Goal: Task Accomplishment & Management: Use online tool/utility

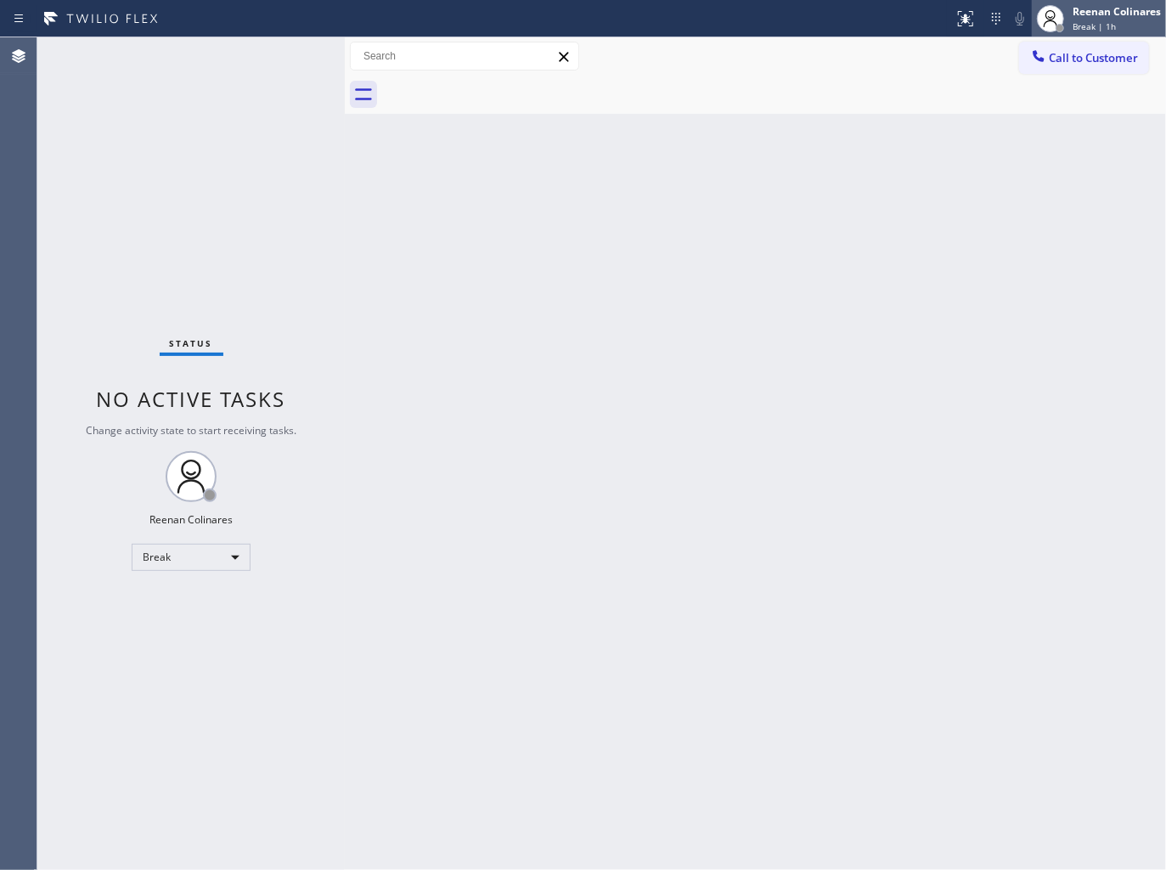
click at [1109, 10] on div "Reenan Colinares" at bounding box center [1116, 11] width 88 height 14
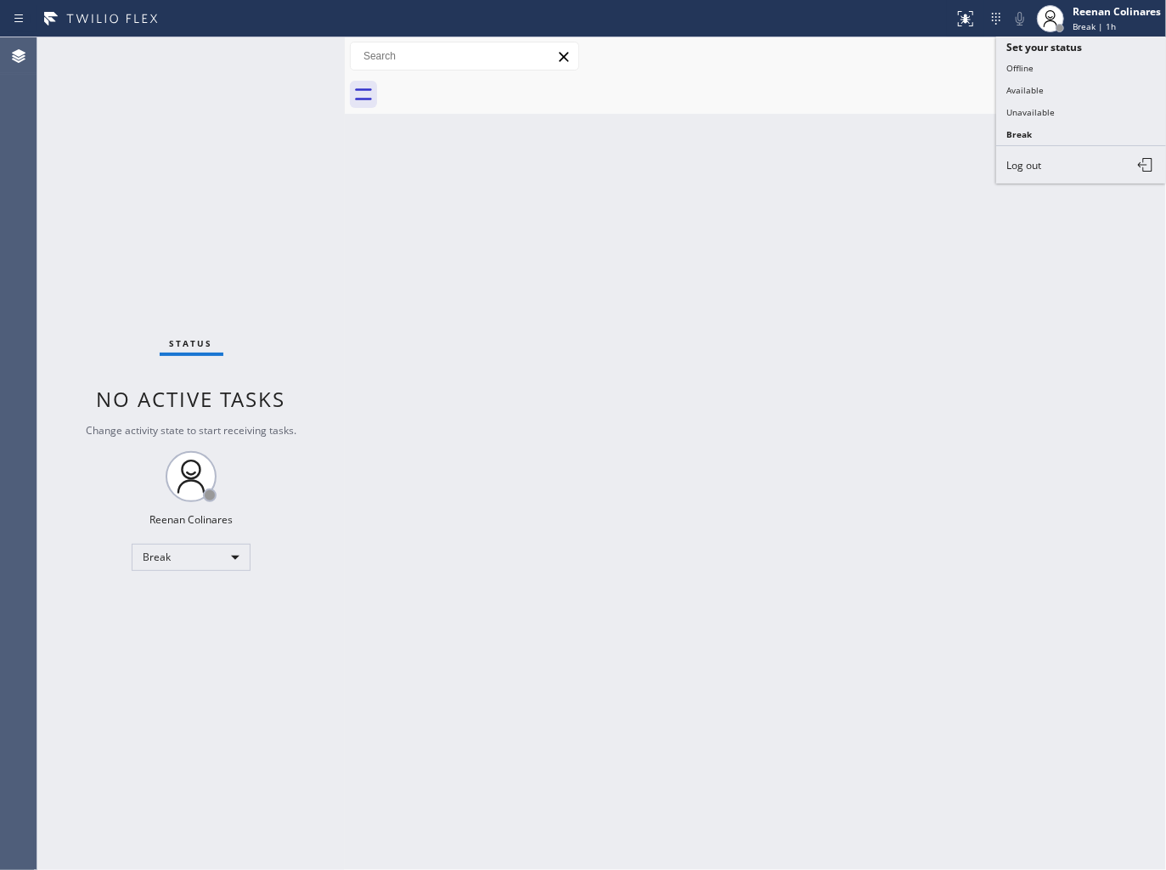
click at [1026, 85] on button "Available" at bounding box center [1081, 90] width 170 height 22
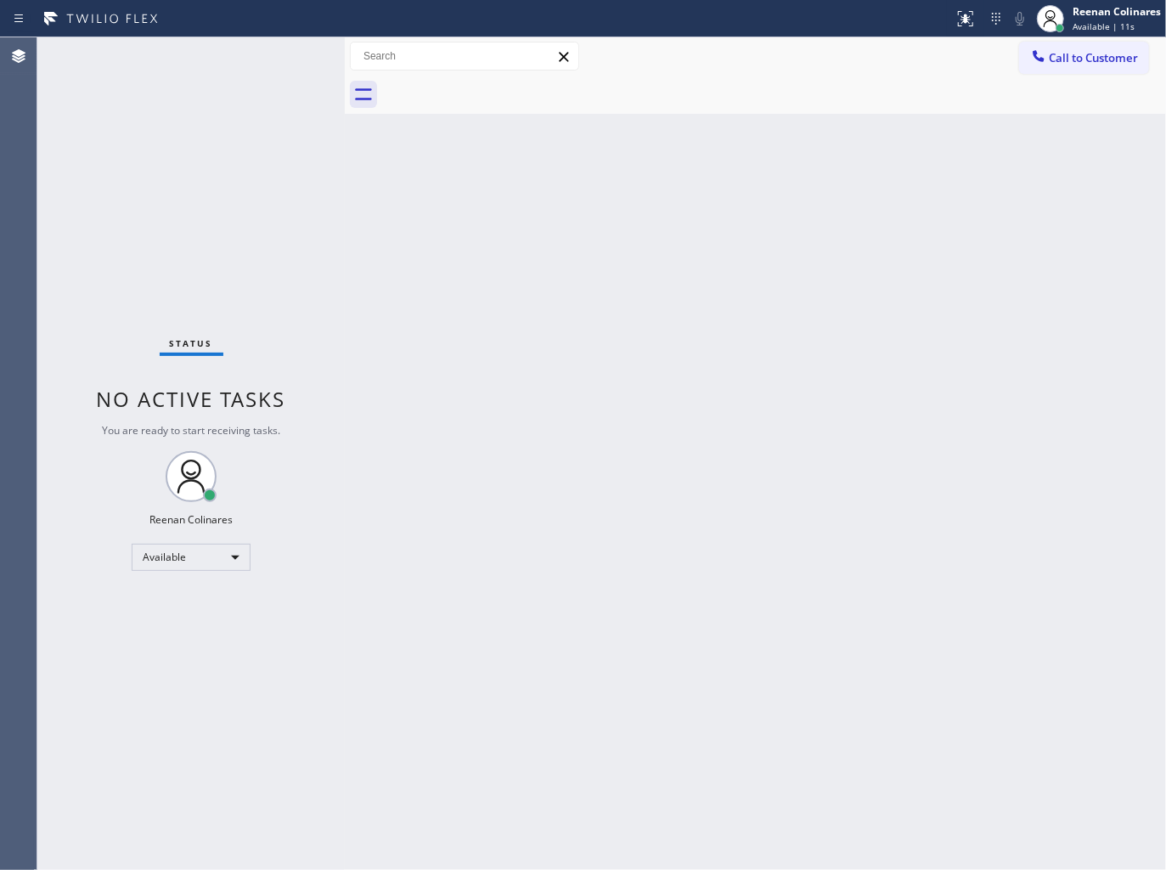
click at [714, 246] on div "Back to Dashboard Change Sender ID Customers Technicians Select a contact Outbo…" at bounding box center [755, 453] width 821 height 832
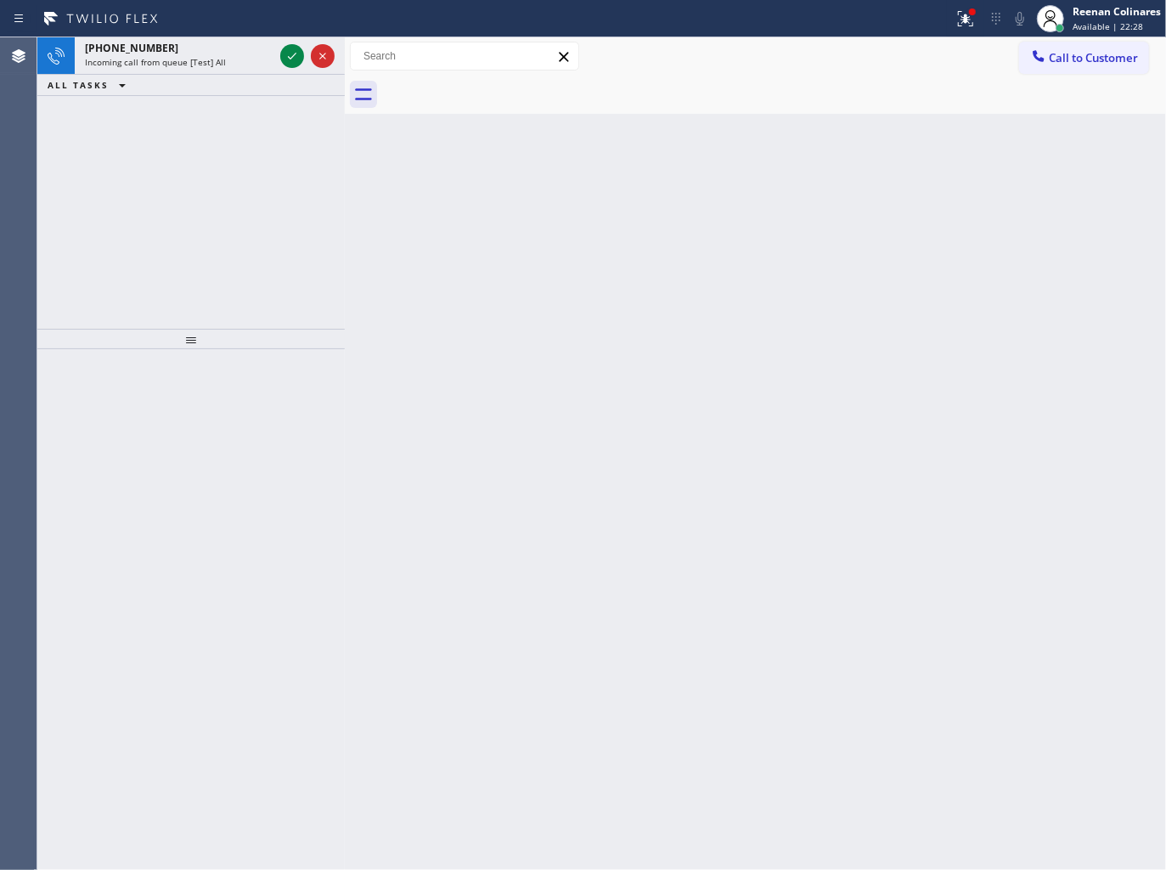
click at [193, 23] on div at bounding box center [477, 18] width 940 height 27
click at [200, 53] on div "[PHONE_NUMBER]" at bounding box center [179, 48] width 189 height 14
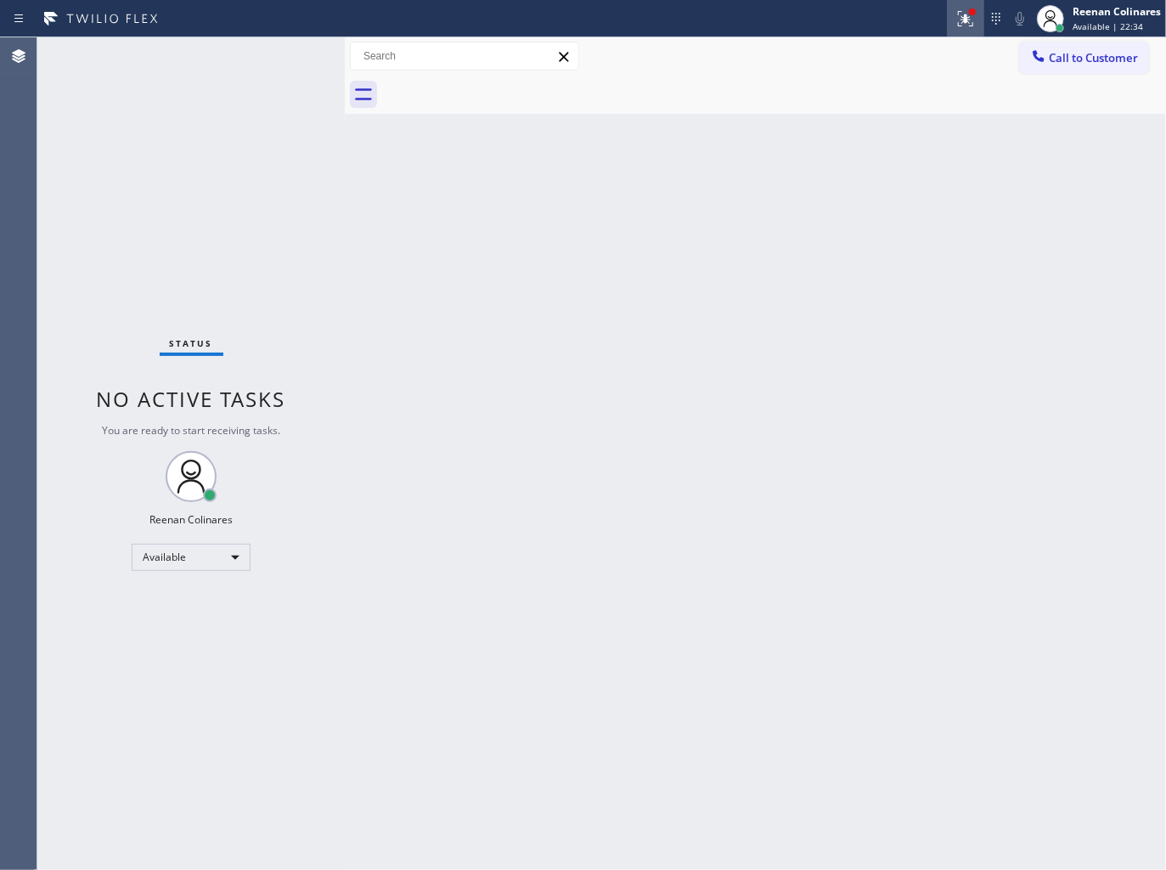
click at [971, 28] on icon at bounding box center [965, 18] width 20 height 20
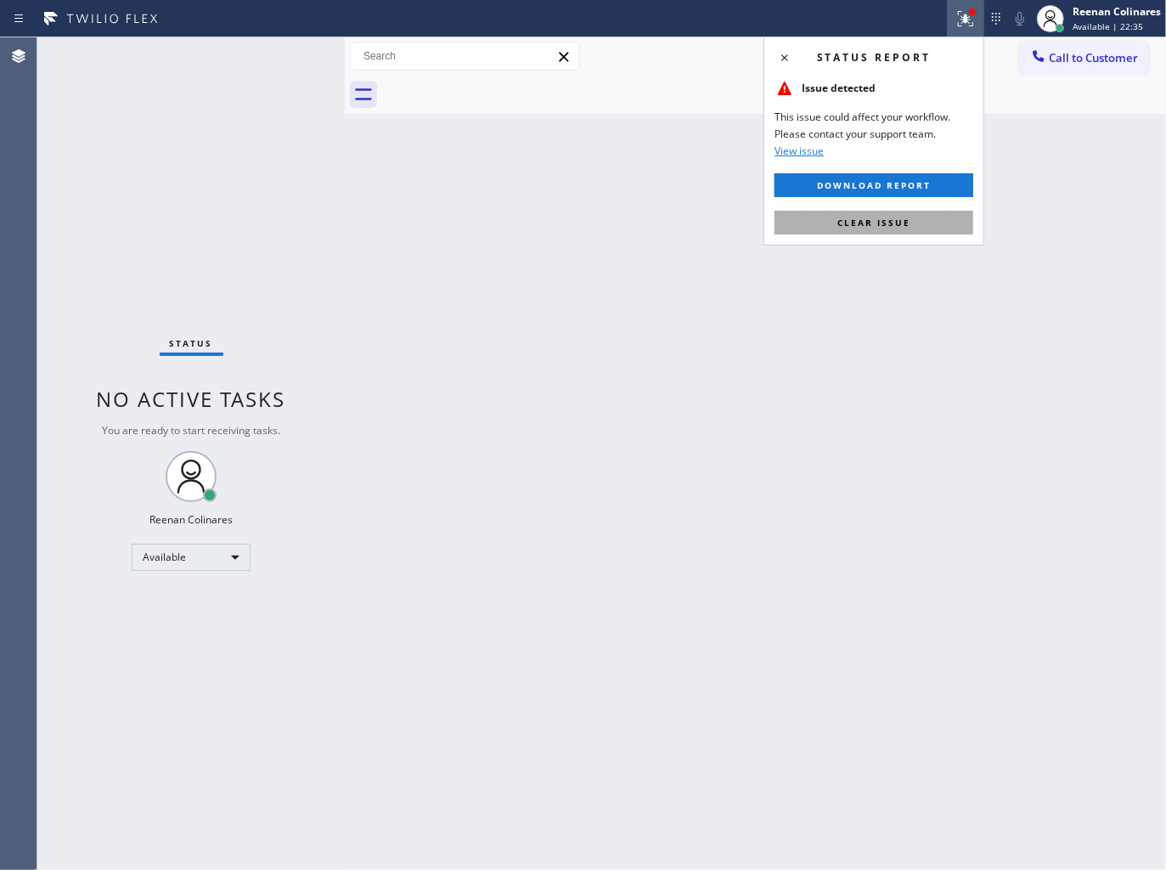
click at [864, 226] on span "Clear issue" at bounding box center [873, 223] width 73 height 12
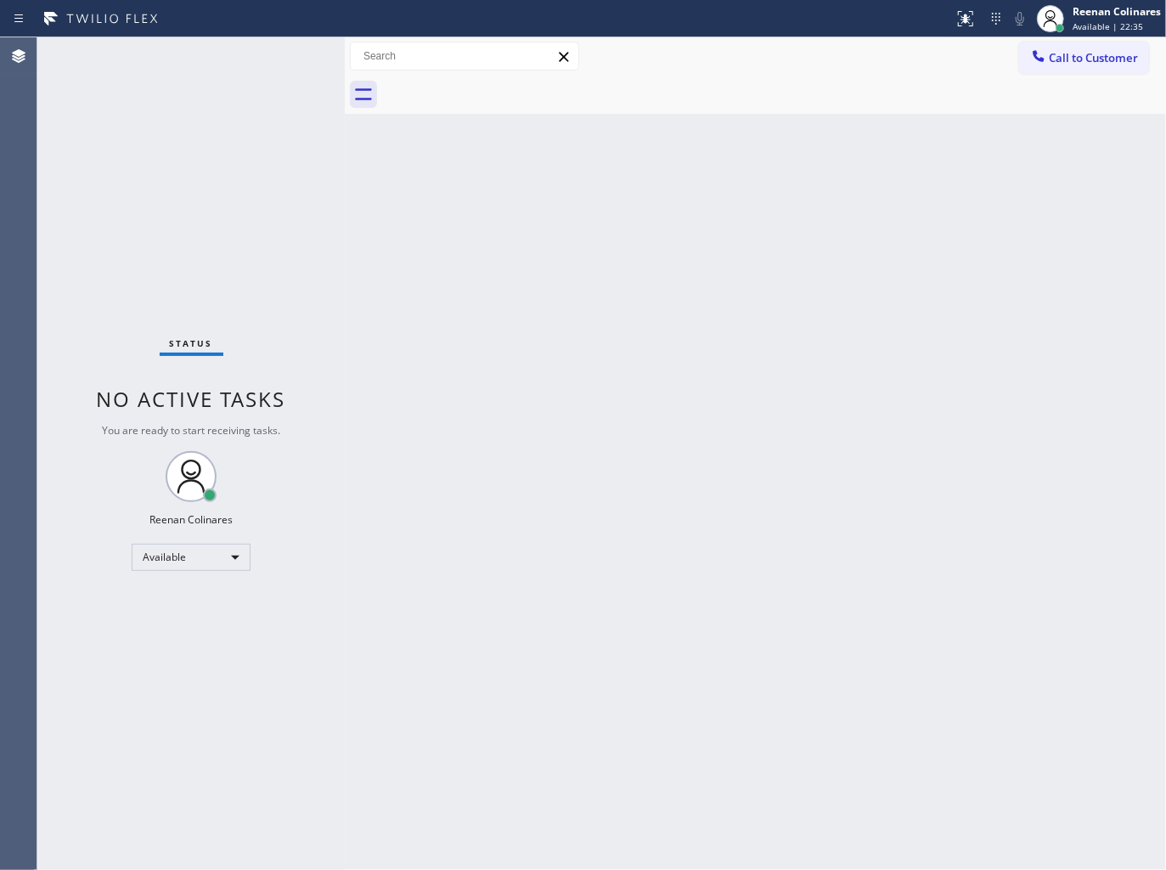
drag, startPoint x: 546, startPoint y: 222, endPoint x: 535, endPoint y: 222, distance: 11.0
click at [537, 222] on div "Back to Dashboard Change Sender ID Customers Technicians Select a contact Outbo…" at bounding box center [755, 453] width 821 height 832
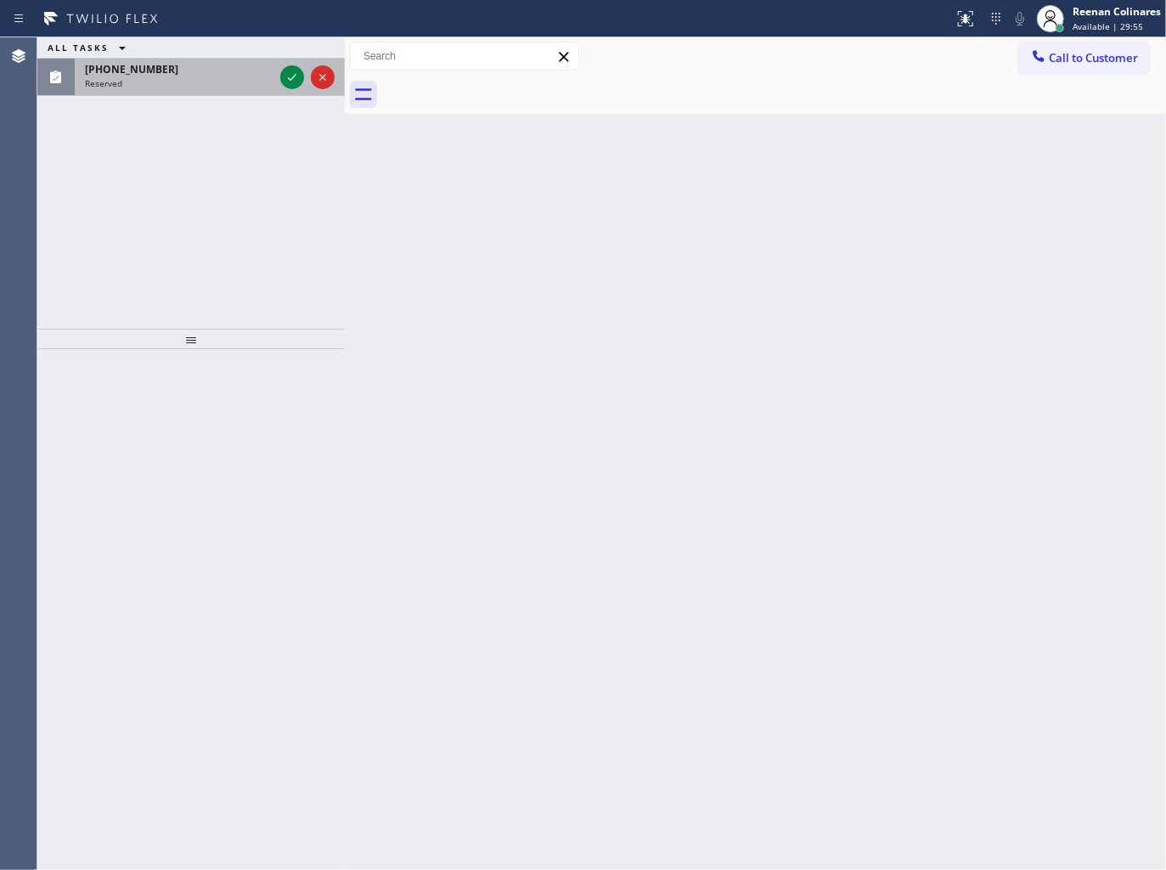
click at [227, 65] on div "[PHONE_NUMBER]" at bounding box center [179, 69] width 189 height 14
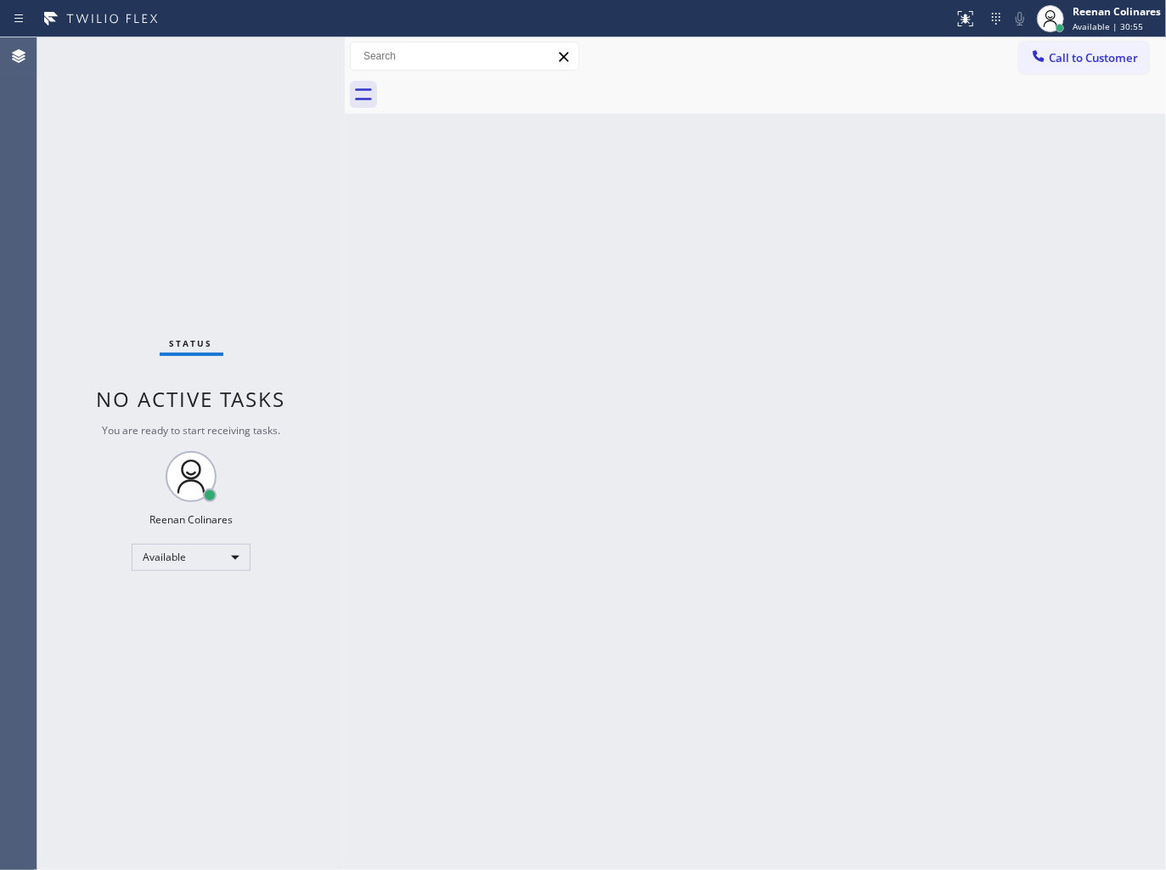
click at [767, 195] on div "Back to Dashboard Change Sender ID Customers Technicians Select a contact Outbo…" at bounding box center [755, 453] width 821 height 832
click at [690, 219] on div "Back to Dashboard Change Sender ID Customers Technicians Select a contact Outbo…" at bounding box center [755, 453] width 821 height 832
click at [681, 228] on div "Back to Dashboard Change Sender ID Customers Technicians Select a contact Outbo…" at bounding box center [755, 453] width 821 height 832
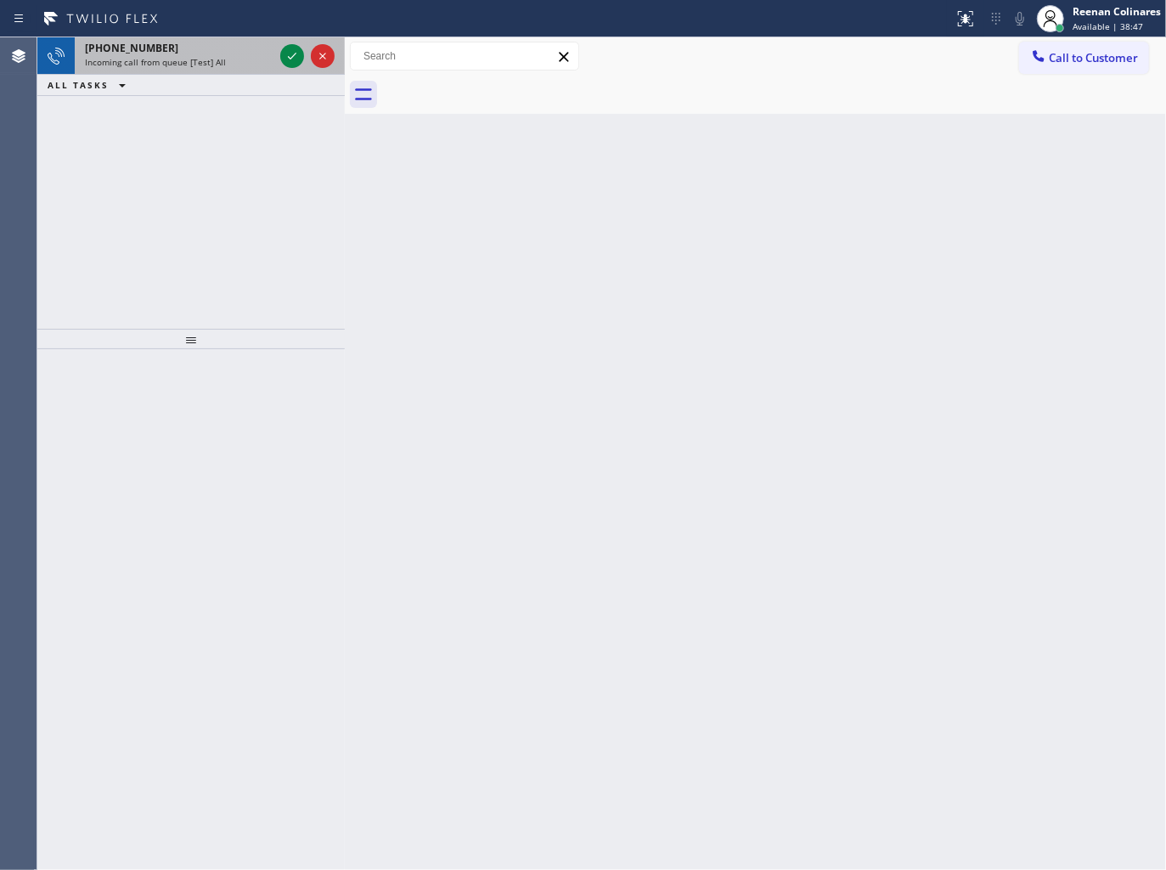
click at [239, 61] on div "Incoming call from queue [Test] All" at bounding box center [179, 62] width 189 height 12
click at [262, 57] on div "Incoming call from queue [Test] All" at bounding box center [179, 62] width 189 height 12
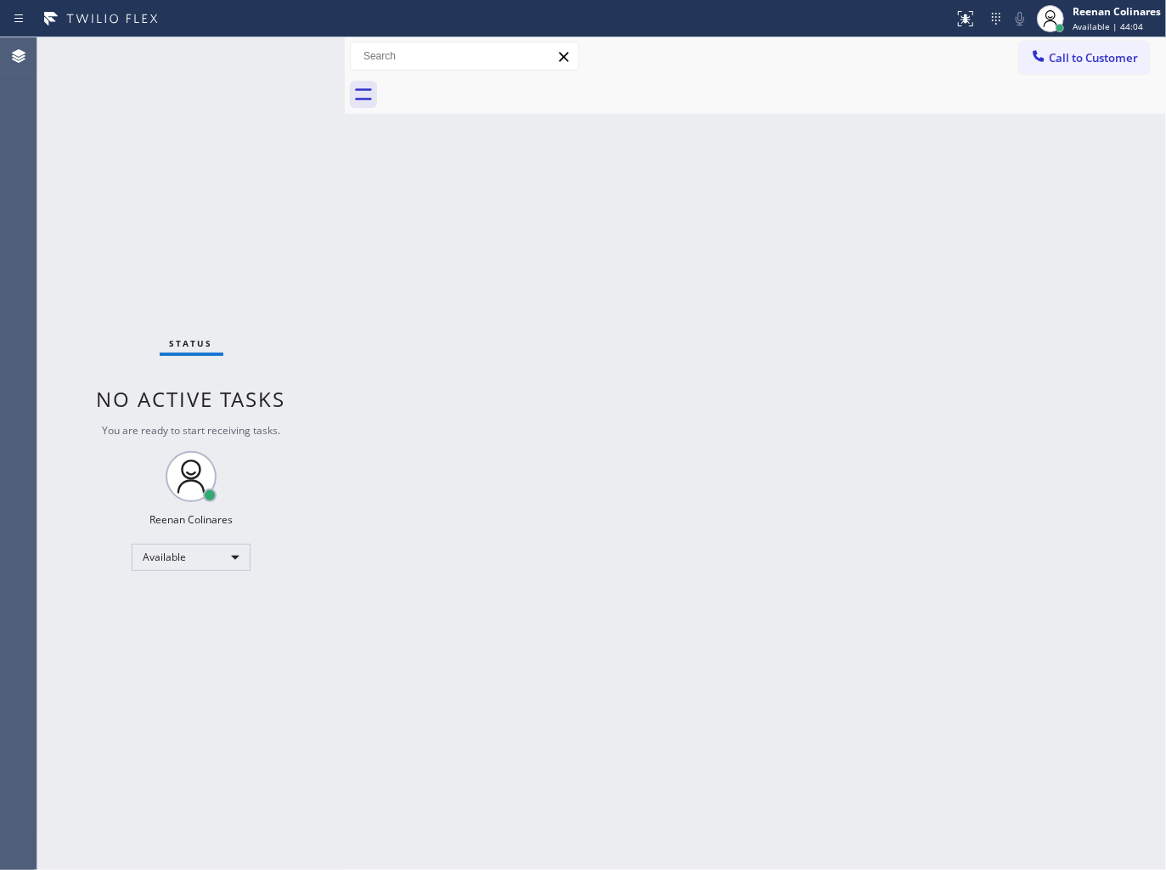
click at [811, 138] on div "Back to Dashboard Change Sender ID Customers Technicians Select a contact Outbo…" at bounding box center [755, 453] width 821 height 832
click at [184, 70] on div "Status No active tasks You are ready to start receiving tasks. Reenan Colinares…" at bounding box center [190, 453] width 307 height 832
click at [598, 122] on div "Back to Dashboard Change Sender ID Customers Technicians Select a contact Outbo…" at bounding box center [755, 453] width 821 height 832
click at [735, 225] on div "Back to Dashboard Change Sender ID Customers Technicians Select a contact Outbo…" at bounding box center [755, 453] width 821 height 832
click at [649, 228] on div "Back to Dashboard Change Sender ID Customers Technicians Select a contact Outbo…" at bounding box center [755, 453] width 821 height 832
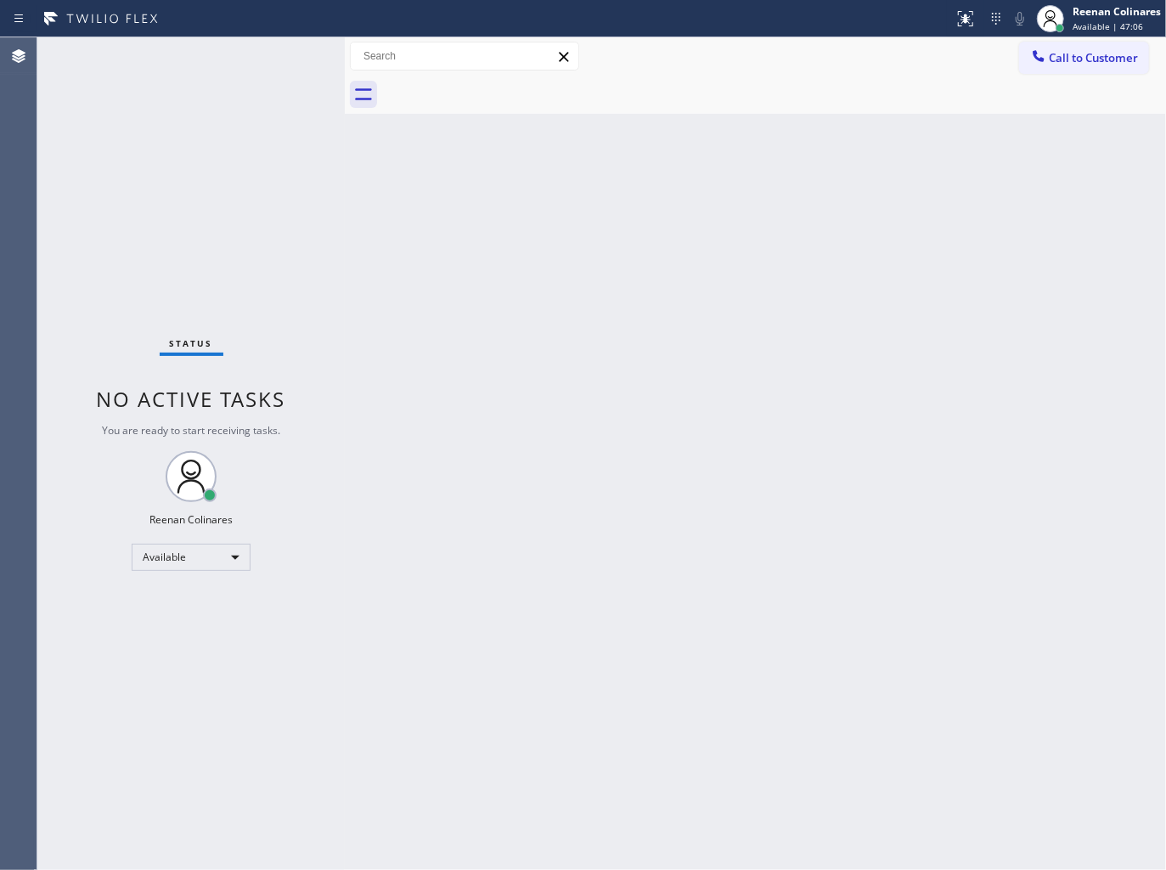
click at [638, 189] on div "Back to Dashboard Change Sender ID Customers Technicians Select a contact Outbo…" at bounding box center [755, 453] width 821 height 832
click at [228, 62] on div "Status No active tasks You are ready to start receiving tasks. Reenan Colinares…" at bounding box center [190, 453] width 307 height 832
click at [233, 58] on div "Status No active tasks You are ready to start receiving tasks. Reenan Colinares…" at bounding box center [190, 453] width 307 height 832
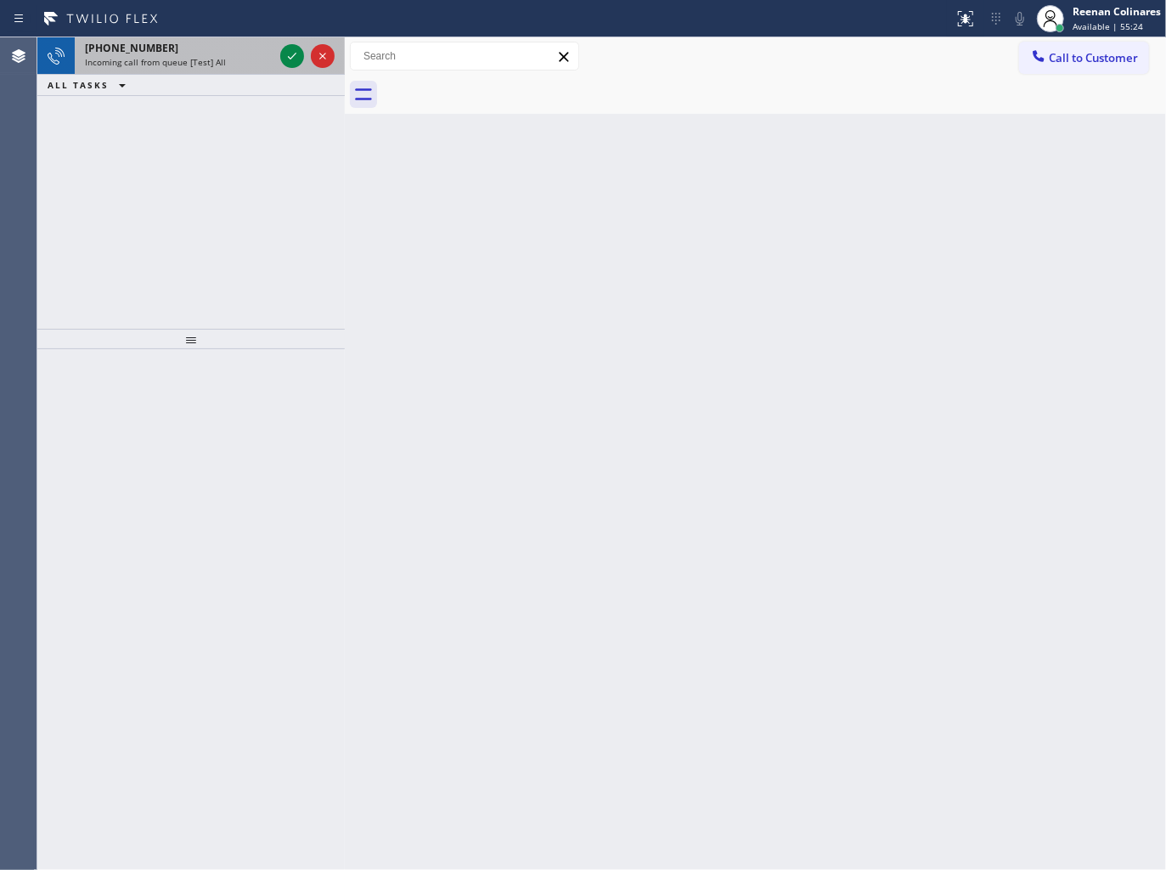
click at [229, 54] on div "[PHONE_NUMBER]" at bounding box center [179, 48] width 189 height 14
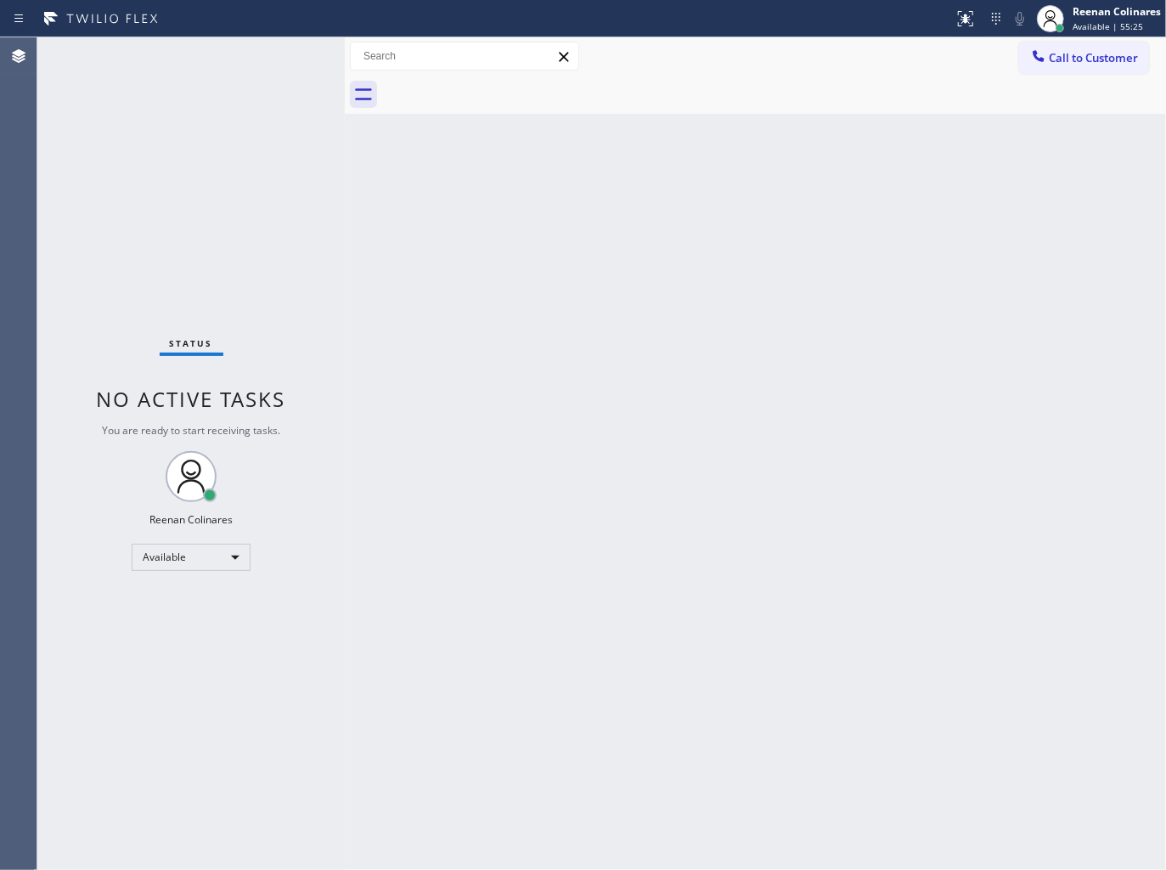
click at [236, 75] on div "Status No active tasks You are ready to start receiving tasks. Reenan Colinares…" at bounding box center [190, 453] width 307 height 832
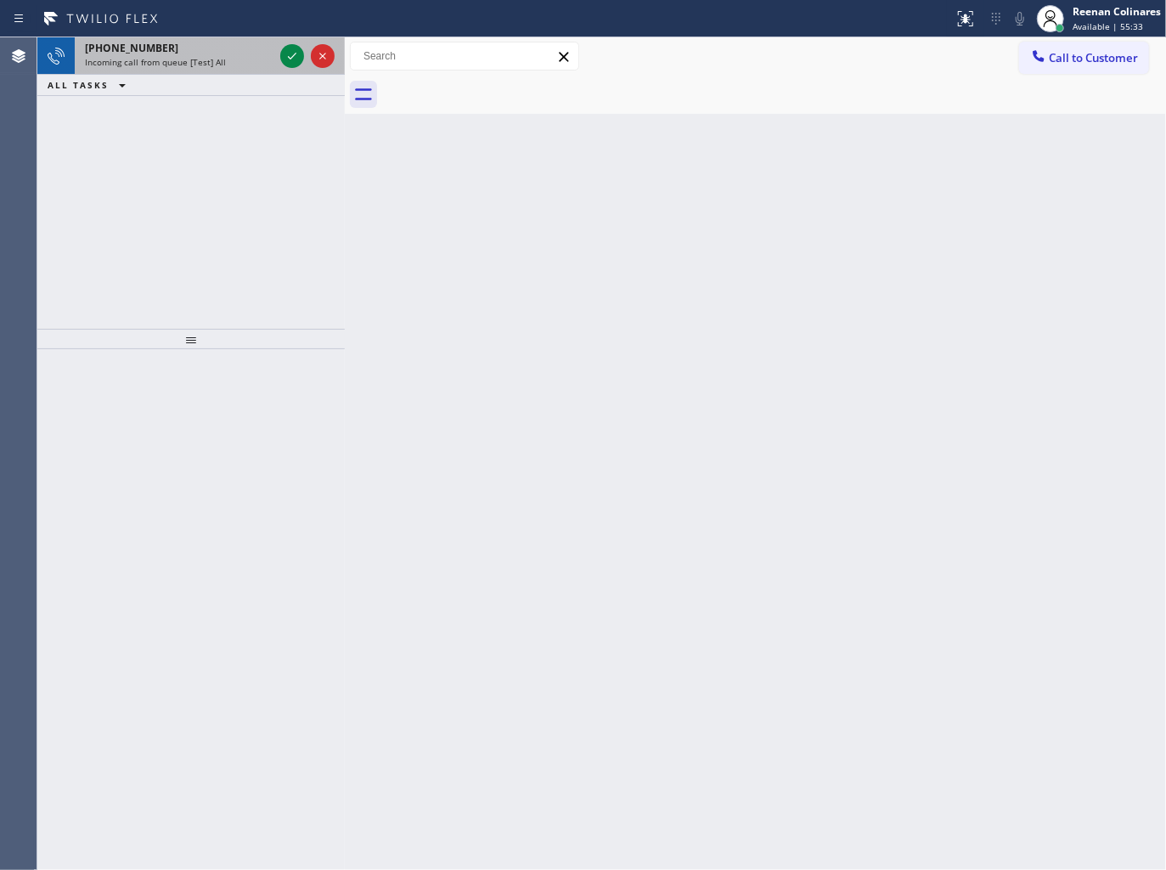
click at [190, 56] on span "Incoming call from queue [Test] All" at bounding box center [155, 62] width 141 height 12
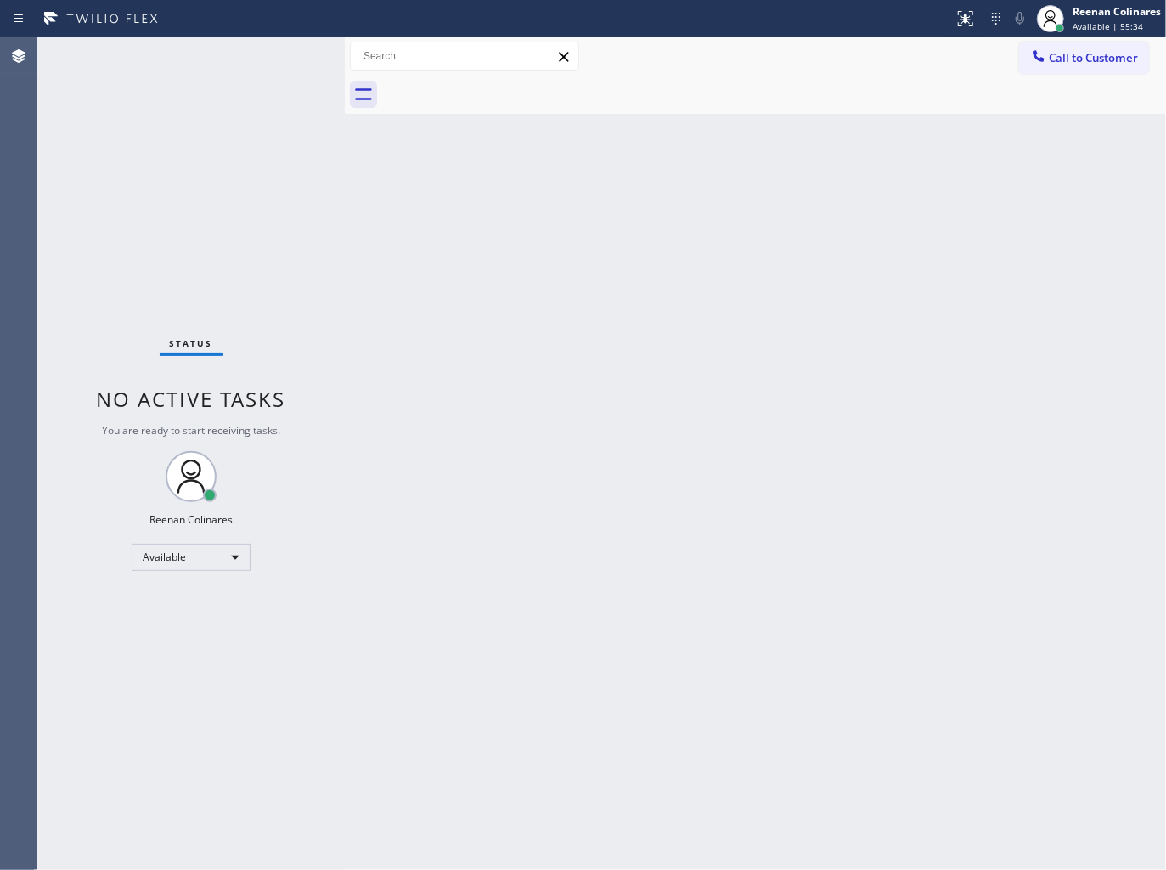
click at [195, 62] on div "Status No active tasks You are ready to start receiving tasks. Reenan Colinares…" at bounding box center [190, 453] width 307 height 832
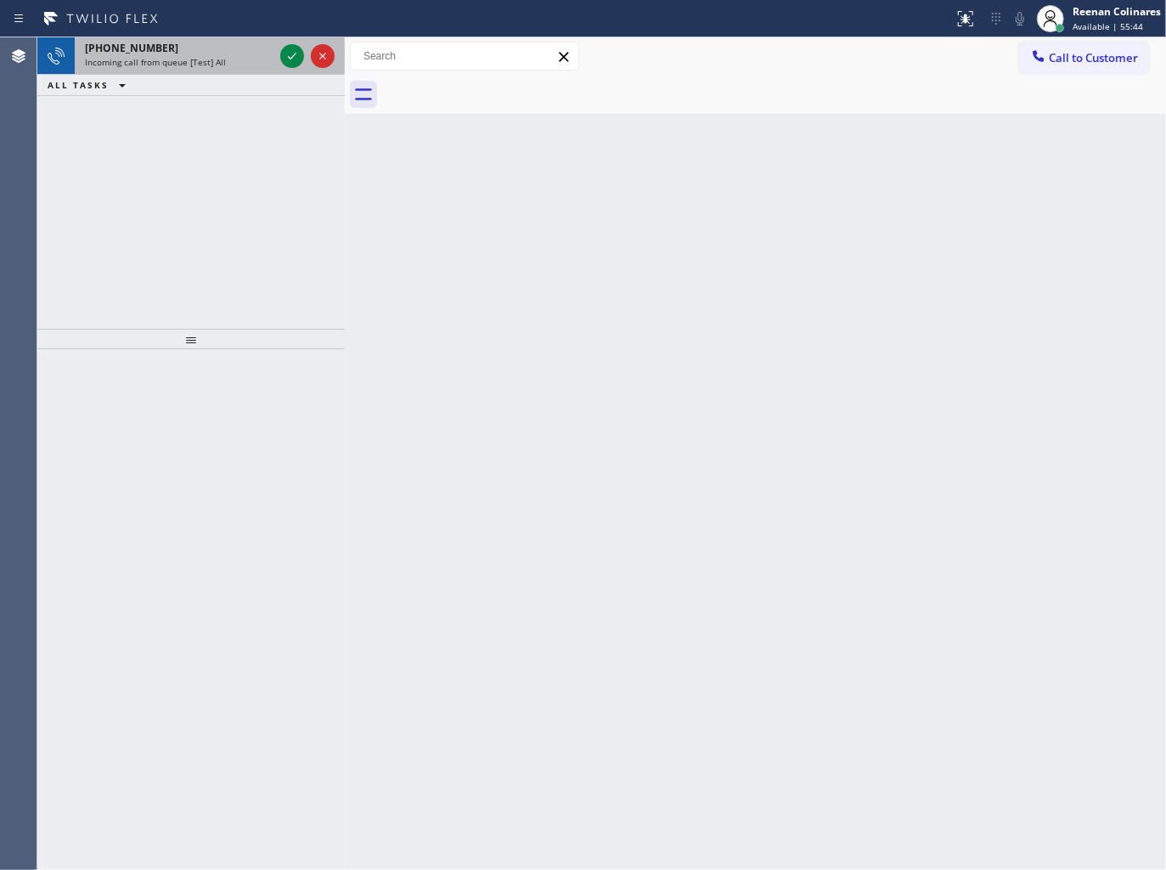
click at [187, 53] on div "[PHONE_NUMBER] Incoming call from queue [Test] All" at bounding box center [176, 55] width 202 height 37
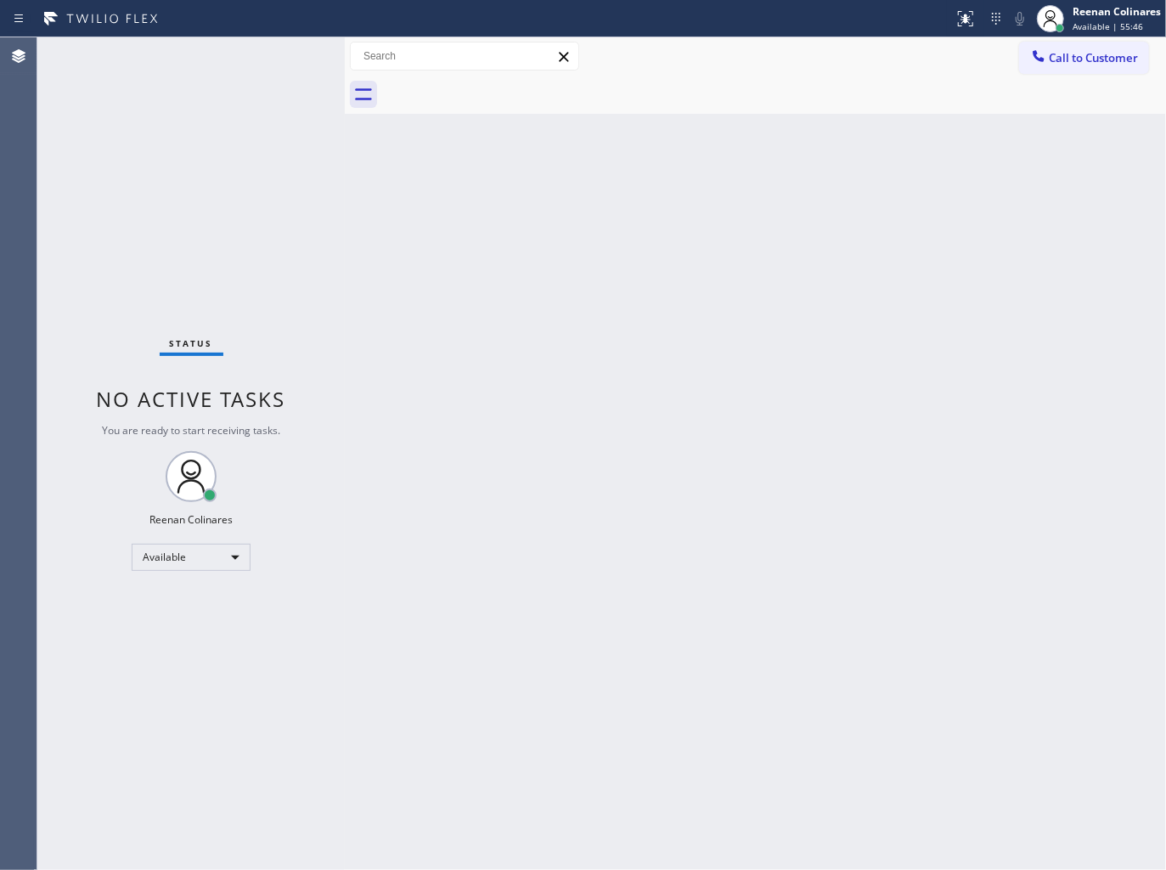
click at [283, 57] on div "Status No active tasks You are ready to start receiving tasks. Reenan Colinares…" at bounding box center [190, 453] width 307 height 832
click at [282, 55] on div "Status No active tasks You are ready to start receiving tasks. Reenan Colinares…" at bounding box center [190, 453] width 307 height 832
click at [282, 54] on div "Status No active tasks You are ready to start receiving tasks. Reenan Colinares…" at bounding box center [190, 453] width 307 height 832
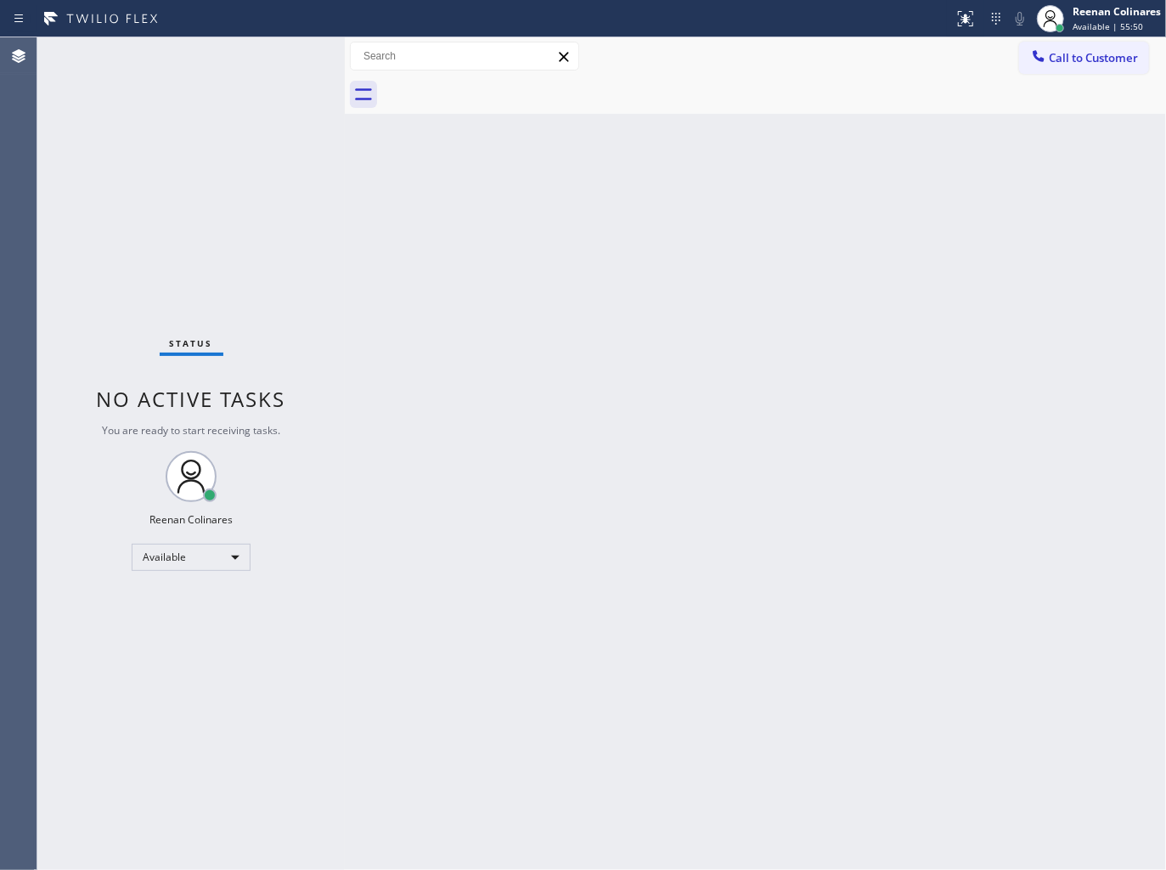
click at [692, 168] on div "Back to Dashboard Change Sender ID Customers Technicians Select a contact Outbo…" at bounding box center [755, 453] width 821 height 832
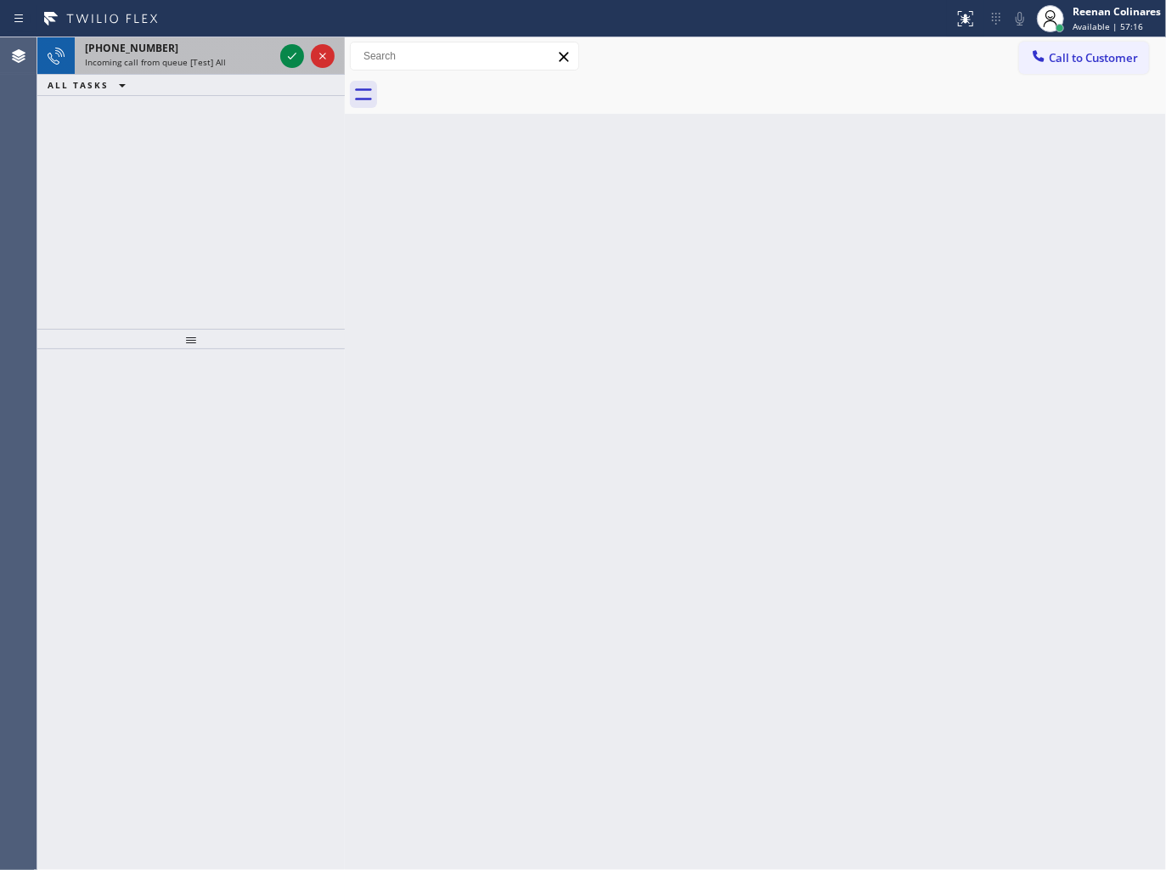
click at [222, 48] on div "[PHONE_NUMBER]" at bounding box center [179, 48] width 189 height 14
click at [217, 70] on div "[PHONE_NUMBER] Incoming call from queue [Test] All" at bounding box center [176, 55] width 202 height 37
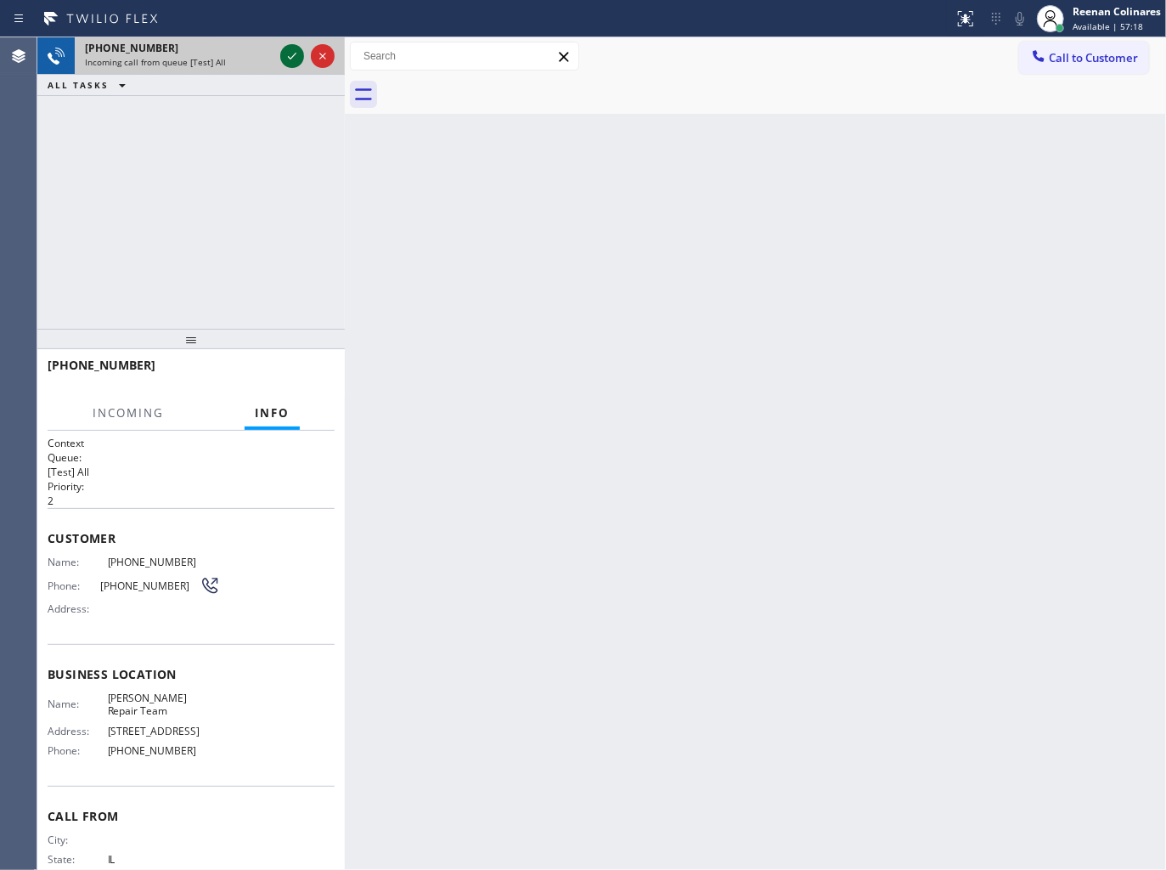
click at [284, 55] on icon at bounding box center [292, 56] width 20 height 20
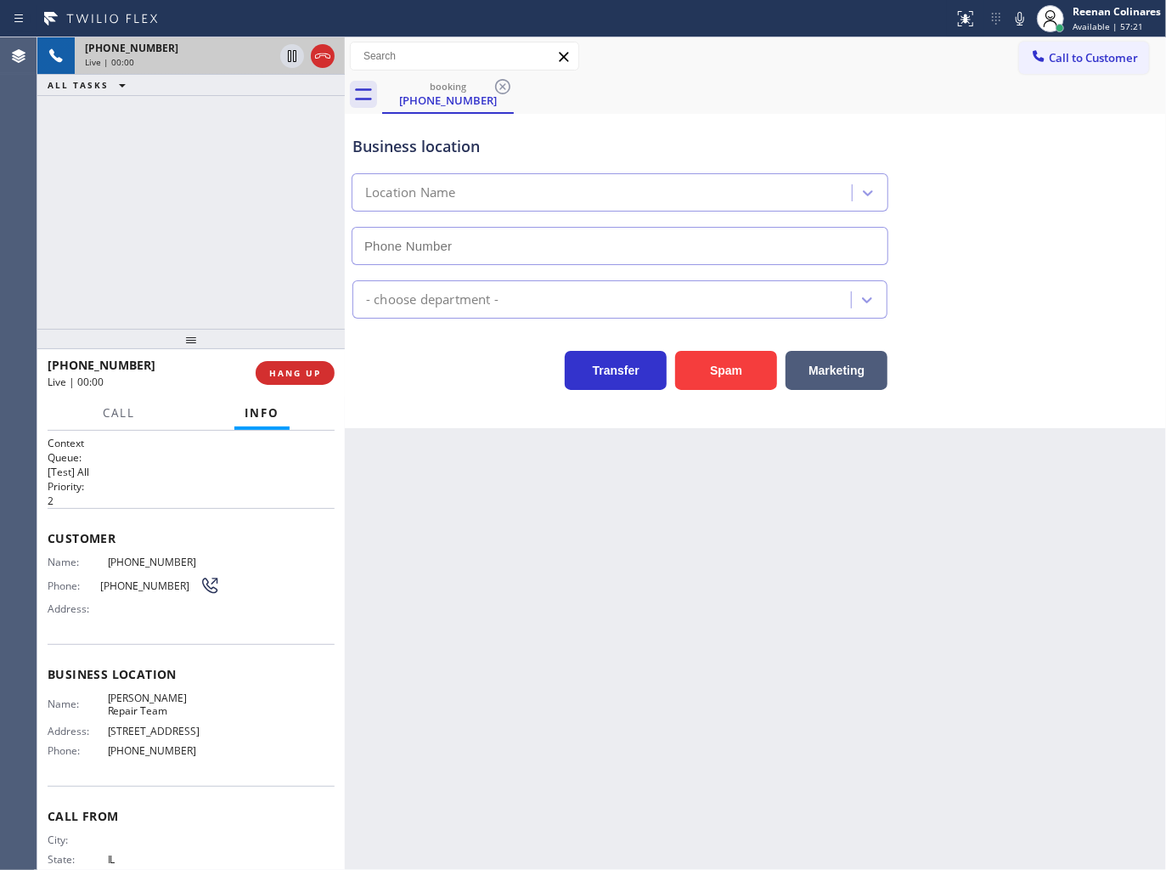
type input "[PHONE_NUMBER]"
click at [1016, 25] on icon at bounding box center [1020, 18] width 20 height 20
click at [1019, 19] on rect at bounding box center [1020, 17] width 12 height 12
click at [307, 374] on span "HANG UP" at bounding box center [295, 373] width 52 height 12
click at [309, 374] on span "HANG UP" at bounding box center [295, 373] width 52 height 12
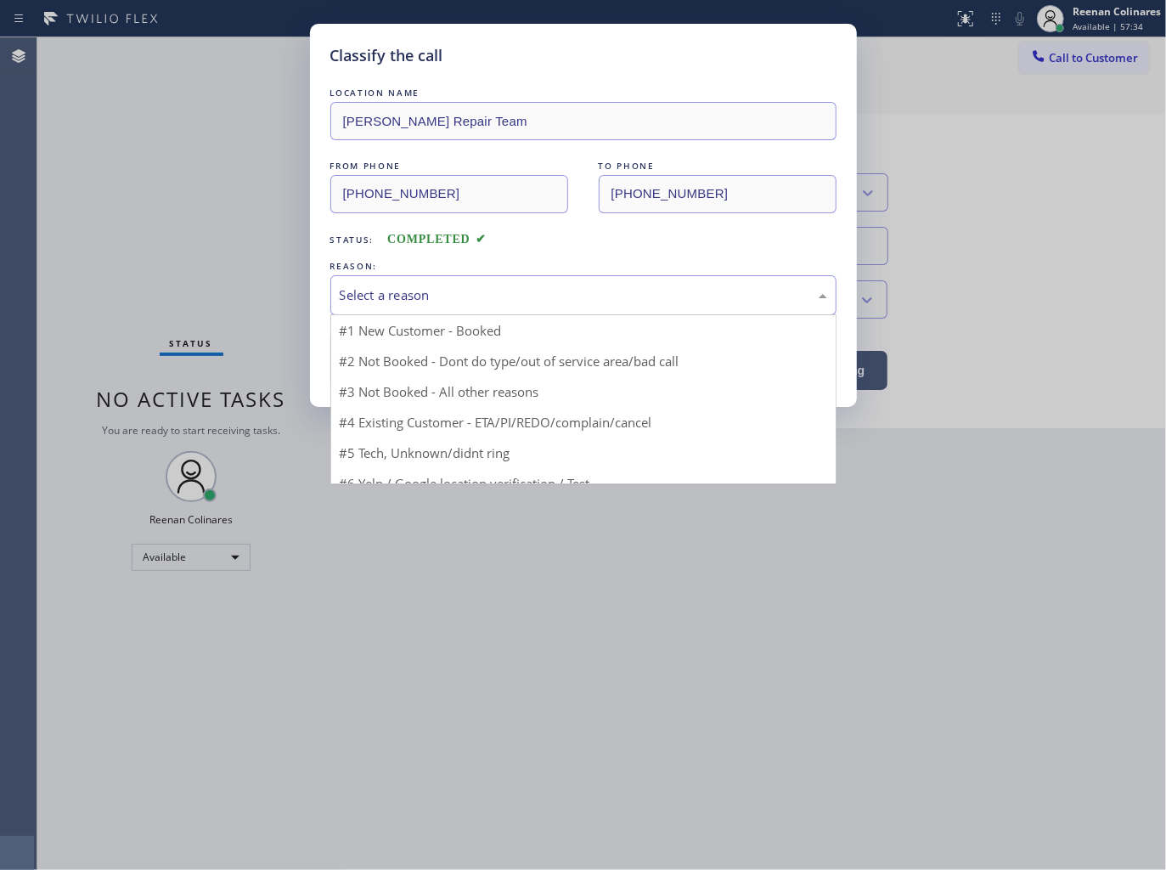
click at [384, 291] on div "Select a reason" at bounding box center [583, 295] width 487 height 20
drag, startPoint x: 369, startPoint y: 425, endPoint x: 370, endPoint y: 402, distance: 22.1
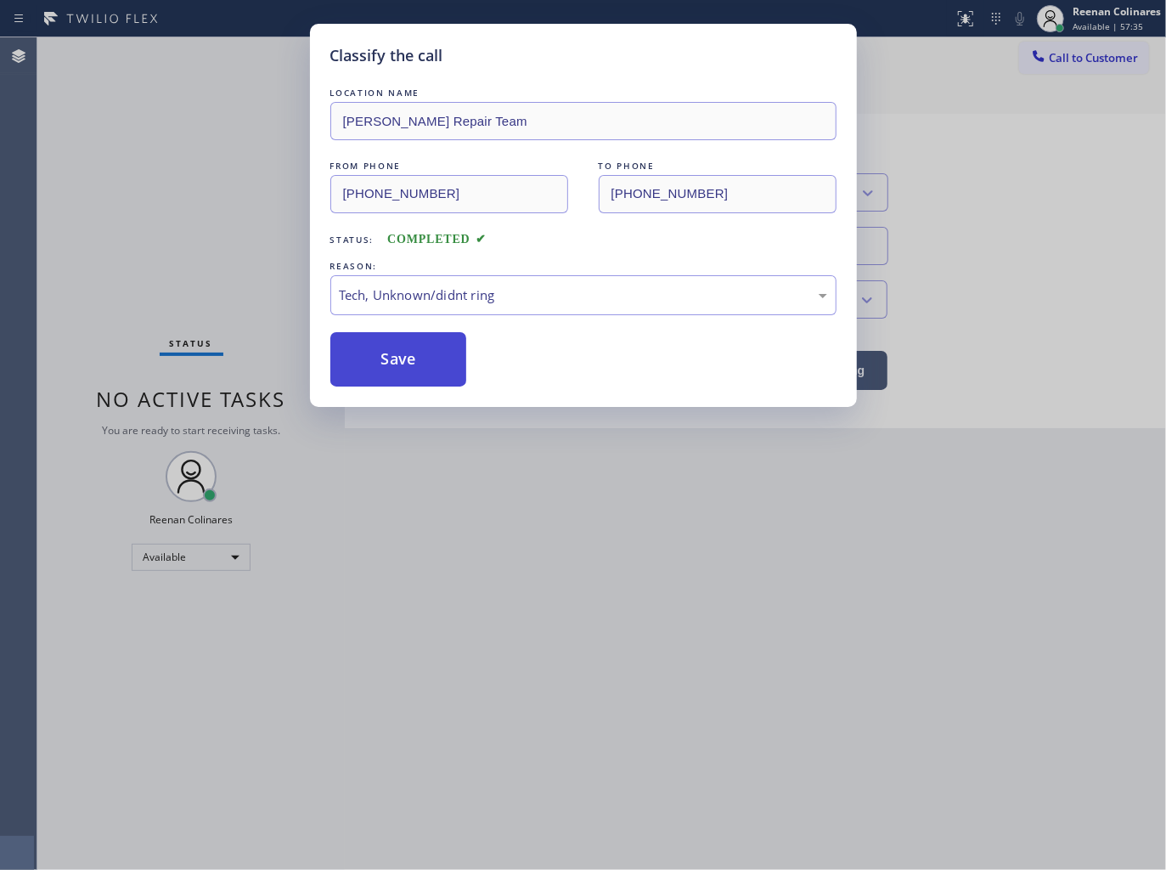
click at [380, 358] on button "Save" at bounding box center [398, 359] width 137 height 54
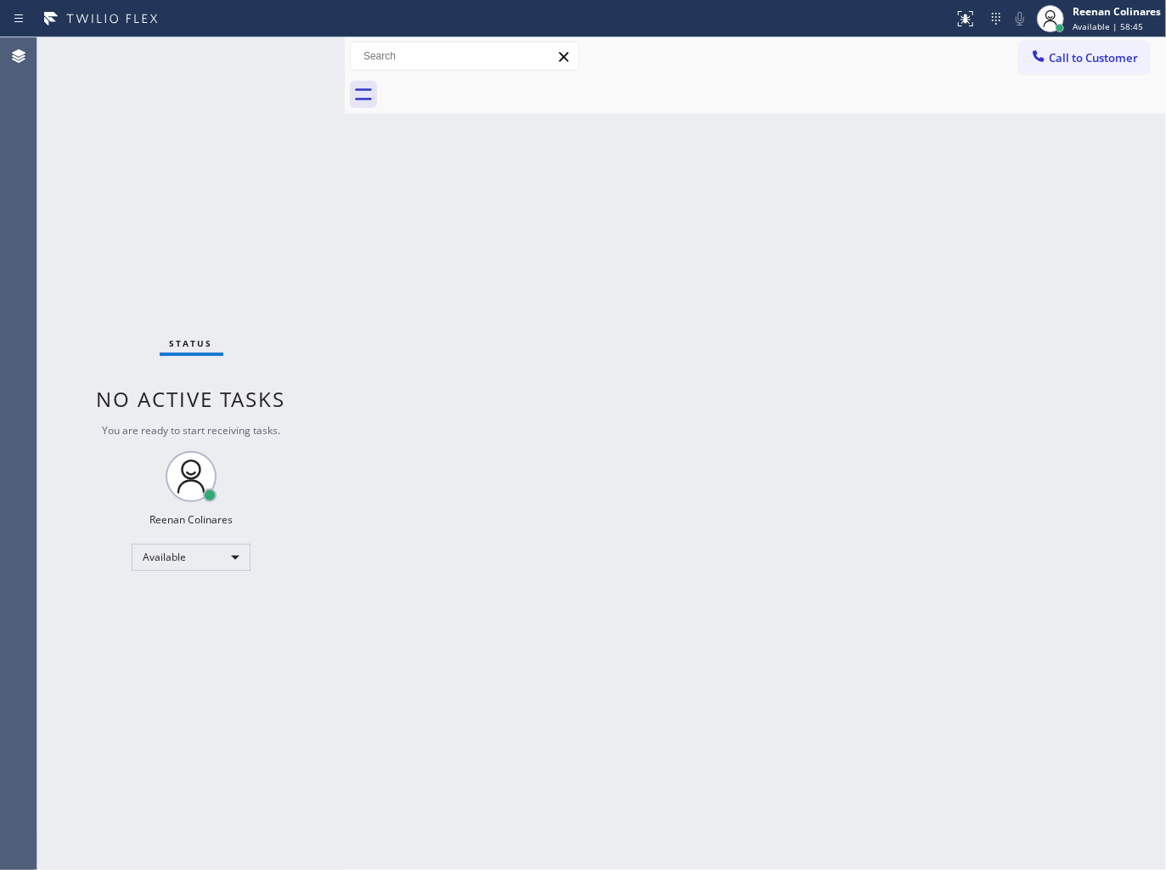
click at [213, 52] on div "Status No active tasks You are ready to start receiving tasks. Reenan Colinares…" at bounding box center [190, 453] width 307 height 832
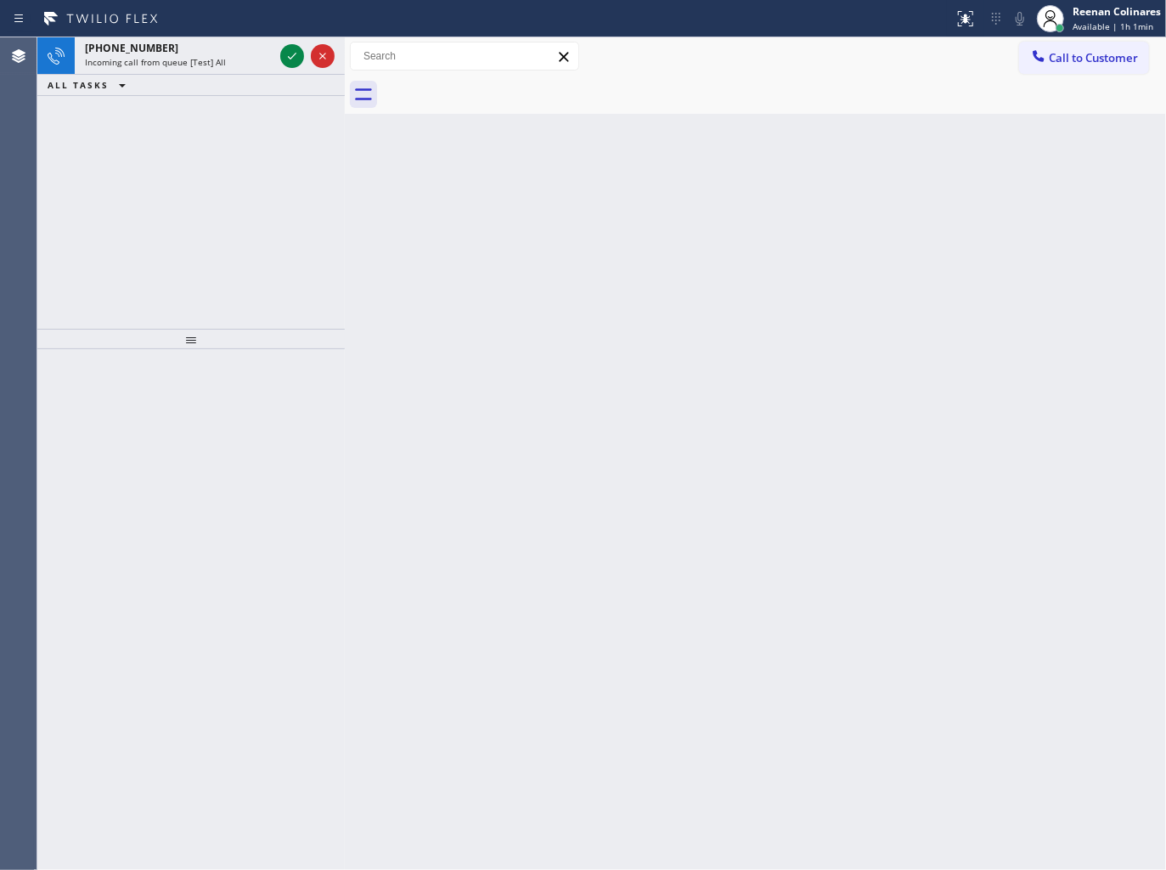
click at [231, 44] on div "[PHONE_NUMBER]" at bounding box center [179, 48] width 189 height 14
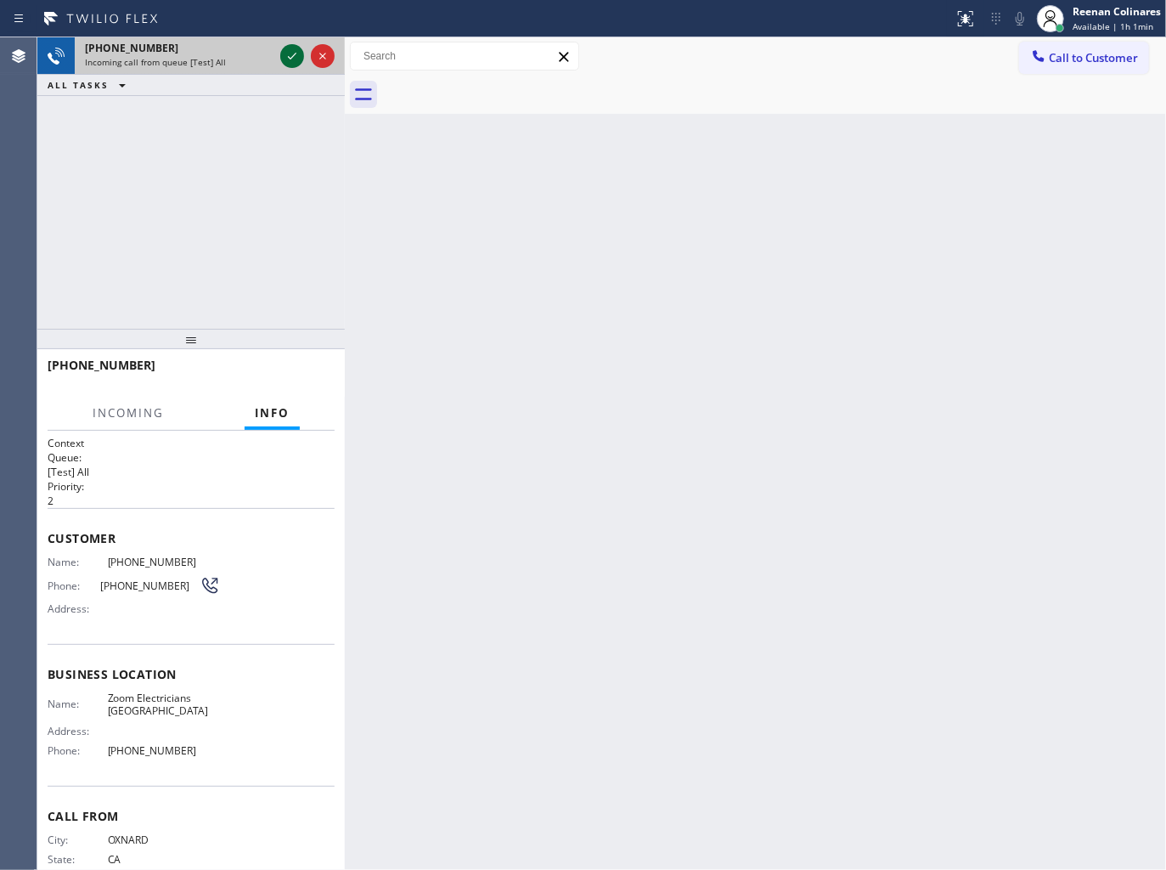
click at [287, 57] on icon at bounding box center [292, 56] width 20 height 20
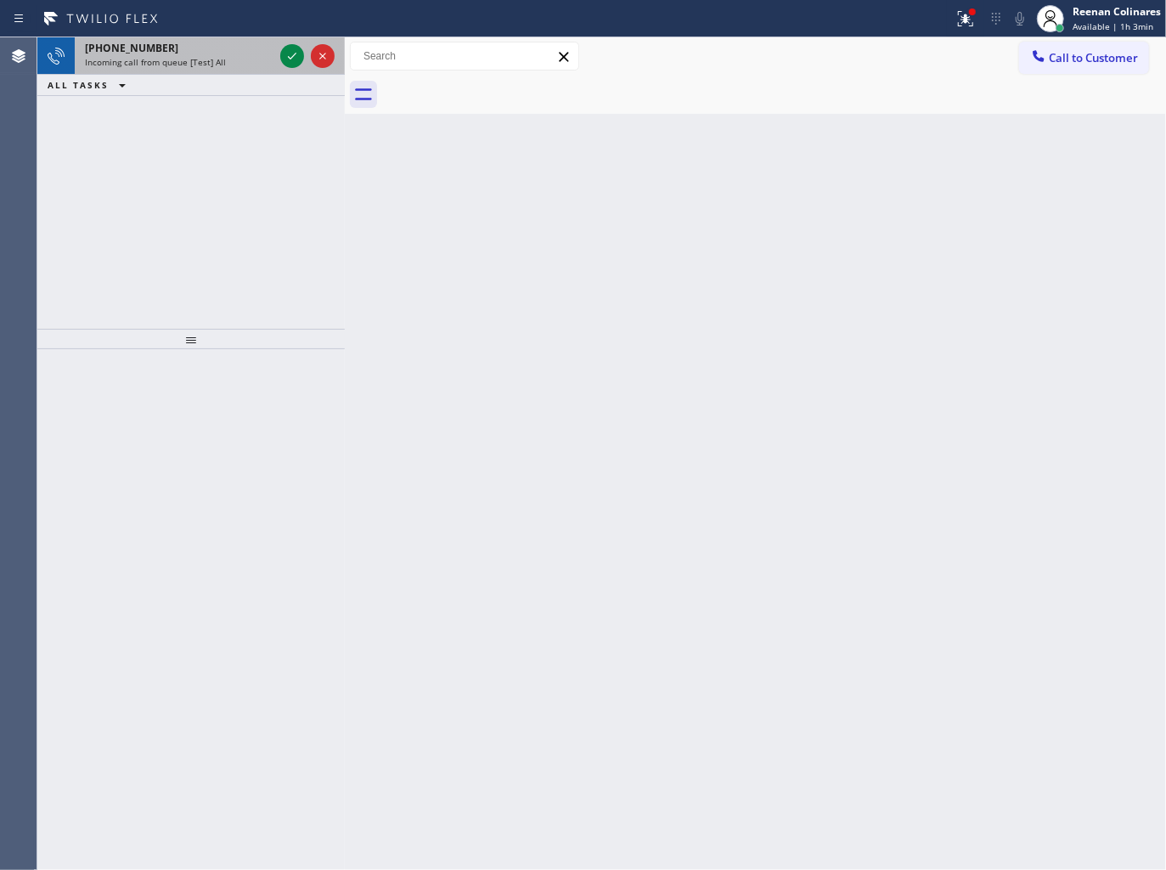
click at [168, 60] on span "Incoming call from queue [Test] All" at bounding box center [155, 62] width 141 height 12
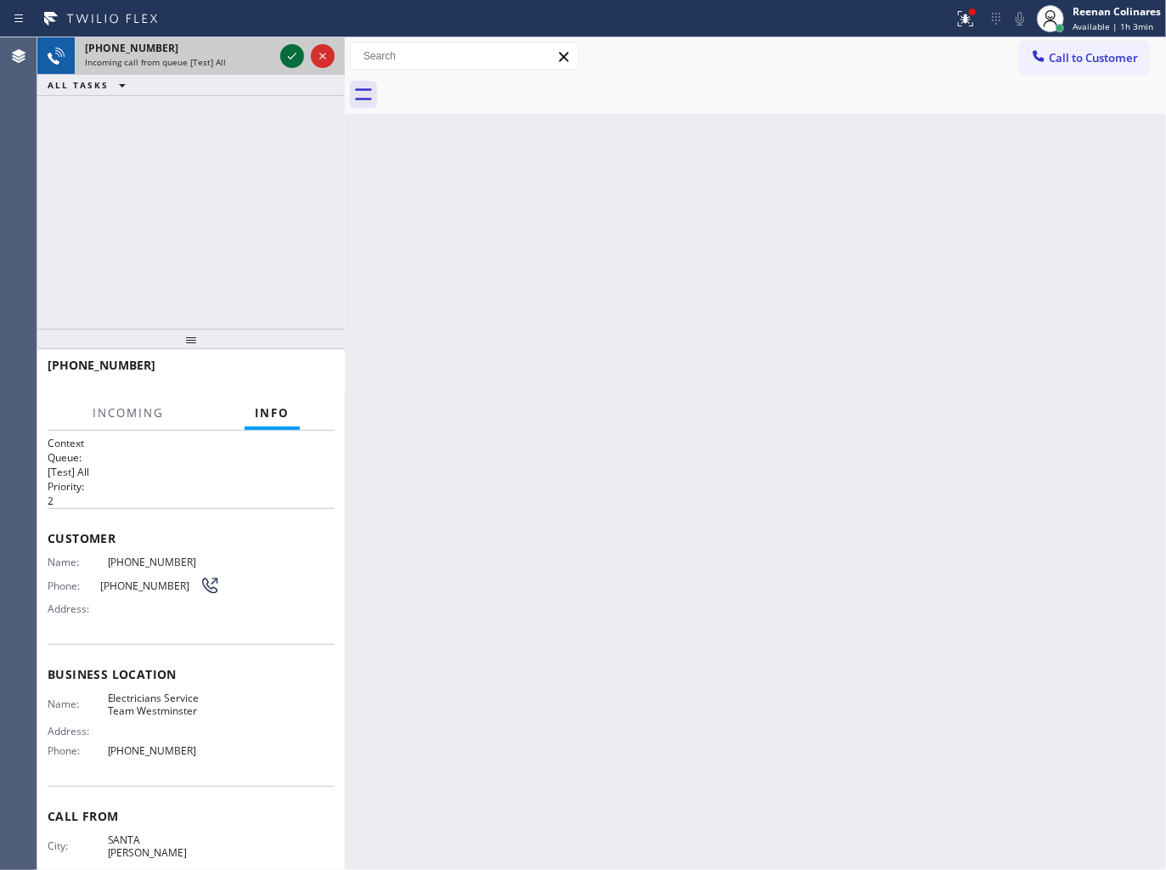
click at [283, 56] on icon at bounding box center [292, 56] width 20 height 20
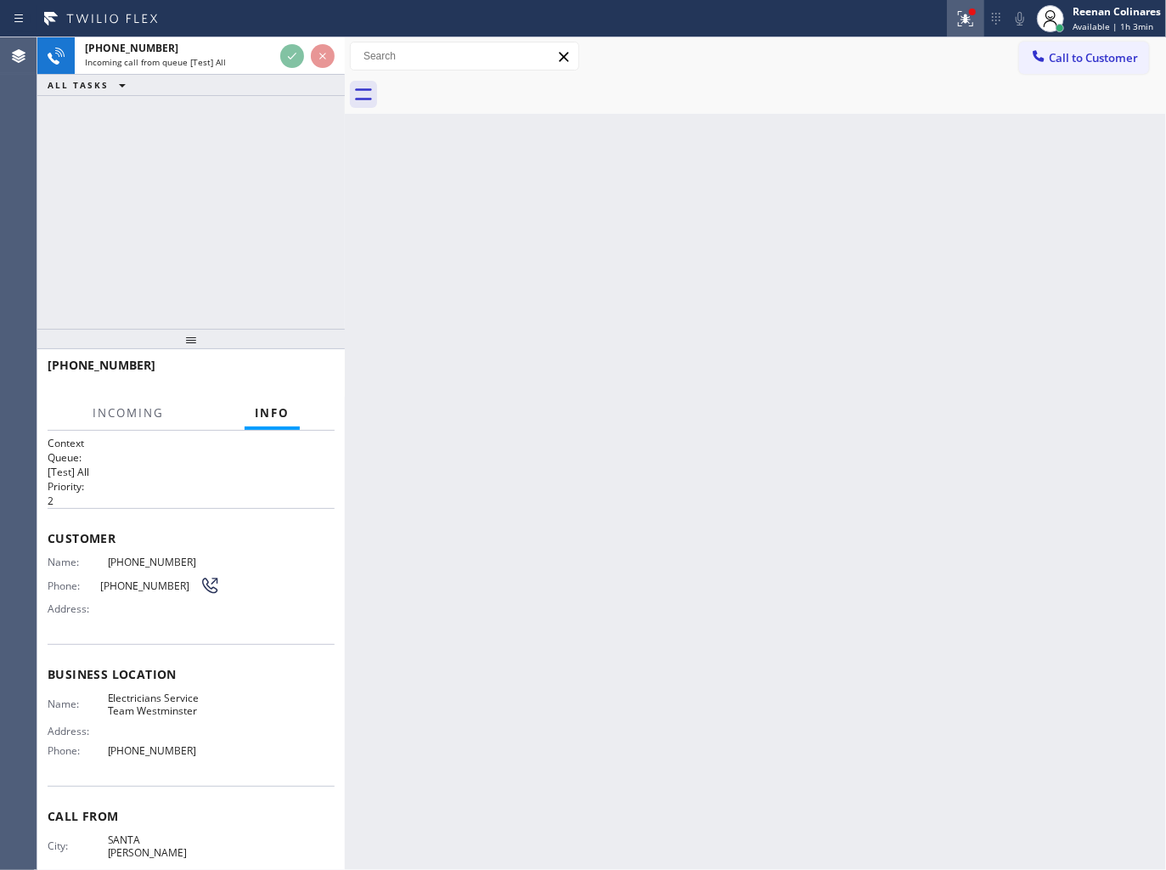
click at [968, 22] on icon at bounding box center [965, 18] width 20 height 20
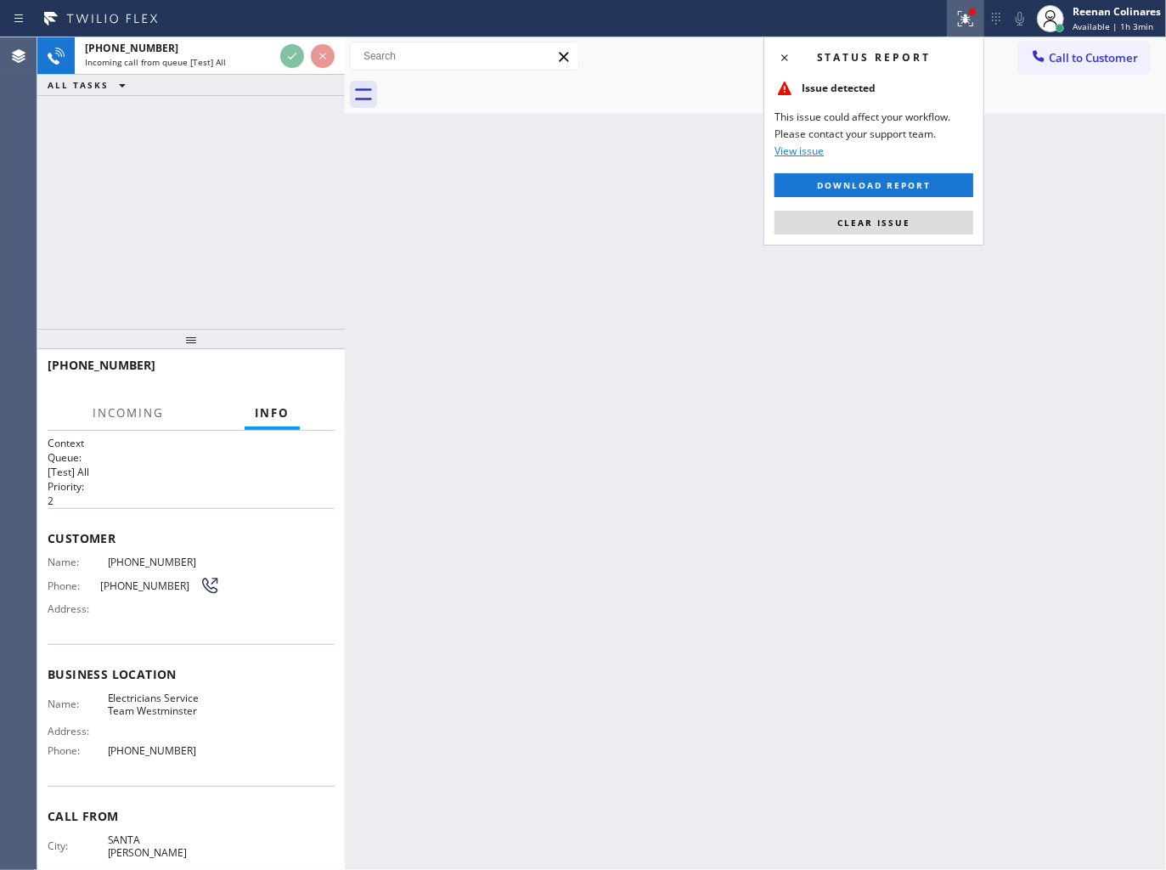
drag, startPoint x: 907, startPoint y: 219, endPoint x: 790, endPoint y: 190, distance: 120.7
click at [898, 217] on span "Clear issue" at bounding box center [873, 223] width 73 height 12
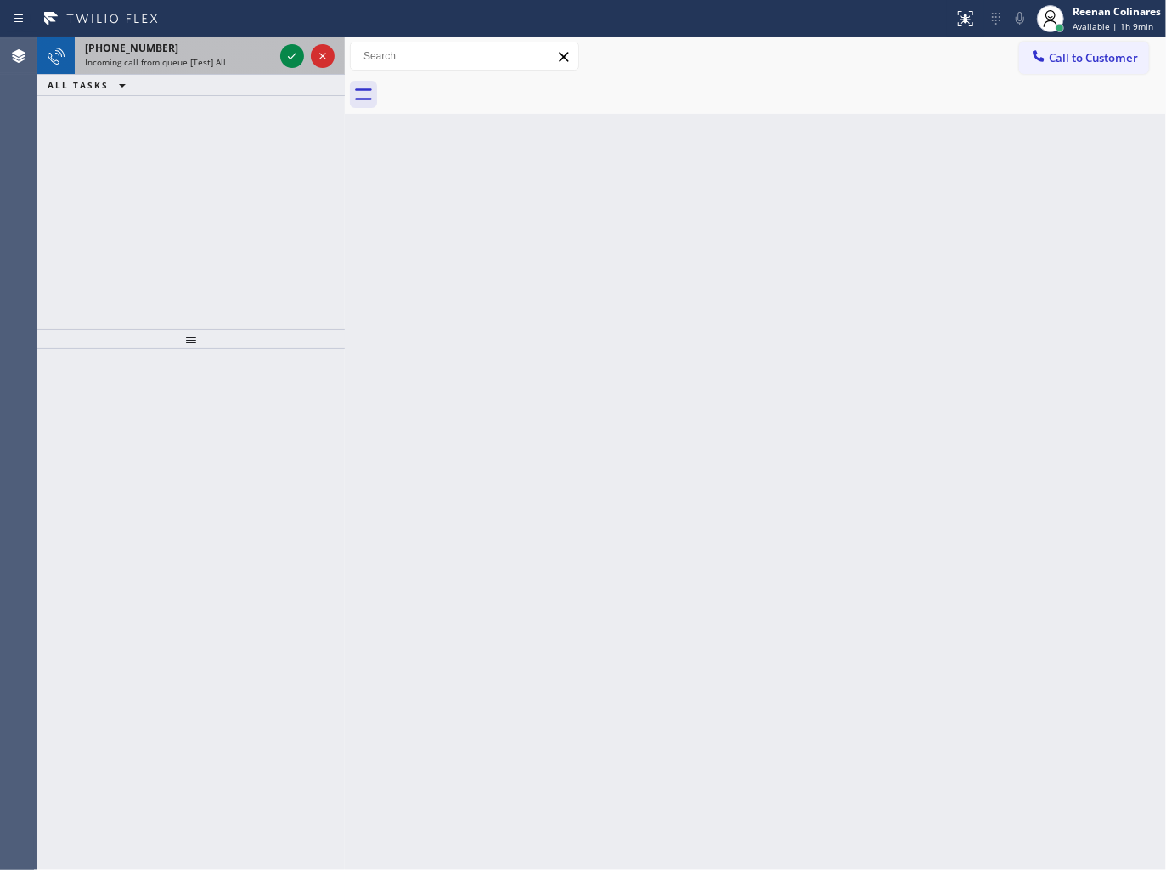
click at [231, 63] on div "Incoming call from queue [Test] All" at bounding box center [179, 62] width 189 height 12
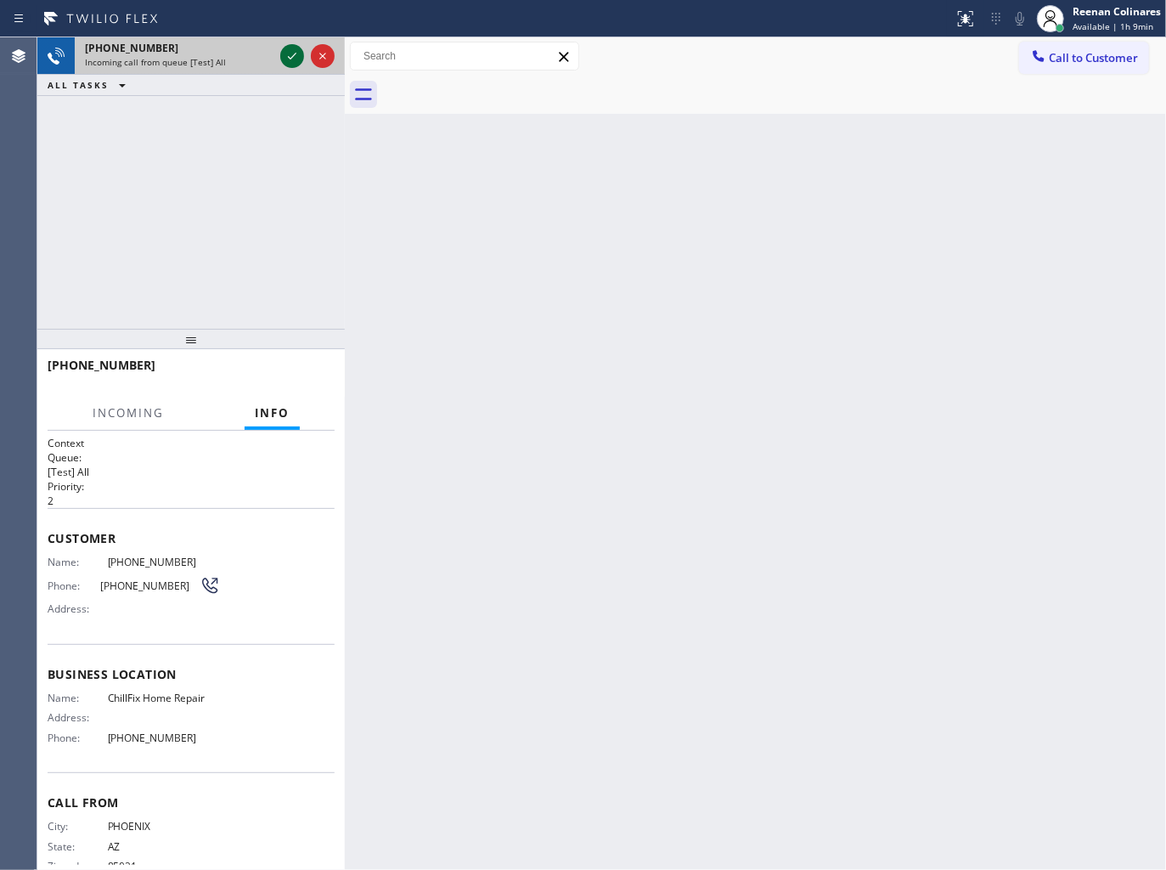
click at [287, 53] on icon at bounding box center [292, 56] width 20 height 20
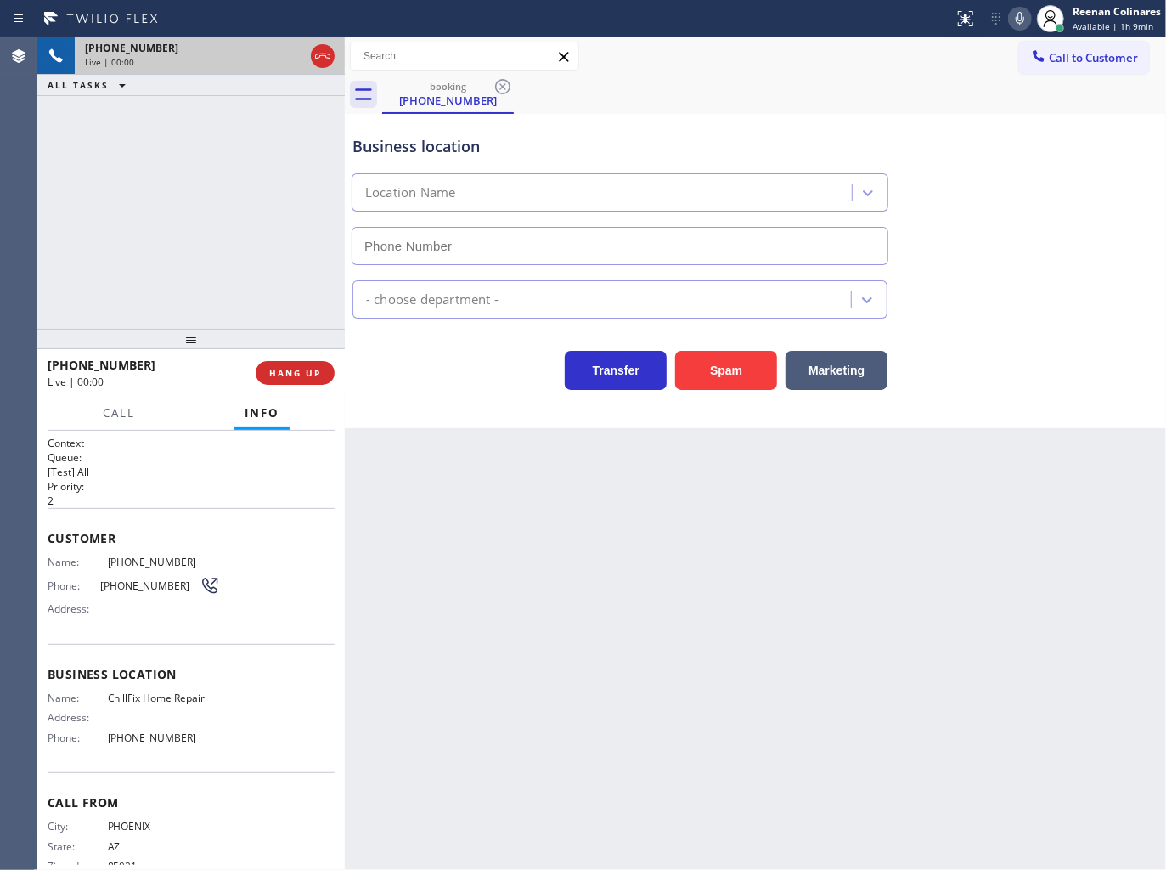
type input "[PHONE_NUMBER]"
click at [728, 379] on button "Spam" at bounding box center [726, 370] width 102 height 39
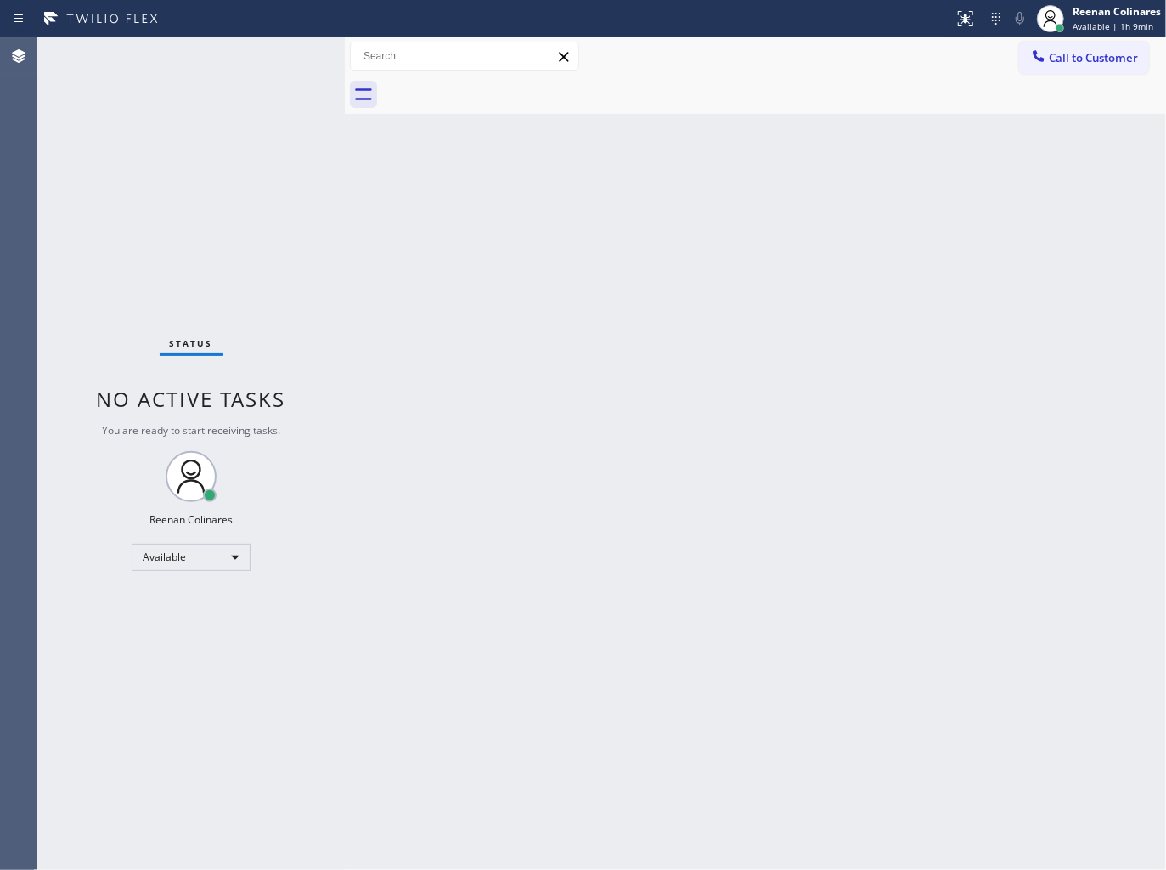
click at [549, 468] on div "Back to Dashboard Change Sender ID Customers Technicians Select a contact Outbo…" at bounding box center [755, 453] width 821 height 832
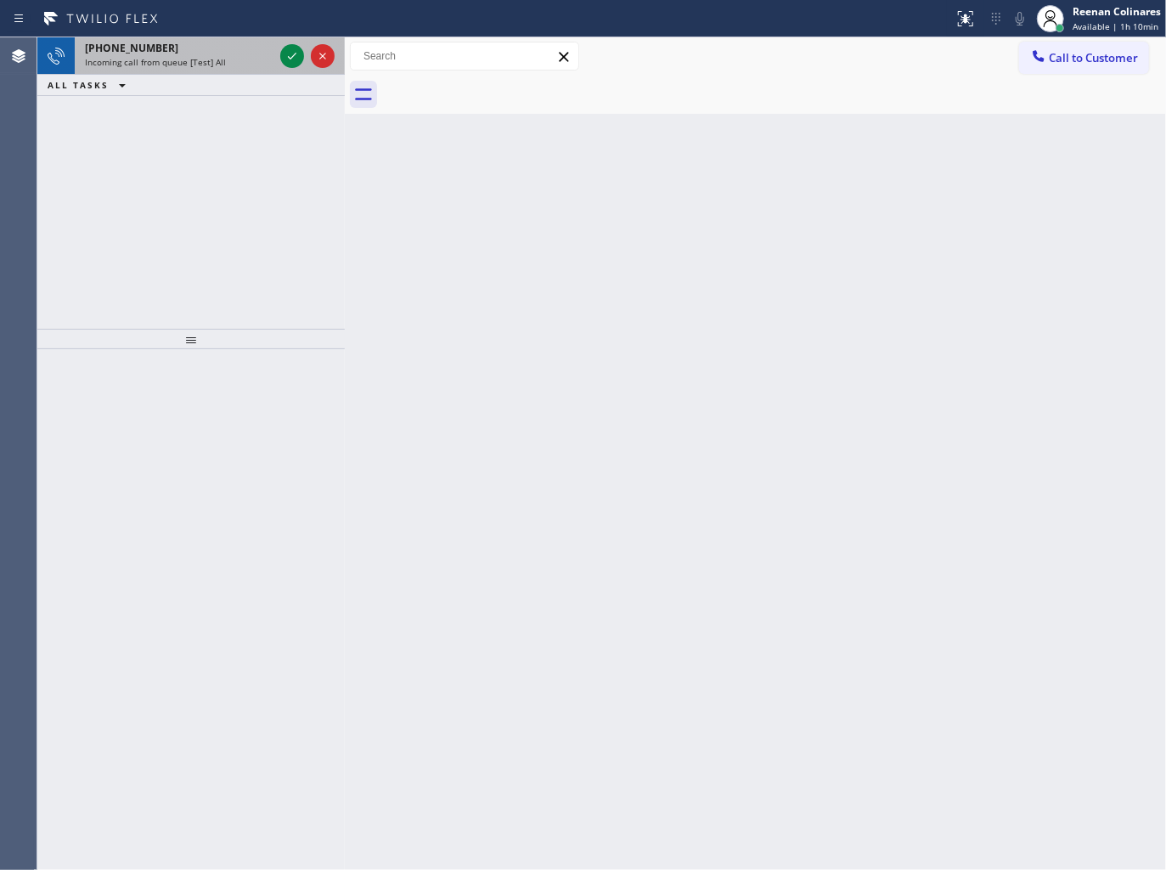
click at [225, 69] on div "[PHONE_NUMBER] Incoming call from queue [Test] All" at bounding box center [176, 55] width 202 height 37
drag, startPoint x: 227, startPoint y: 70, endPoint x: 235, endPoint y: 64, distance: 10.4
click at [227, 69] on div "[PHONE_NUMBER] Incoming call from queue [Test] All" at bounding box center [176, 55] width 202 height 37
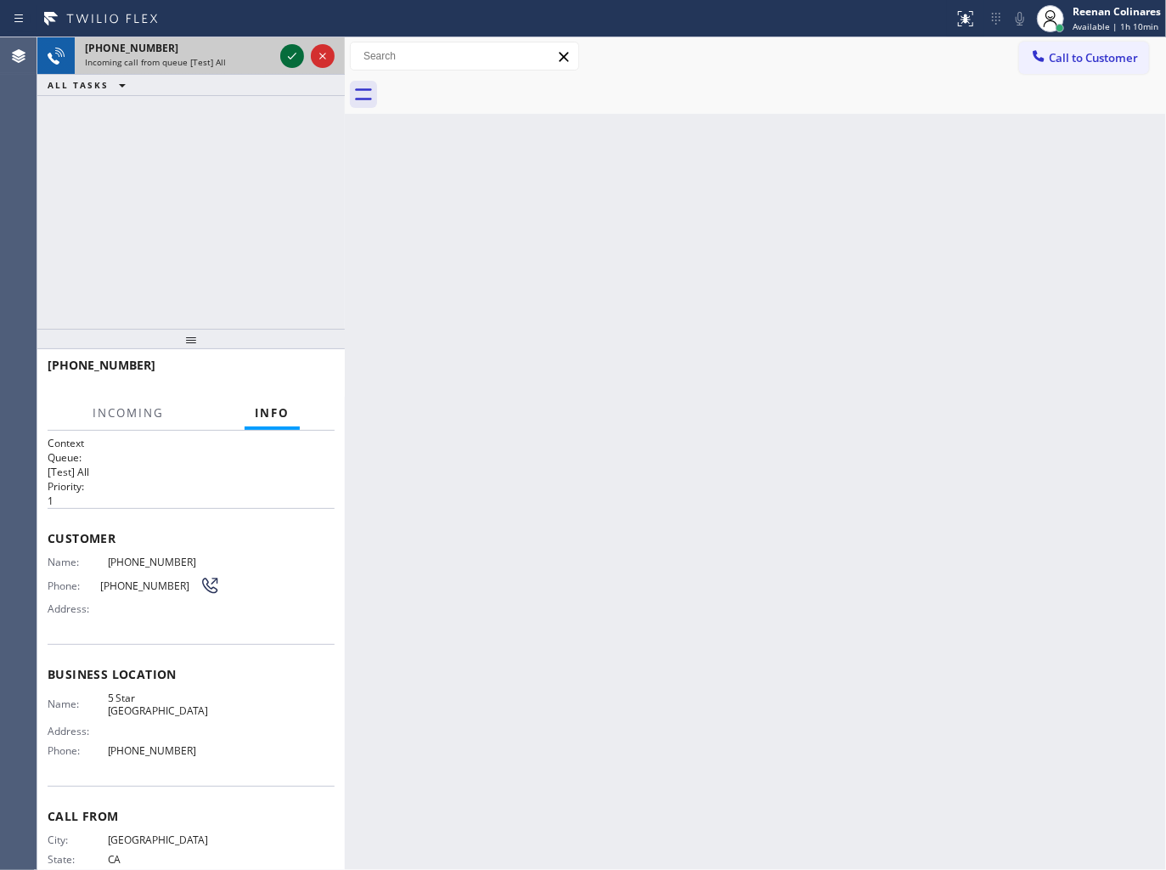
click at [290, 56] on icon at bounding box center [292, 56] width 20 height 20
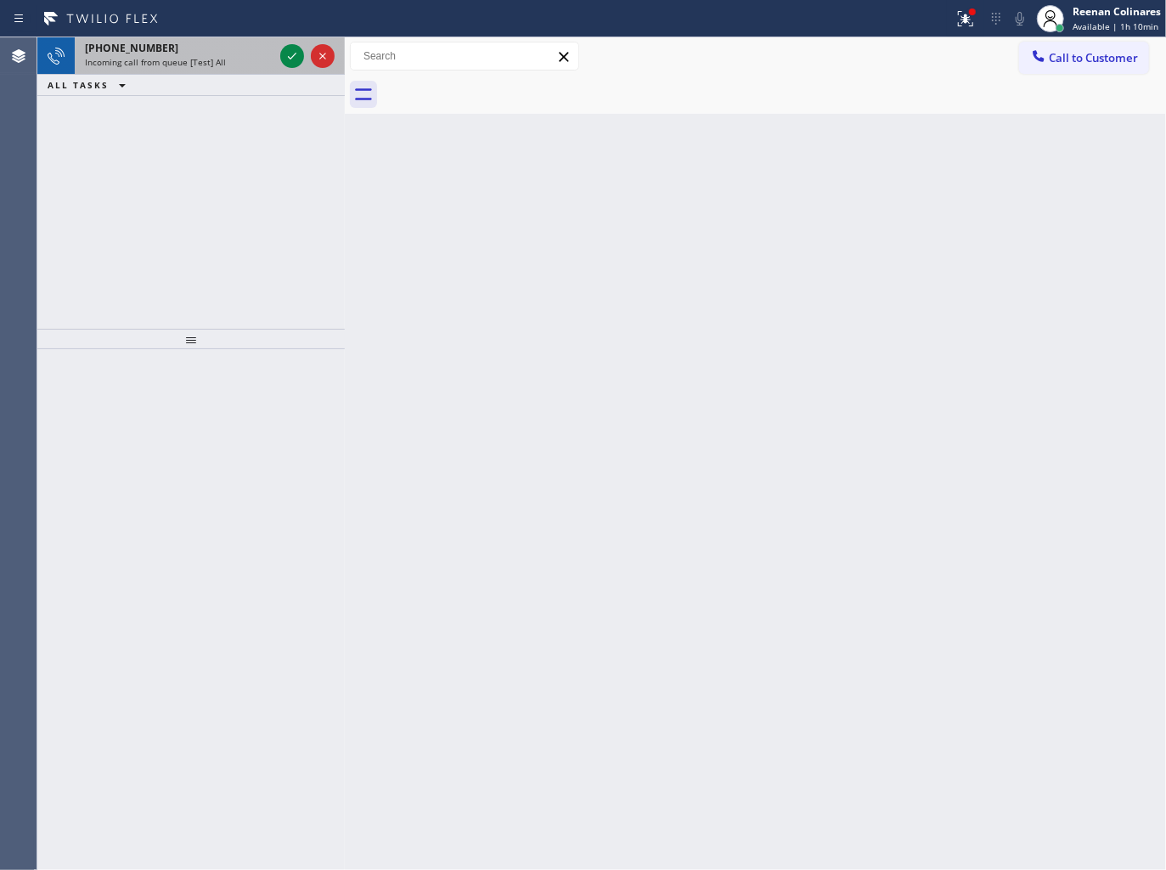
click at [256, 70] on div "[PHONE_NUMBER] Incoming call from queue [Test] All" at bounding box center [176, 55] width 202 height 37
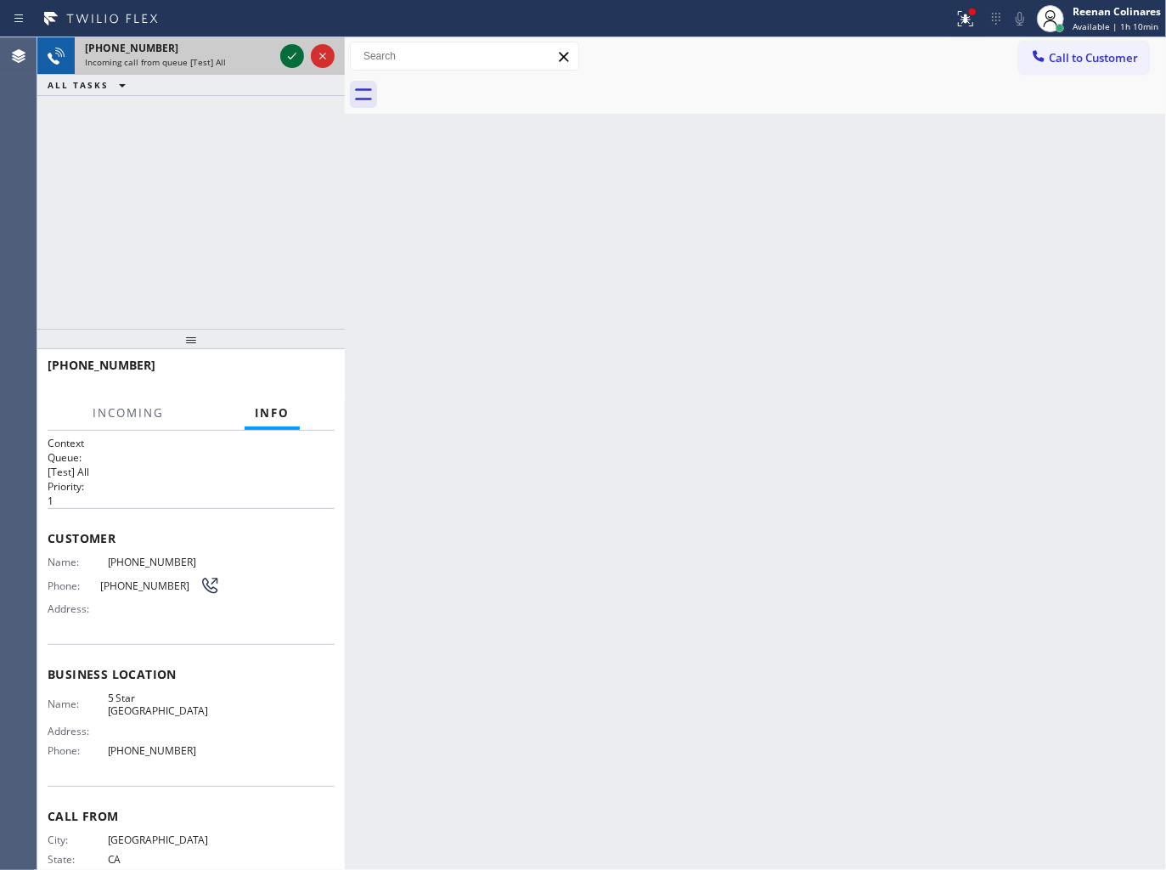
click at [292, 58] on icon at bounding box center [292, 56] width 20 height 20
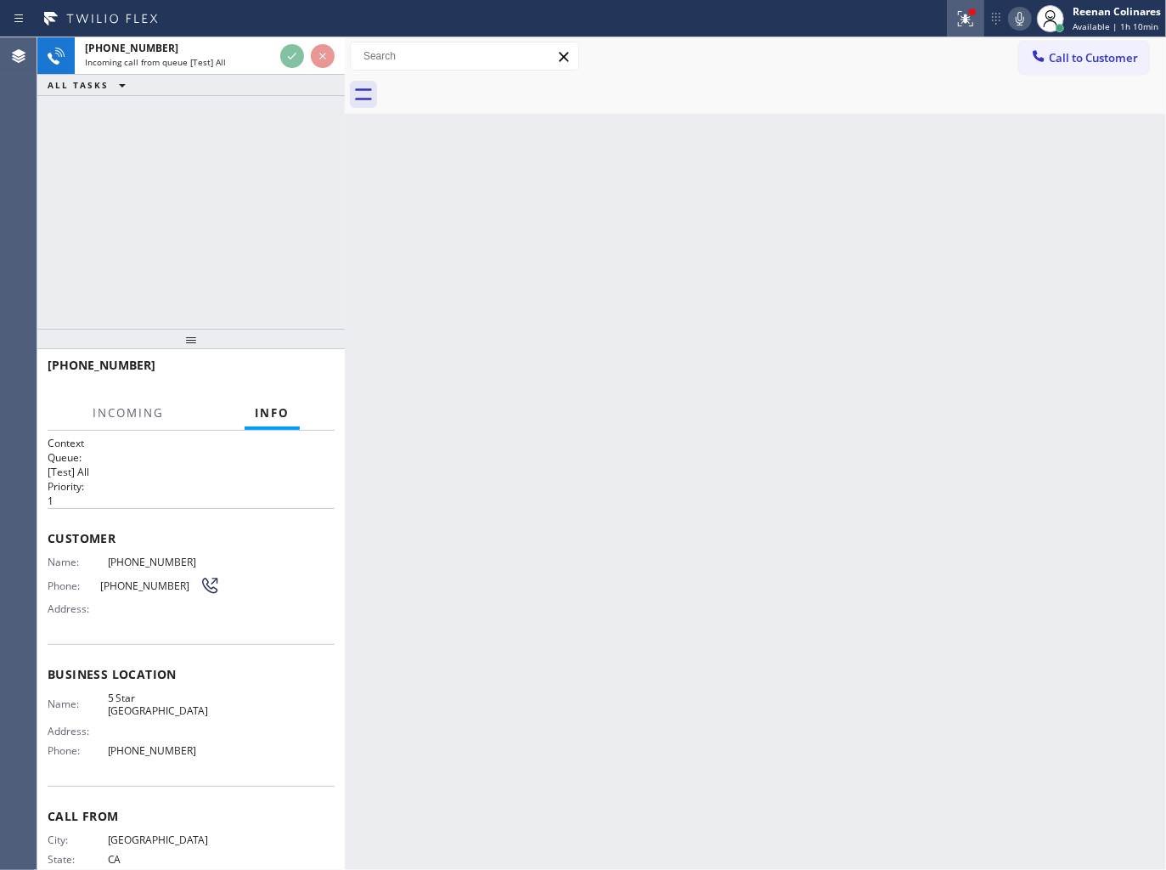
click at [960, 17] on icon at bounding box center [965, 18] width 20 height 20
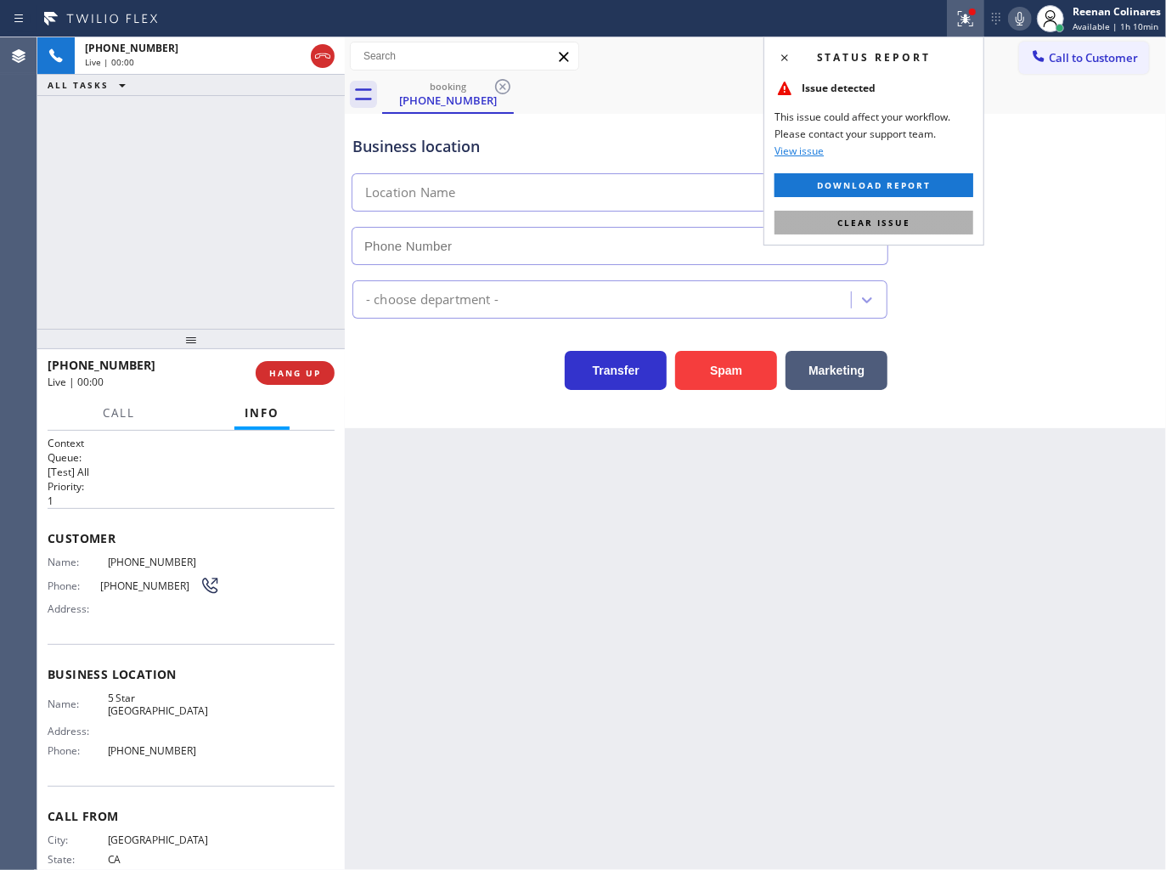
click at [914, 224] on button "Clear issue" at bounding box center [873, 223] width 199 height 24
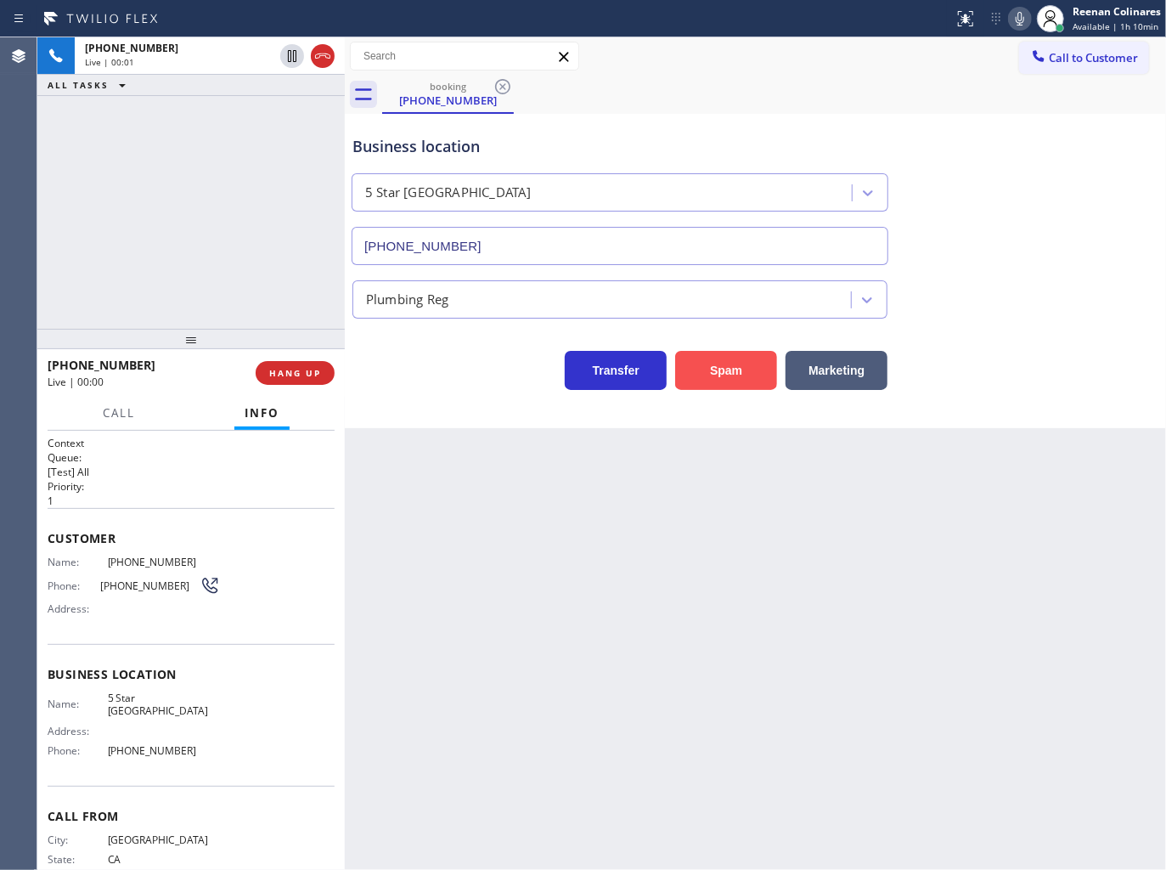
type input "[PHONE_NUMBER]"
drag, startPoint x: 759, startPoint y: 370, endPoint x: 937, endPoint y: 167, distance: 270.2
click at [762, 369] on button "Spam" at bounding box center [726, 370] width 102 height 39
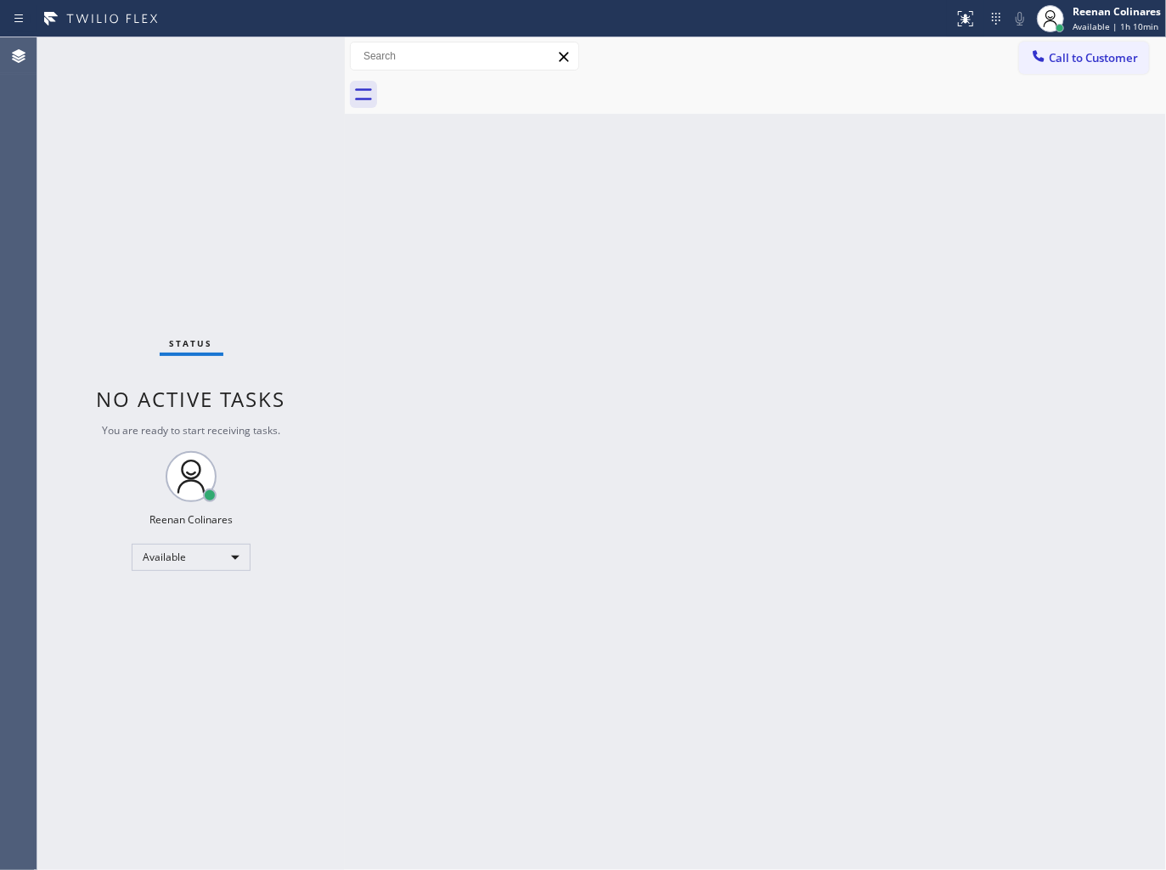
drag, startPoint x: 443, startPoint y: 530, endPoint x: 444, endPoint y: 508, distance: 22.1
click at [443, 523] on div "Back to Dashboard Change Sender ID Customers Technicians Select a contact Outbo…" at bounding box center [755, 453] width 821 height 832
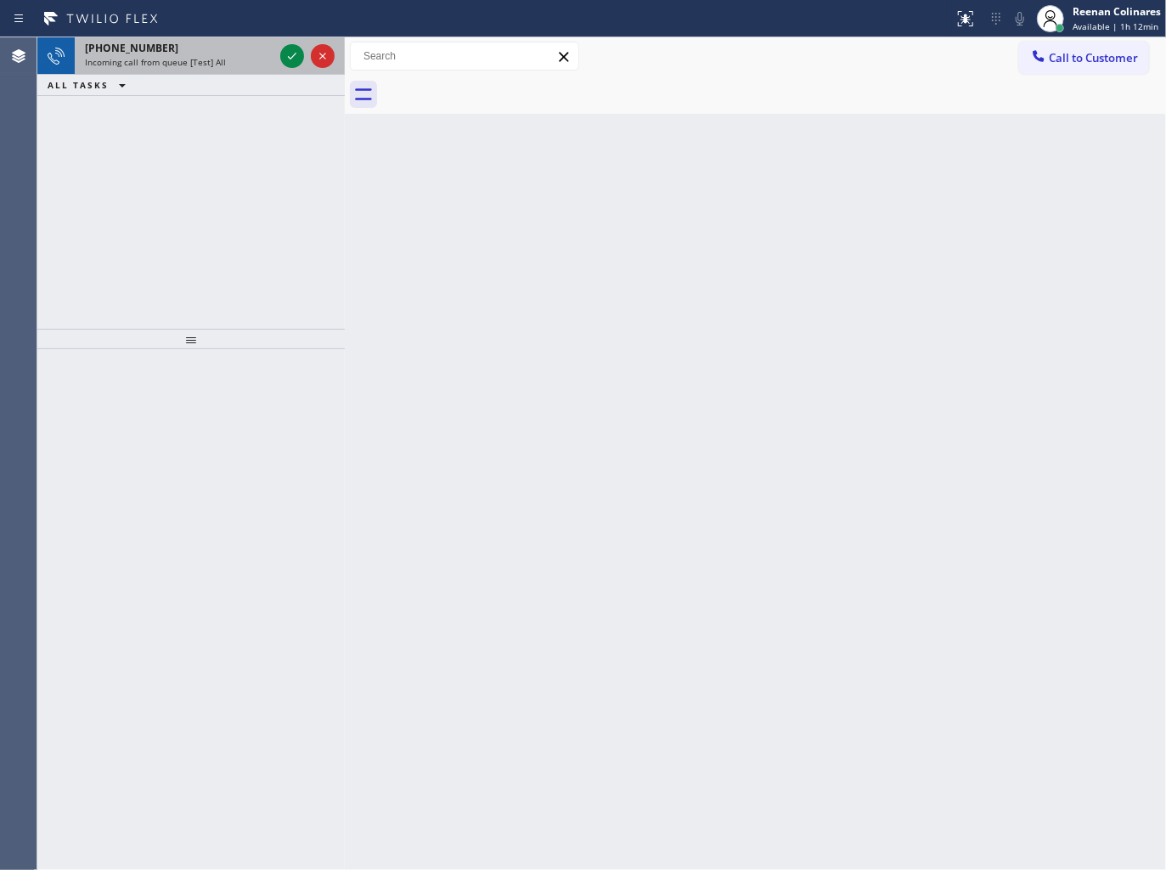
click at [259, 72] on div "[PHONE_NUMBER] Incoming call from queue [Test] All" at bounding box center [176, 55] width 202 height 37
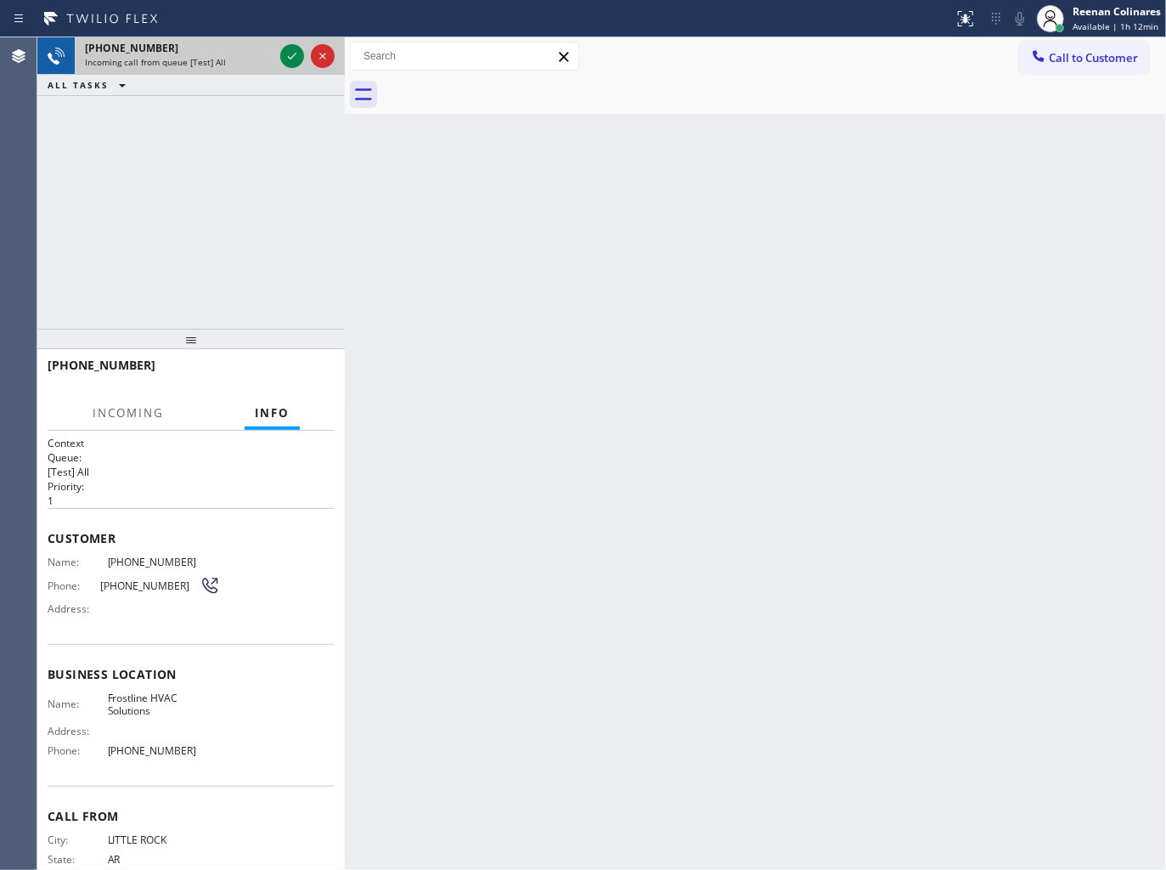
click at [259, 71] on div "[PHONE_NUMBER] Incoming call from queue [Test] All" at bounding box center [176, 55] width 202 height 37
click at [293, 62] on icon at bounding box center [292, 56] width 20 height 20
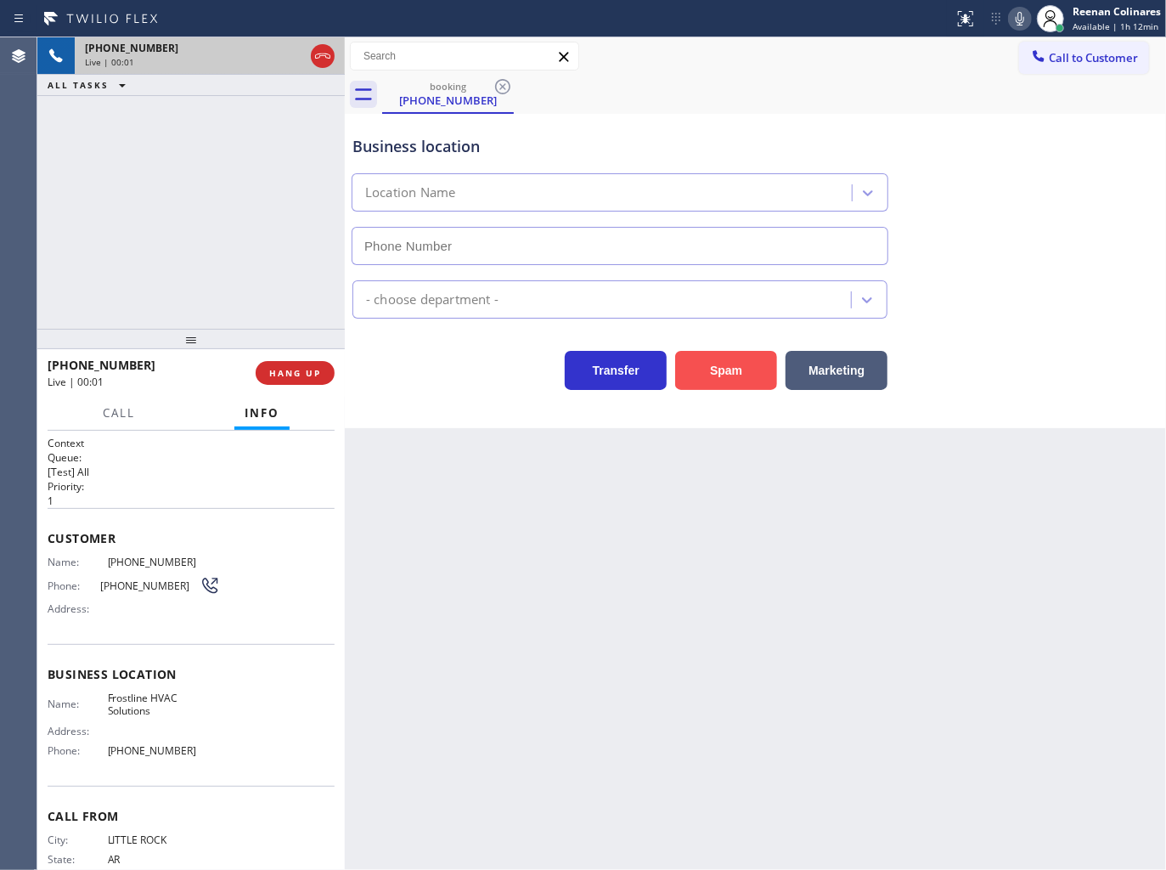
type input "[PHONE_NUMBER]"
click at [735, 357] on button "Spam" at bounding box center [726, 370] width 102 height 39
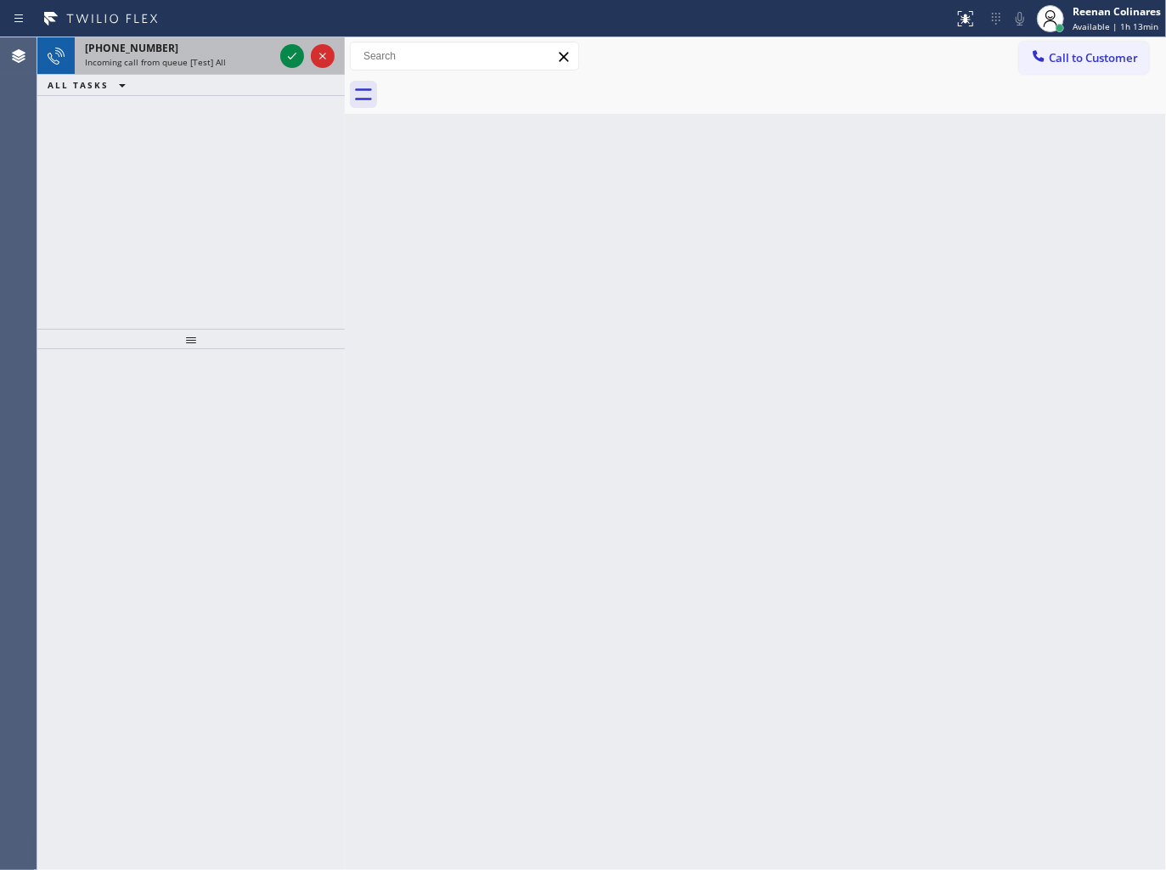
click at [241, 56] on div "Incoming call from queue [Test] All" at bounding box center [179, 62] width 189 height 12
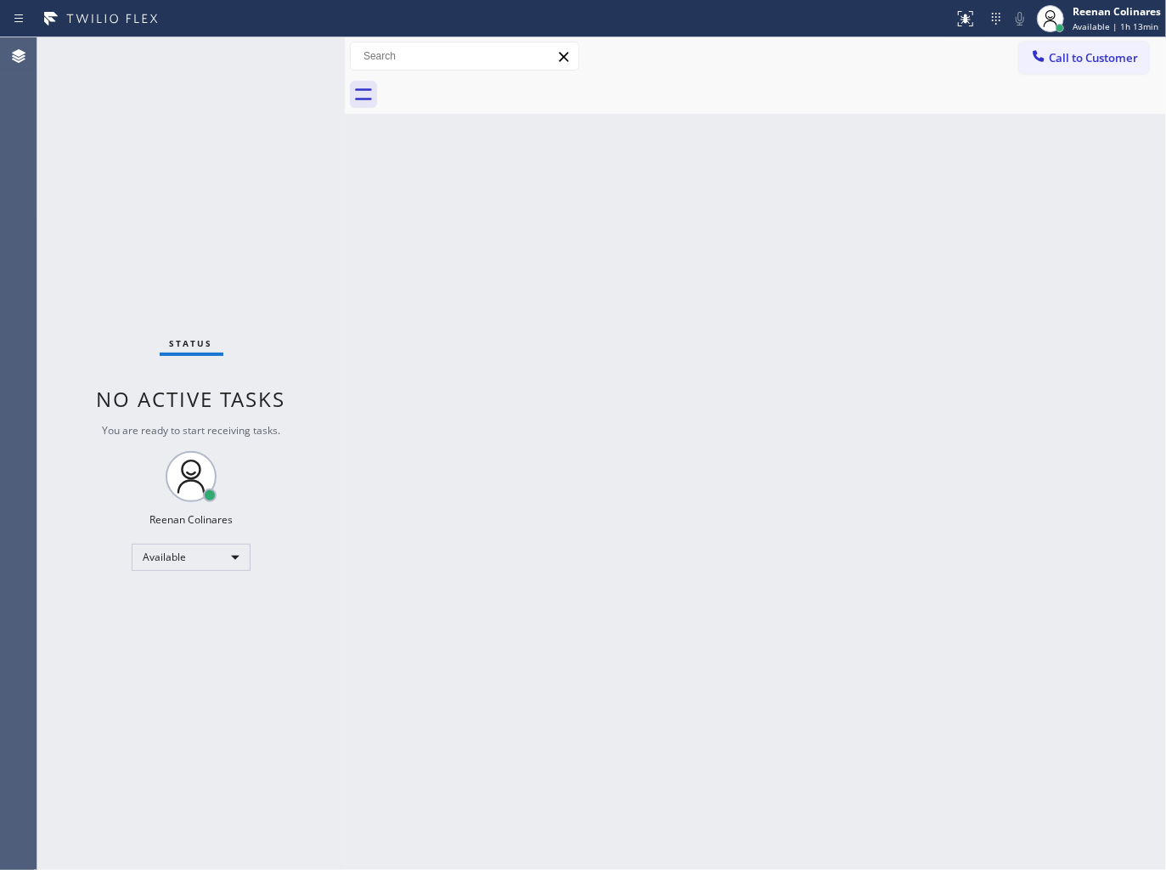
click at [256, 55] on div "Status No active tasks You are ready to start receiving tasks. Reenan Colinares…" at bounding box center [190, 453] width 307 height 832
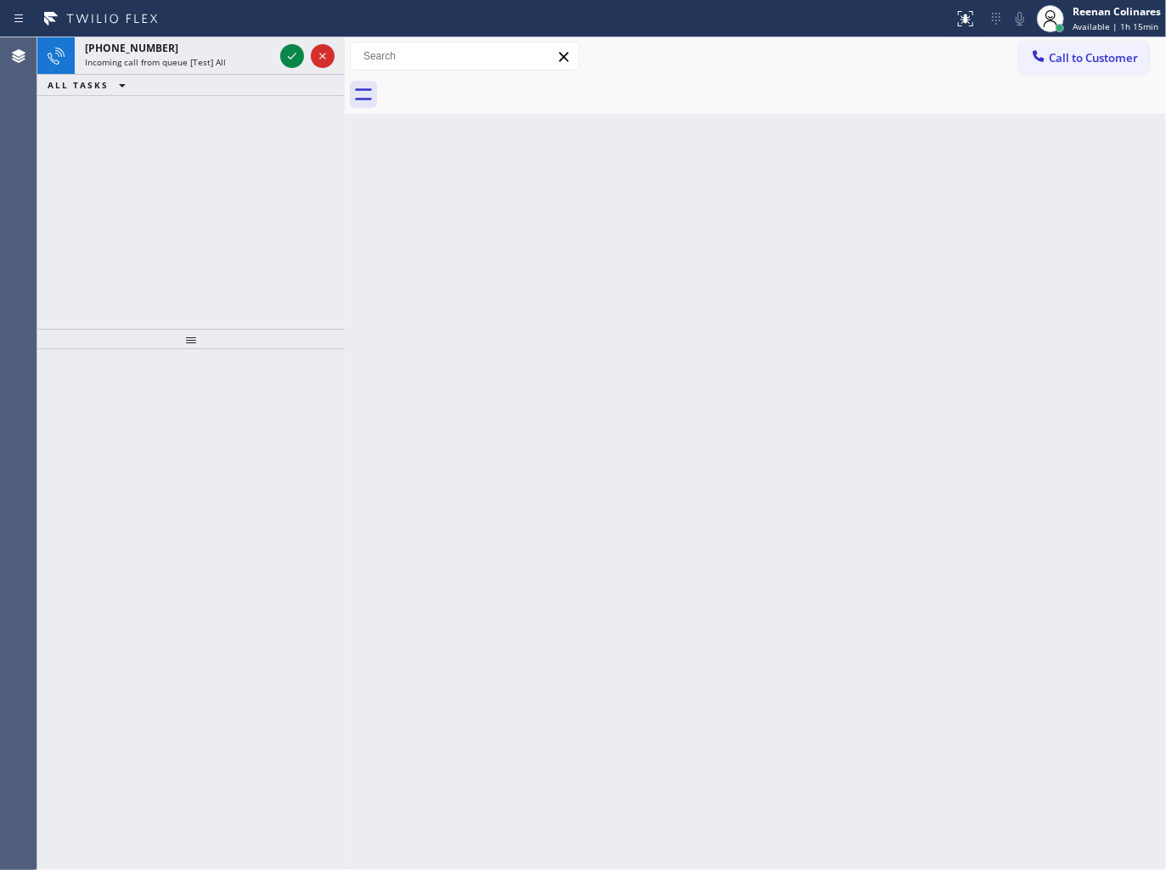
click at [234, 53] on div "[PHONE_NUMBER]" at bounding box center [179, 48] width 189 height 14
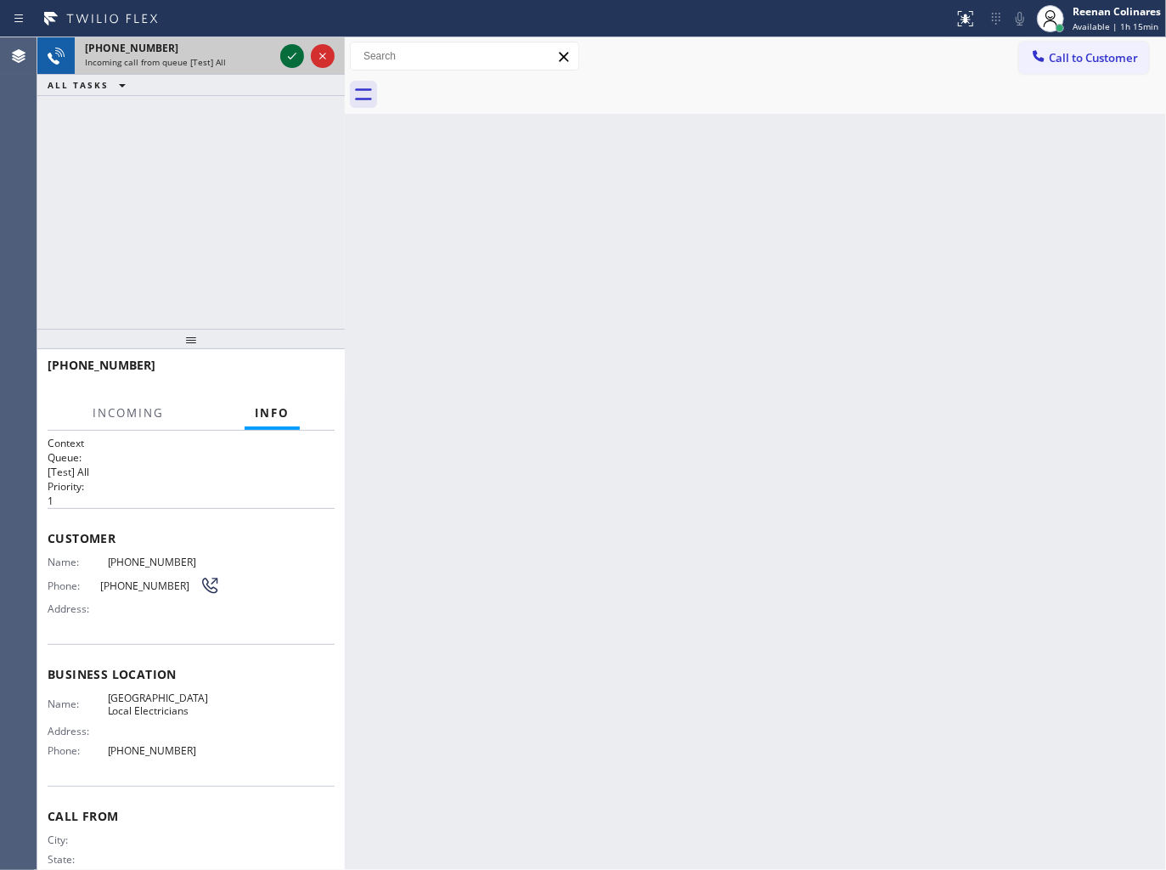
click at [292, 59] on icon at bounding box center [292, 56] width 20 height 20
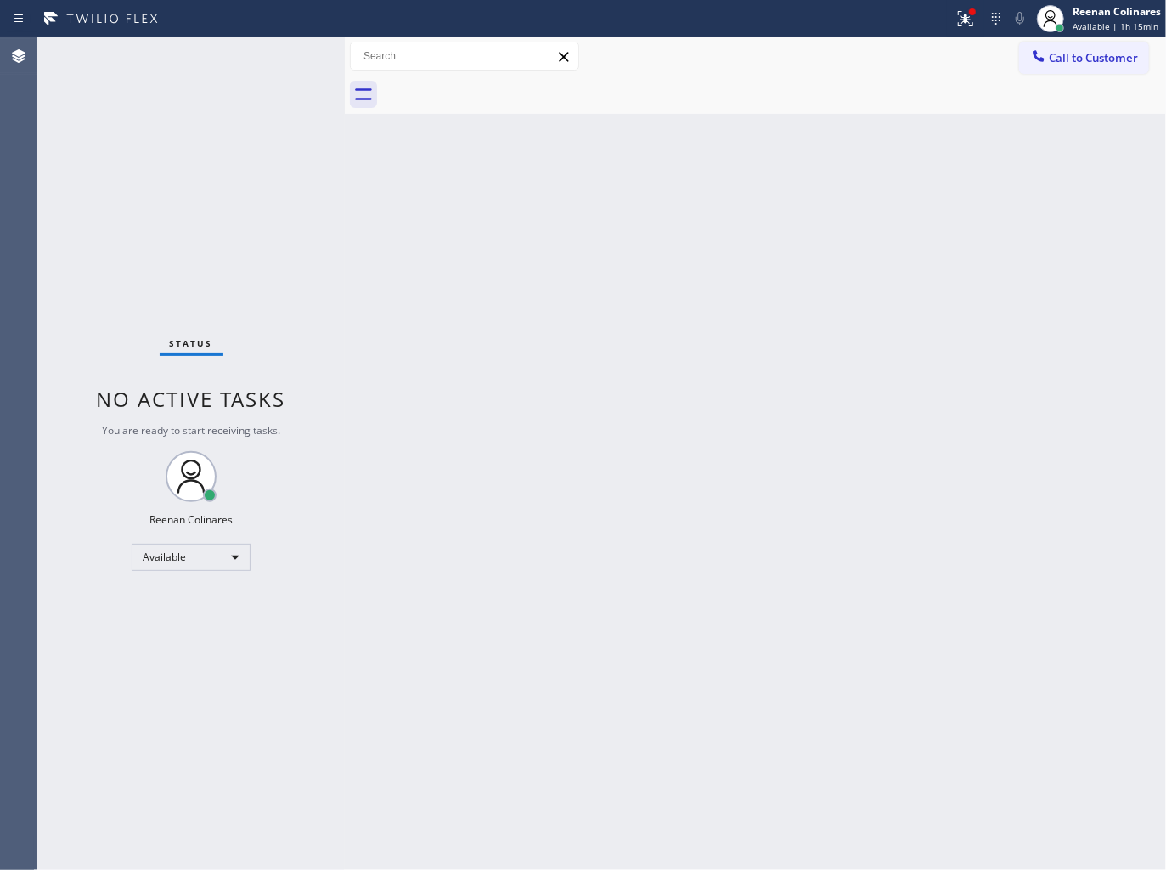
click at [252, 59] on div "Status No active tasks You are ready to start receiving tasks. Reenan Colinares…" at bounding box center [190, 453] width 307 height 832
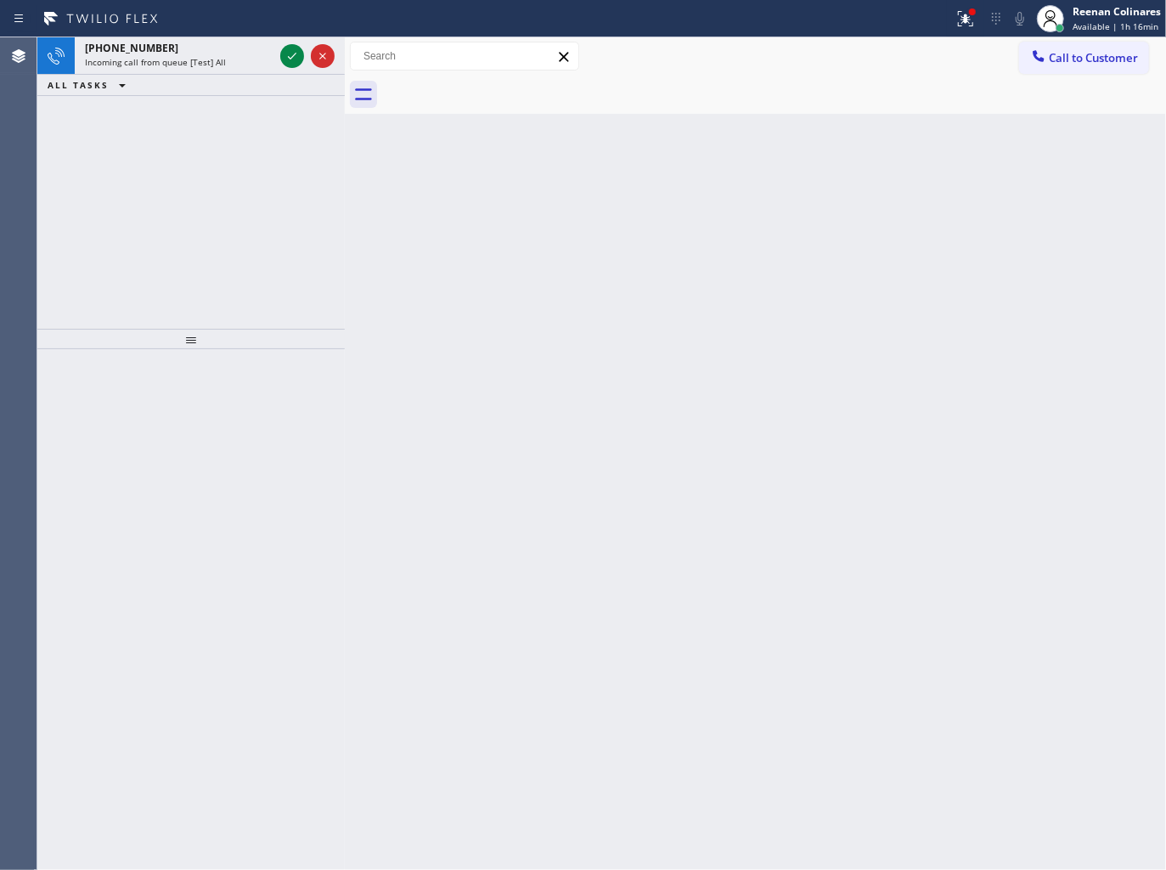
click at [255, 58] on div "Incoming call from queue [Test] All" at bounding box center [179, 62] width 189 height 12
click at [215, 61] on span "Incoming call from queue [Test] All" at bounding box center [155, 62] width 141 height 12
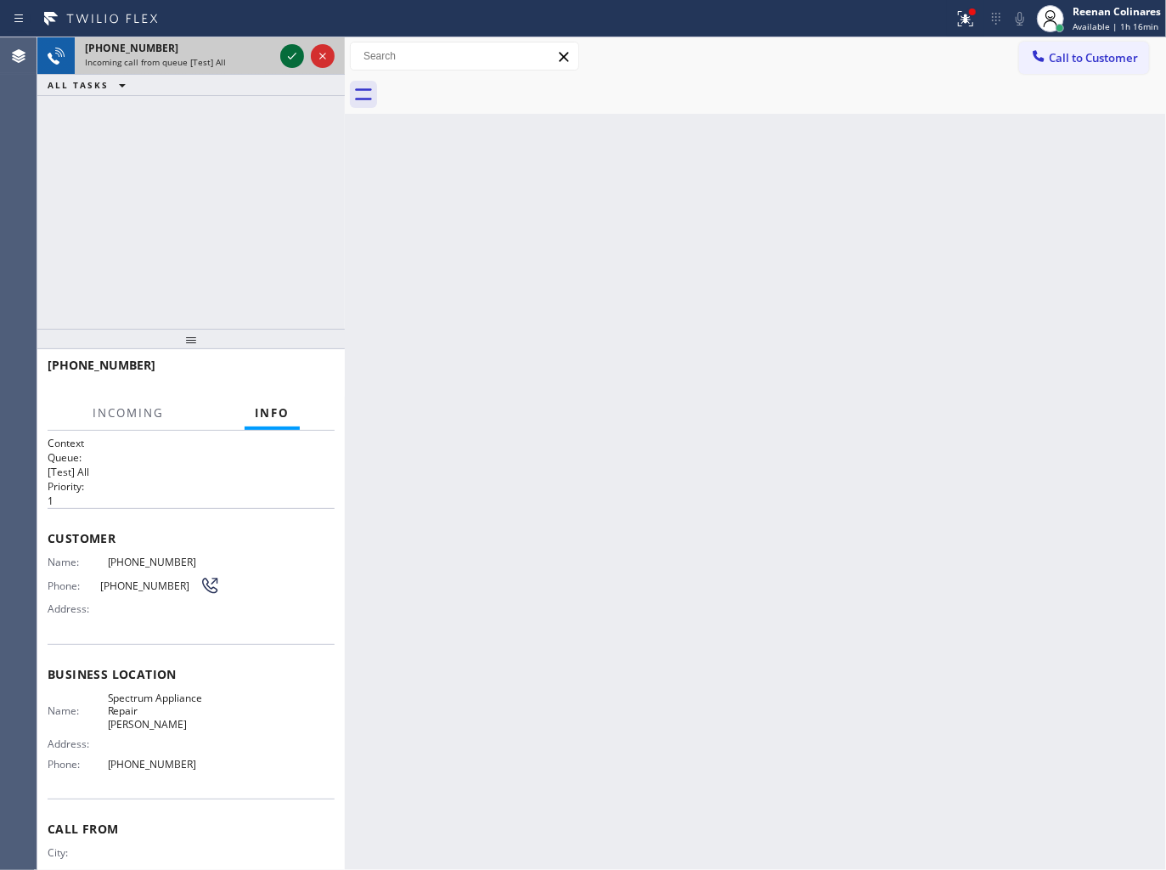
click at [292, 54] on icon at bounding box center [292, 56] width 20 height 20
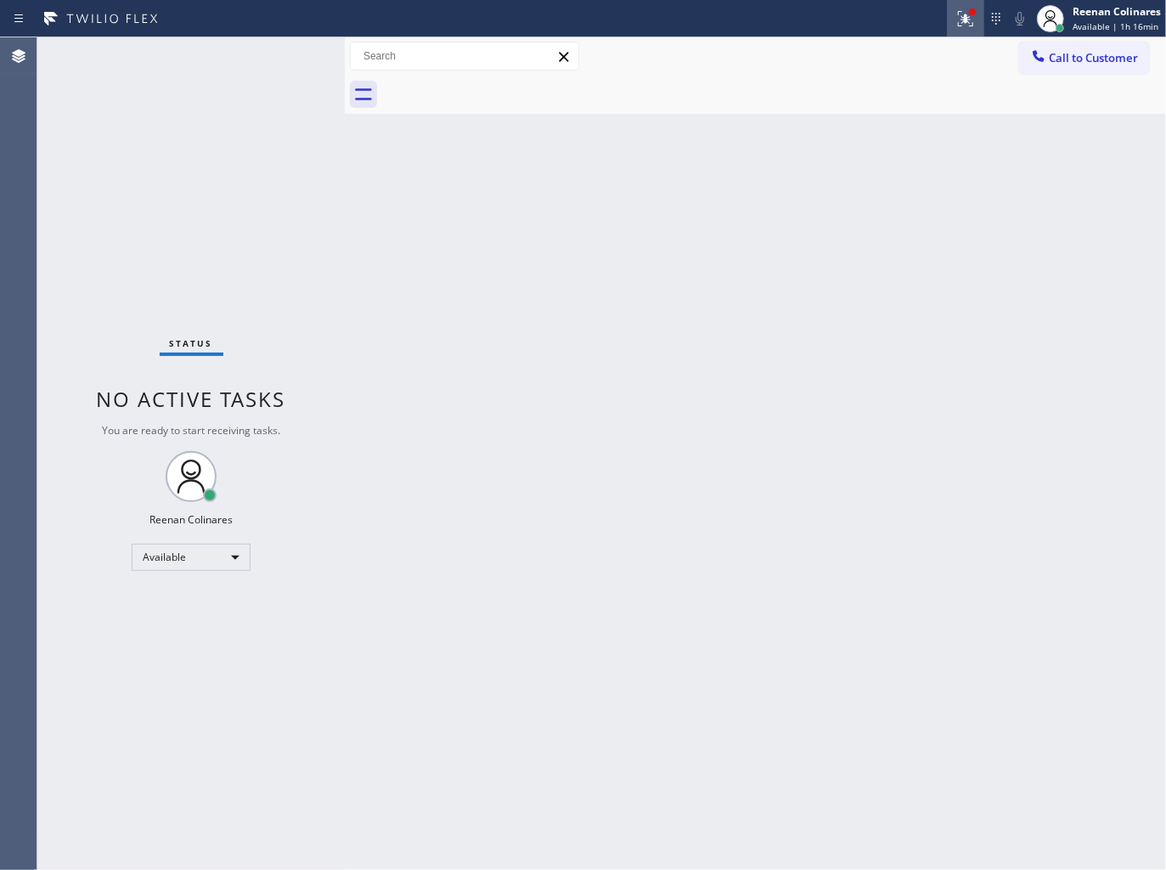
click at [961, 14] on icon at bounding box center [965, 18] width 20 height 20
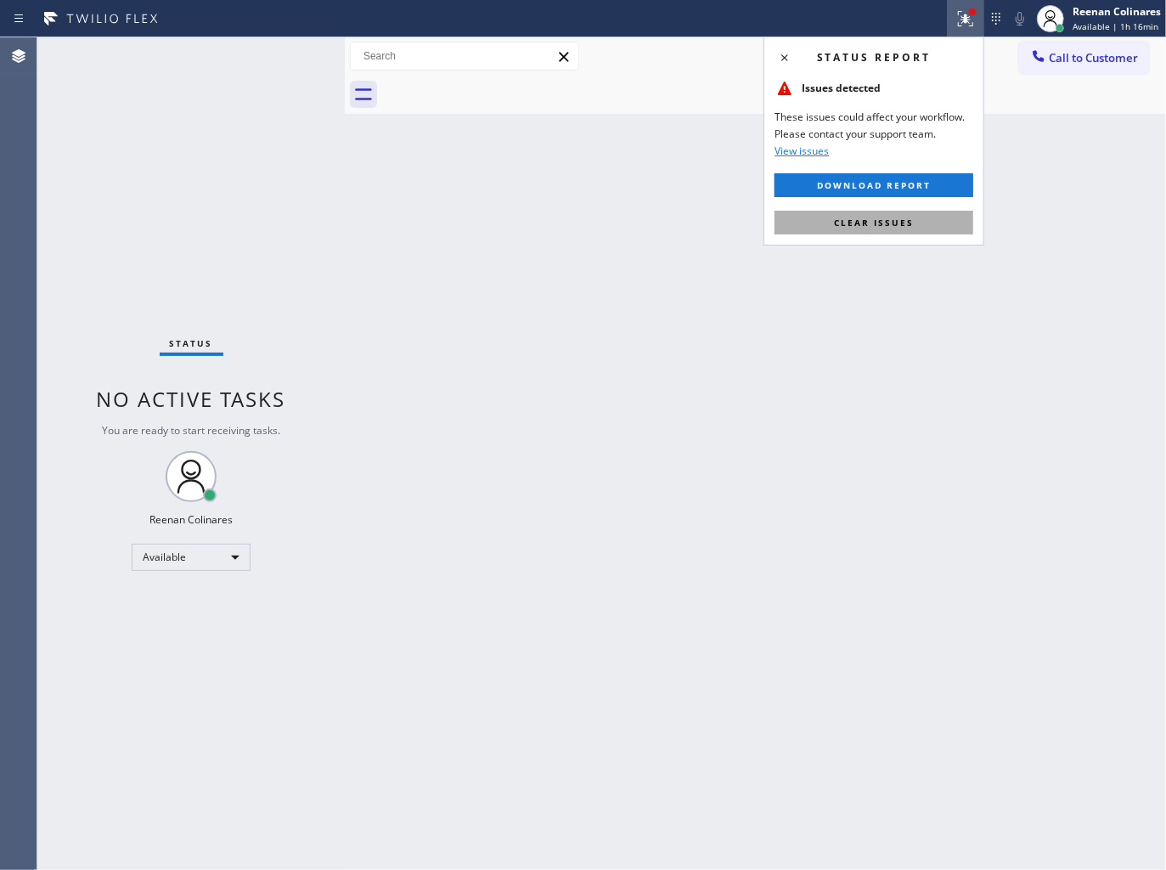
drag, startPoint x: 892, startPoint y: 217, endPoint x: 880, endPoint y: 217, distance: 11.9
click at [890, 217] on span "Clear issues" at bounding box center [874, 223] width 80 height 12
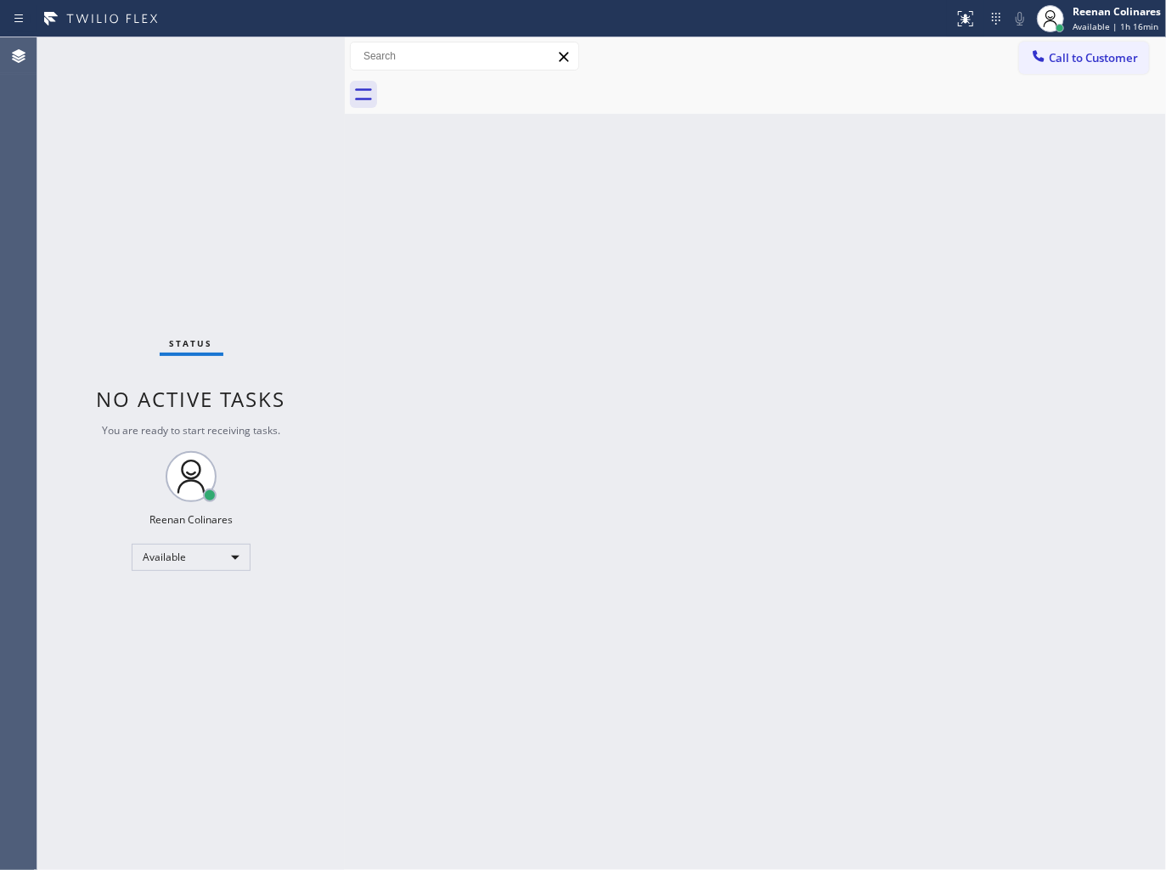
click at [753, 229] on div "Back to Dashboard Change Sender ID Customers Technicians Select a contact Outbo…" at bounding box center [755, 453] width 821 height 832
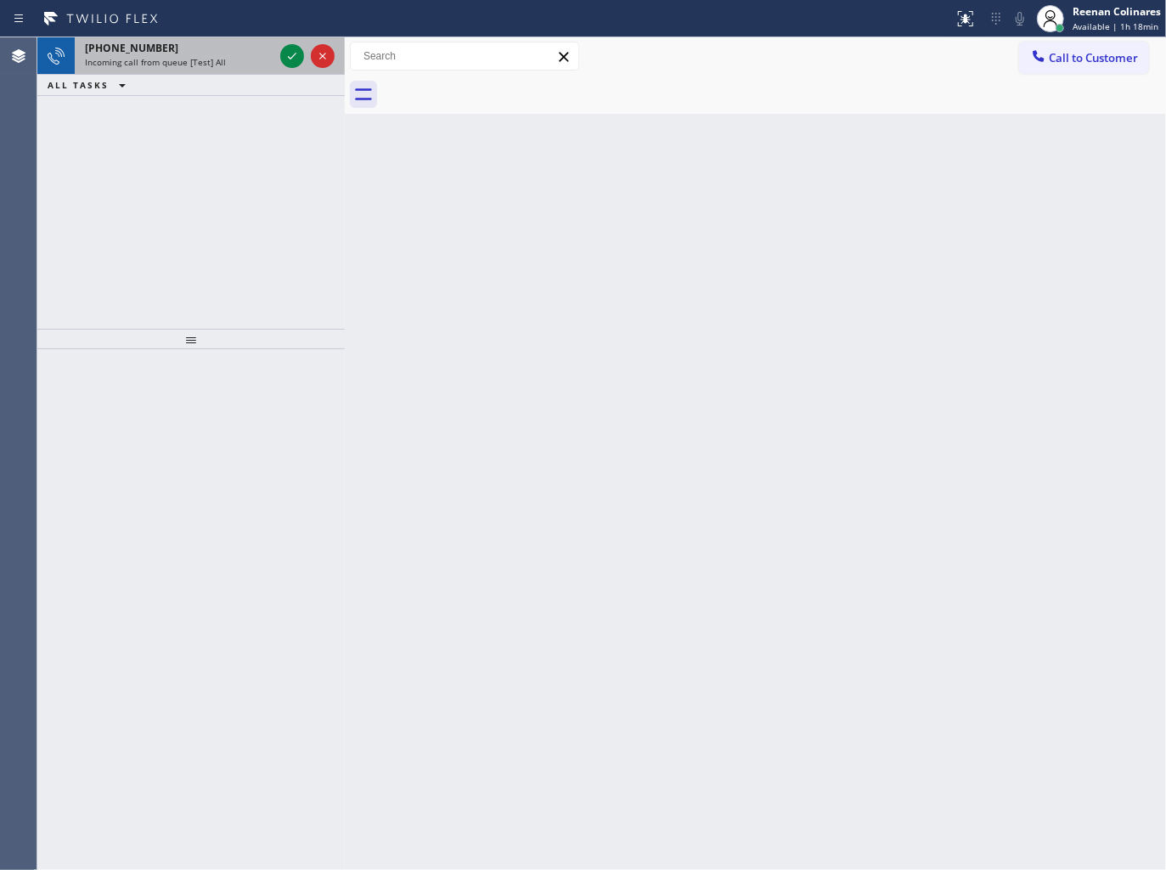
click at [232, 52] on div "[PHONE_NUMBER]" at bounding box center [179, 48] width 189 height 14
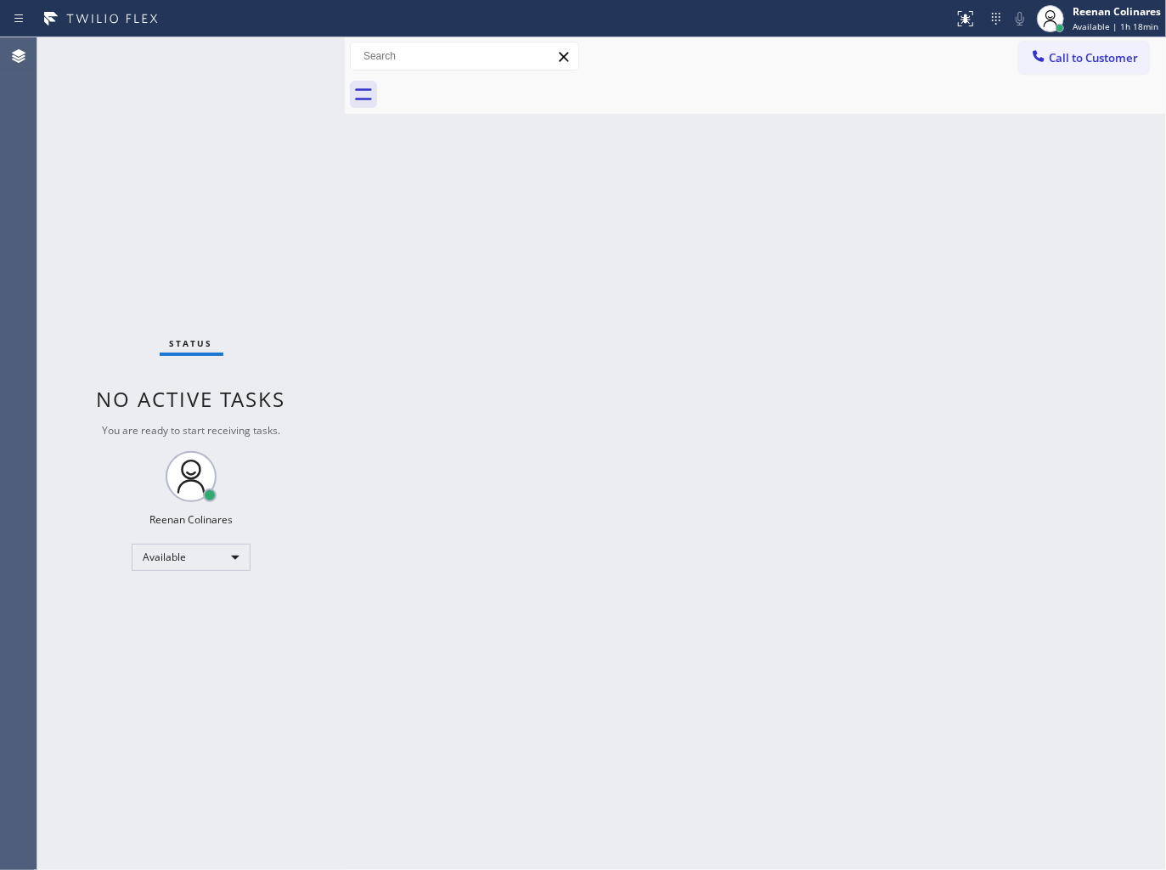
click at [283, 51] on div "Status No active tasks You are ready to start receiving tasks. Reenan Colinares…" at bounding box center [190, 453] width 307 height 832
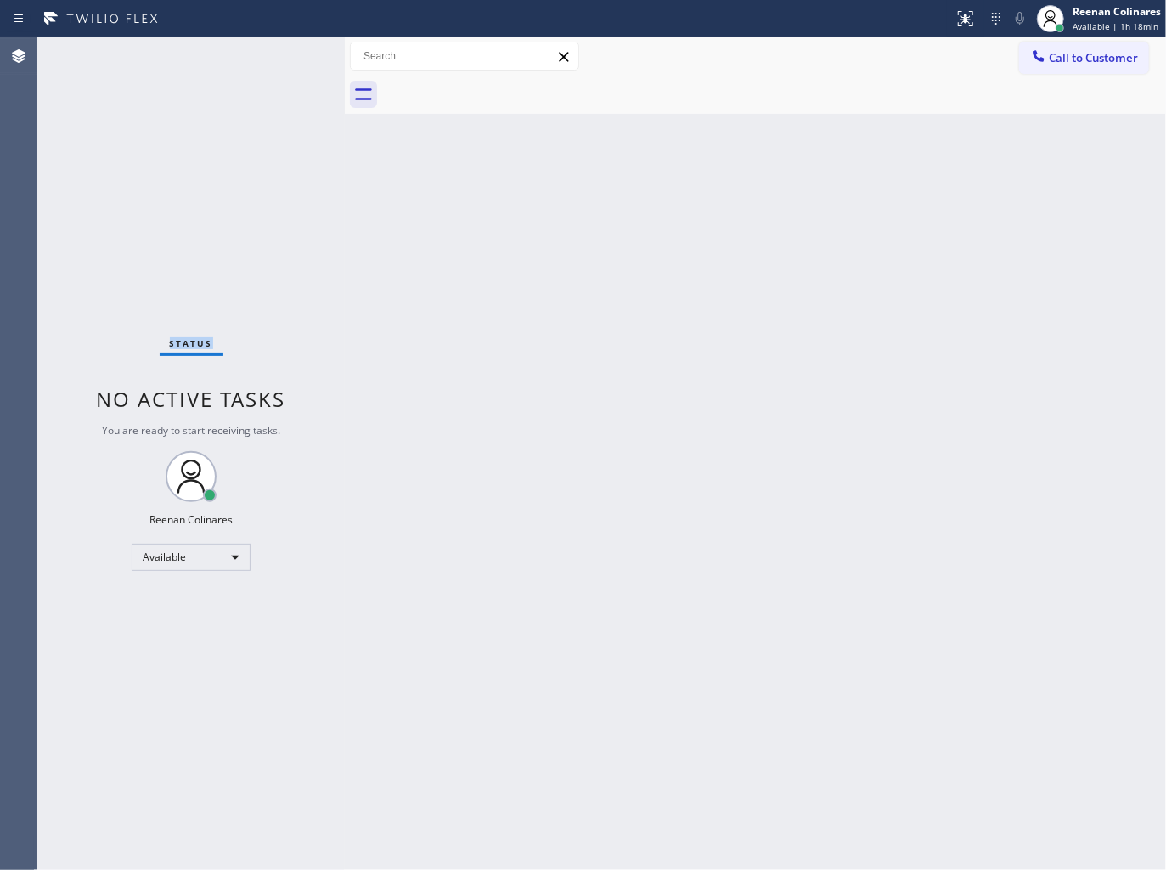
click at [229, 239] on div "Status No active tasks You are ready to start receiving tasks. Reenan Colinares…" at bounding box center [190, 453] width 307 height 832
click at [229, 240] on div "Status No active tasks You are ready to start receiving tasks. Reenan Colinares…" at bounding box center [190, 453] width 307 height 832
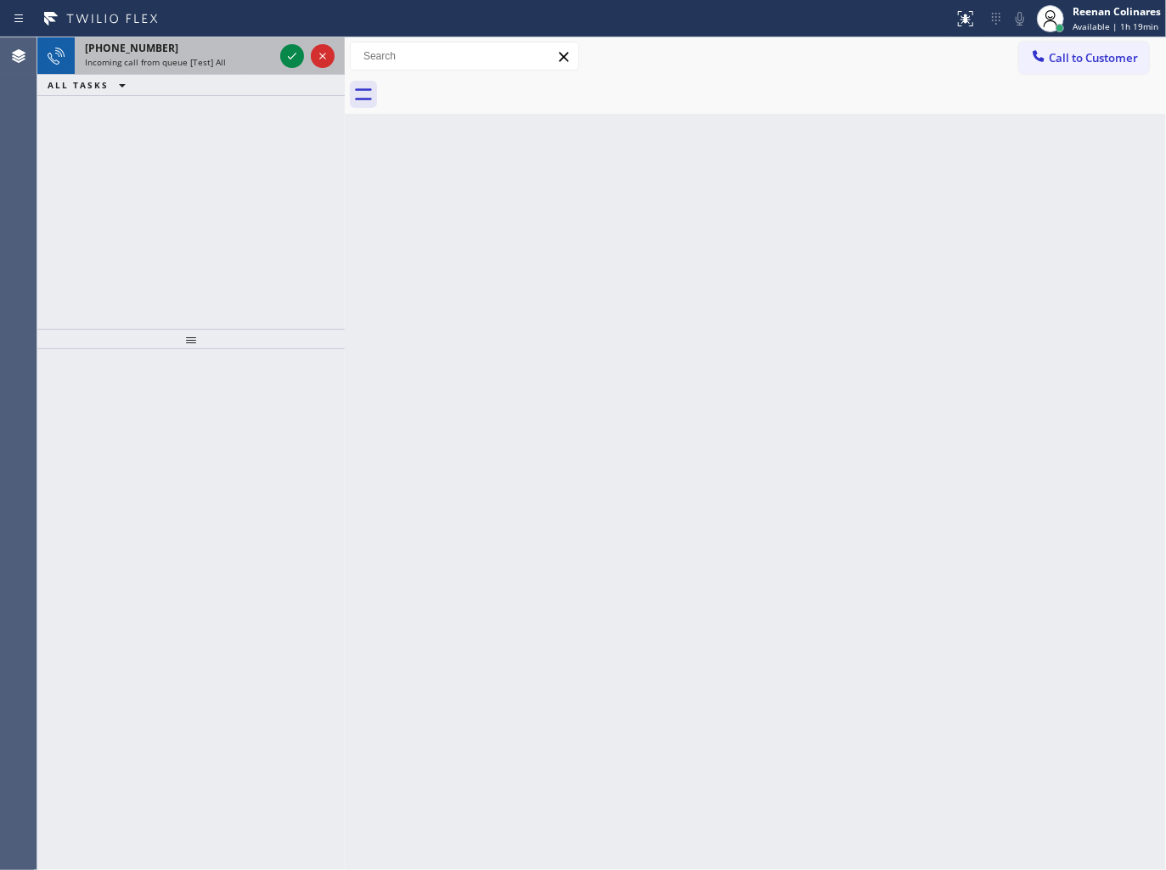
click at [214, 63] on span "Incoming call from queue [Test] All" at bounding box center [155, 62] width 141 height 12
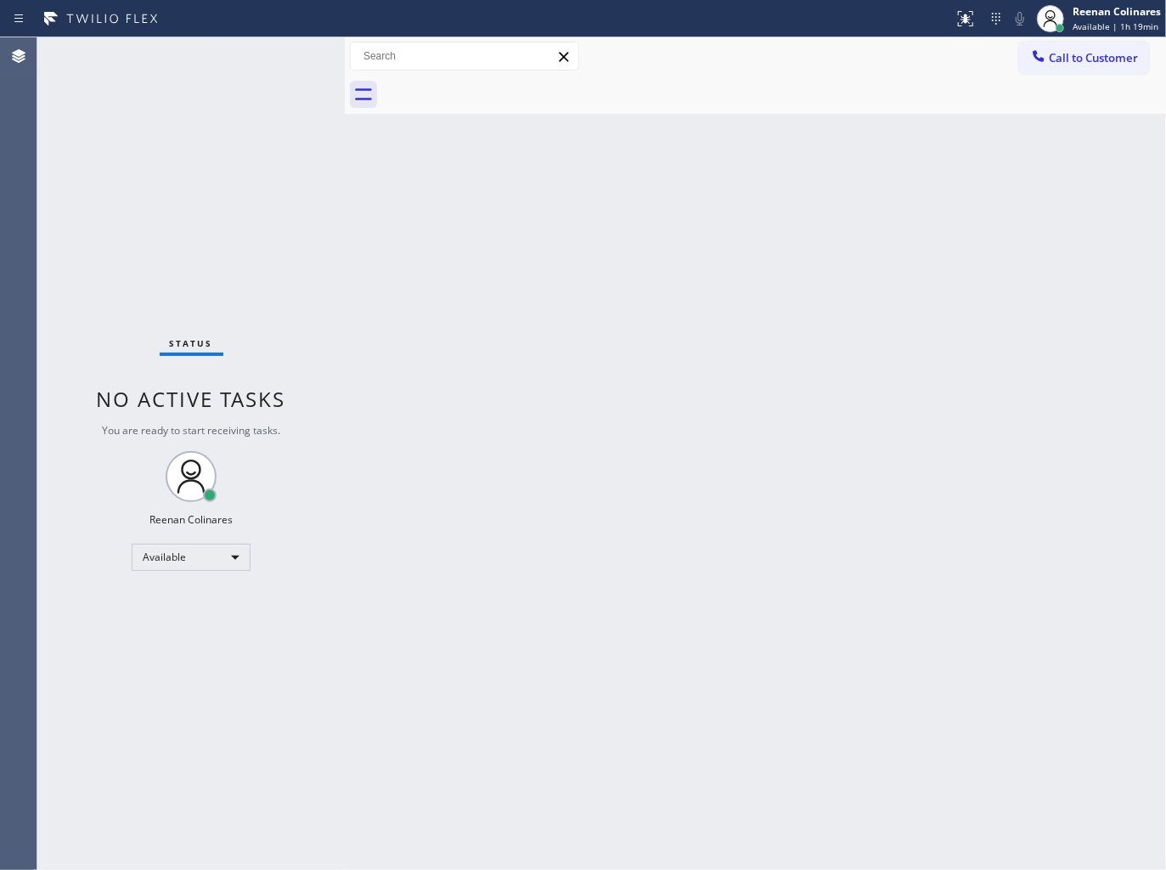
click at [140, 115] on div "Status No active tasks You are ready to start receiving tasks. Reenan Colinares…" at bounding box center [190, 453] width 307 height 832
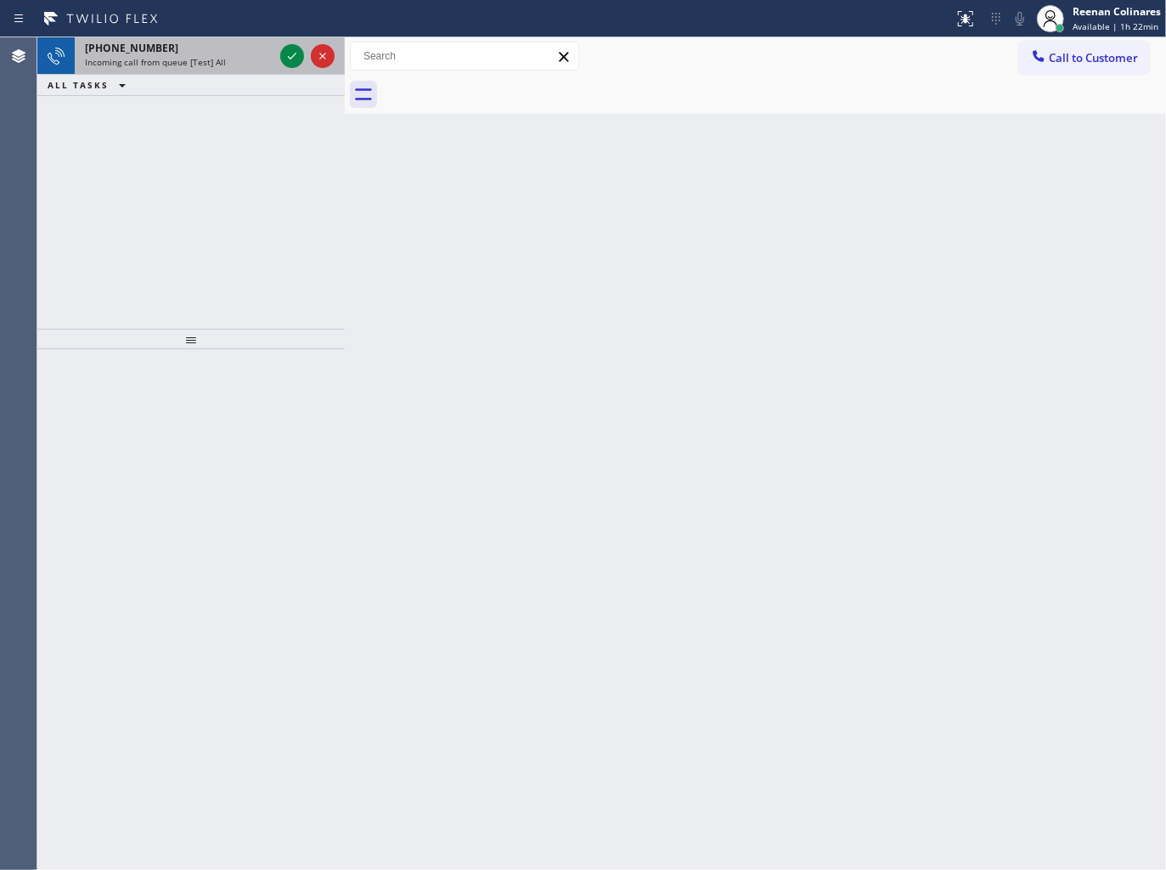
click at [176, 66] on span "Incoming call from queue [Test] All" at bounding box center [155, 62] width 141 height 12
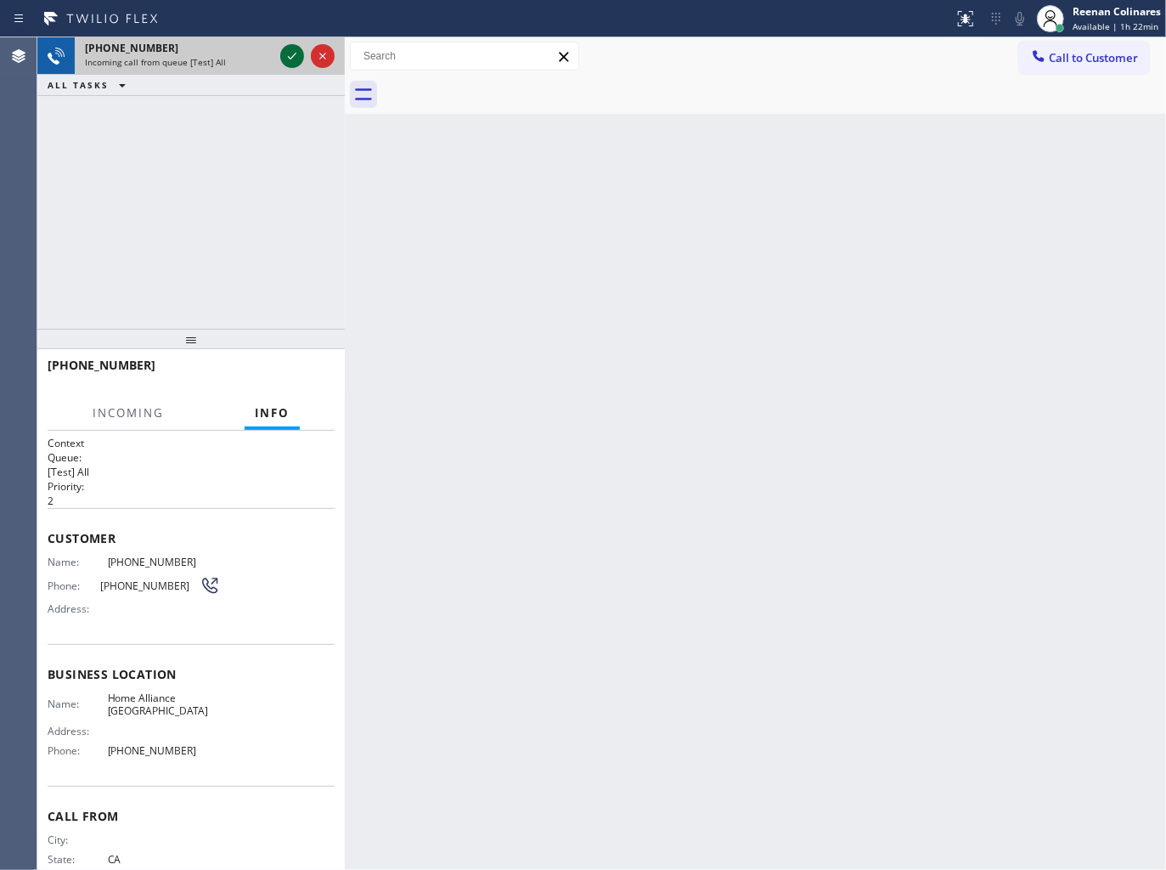
click at [287, 56] on icon at bounding box center [292, 56] width 20 height 20
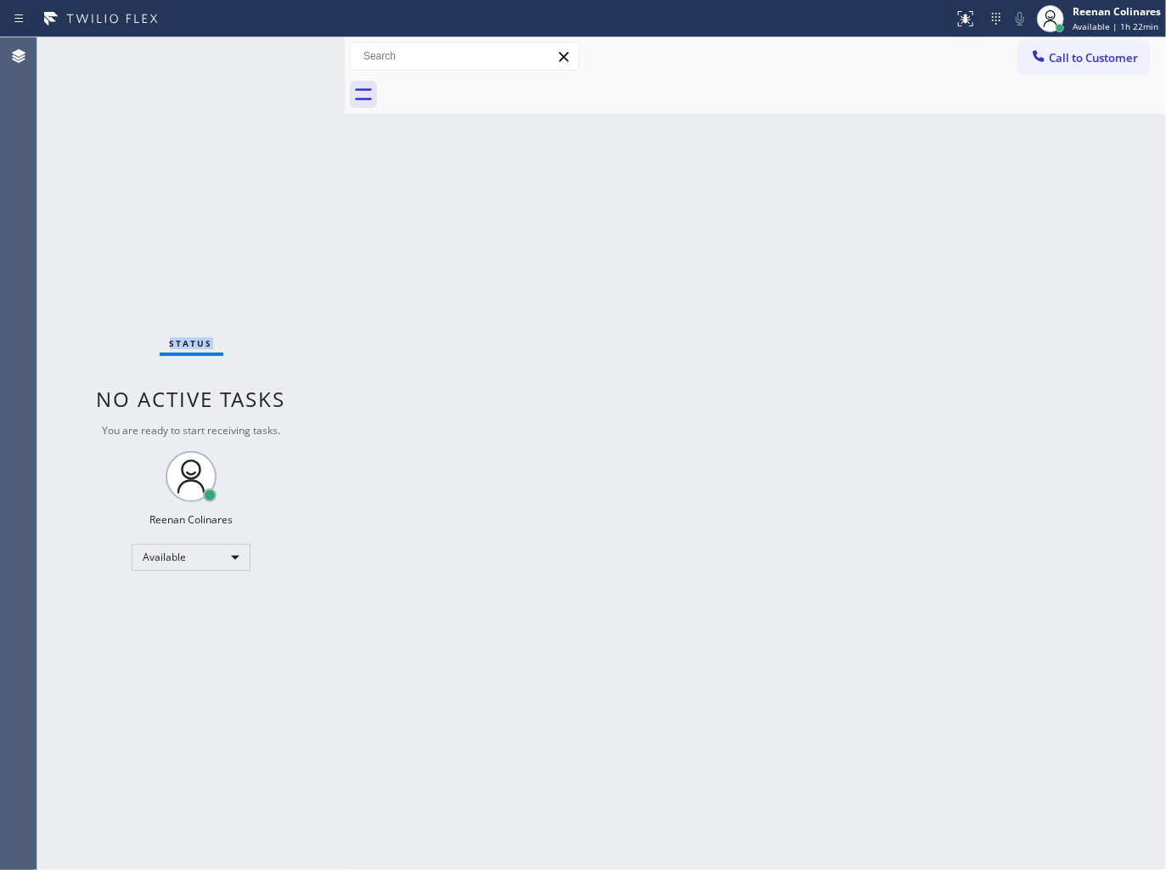
click at [286, 55] on div "Status No active tasks You are ready to start receiving tasks. Reenan Colinares…" at bounding box center [190, 453] width 307 height 832
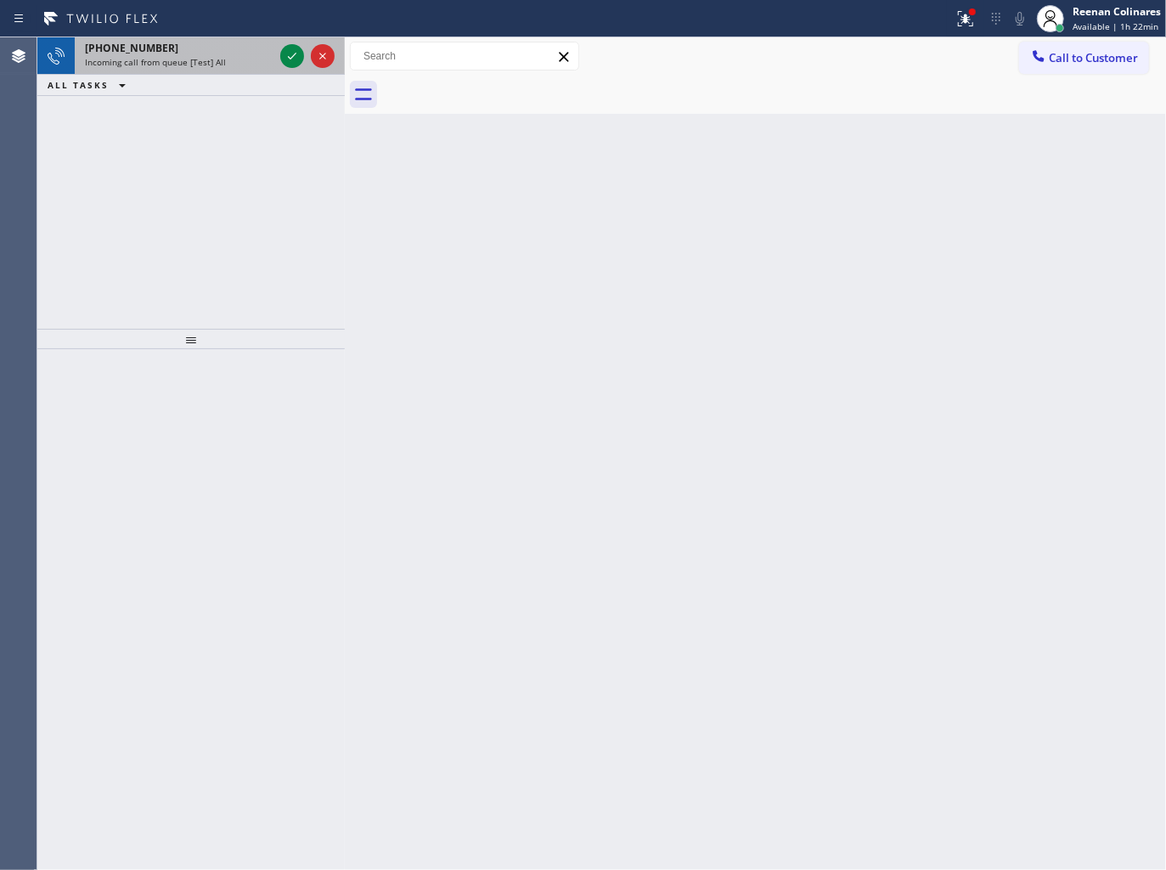
drag, startPoint x: 256, startPoint y: 64, endPoint x: 273, endPoint y: 62, distance: 16.2
click at [261, 64] on div "Incoming call from queue [Test] All" at bounding box center [179, 62] width 189 height 12
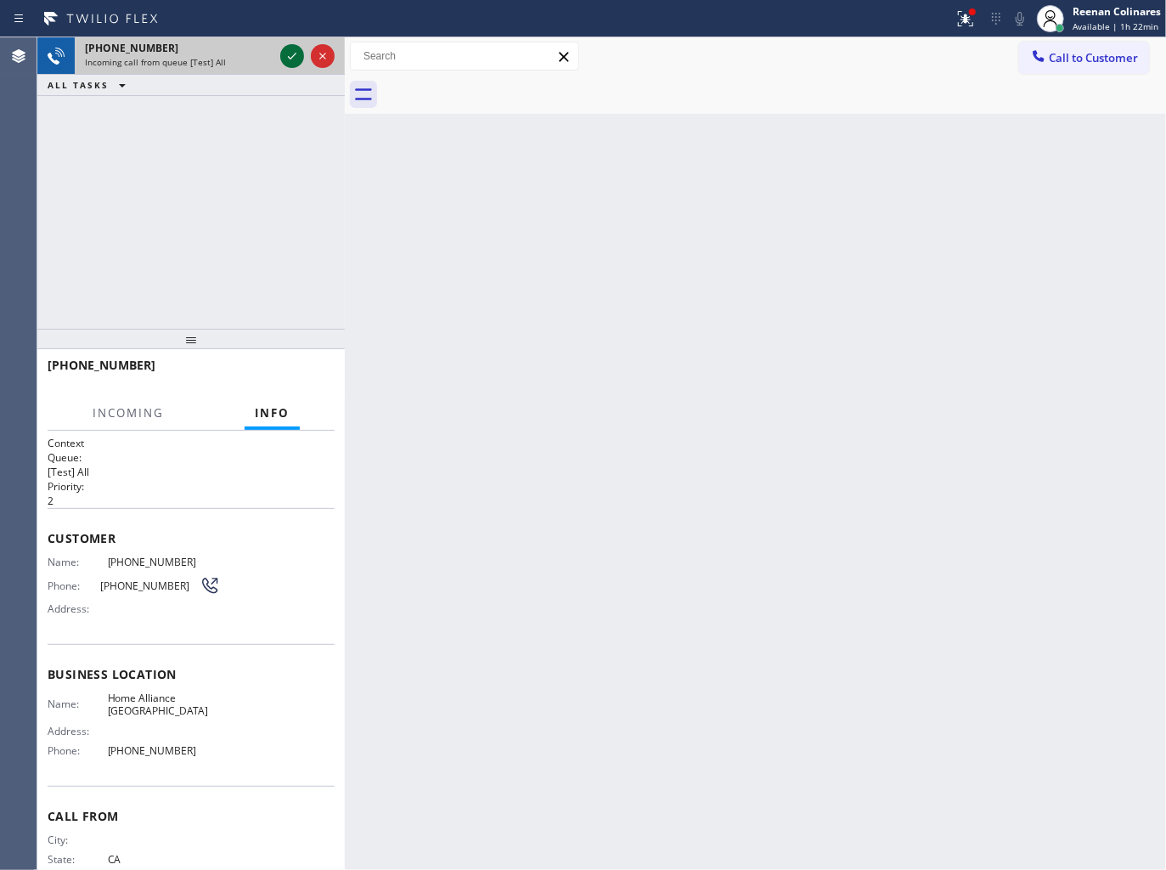
click at [286, 57] on icon at bounding box center [292, 56] width 20 height 20
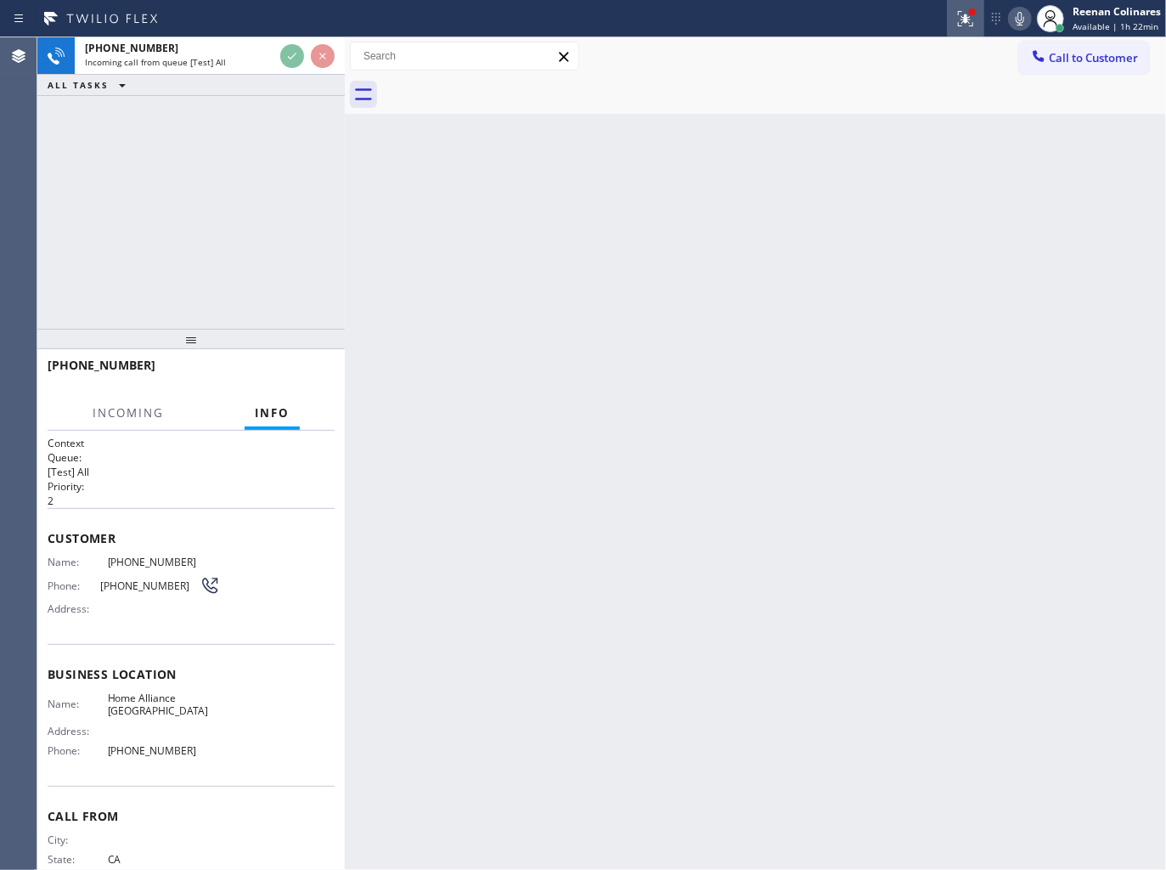
click at [965, 19] on icon at bounding box center [963, 17] width 10 height 12
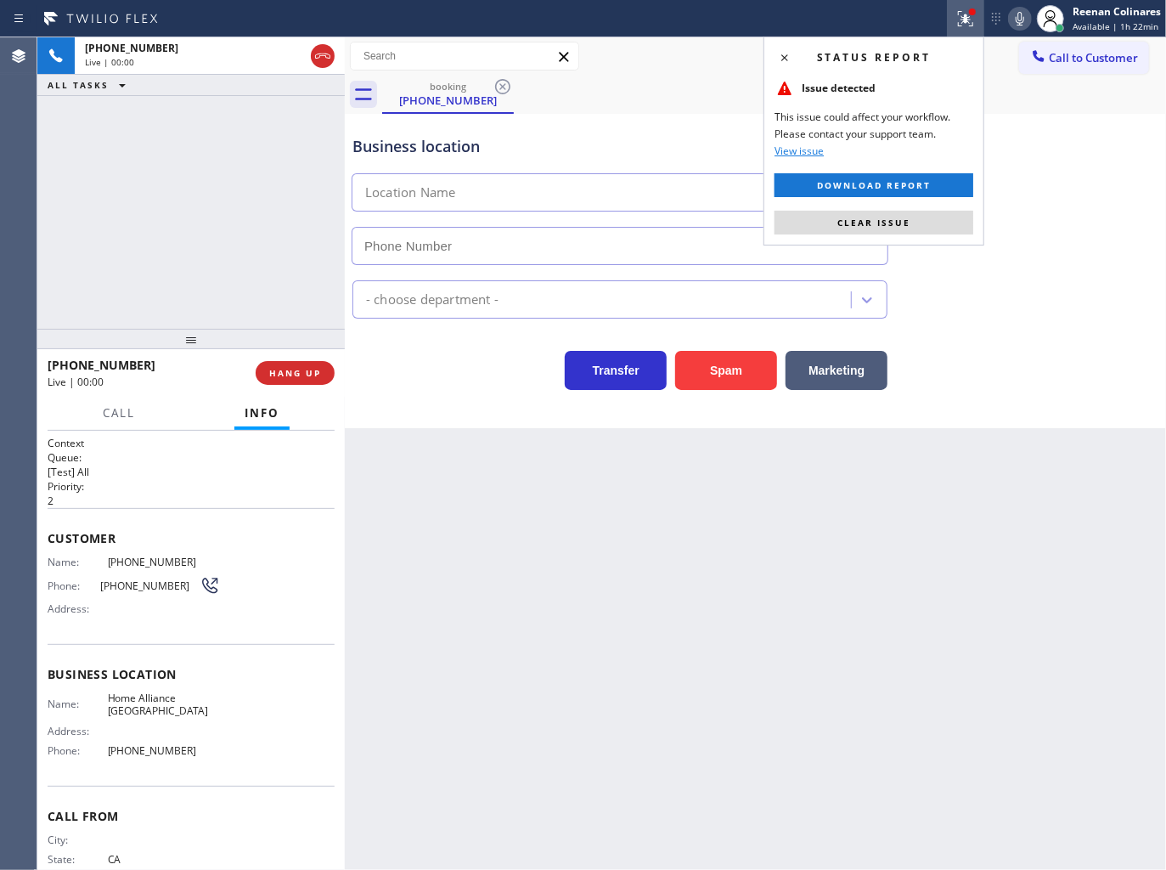
drag, startPoint x: 903, startPoint y: 221, endPoint x: 892, endPoint y: 233, distance: 16.2
click at [904, 222] on span "Clear issue" at bounding box center [873, 223] width 73 height 12
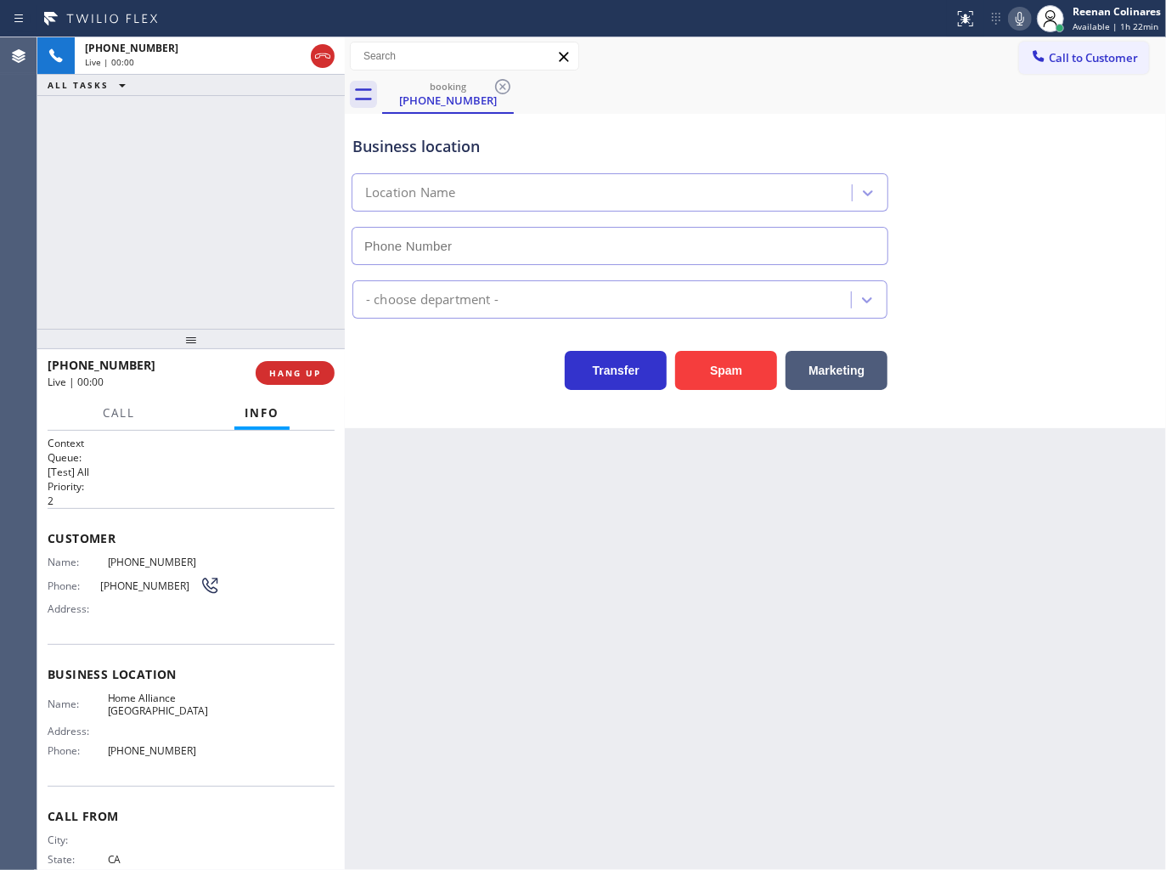
type input "[PHONE_NUMBER]"
drag, startPoint x: 746, startPoint y: 362, endPoint x: 890, endPoint y: 180, distance: 232.1
click at [753, 360] on button "Spam" at bounding box center [726, 370] width 102 height 39
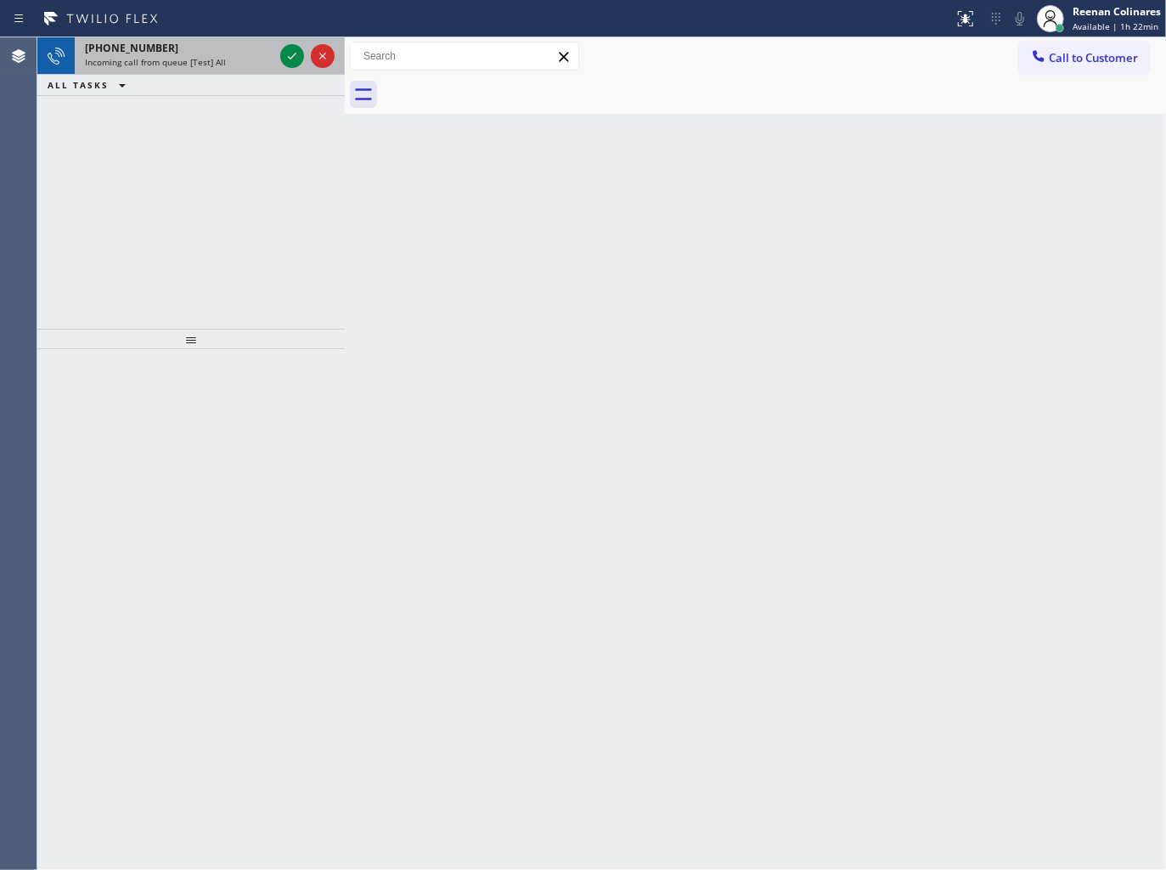
click at [166, 69] on div "[PHONE_NUMBER] Incoming call from queue [Test] All" at bounding box center [176, 55] width 202 height 37
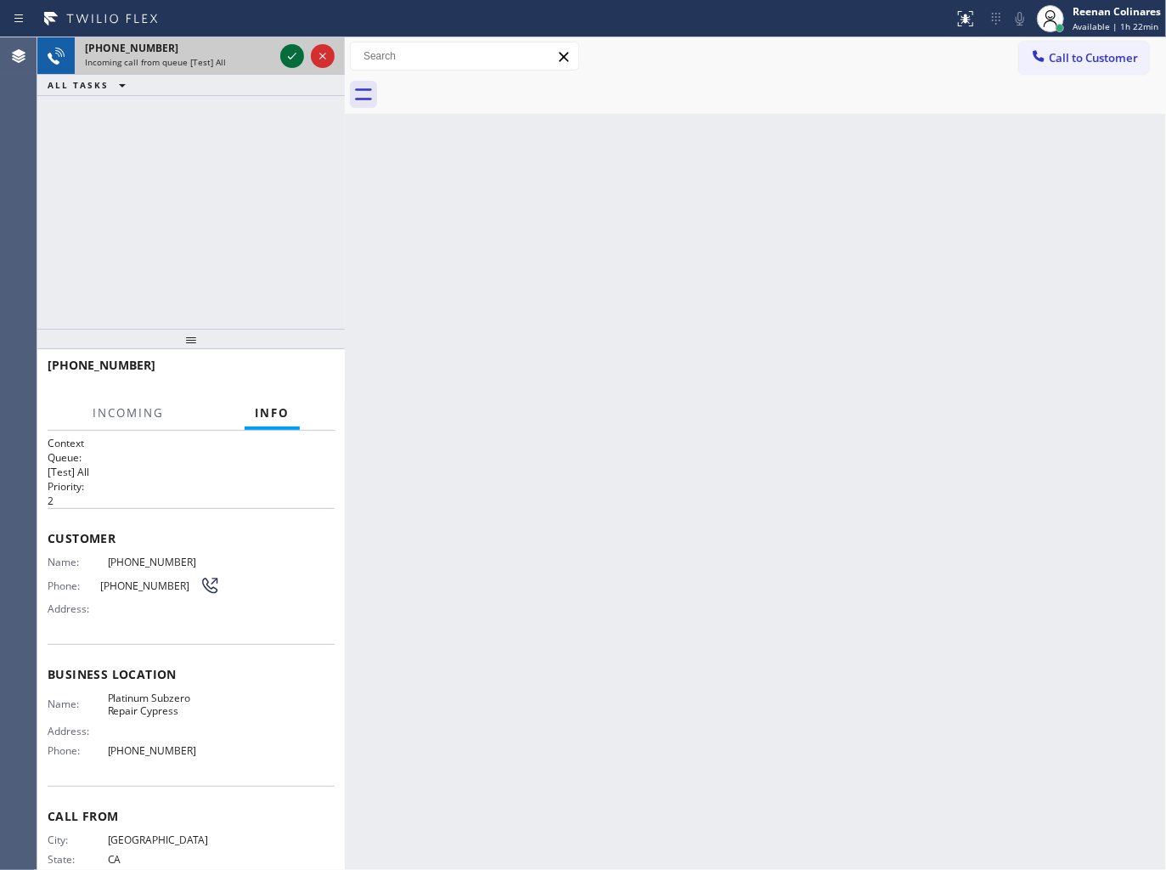
drag, startPoint x: 243, startPoint y: 59, endPoint x: 284, endPoint y: 55, distance: 41.8
click at [255, 59] on div "Incoming call from queue [Test] All" at bounding box center [179, 62] width 189 height 12
click at [295, 53] on icon at bounding box center [292, 56] width 8 height 7
click at [291, 53] on icon at bounding box center [292, 56] width 20 height 20
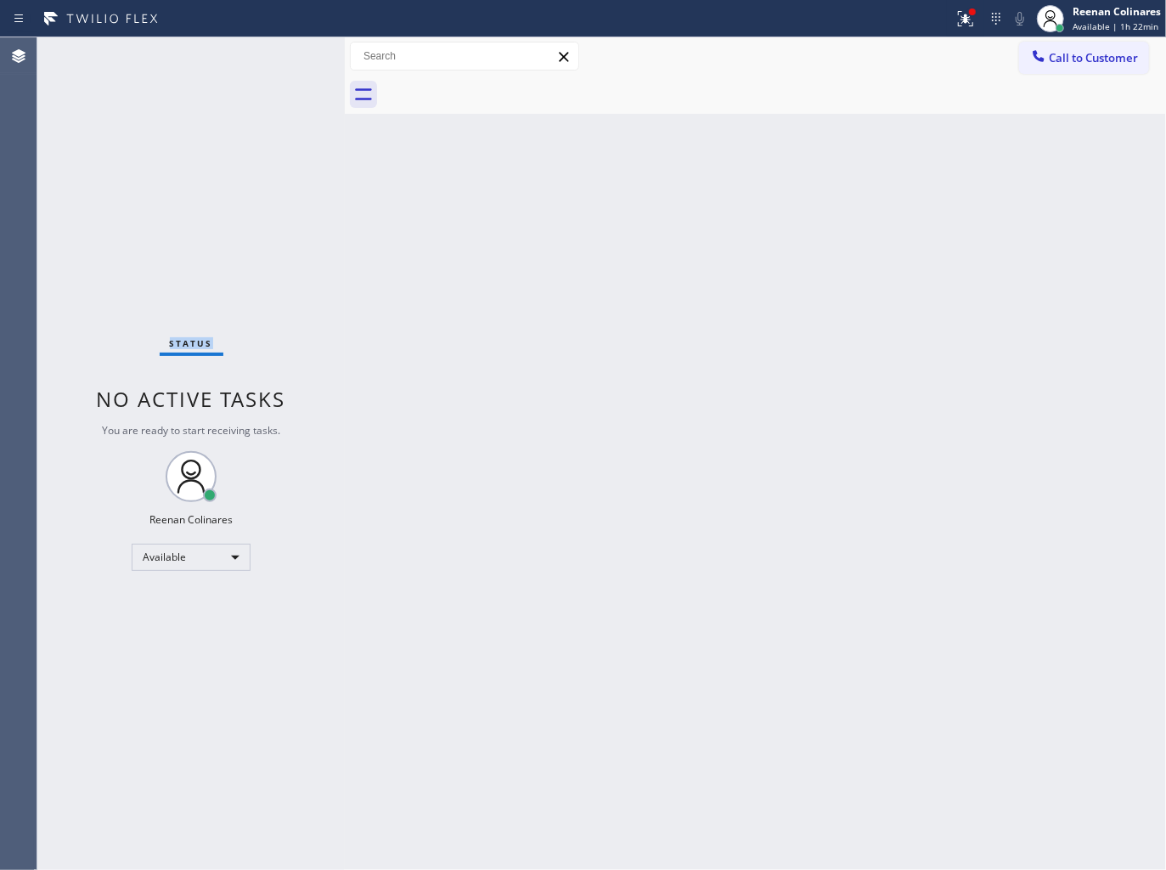
click at [291, 53] on div "Status No active tasks You are ready to start receiving tasks. Reenan Colinares…" at bounding box center [190, 453] width 307 height 832
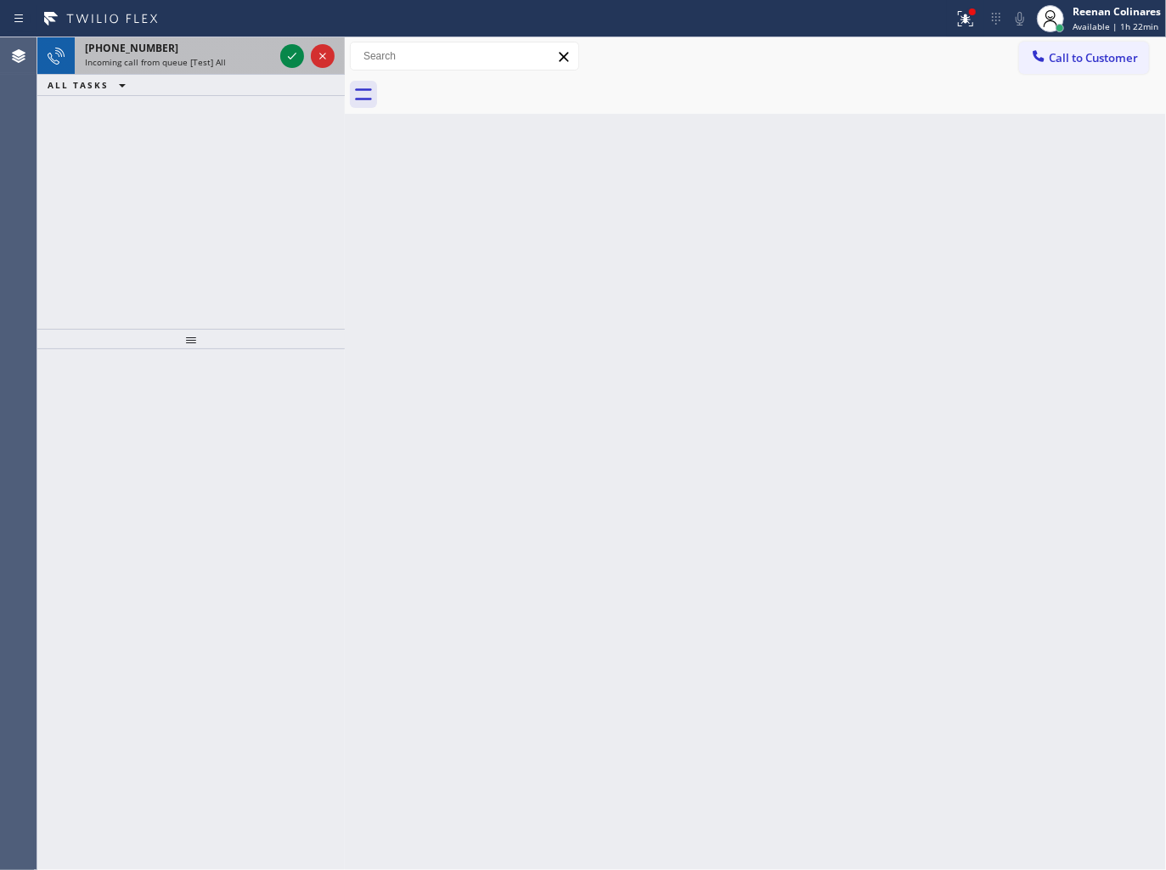
click at [252, 54] on div "[PHONE_NUMBER]" at bounding box center [179, 48] width 189 height 14
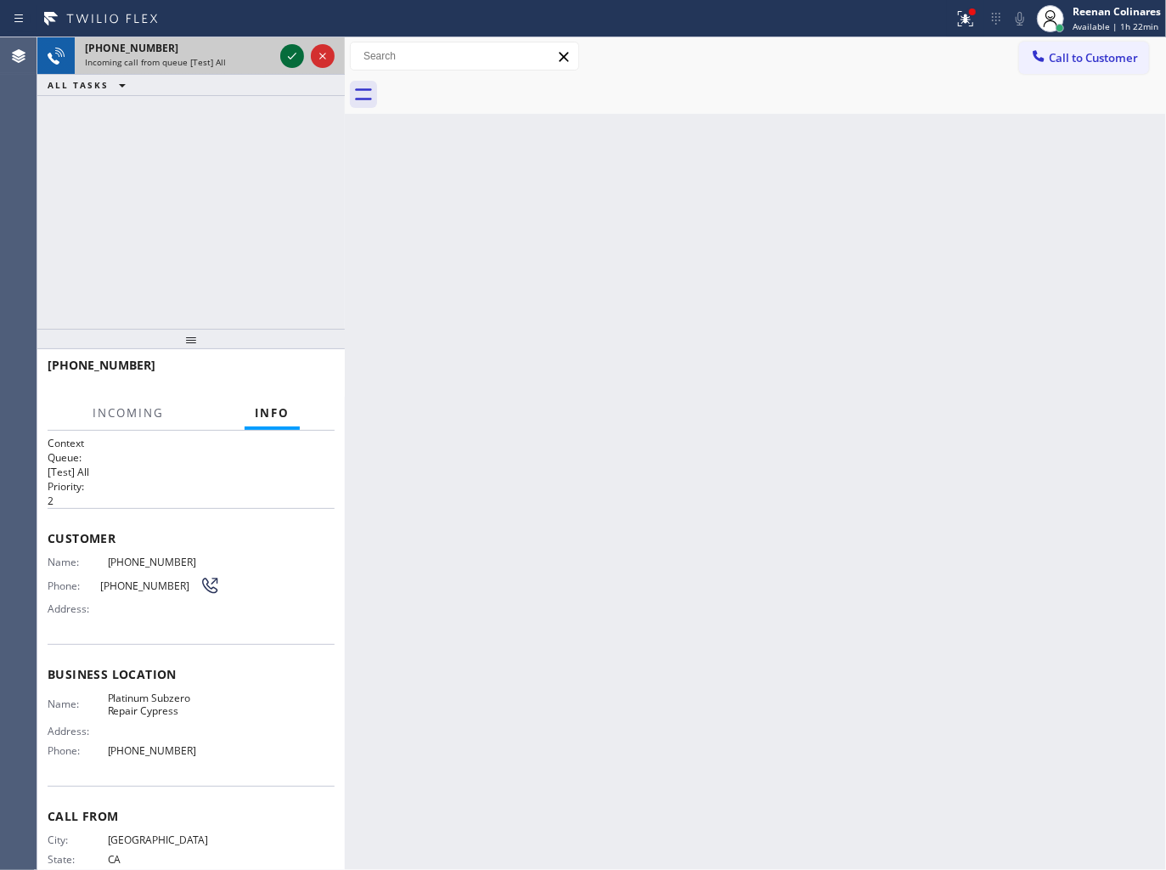
click at [286, 56] on icon at bounding box center [292, 56] width 20 height 20
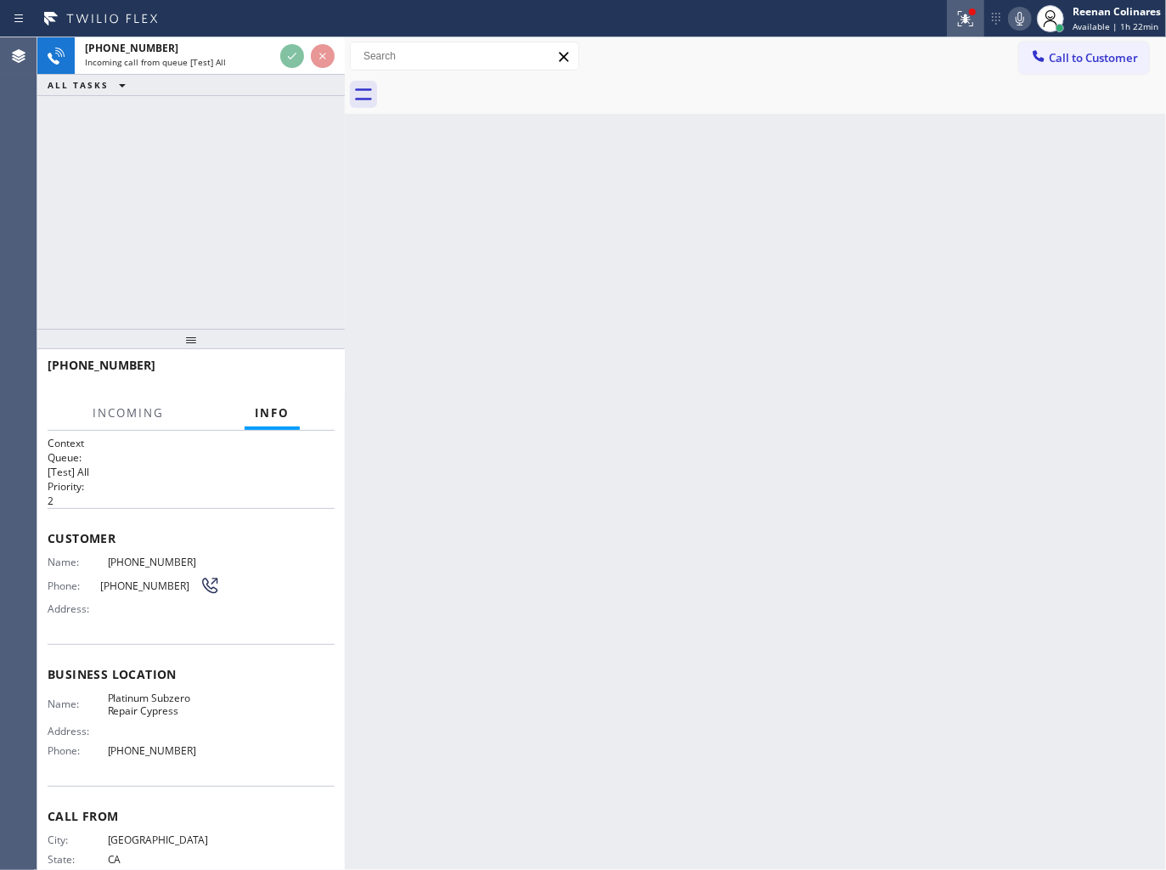
click at [961, 21] on icon at bounding box center [965, 18] width 20 height 20
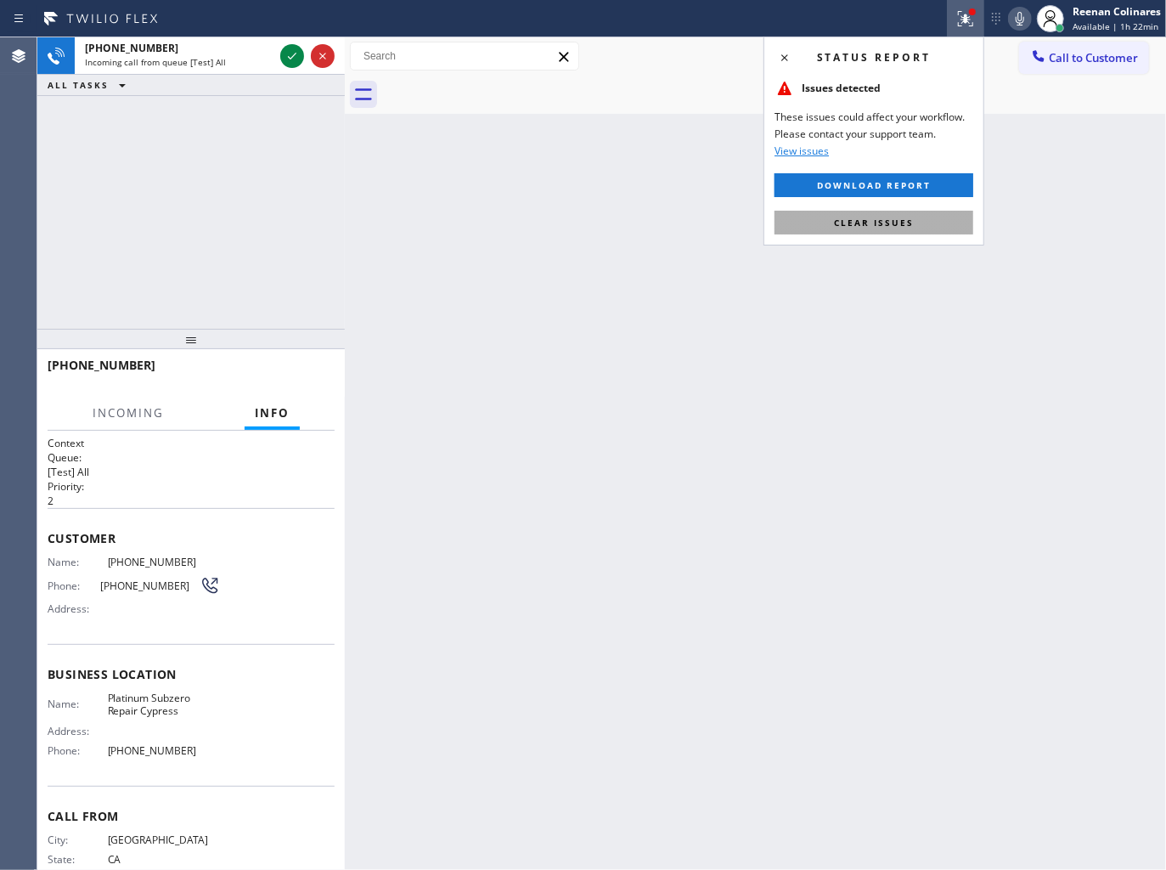
click at [883, 223] on span "Clear issues" at bounding box center [874, 223] width 80 height 12
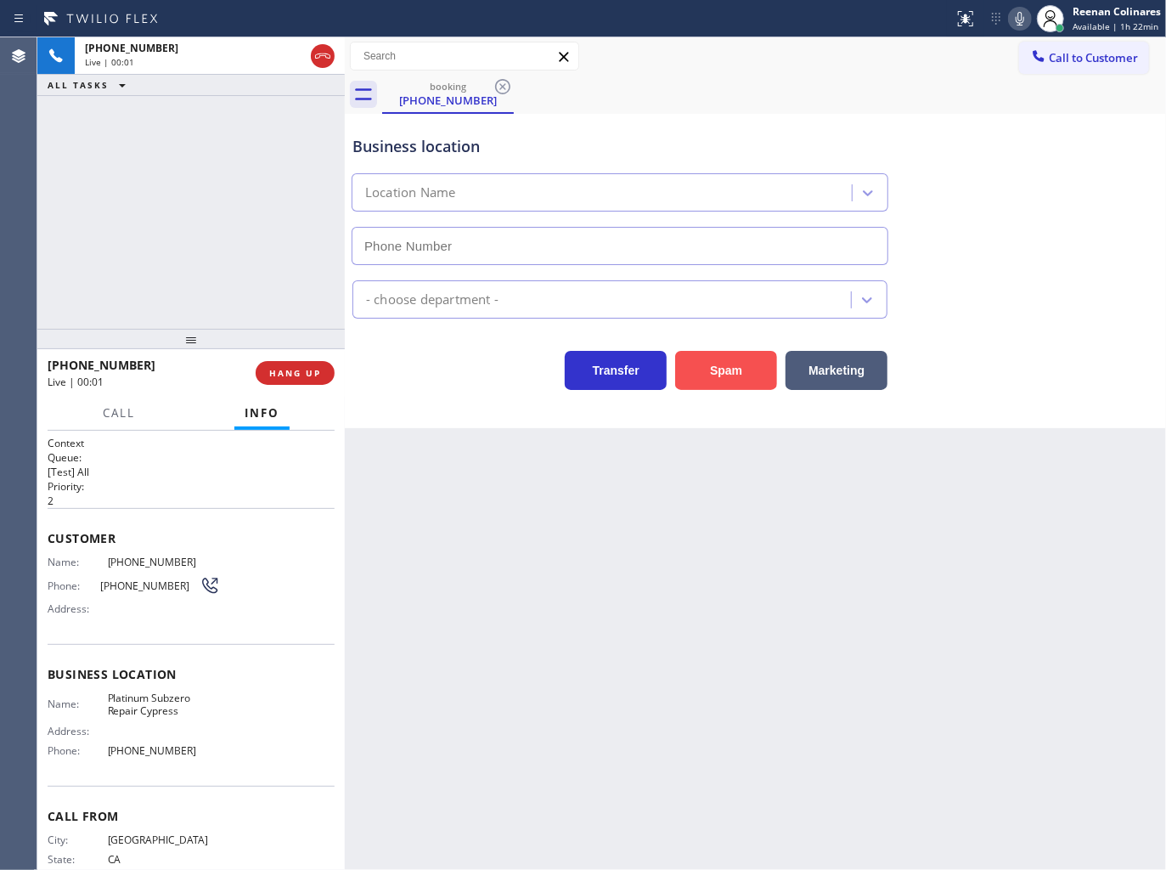
type input "[PHONE_NUMBER]"
click at [751, 378] on button "Spam" at bounding box center [726, 370] width 102 height 39
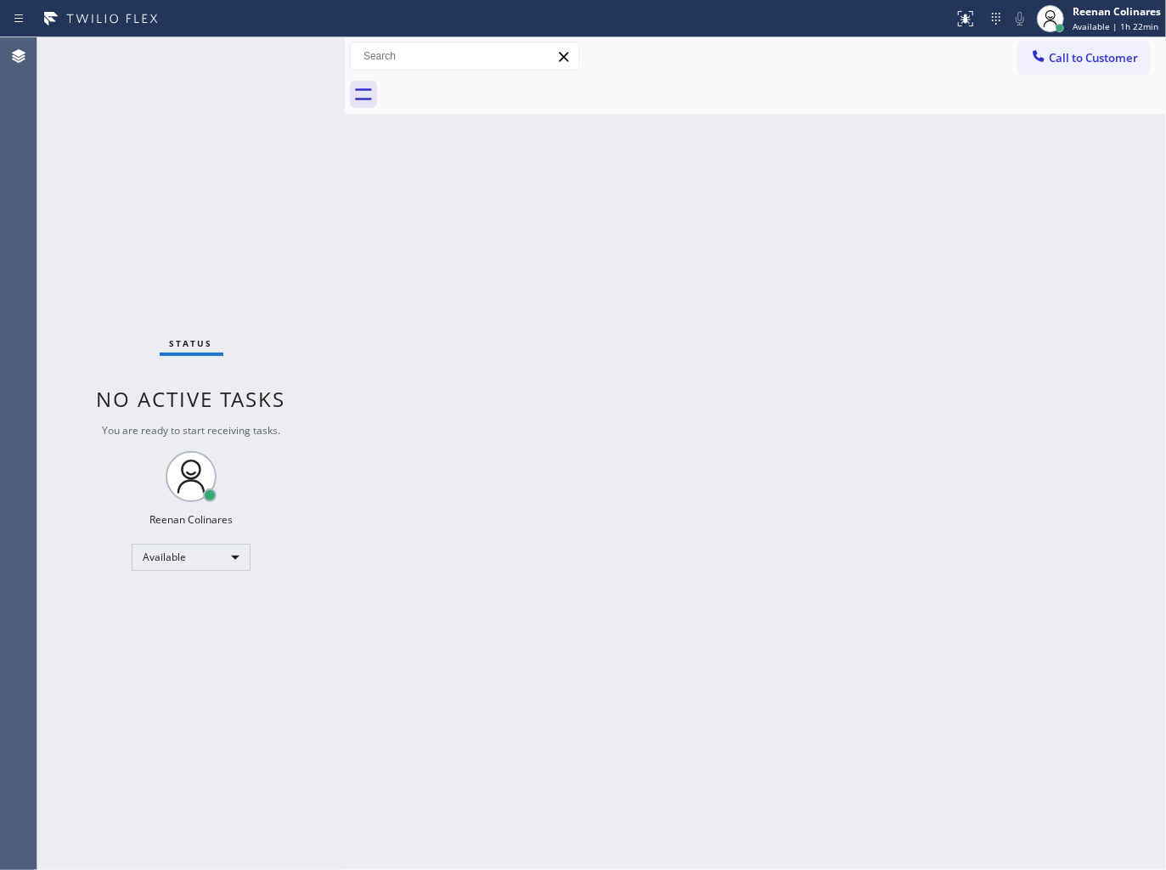
click at [624, 508] on div "Back to Dashboard Change Sender ID Customers Technicians Select a contact Outbo…" at bounding box center [755, 453] width 821 height 832
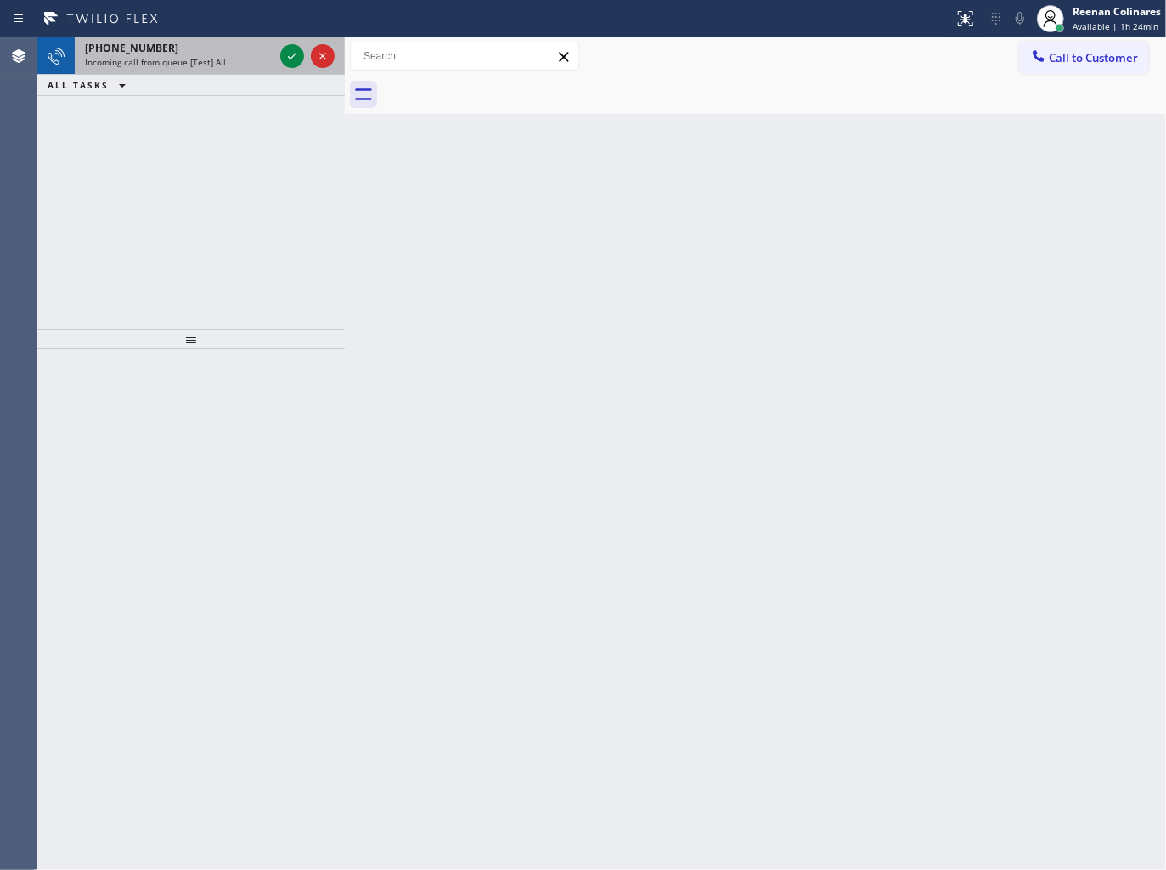
click at [239, 62] on div "Incoming call from queue [Test] All" at bounding box center [179, 62] width 189 height 12
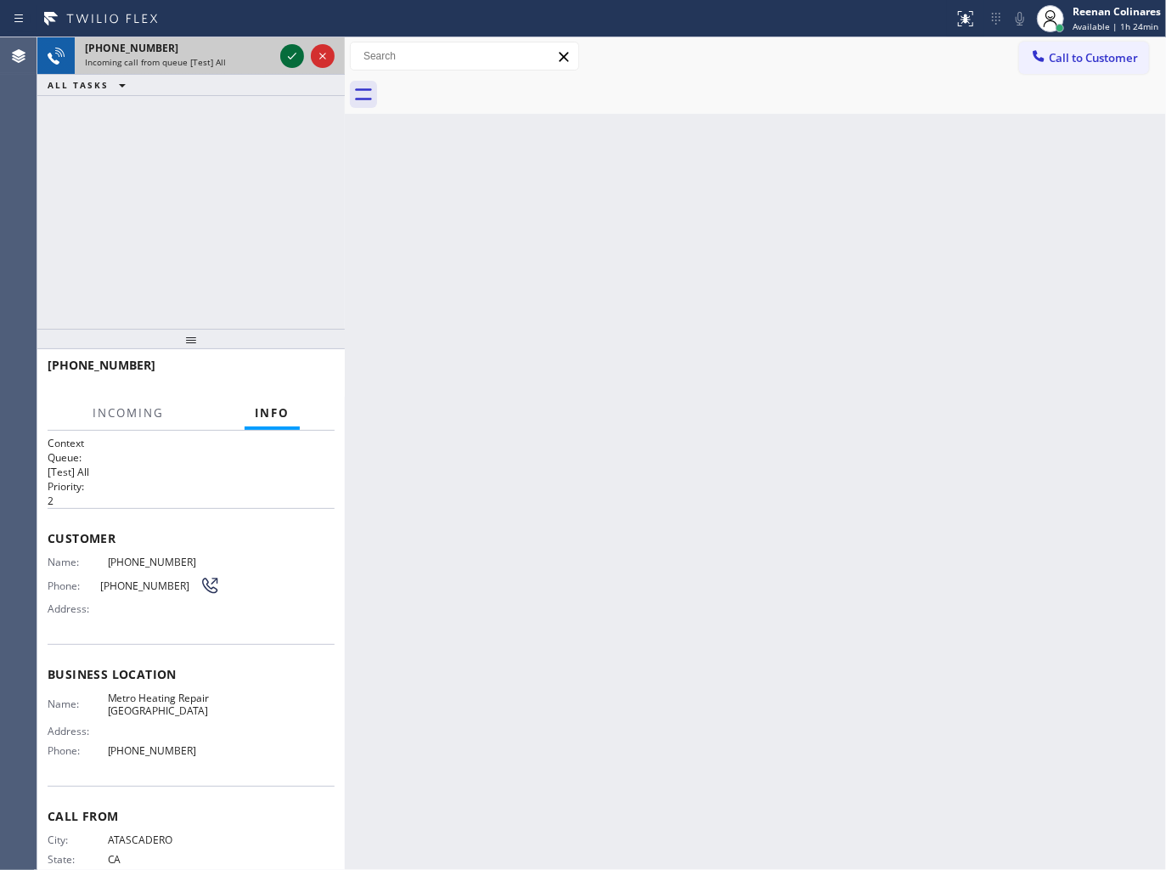
click at [289, 56] on icon at bounding box center [292, 56] width 8 height 7
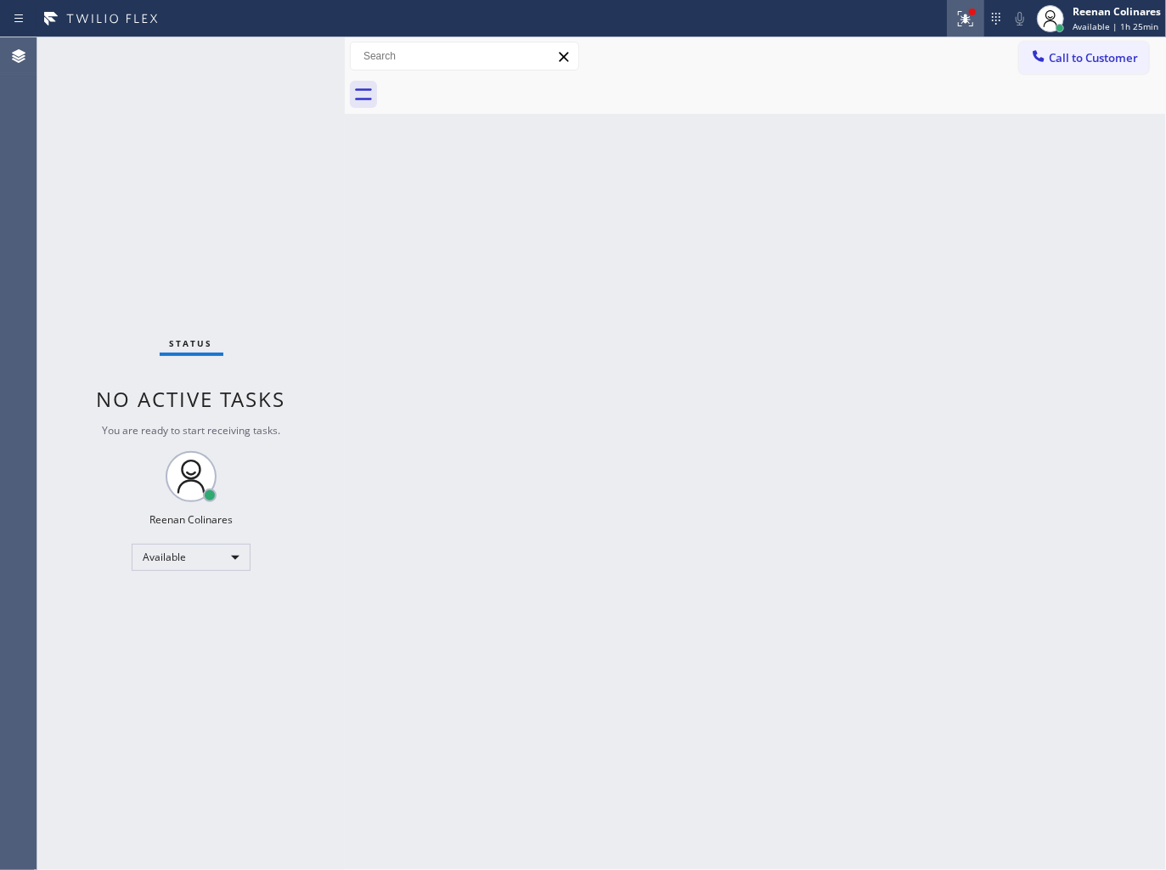
click at [956, 8] on icon at bounding box center [965, 18] width 20 height 20
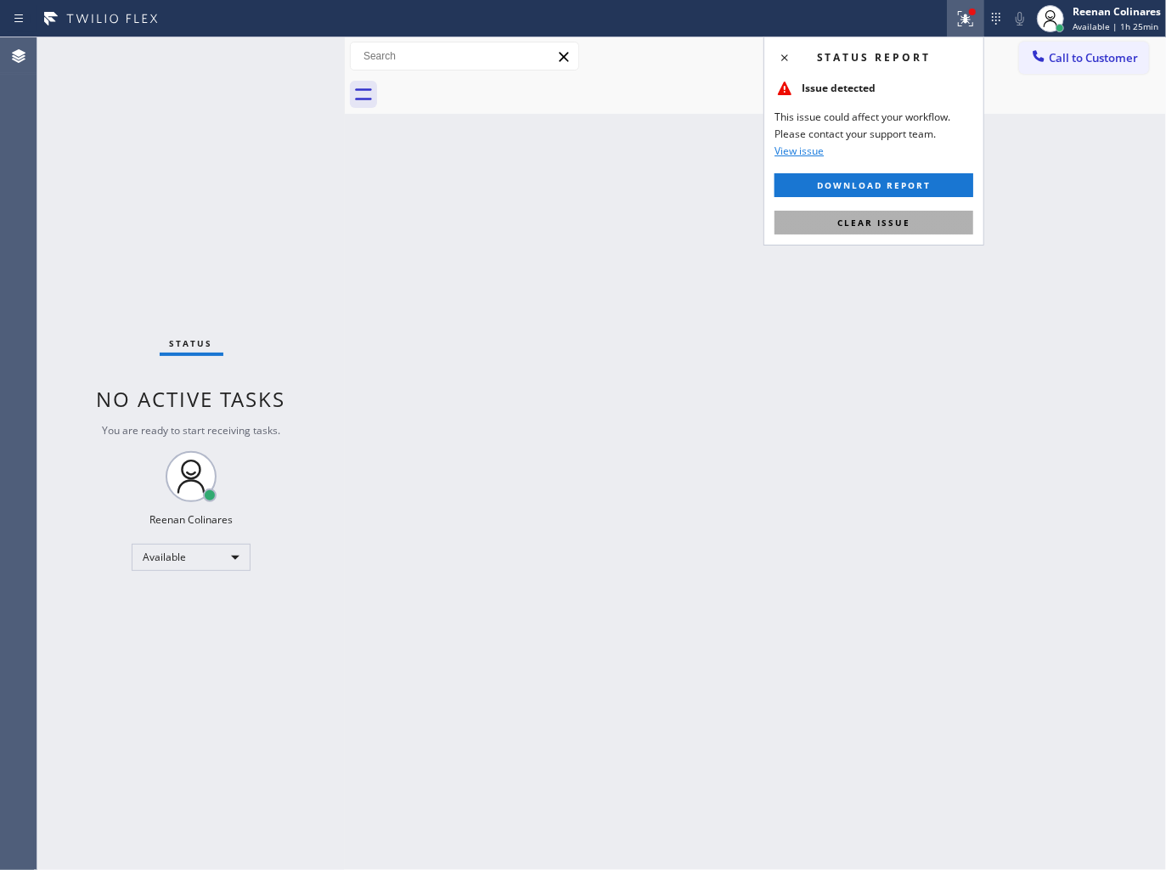
click at [861, 221] on span "Clear issue" at bounding box center [873, 223] width 73 height 12
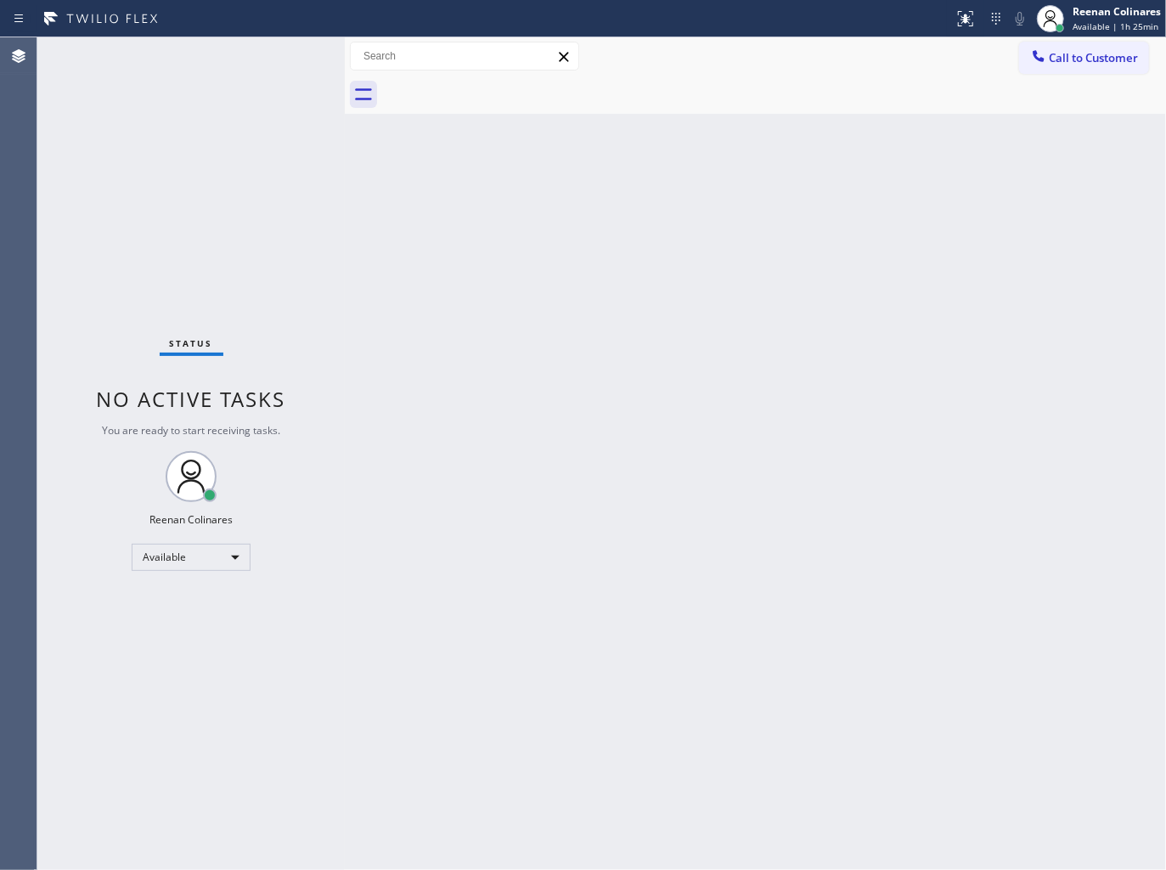
click at [627, 502] on div "Back to Dashboard Change Sender ID Customers Technicians Select a contact Outbo…" at bounding box center [755, 453] width 821 height 832
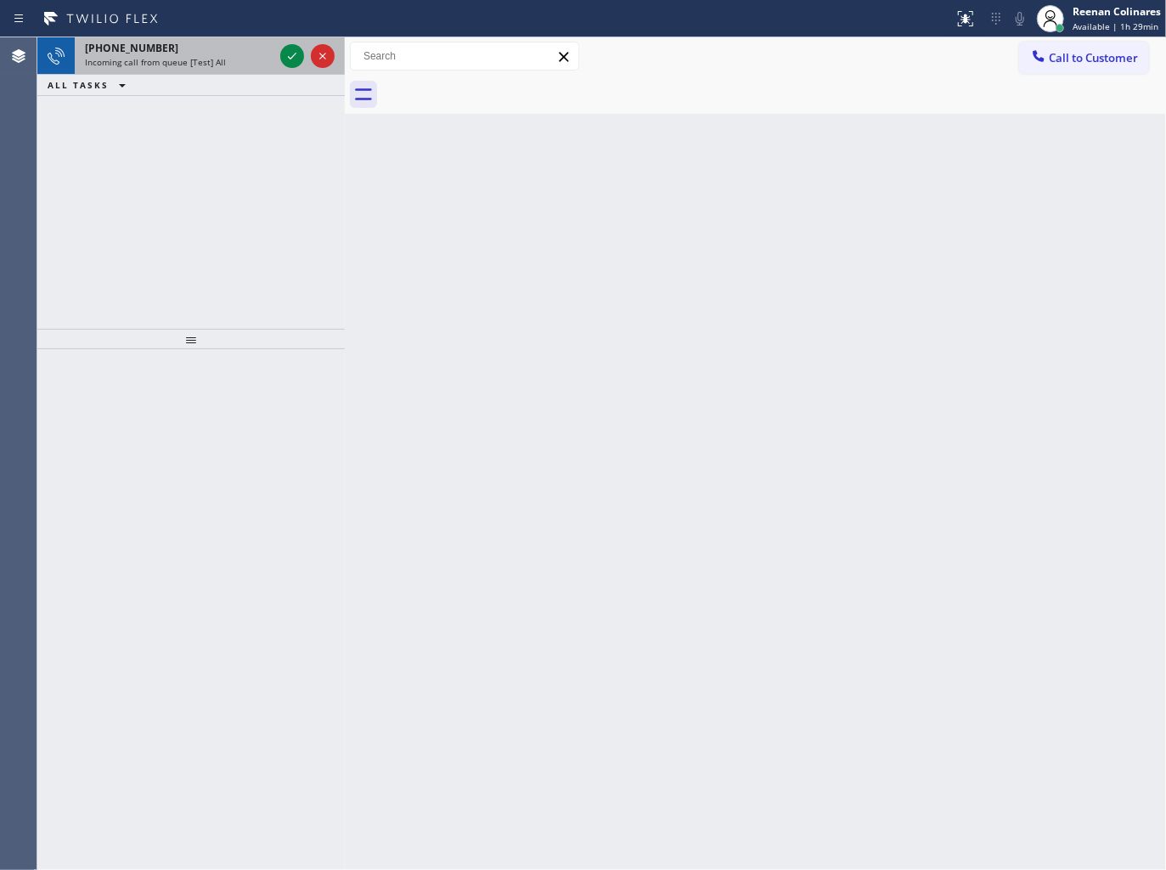
drag, startPoint x: 173, startPoint y: 43, endPoint x: 213, endPoint y: 57, distance: 42.2
click at [175, 46] on div "[PHONE_NUMBER]" at bounding box center [179, 48] width 189 height 14
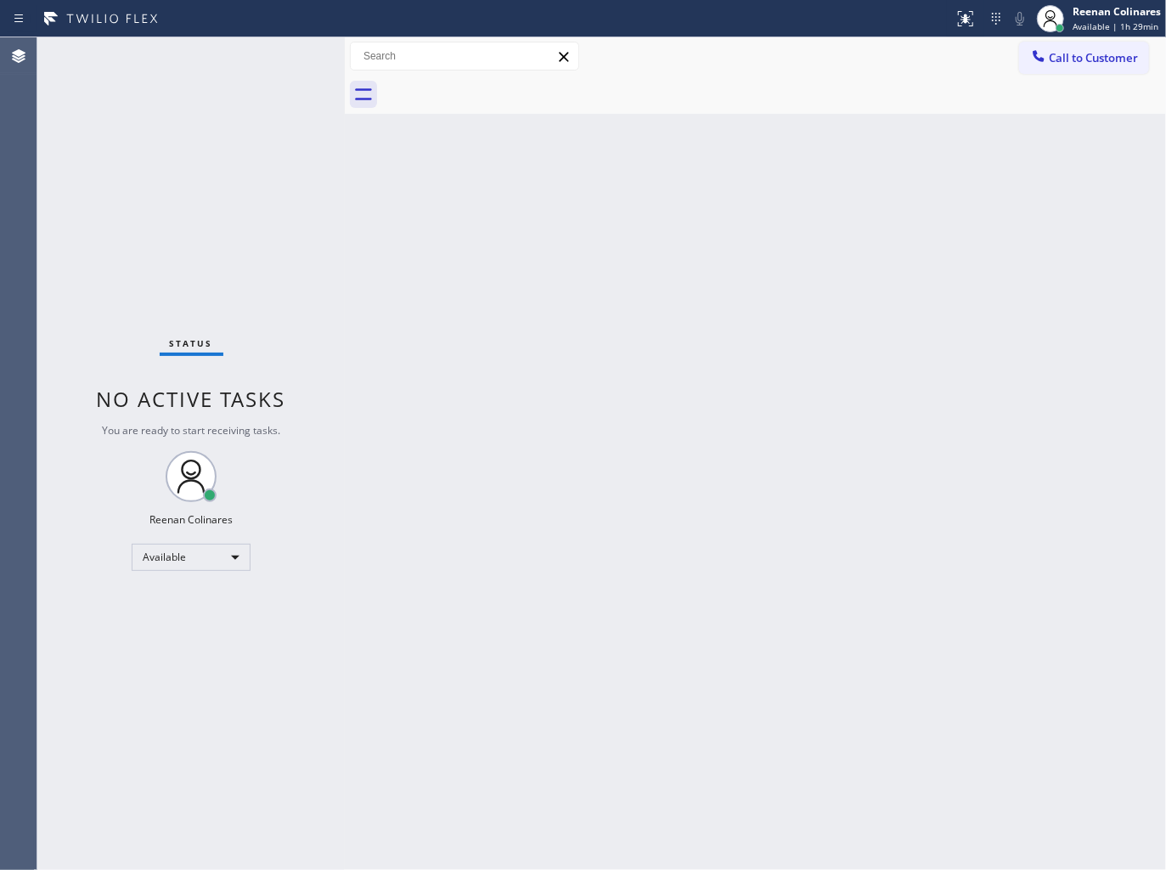
click at [293, 57] on div "Status No active tasks You are ready to start receiving tasks. Reenan Colinares…" at bounding box center [190, 453] width 307 height 832
click at [205, 61] on div "Status No active tasks You are ready to start receiving tasks. Reenan Colinares…" at bounding box center [190, 453] width 307 height 832
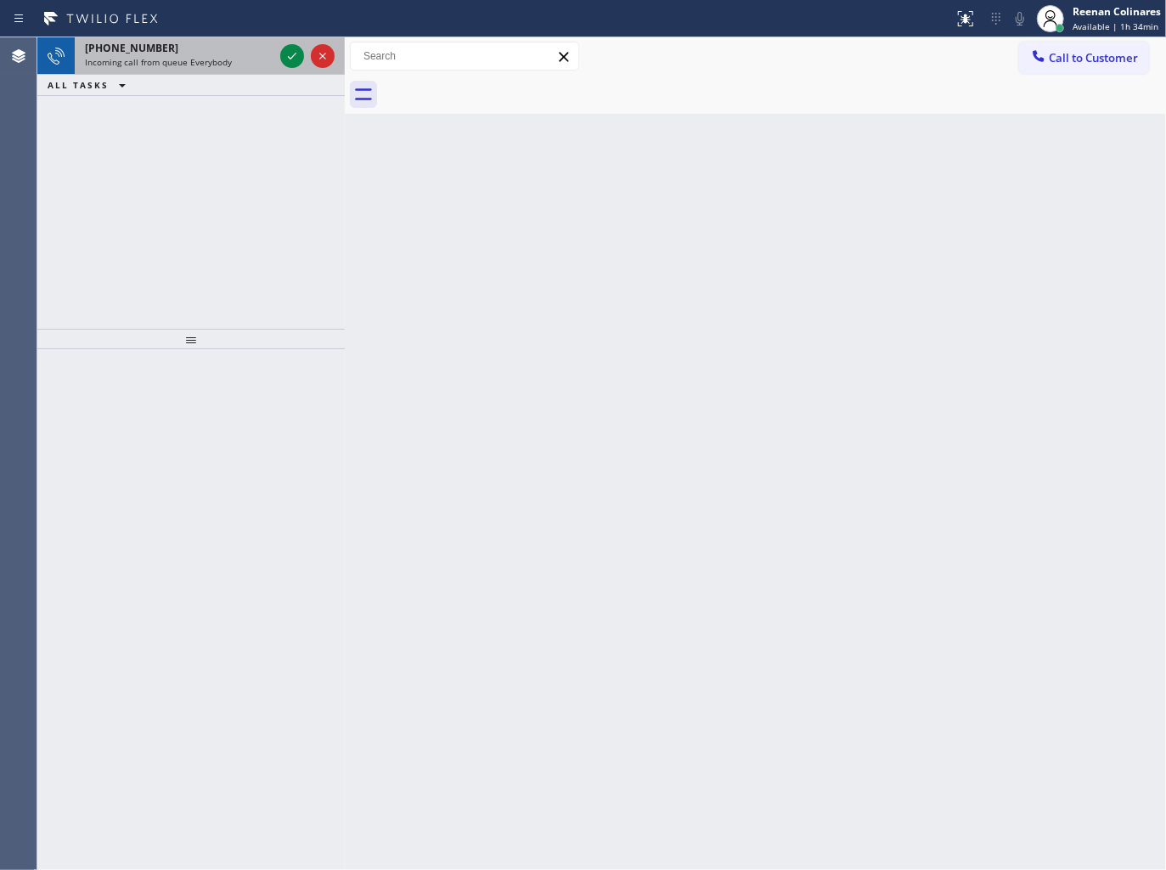
click at [218, 56] on span "Incoming call from queue Everybody" at bounding box center [158, 62] width 147 height 12
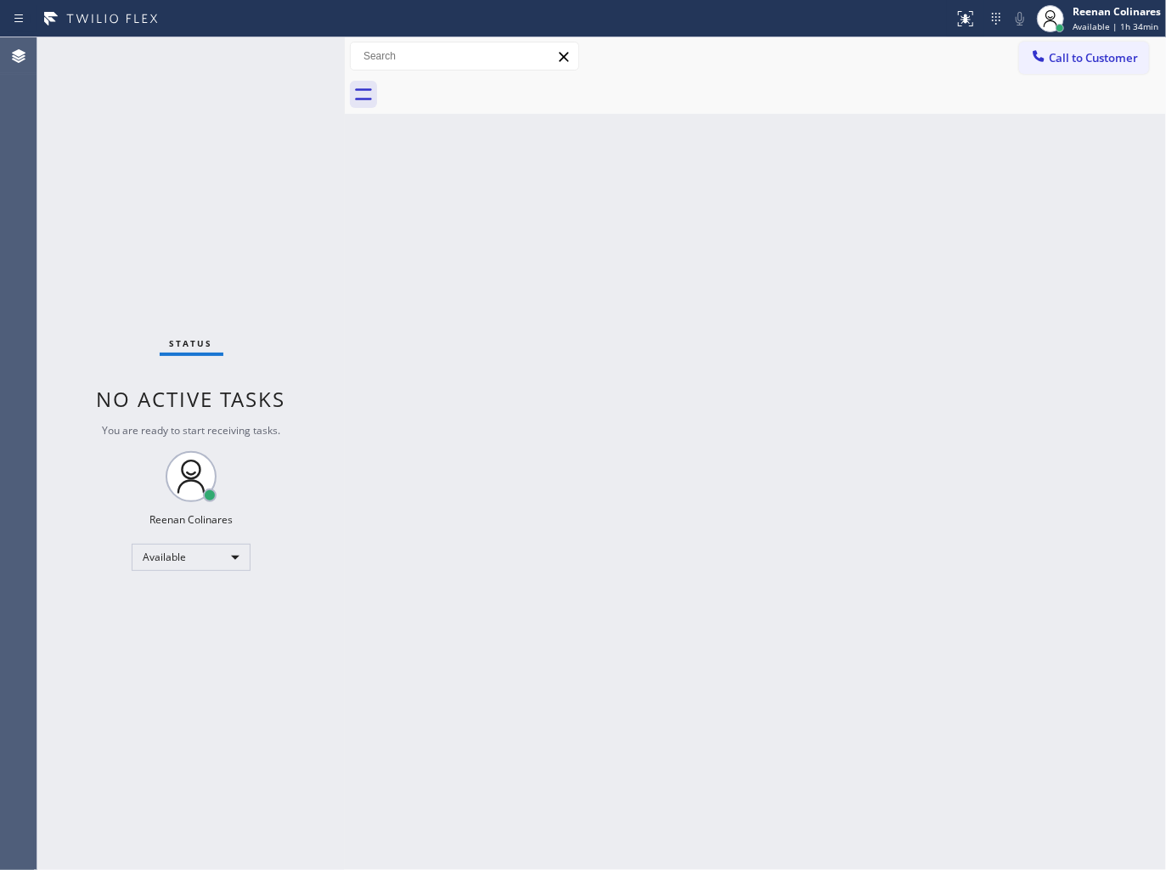
click at [223, 63] on div "Status No active tasks You are ready to start receiving tasks. Reenan Colinares…" at bounding box center [190, 453] width 307 height 832
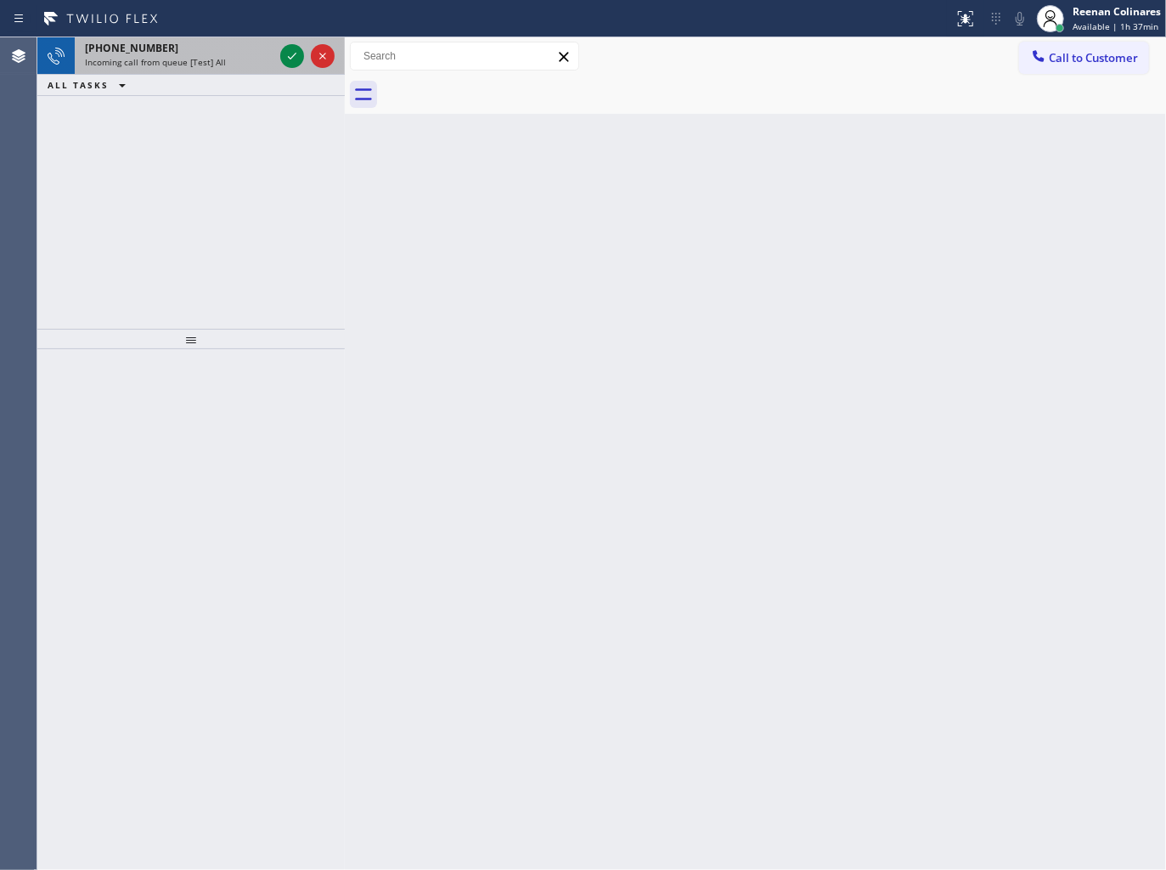
click at [202, 57] on span "Incoming call from queue [Test] All" at bounding box center [155, 62] width 141 height 12
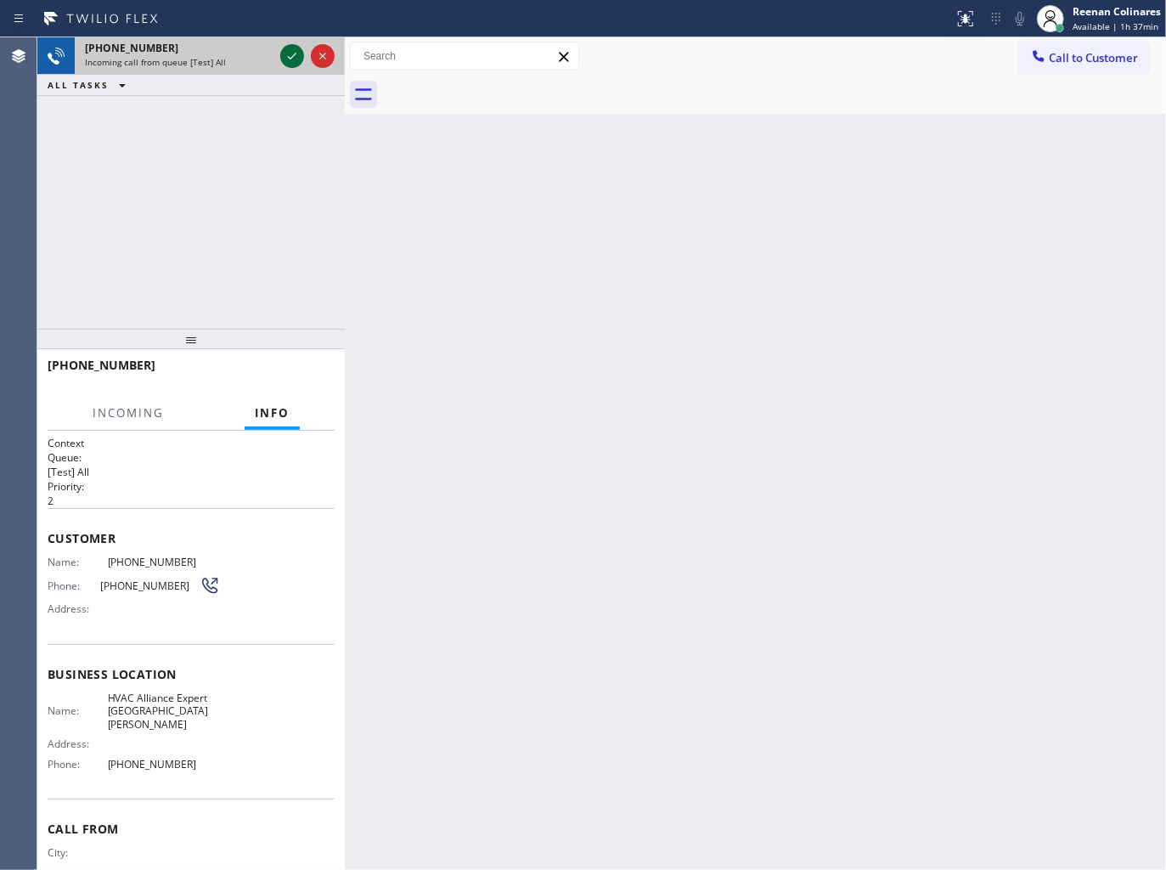
click at [285, 53] on icon at bounding box center [292, 56] width 20 height 20
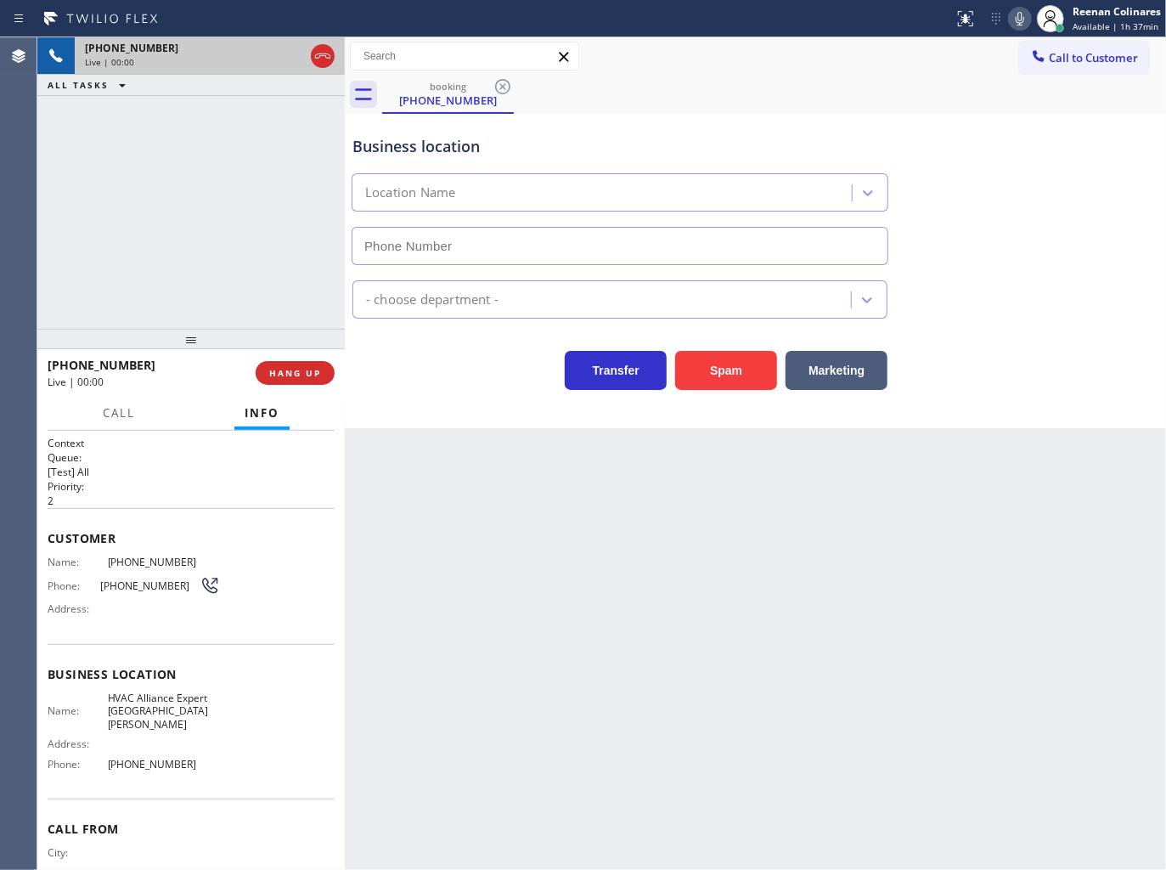
type input "[PHONE_NUMBER]"
click at [1022, 17] on icon at bounding box center [1020, 19] width 8 height 14
click at [1022, 17] on icon at bounding box center [1020, 18] width 20 height 20
click at [1020, 21] on icon at bounding box center [1020, 18] width 20 height 20
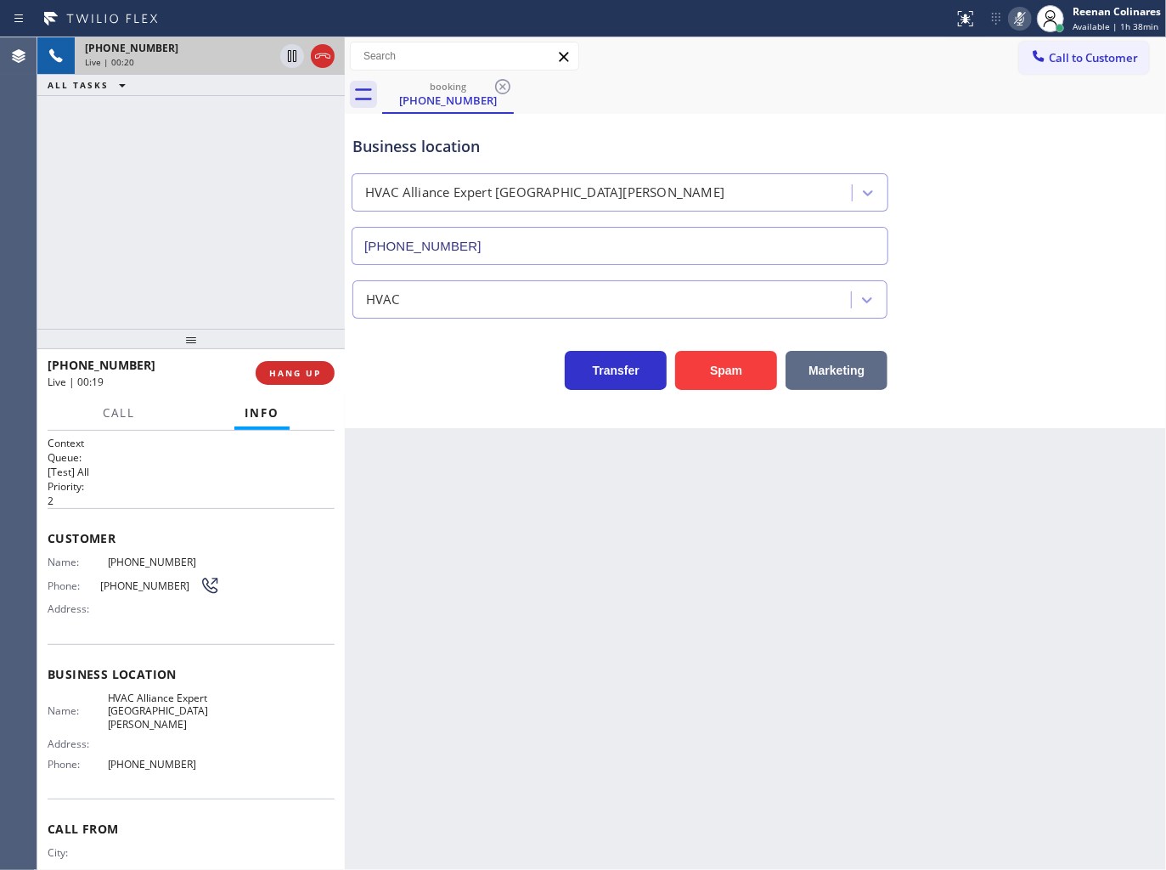
click at [849, 362] on button "Marketing" at bounding box center [836, 370] width 102 height 39
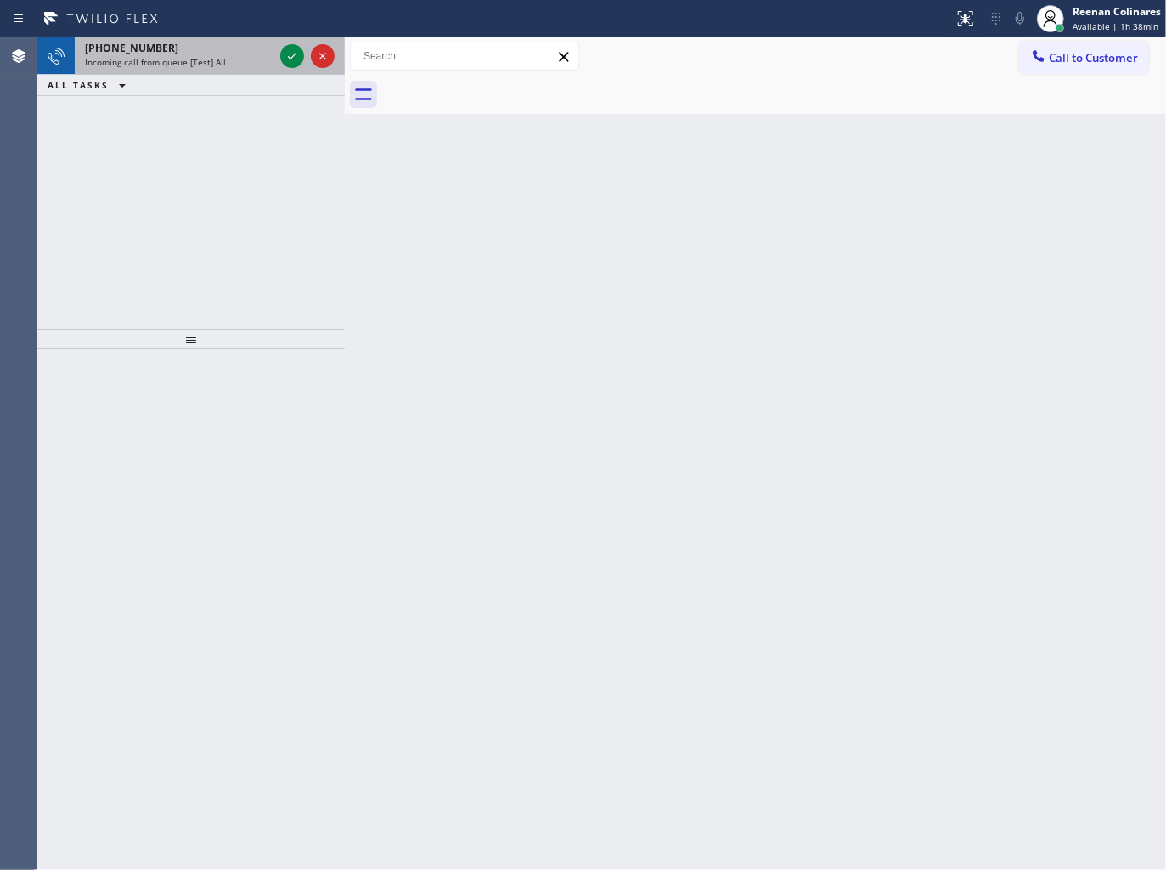
click at [242, 47] on div "[PHONE_NUMBER]" at bounding box center [179, 48] width 189 height 14
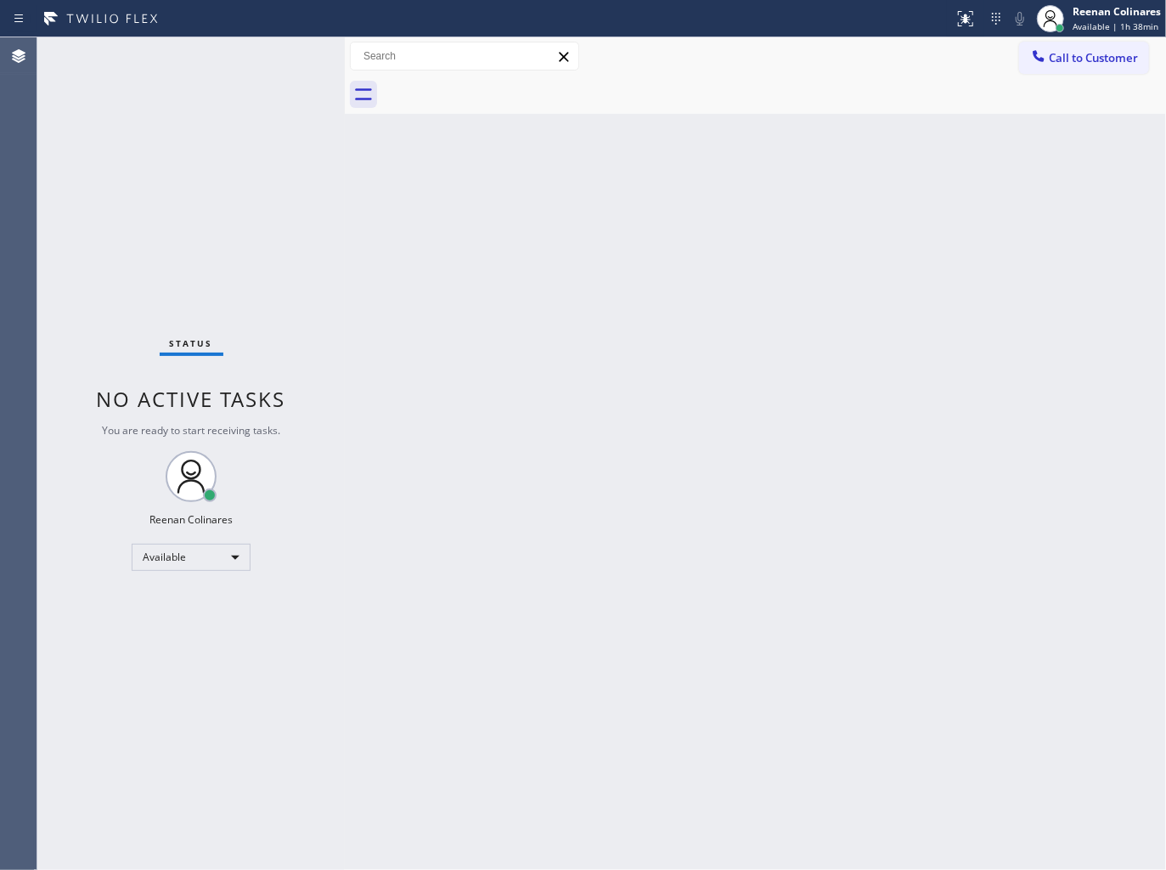
click at [265, 63] on div "Status No active tasks You are ready to start receiving tasks. Reenan Colinares…" at bounding box center [190, 453] width 307 height 832
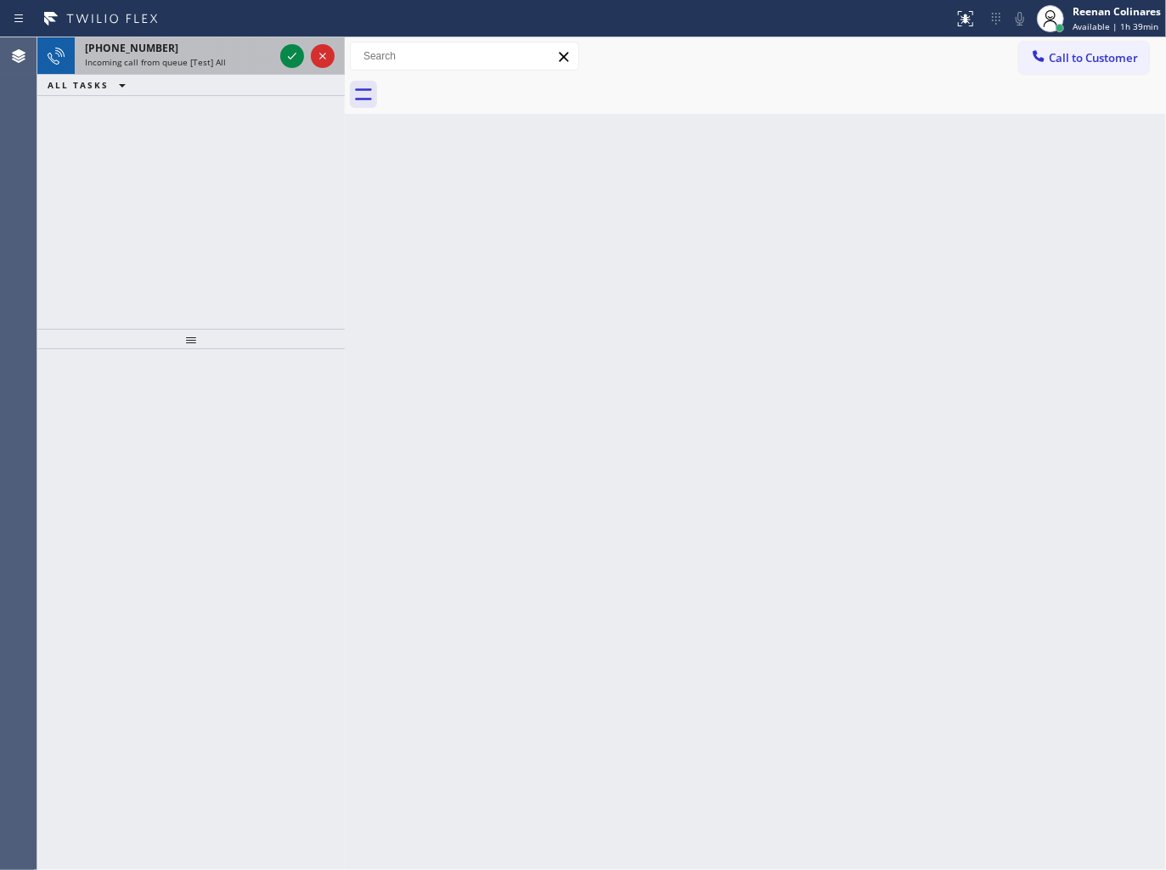
click at [261, 53] on div "[PHONE_NUMBER]" at bounding box center [179, 48] width 189 height 14
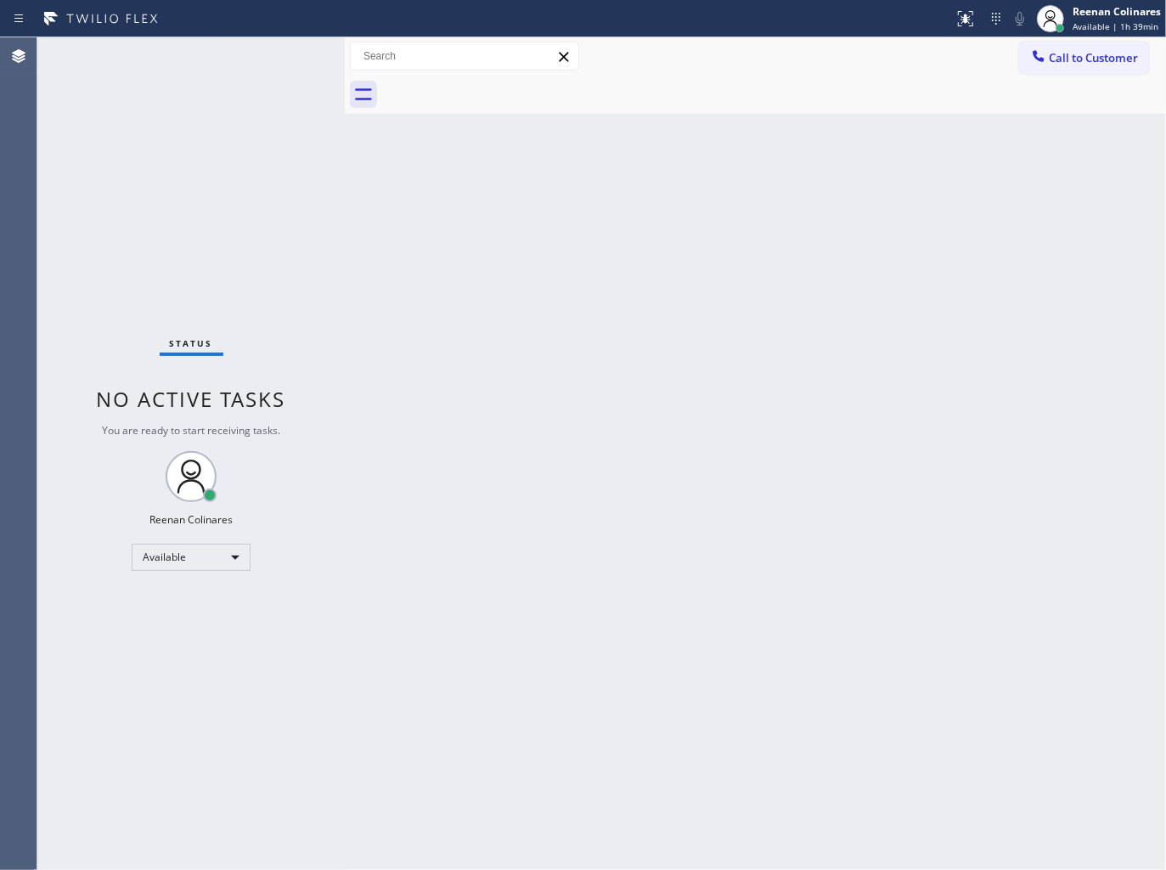
click at [291, 56] on div "Status No active tasks You are ready to start receiving tasks. Reenan Colinares…" at bounding box center [190, 453] width 307 height 832
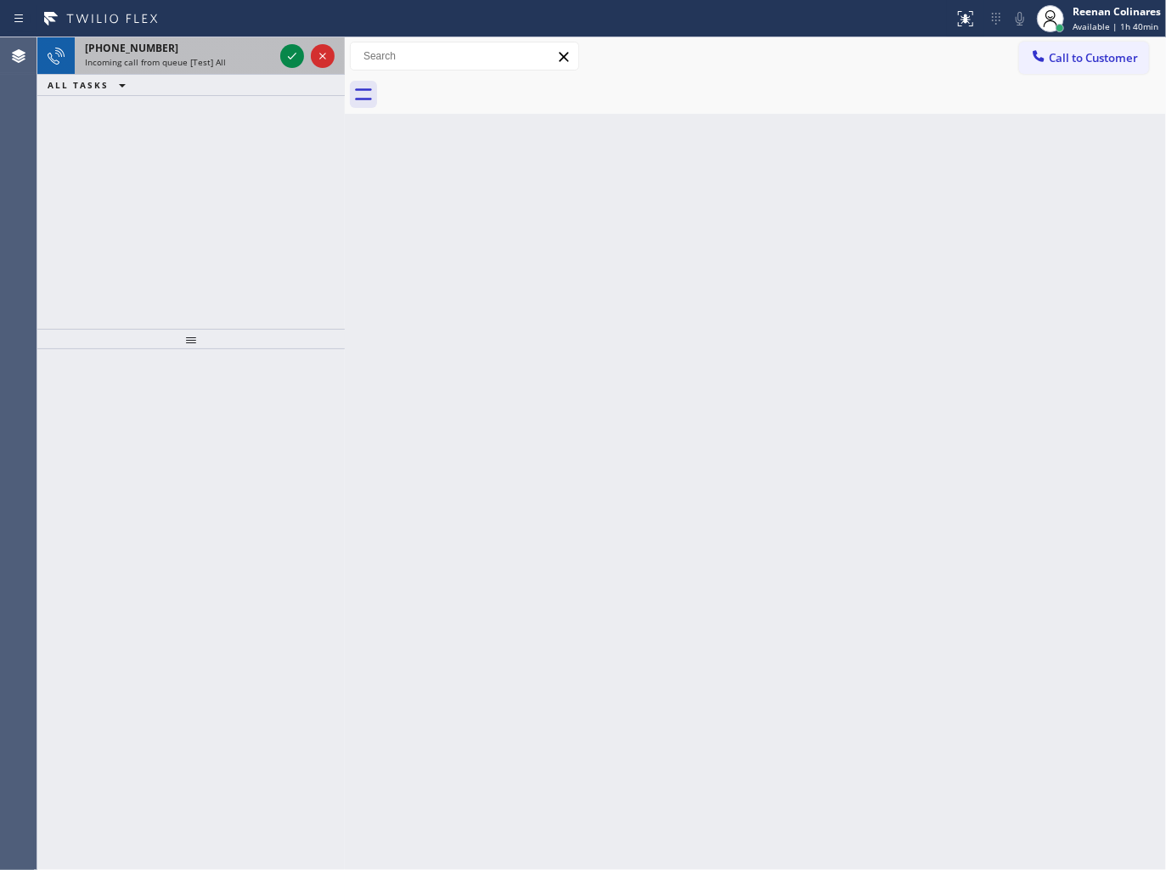
click at [189, 56] on span "Incoming call from queue [Test] All" at bounding box center [155, 62] width 141 height 12
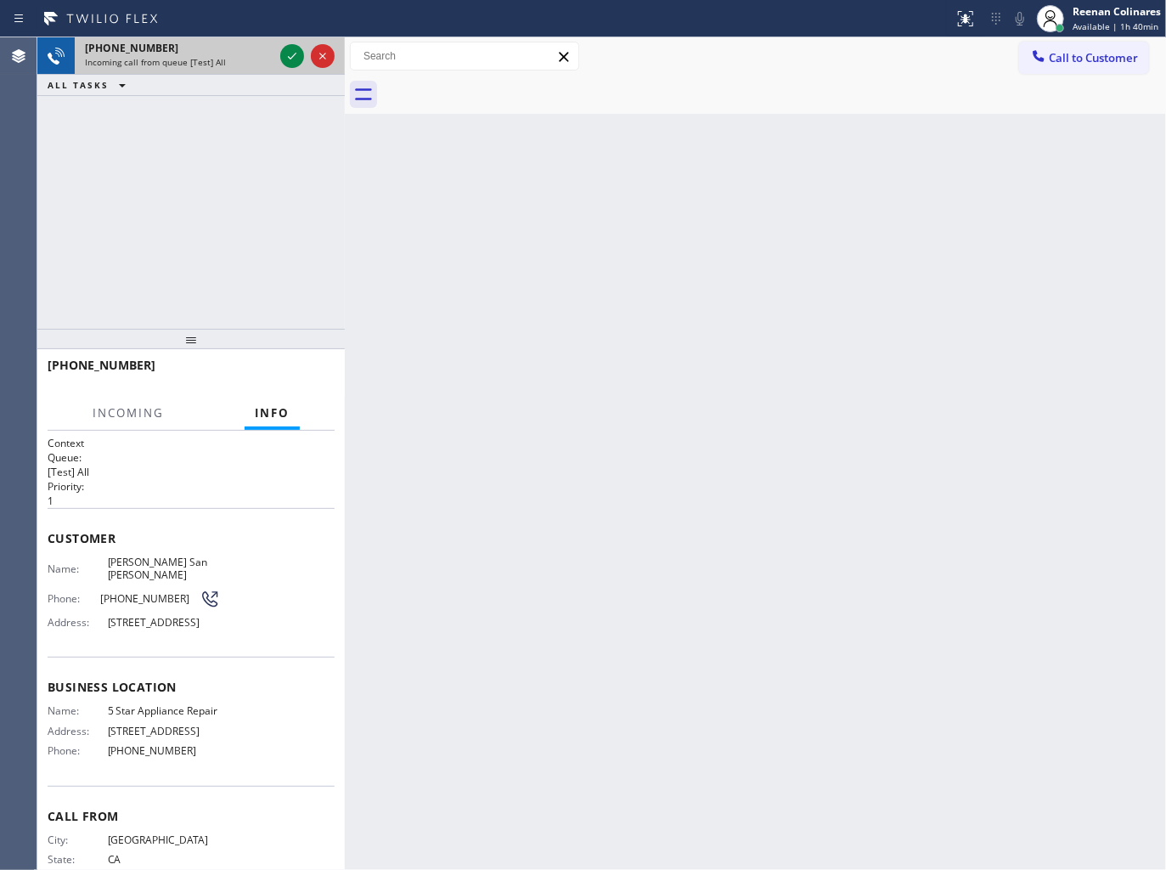
click at [253, 57] on div "Incoming call from queue [Test] All" at bounding box center [179, 62] width 189 height 12
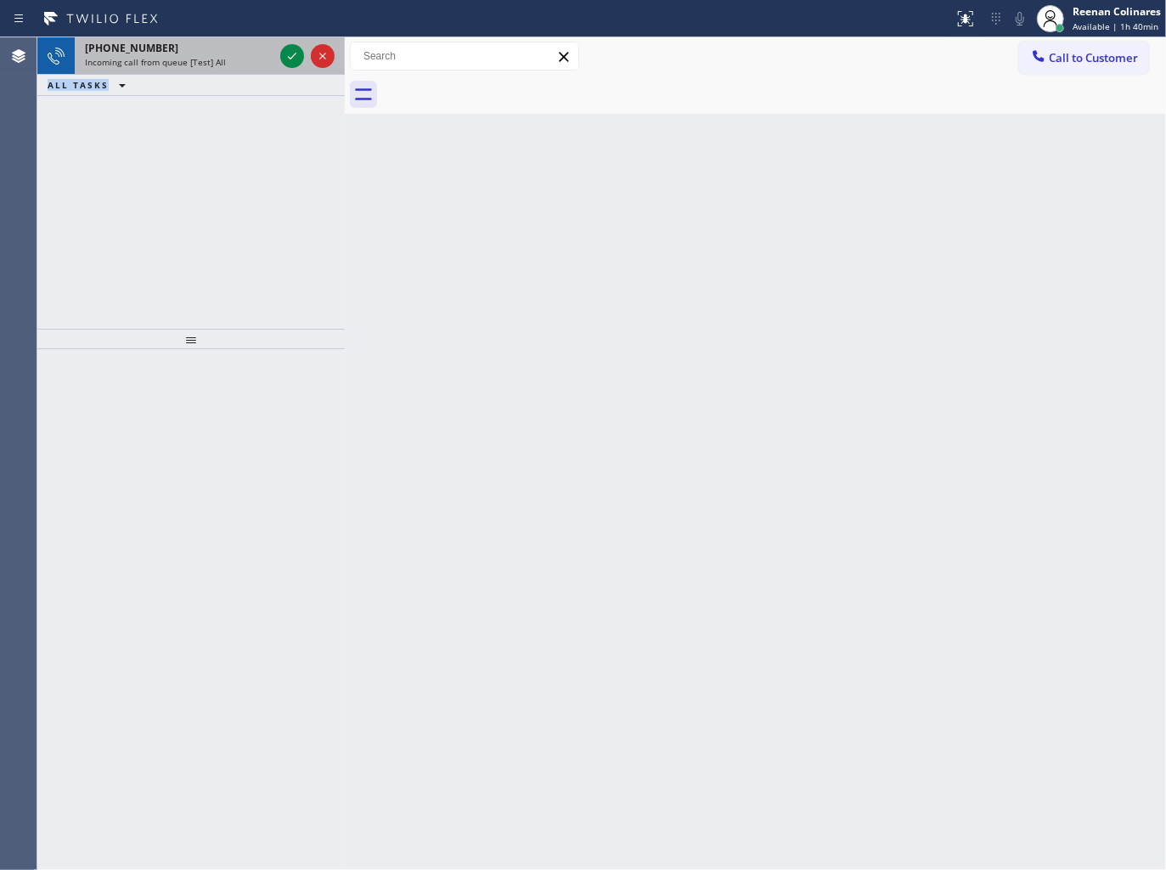
click at [177, 70] on div "[PHONE_NUMBER] Incoming call from queue [Test] All" at bounding box center [176, 55] width 202 height 37
click at [217, 54] on div "[PHONE_NUMBER]" at bounding box center [179, 48] width 189 height 14
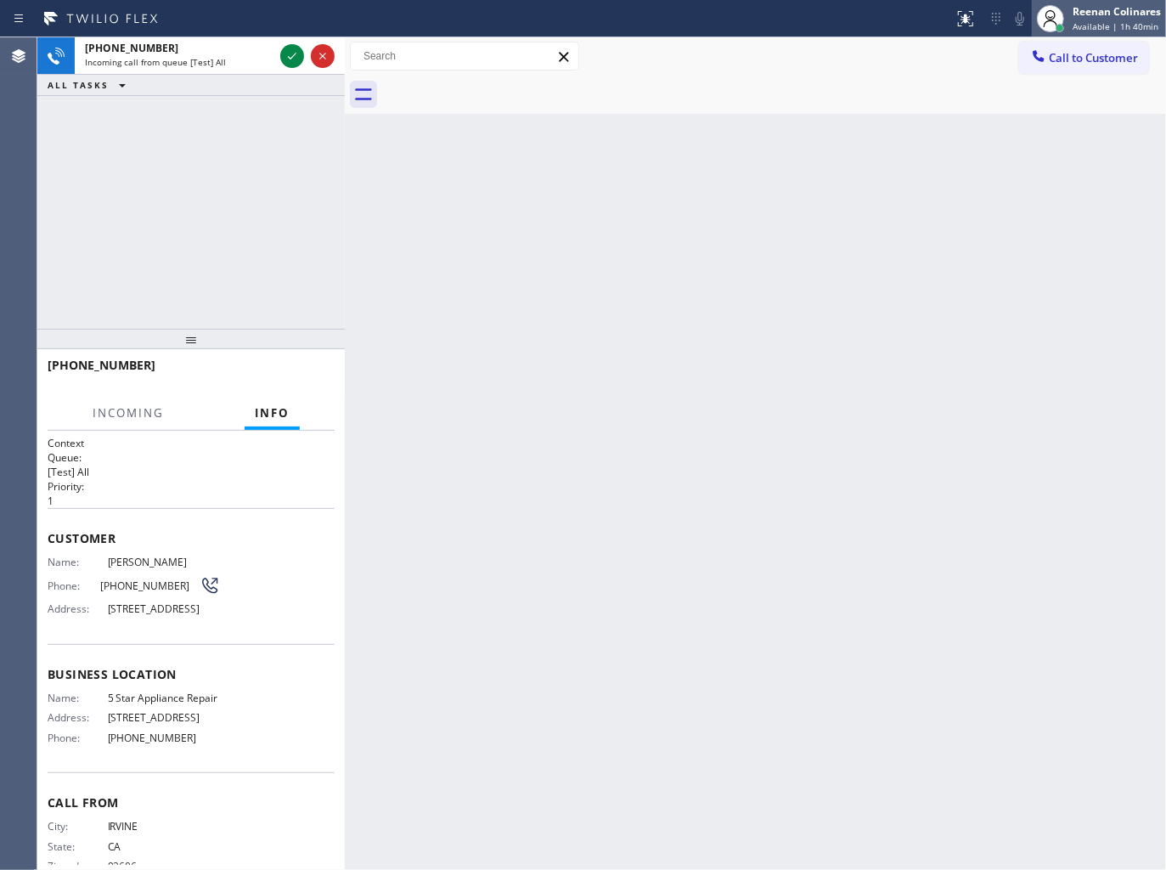
click at [1094, 23] on span "Available | 1h 40min" at bounding box center [1115, 26] width 86 height 12
drag, startPoint x: 1032, startPoint y: 107, endPoint x: 1094, endPoint y: 31, distance: 97.7
click at [1034, 103] on button "Unavailable" at bounding box center [1081, 112] width 170 height 22
drag, startPoint x: 1100, startPoint y: 24, endPoint x: 1067, endPoint y: 53, distance: 45.1
click at [1101, 24] on span "Available | 1h 40min" at bounding box center [1115, 26] width 86 height 12
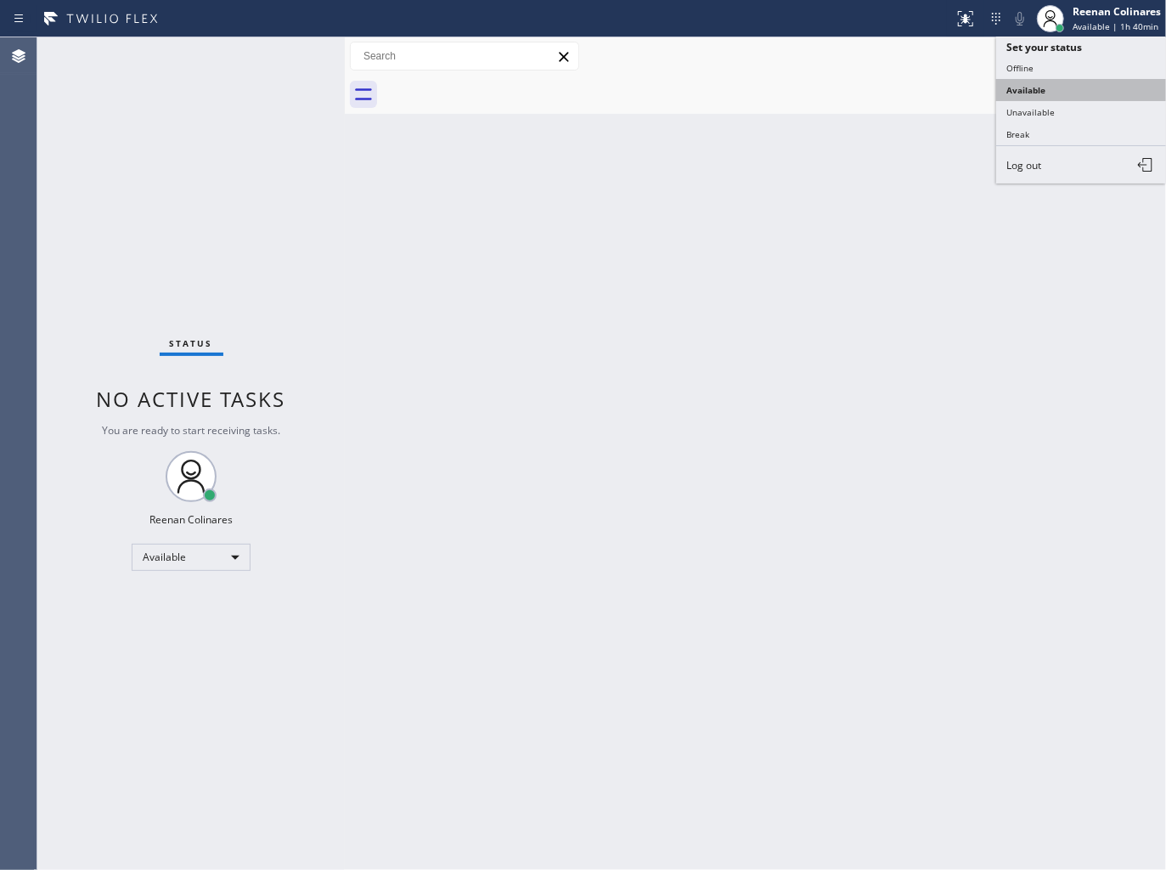
click at [1036, 92] on button "Available" at bounding box center [1081, 90] width 170 height 22
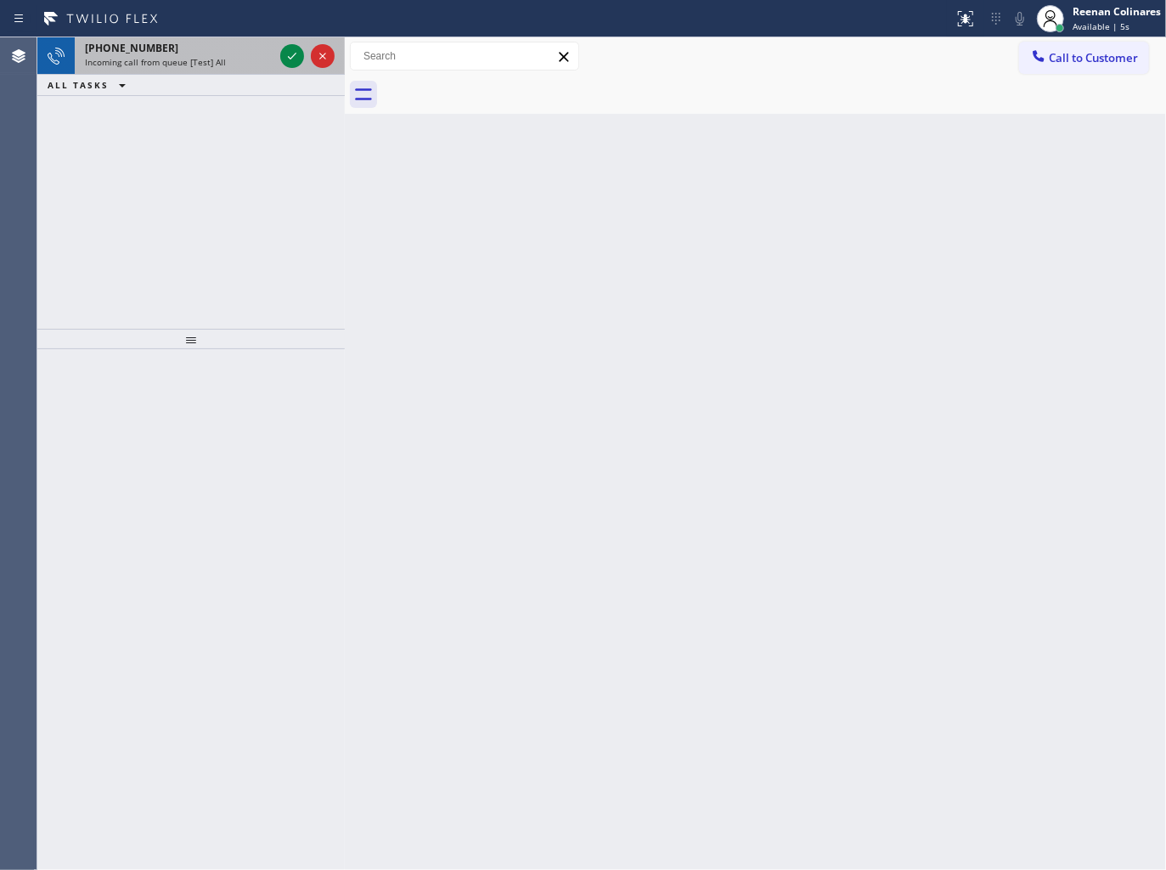
click at [229, 48] on div "[PHONE_NUMBER]" at bounding box center [179, 48] width 189 height 14
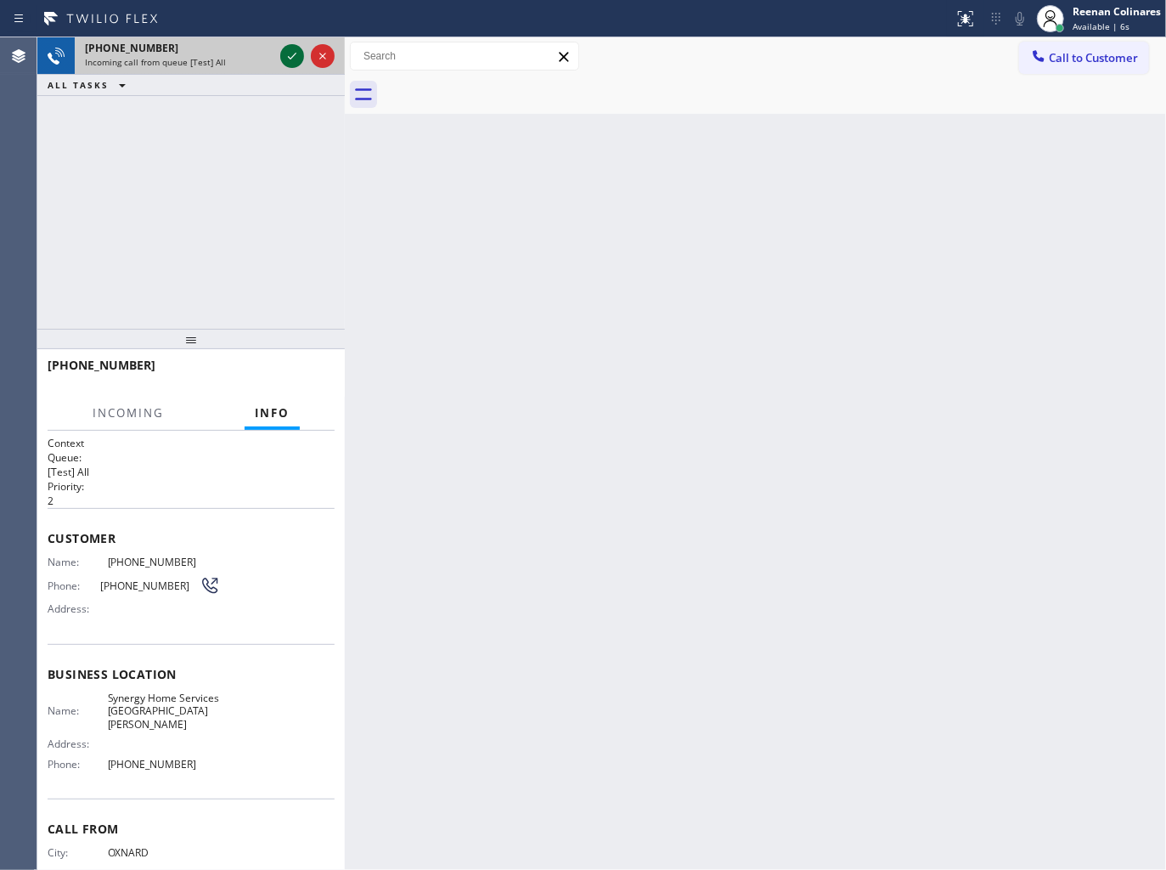
click at [291, 53] on icon at bounding box center [292, 56] width 20 height 20
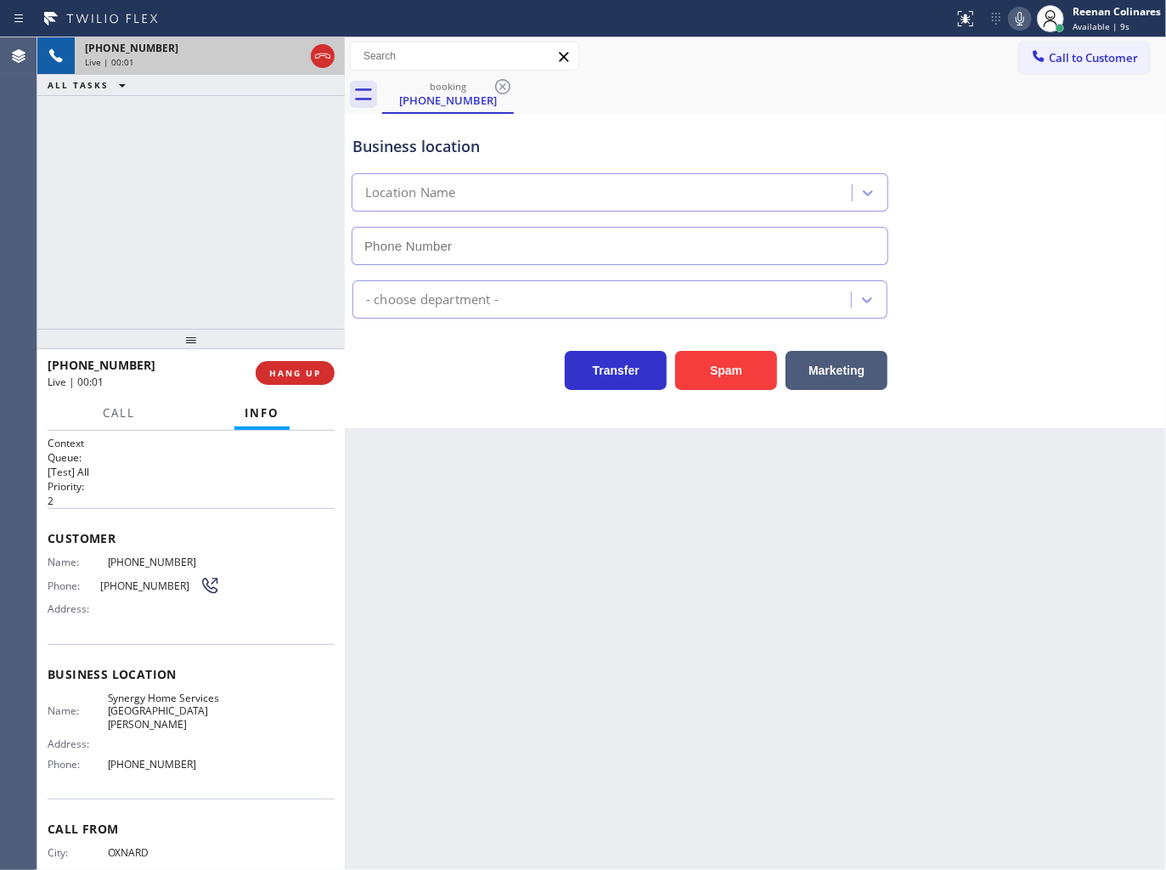
type input "[PHONE_NUMBER]"
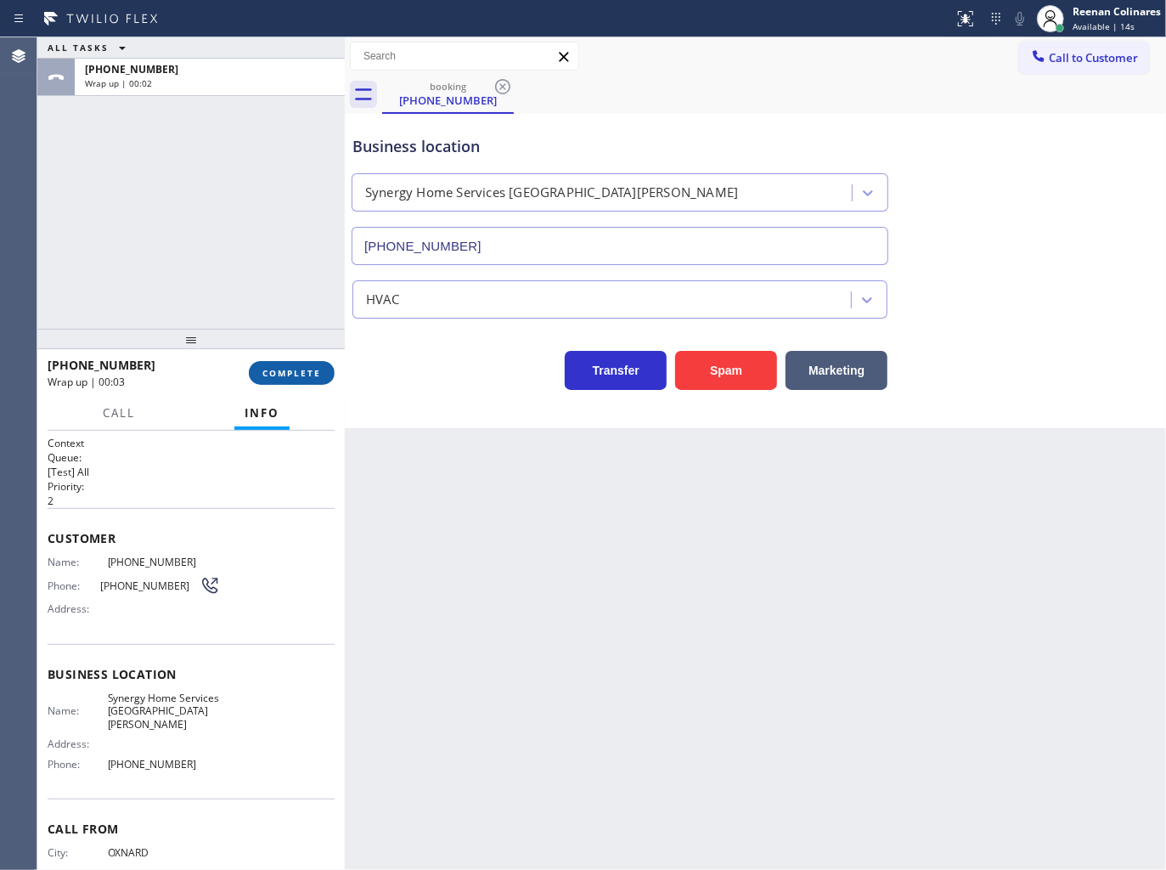
click at [311, 371] on span "COMPLETE" at bounding box center [291, 373] width 59 height 12
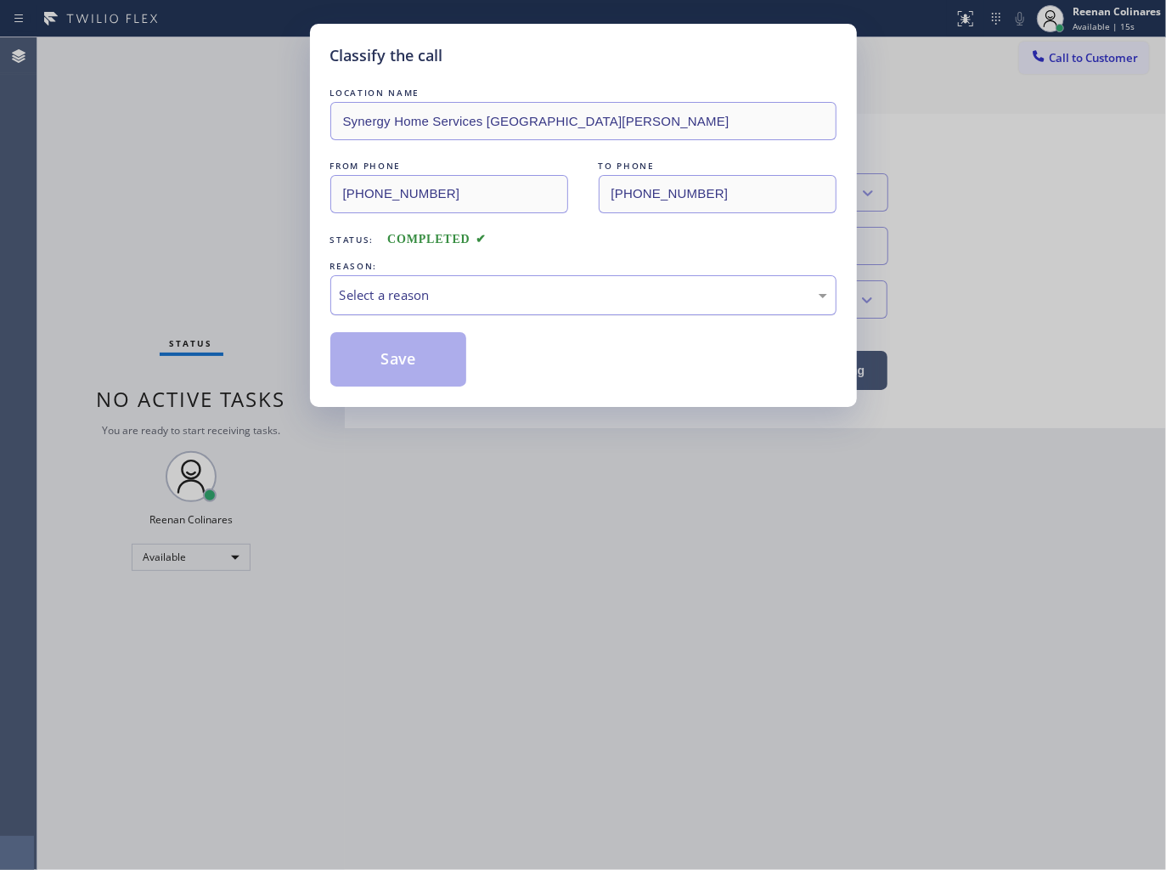
click at [402, 287] on div "Select a reason" at bounding box center [583, 295] width 487 height 20
click at [375, 366] on button "Save" at bounding box center [398, 359] width 137 height 54
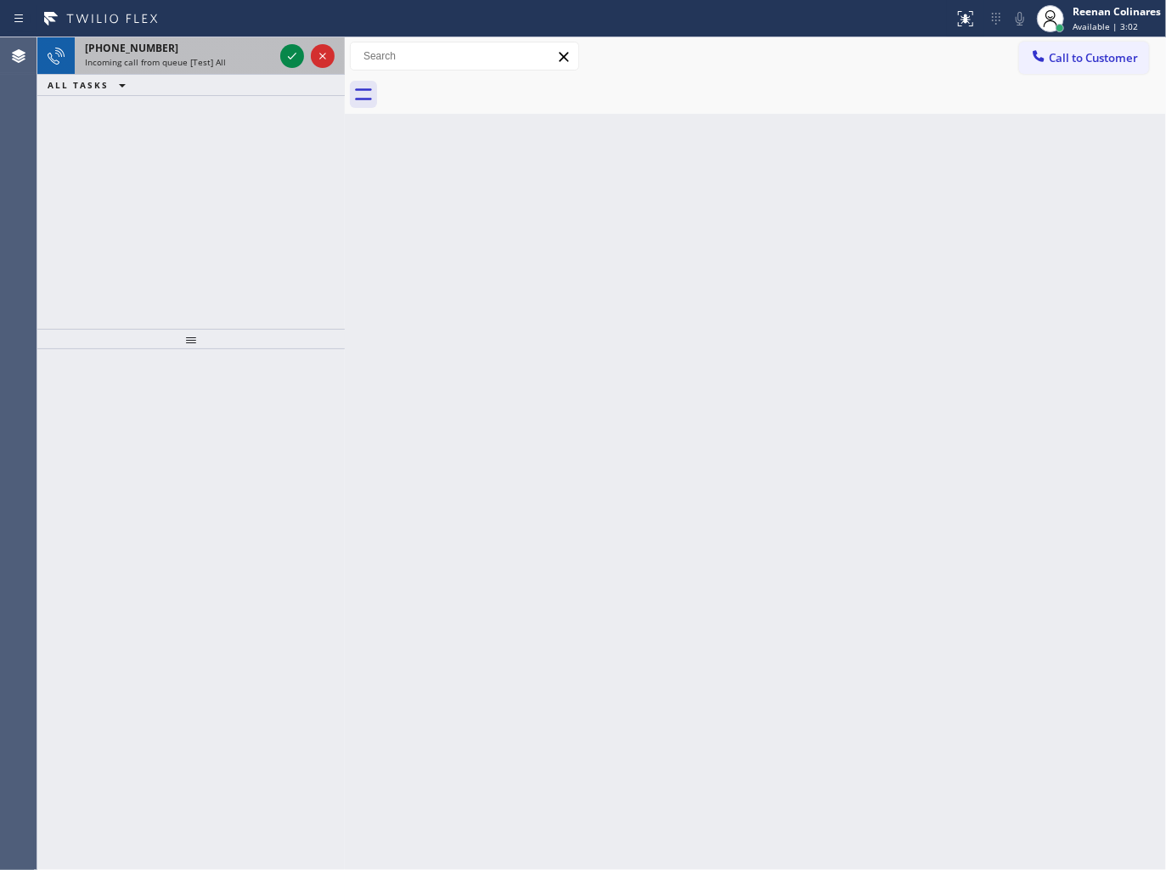
click at [240, 70] on div "[PHONE_NUMBER] Incoming call from queue [Test] All" at bounding box center [176, 55] width 202 height 37
click at [239, 65] on div "Incoming call from queue [Test] All" at bounding box center [179, 62] width 189 height 12
click at [270, 60] on div "Incoming call from queue [Test] All" at bounding box center [179, 62] width 189 height 12
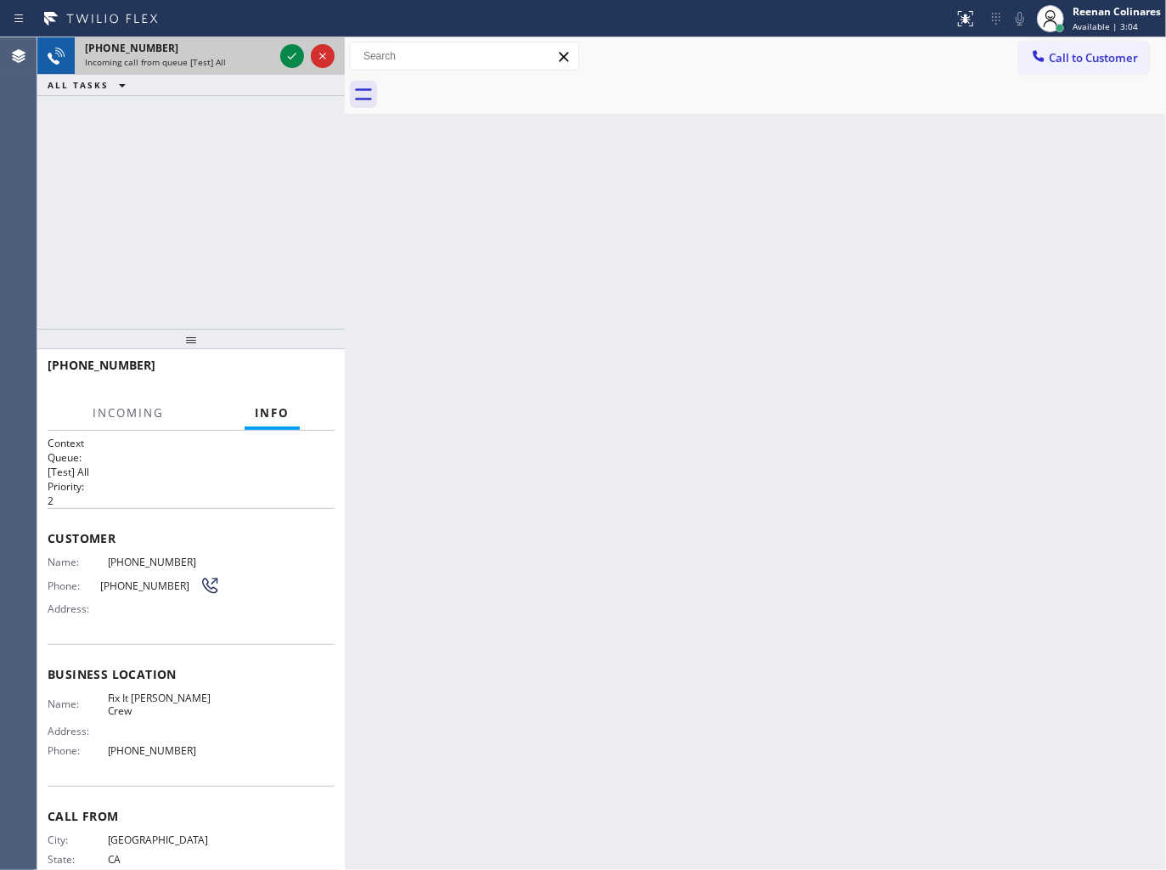
click at [278, 61] on div at bounding box center [307, 55] width 61 height 37
click at [284, 59] on icon at bounding box center [292, 56] width 20 height 20
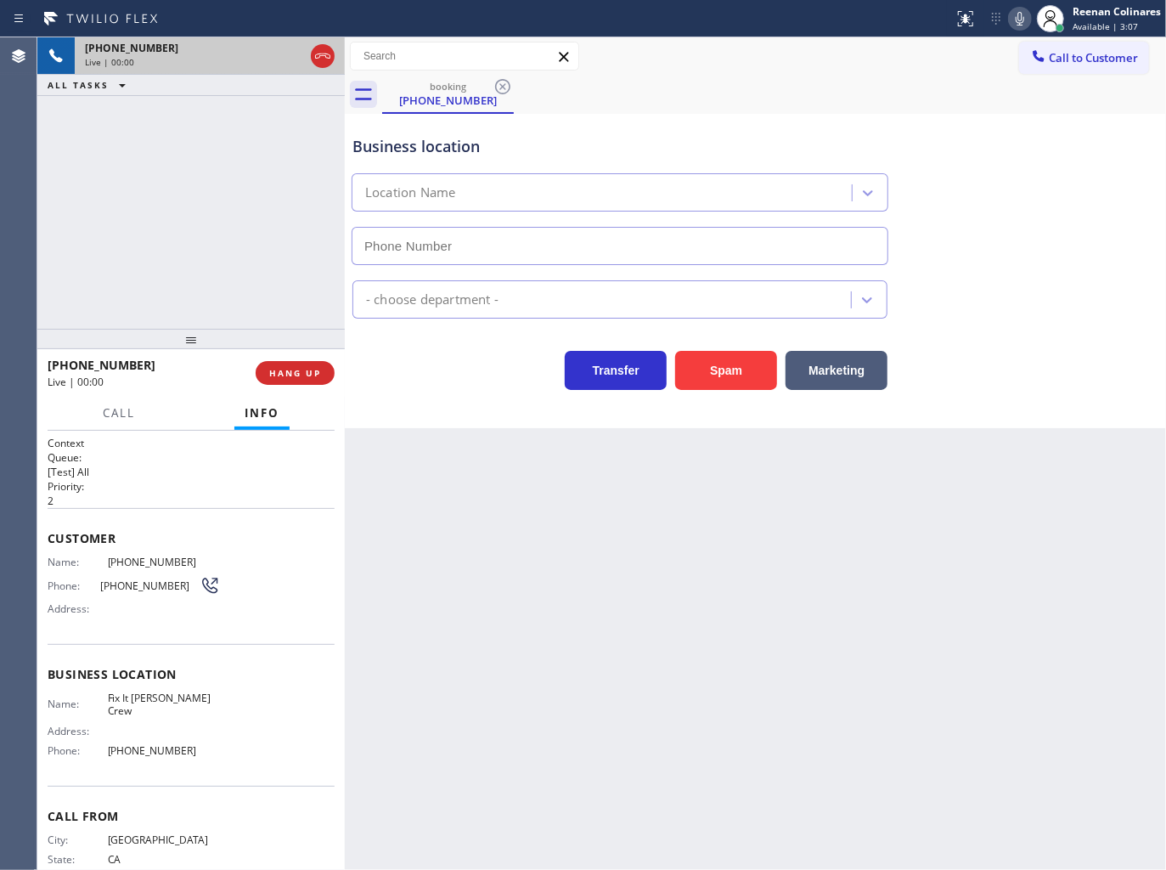
type input "[PHONE_NUMBER]"
click at [711, 374] on button "Spam" at bounding box center [726, 370] width 102 height 39
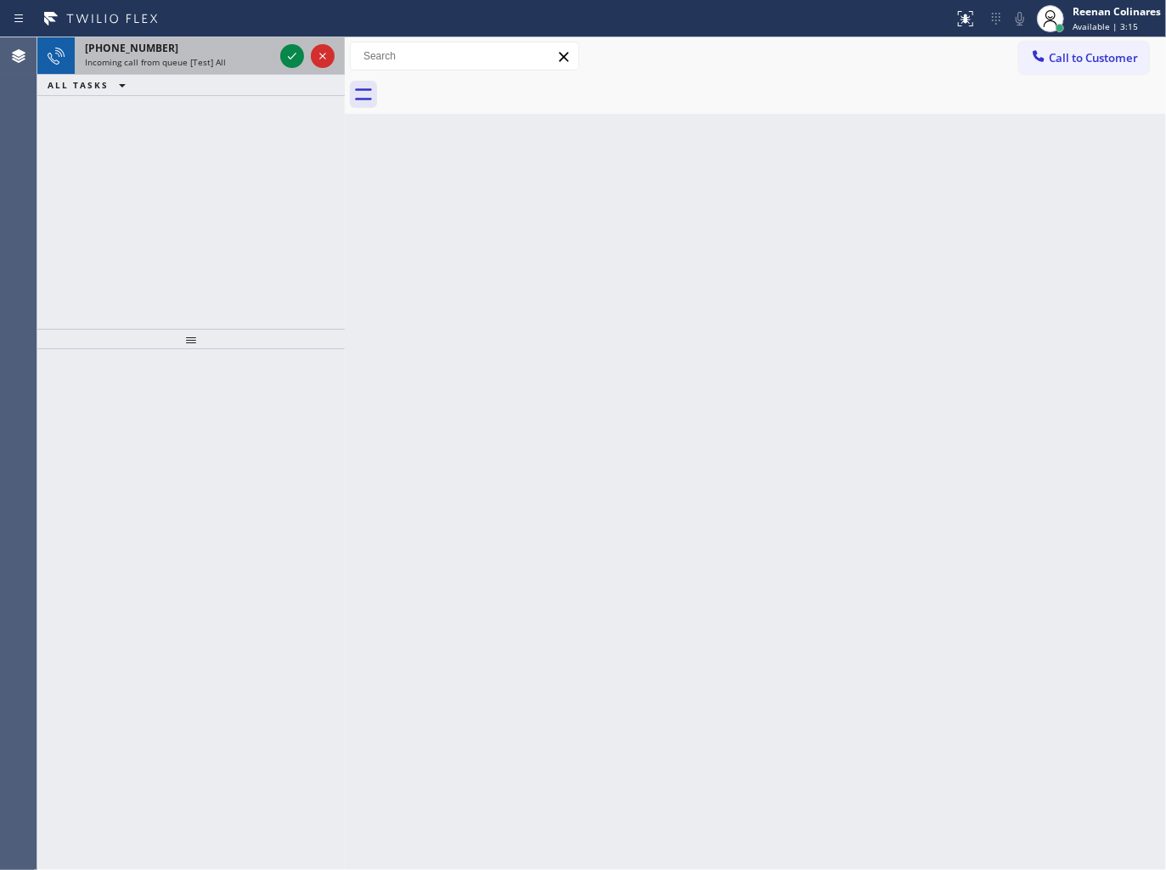
click at [231, 47] on div "[PHONE_NUMBER]" at bounding box center [179, 48] width 189 height 14
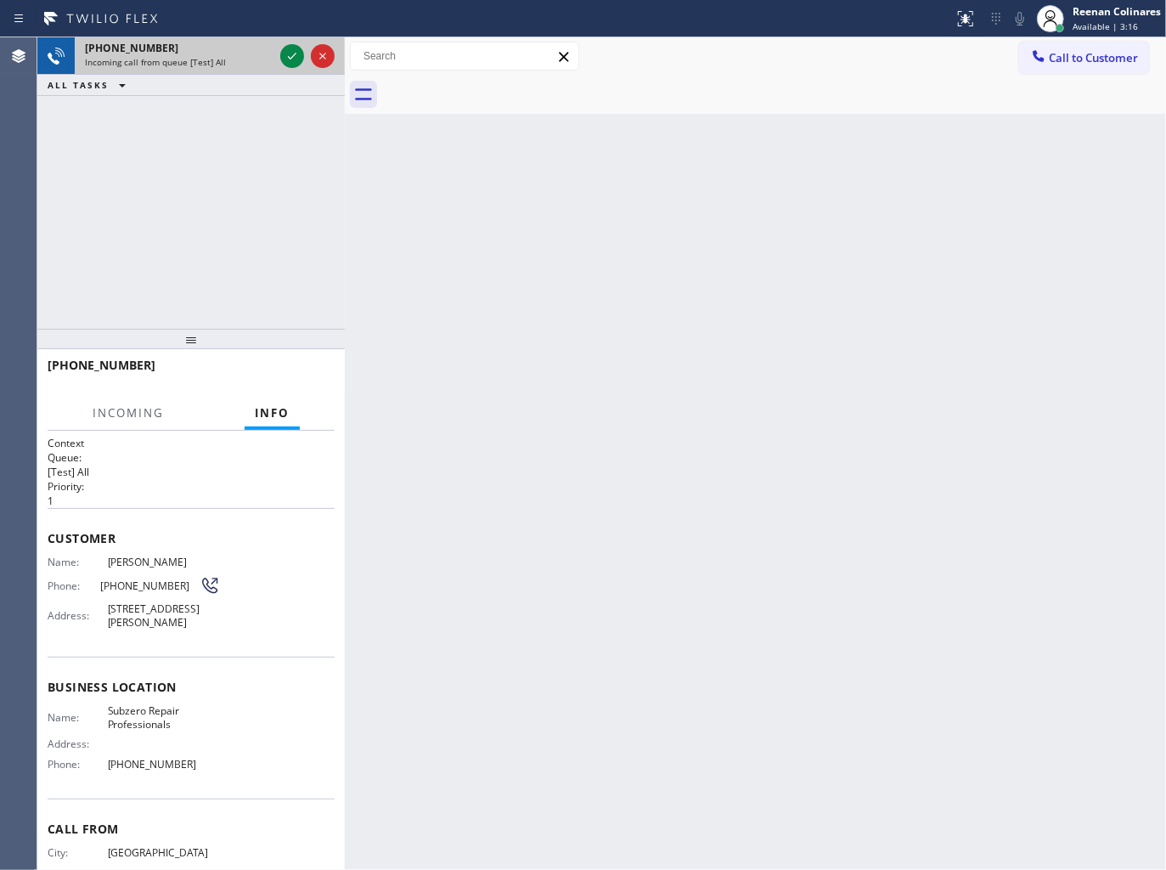
click at [239, 59] on div "Incoming call from queue [Test] All" at bounding box center [179, 62] width 189 height 12
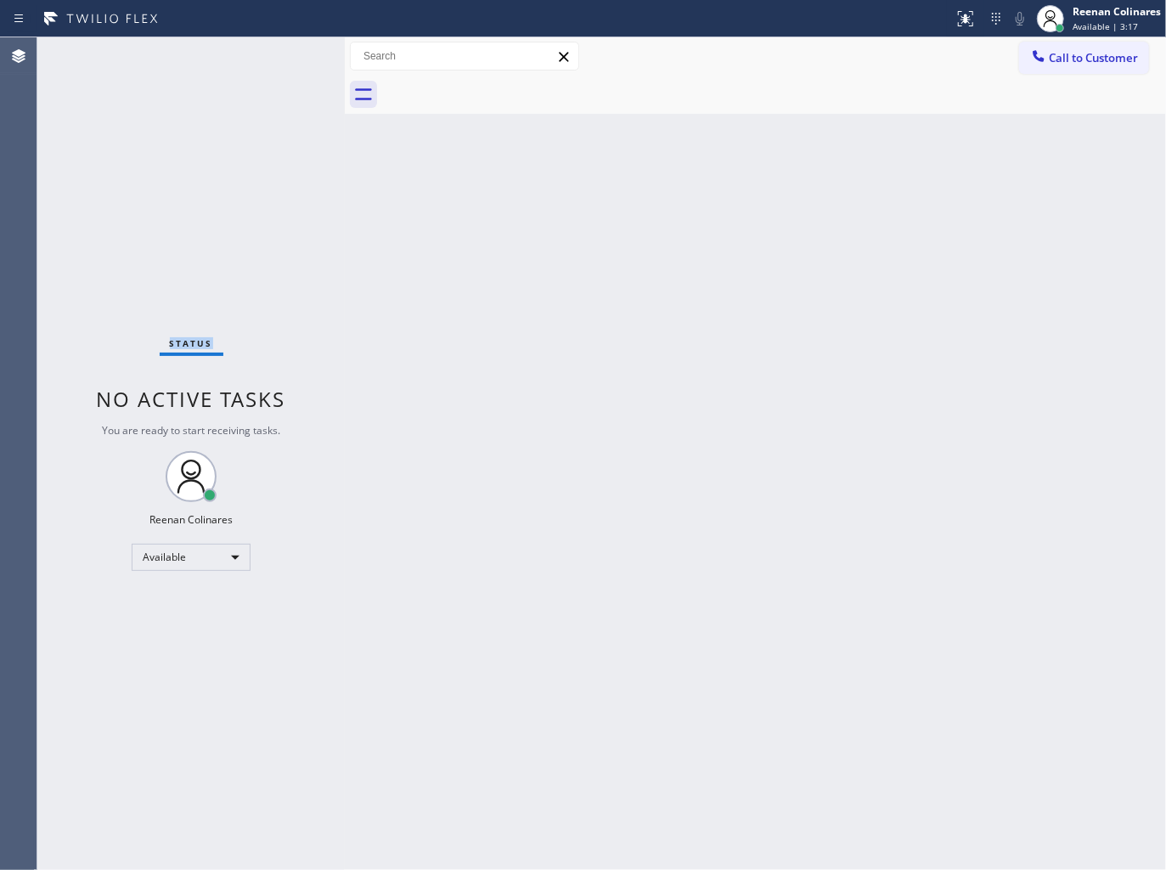
click at [239, 59] on div "Status No active tasks You are ready to start receiving tasks. Reenan Colinares…" at bounding box center [190, 453] width 307 height 832
click at [239, 60] on div "Status No active tasks You are ready to start receiving tasks. Reenan Colinares…" at bounding box center [190, 453] width 307 height 832
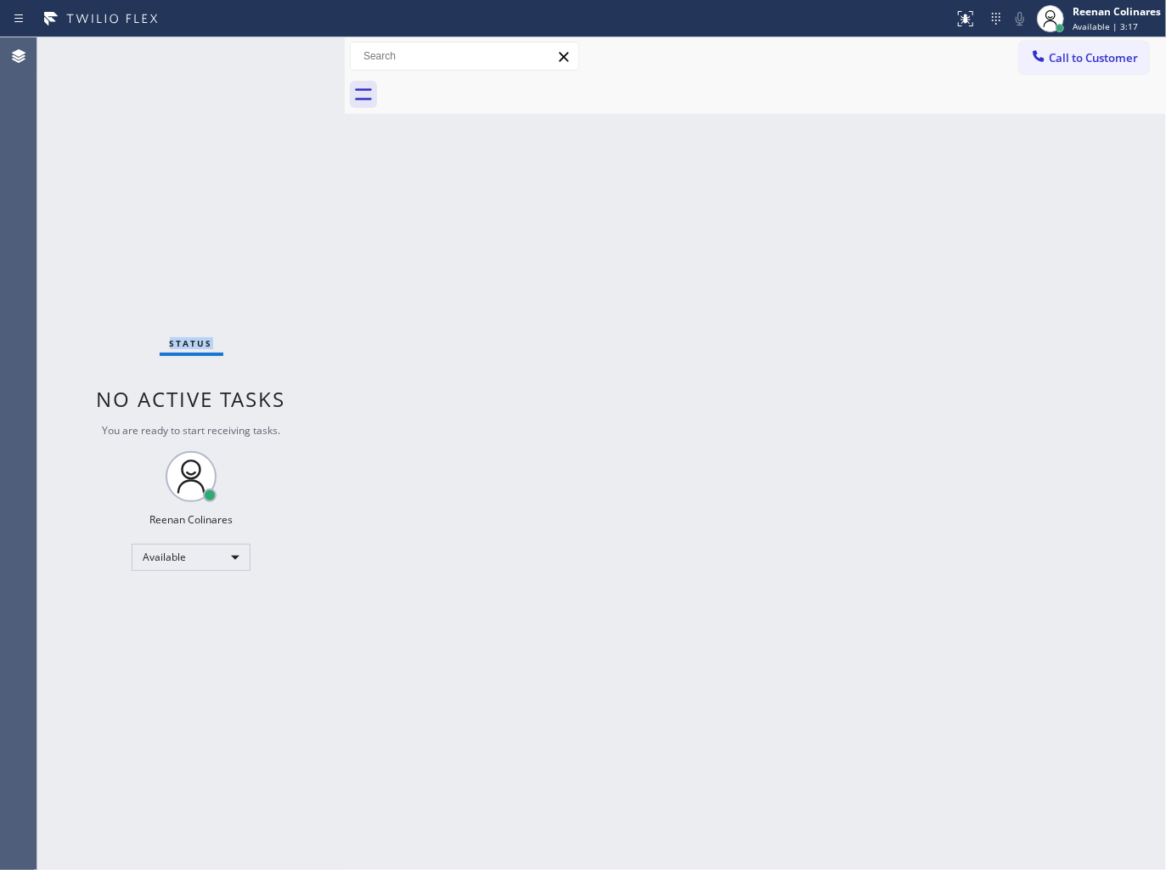
click at [239, 60] on div "Status No active tasks You are ready to start receiving tasks. Reenan Colinares…" at bounding box center [190, 453] width 307 height 832
click at [357, 178] on div "Back to Dashboard Change Sender ID Customers Technicians Select a contact Outbo…" at bounding box center [755, 453] width 821 height 832
click at [352, 176] on div "Back to Dashboard Change Sender ID Customers Technicians Select a contact Outbo…" at bounding box center [755, 453] width 821 height 832
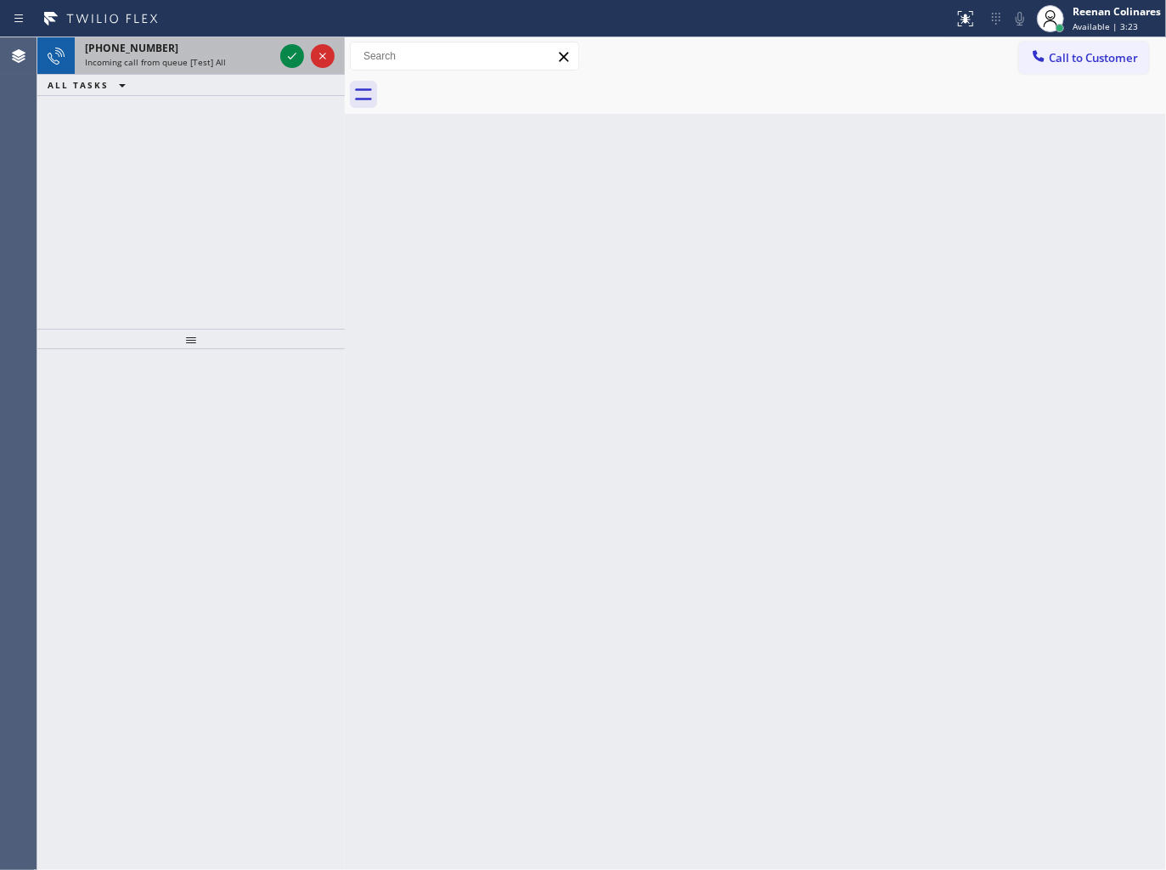
click at [222, 59] on span "Incoming call from queue [Test] All" at bounding box center [155, 62] width 141 height 12
click at [216, 68] on span "Incoming call from queue [Test] All" at bounding box center [155, 62] width 141 height 12
click at [215, 63] on span "Incoming call from queue [Test] All" at bounding box center [155, 62] width 141 height 12
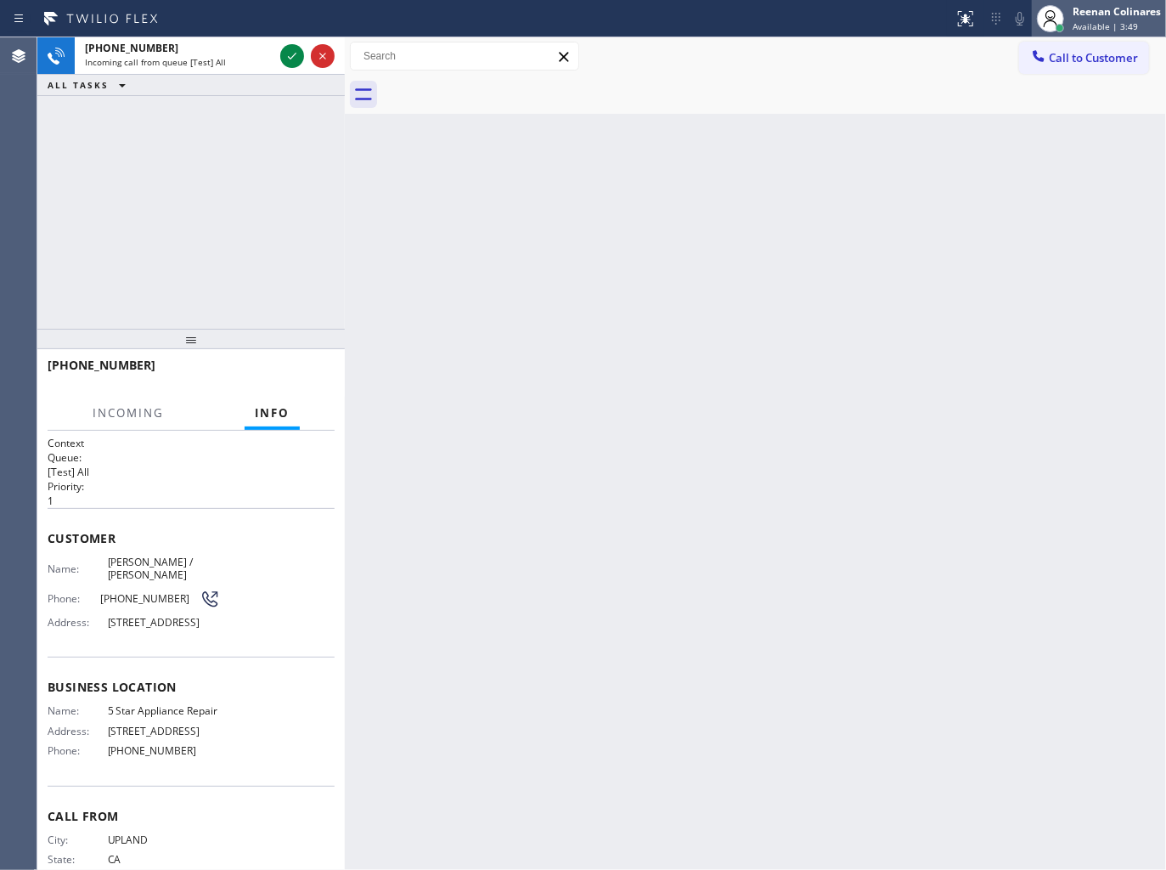
click at [1092, 20] on span "Available | 3:49" at bounding box center [1104, 26] width 65 height 12
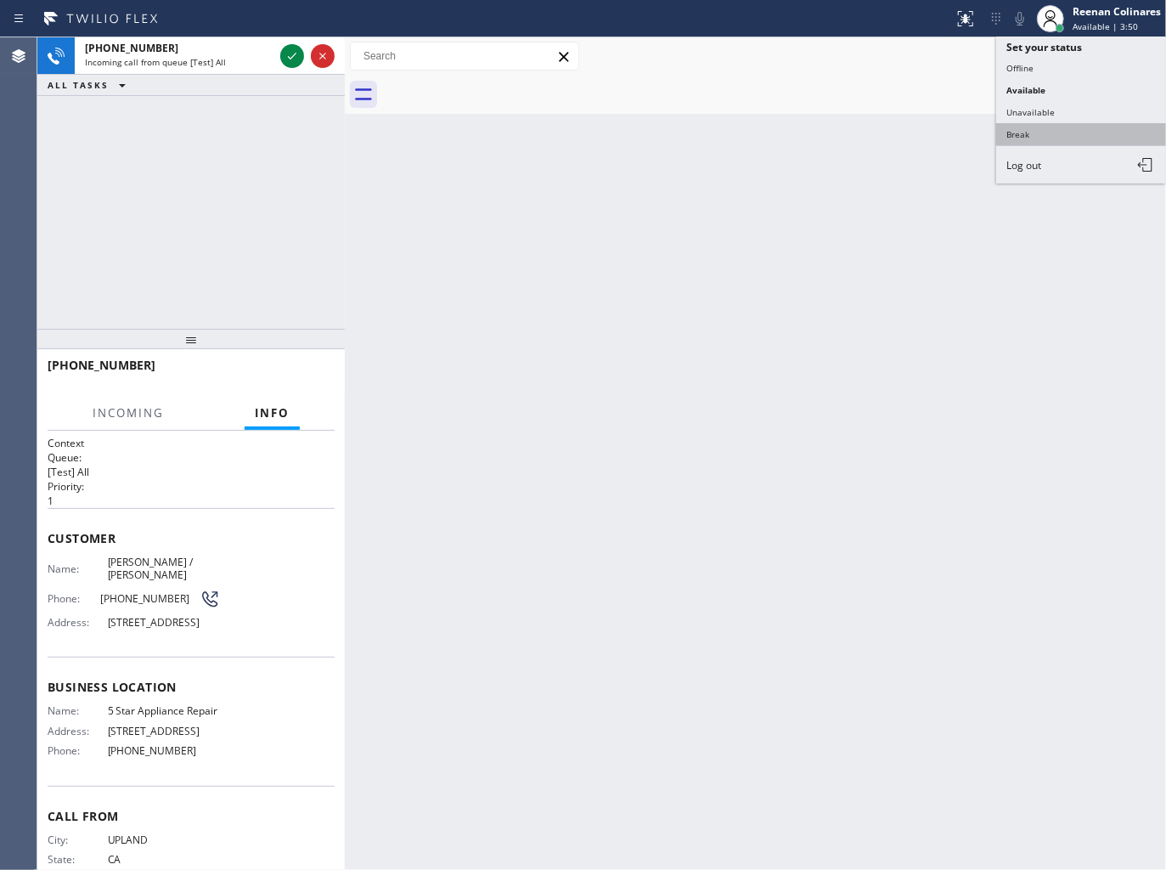
click at [1029, 132] on button "Break" at bounding box center [1081, 134] width 170 height 22
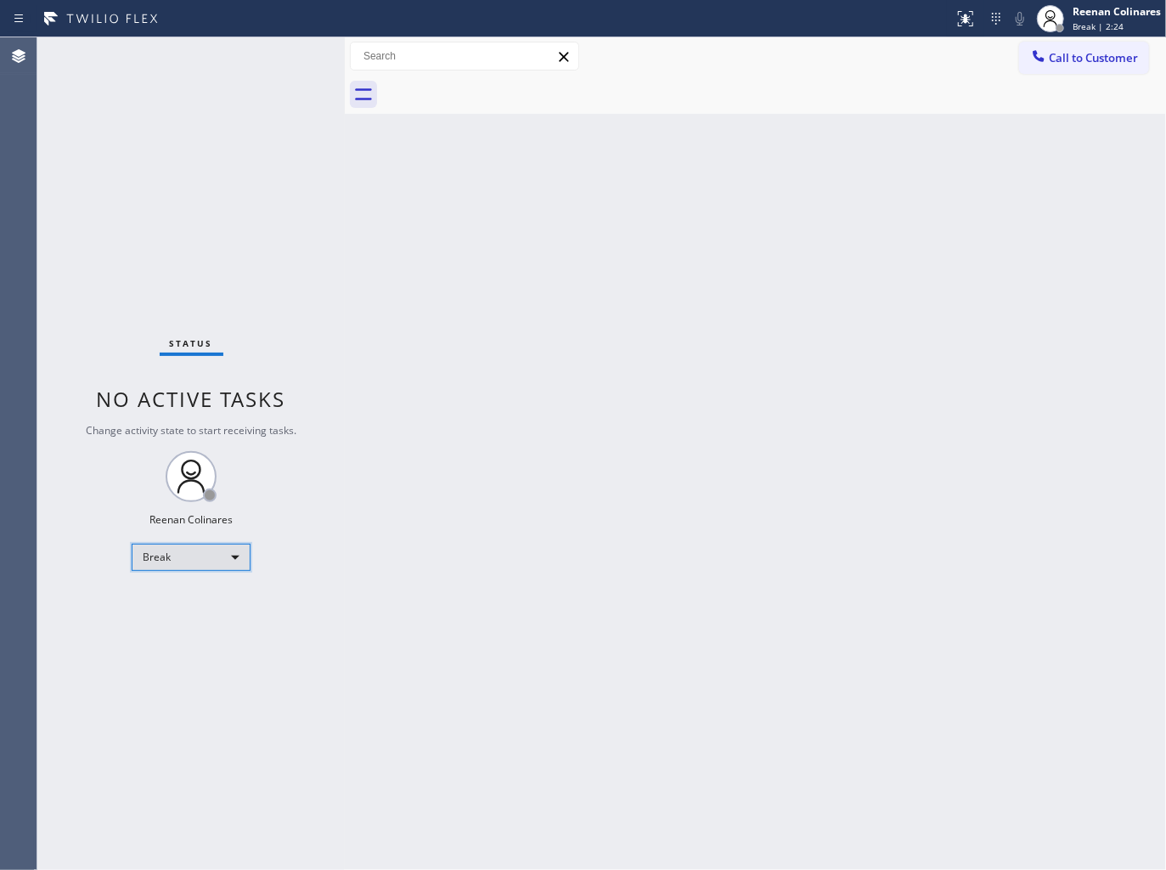
click at [206, 558] on div "Break" at bounding box center [191, 556] width 119 height 27
click at [168, 593] on li "Available" at bounding box center [189, 601] width 115 height 20
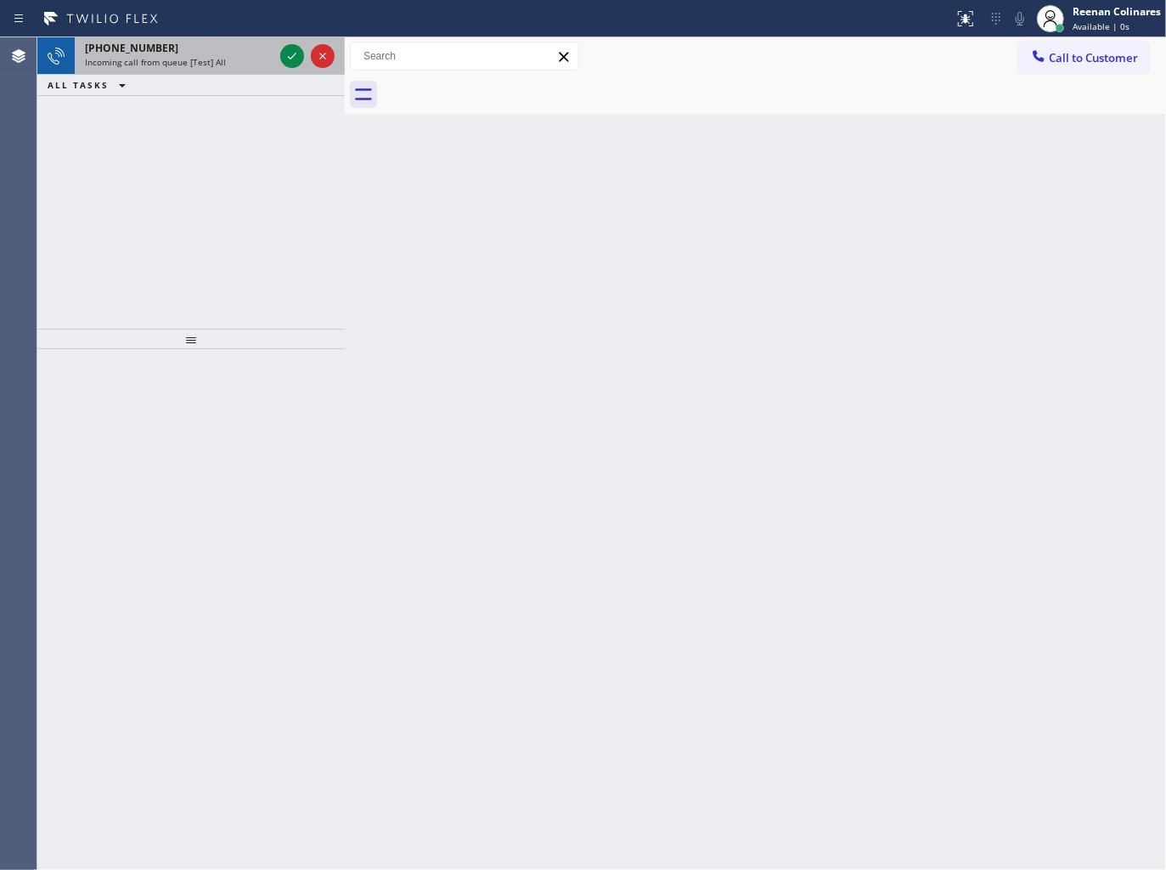
click at [190, 51] on div "[PHONE_NUMBER]" at bounding box center [179, 48] width 189 height 14
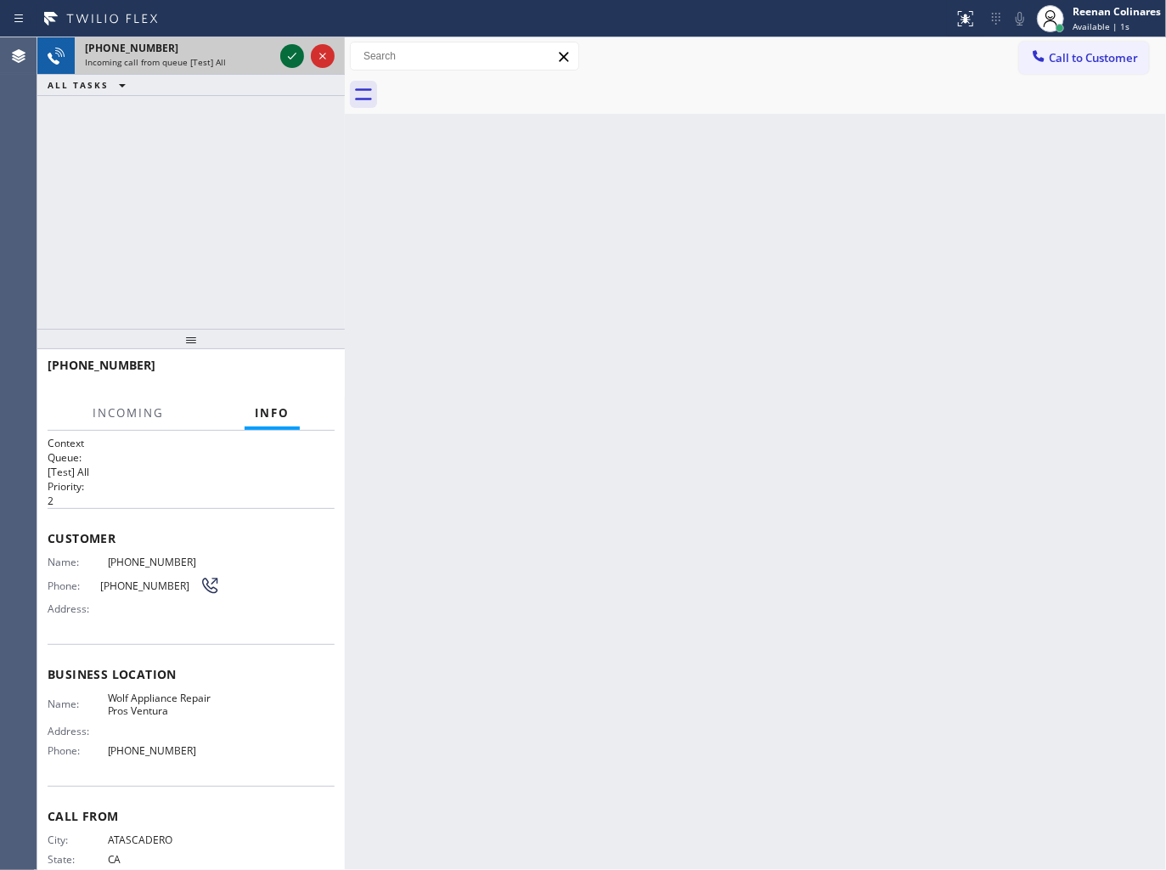
click at [293, 56] on icon at bounding box center [292, 56] width 20 height 20
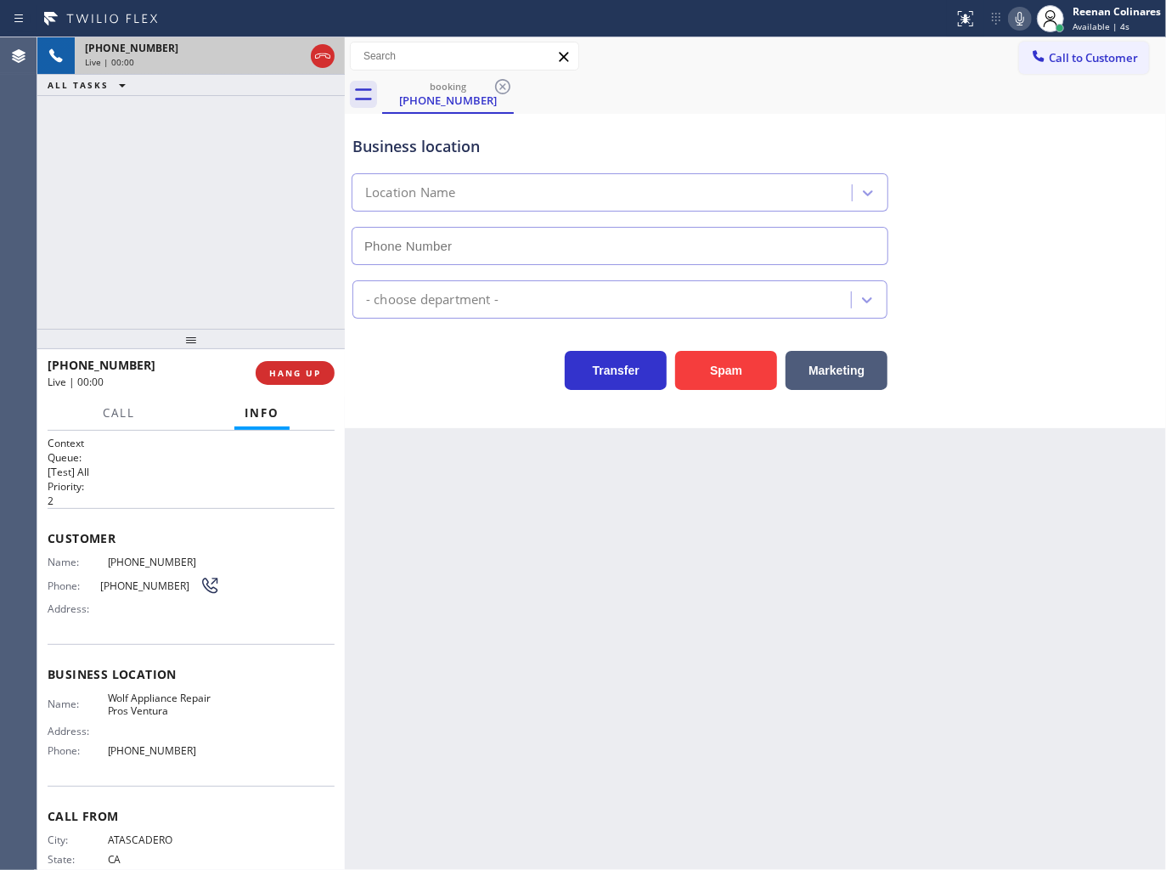
type input "[PHONE_NUMBER]"
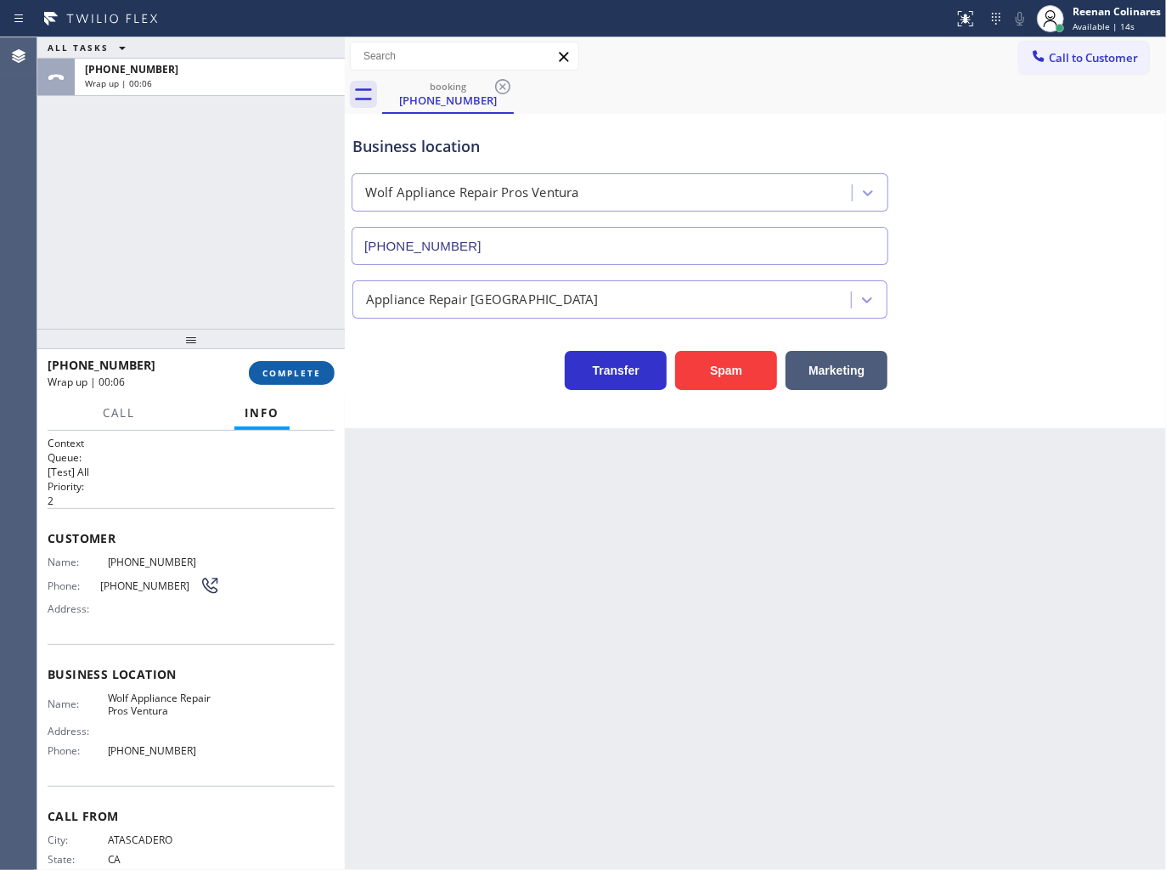
click at [273, 369] on span "COMPLETE" at bounding box center [291, 373] width 59 height 12
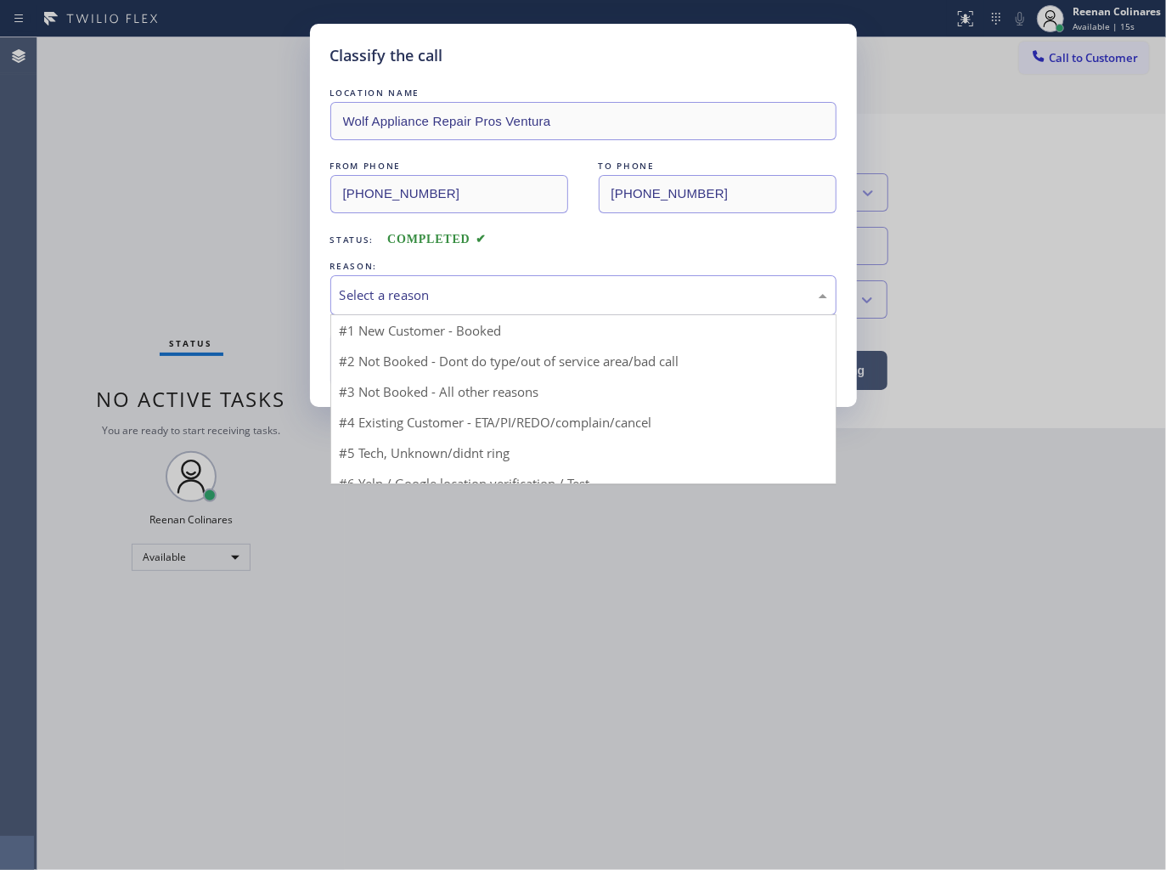
click at [380, 285] on div "Select a reason" at bounding box center [583, 295] width 487 height 20
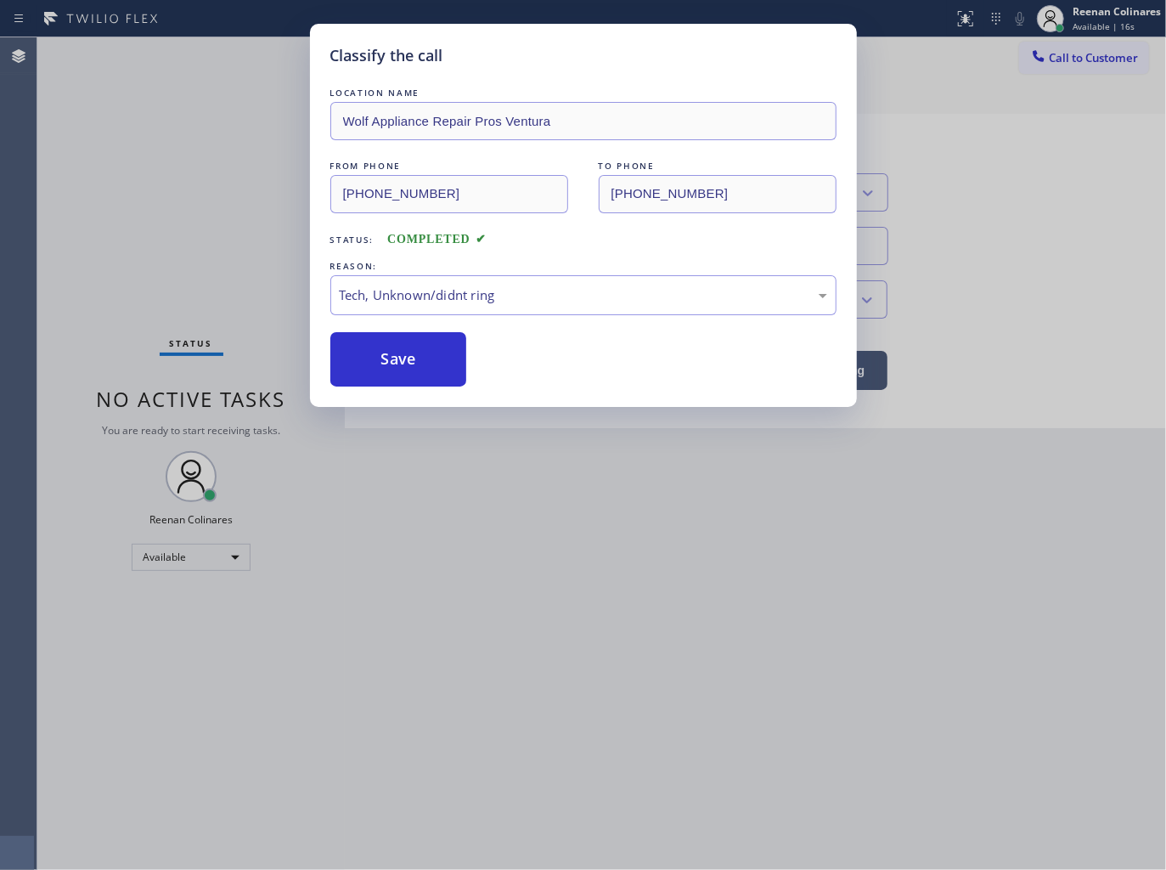
drag, startPoint x: 382, startPoint y: 420, endPoint x: 391, endPoint y: 360, distance: 60.9
click at [391, 359] on button "Save" at bounding box center [398, 359] width 137 height 54
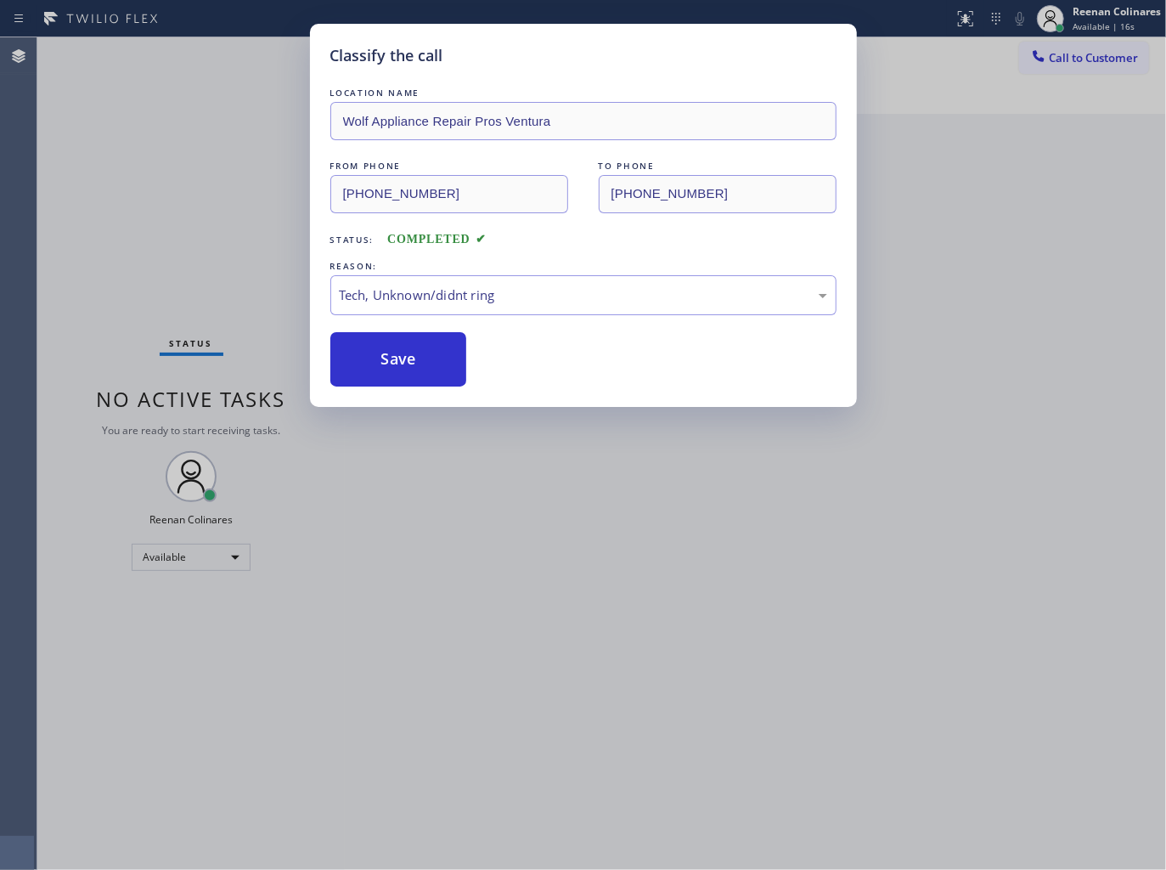
drag, startPoint x: 217, startPoint y: 256, endPoint x: 334, endPoint y: 393, distance: 180.1
click at [217, 257] on div "Classify the call LOCATION NAME Wolf Appliance Repair Pros Ventura FROM PHONE […" at bounding box center [583, 435] width 1166 height 870
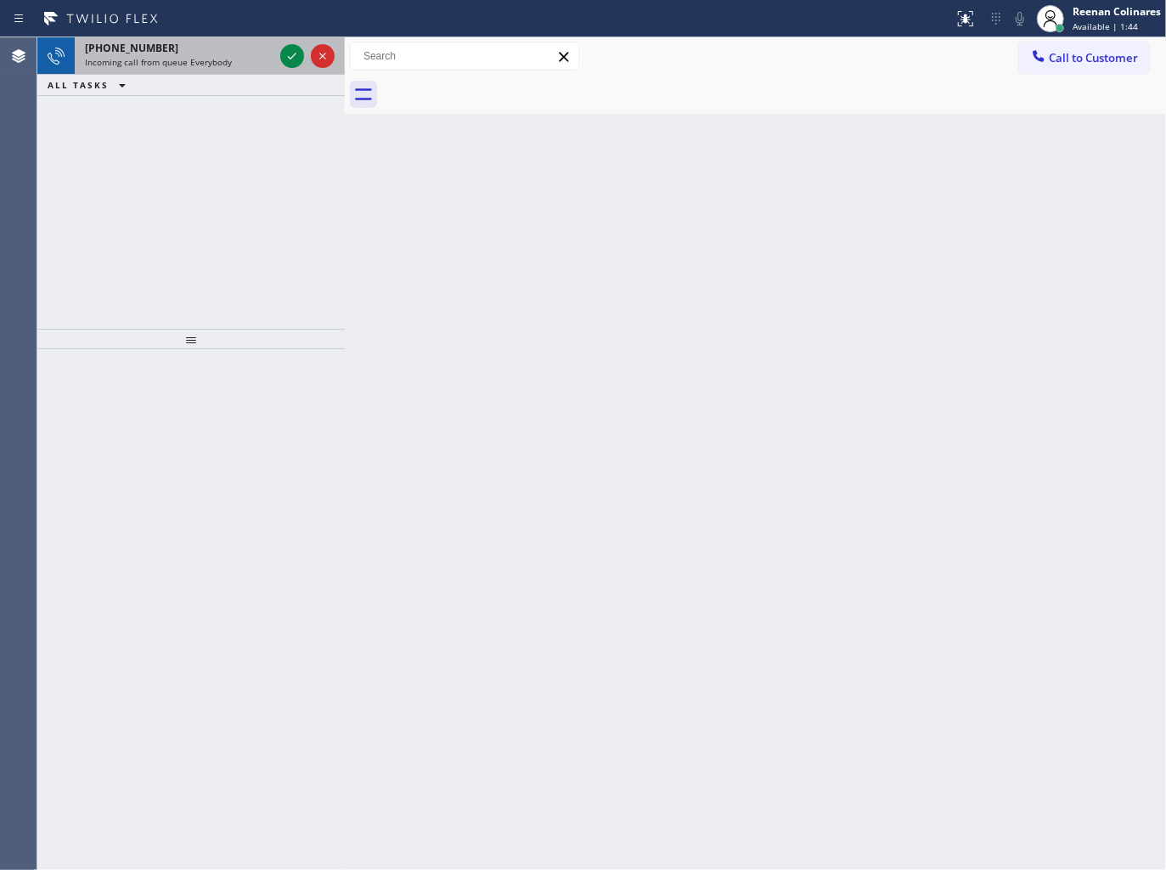
click at [270, 66] on div "Incoming call from queue Everybody" at bounding box center [179, 62] width 189 height 12
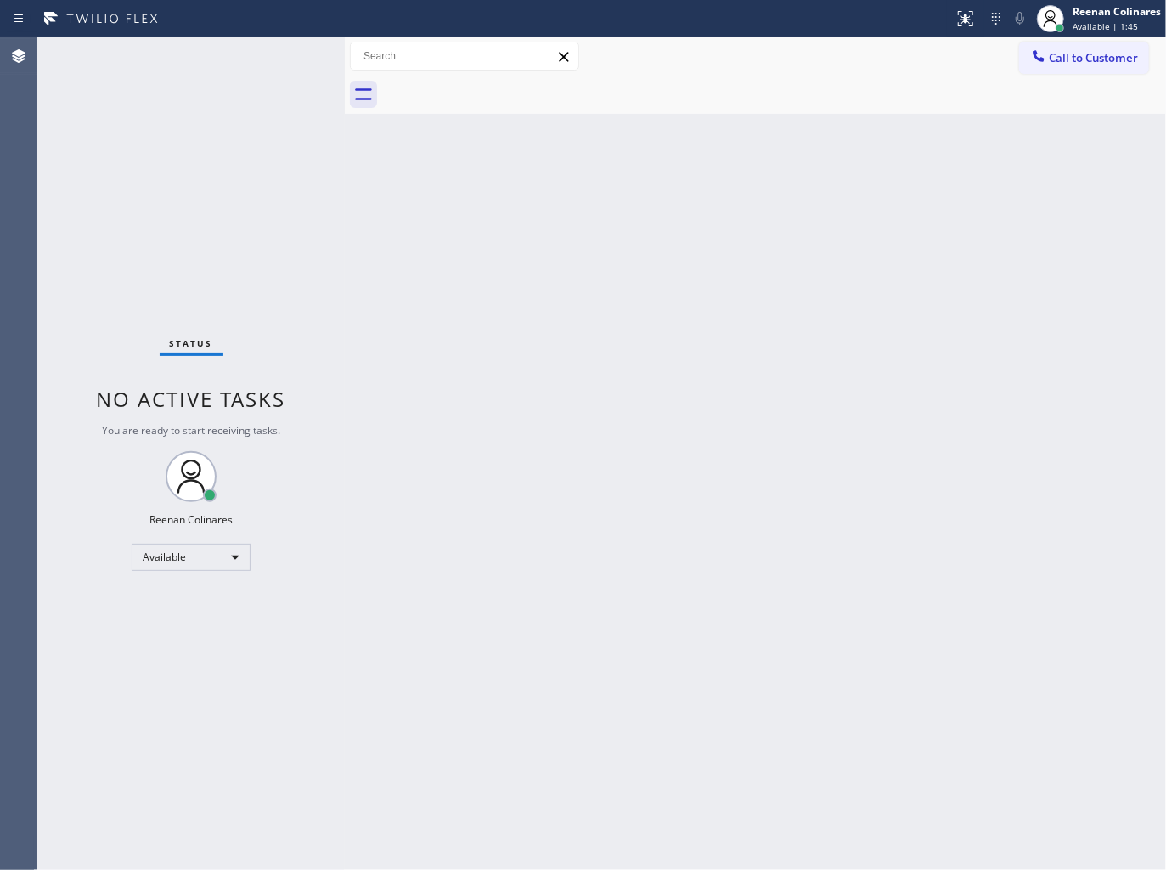
click at [240, 58] on div "Status No active tasks You are ready to start receiving tasks. Reenan Colinares…" at bounding box center [190, 453] width 307 height 832
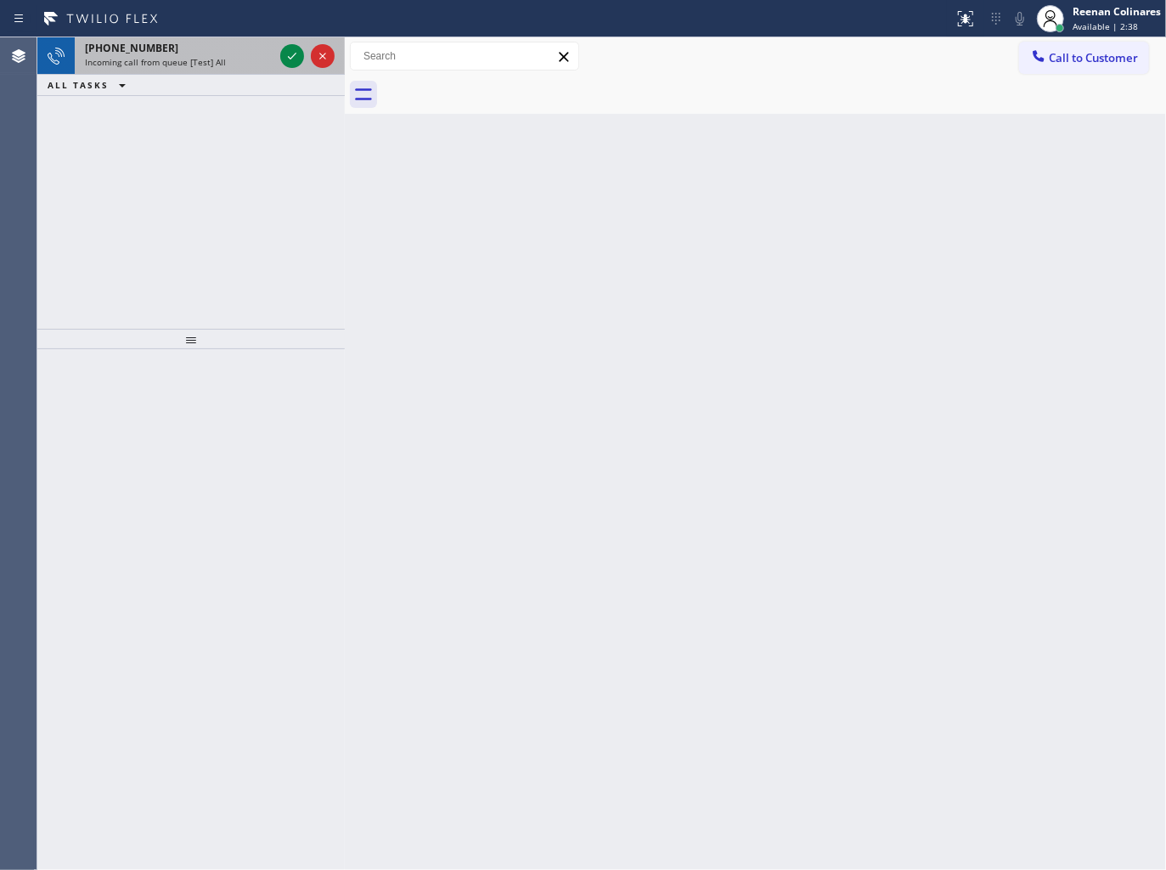
click at [201, 52] on div "[PHONE_NUMBER]" at bounding box center [179, 48] width 189 height 14
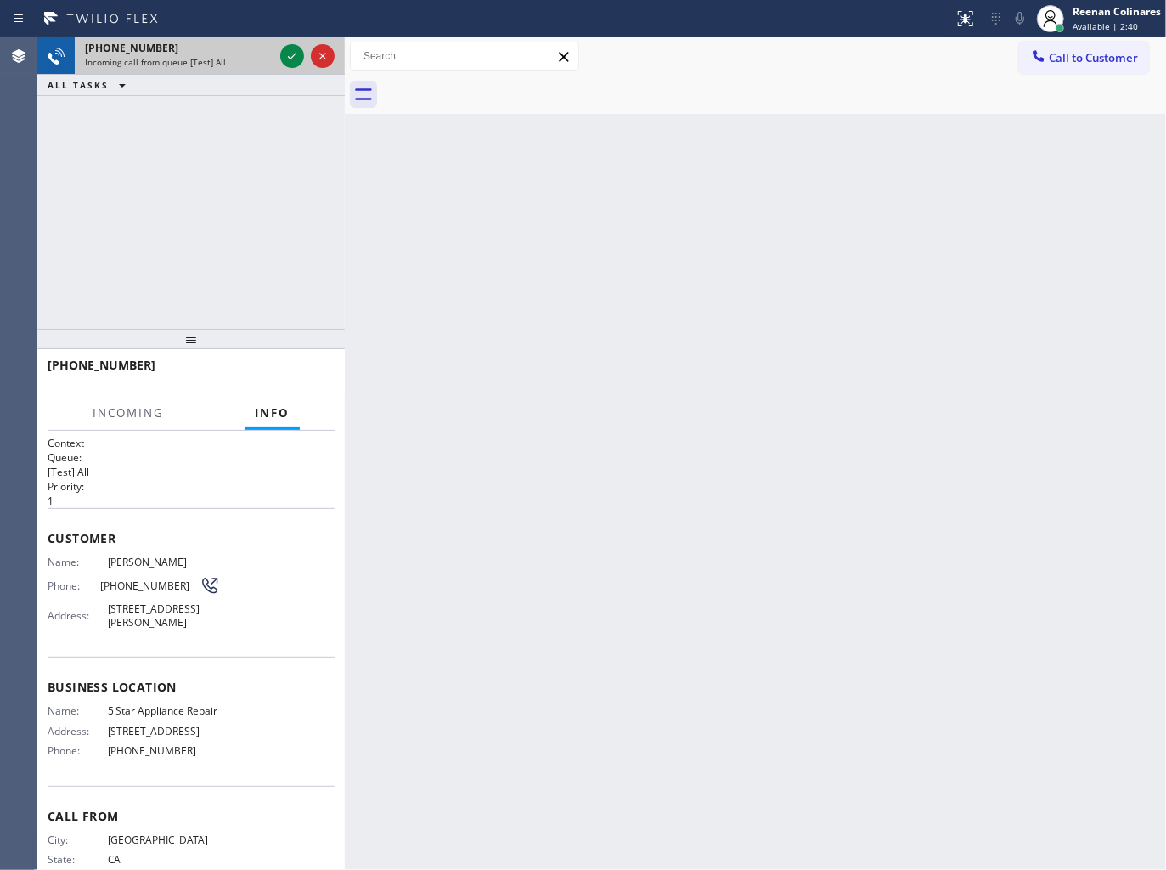
click at [251, 56] on div "Incoming call from queue [Test] All" at bounding box center [179, 62] width 189 height 12
drag, startPoint x: 251, startPoint y: 55, endPoint x: 259, endPoint y: 61, distance: 9.7
click at [256, 59] on div "Incoming call from queue [Test] All" at bounding box center [179, 62] width 189 height 12
click at [260, 62] on div "Incoming call from queue [Test] All" at bounding box center [179, 62] width 189 height 12
click at [267, 65] on div "Incoming call from queue [Test] All" at bounding box center [179, 62] width 189 height 12
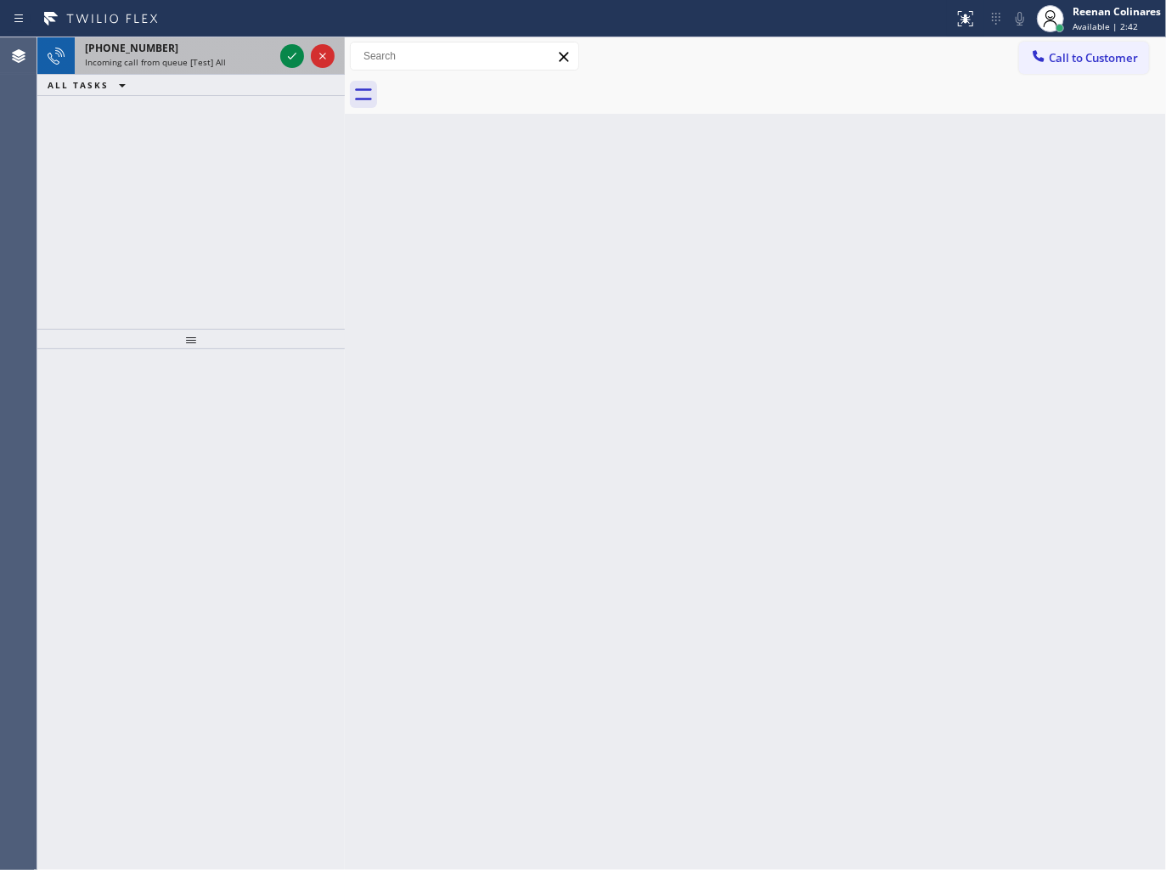
click at [263, 57] on div "Incoming call from queue [Test] All" at bounding box center [179, 62] width 189 height 12
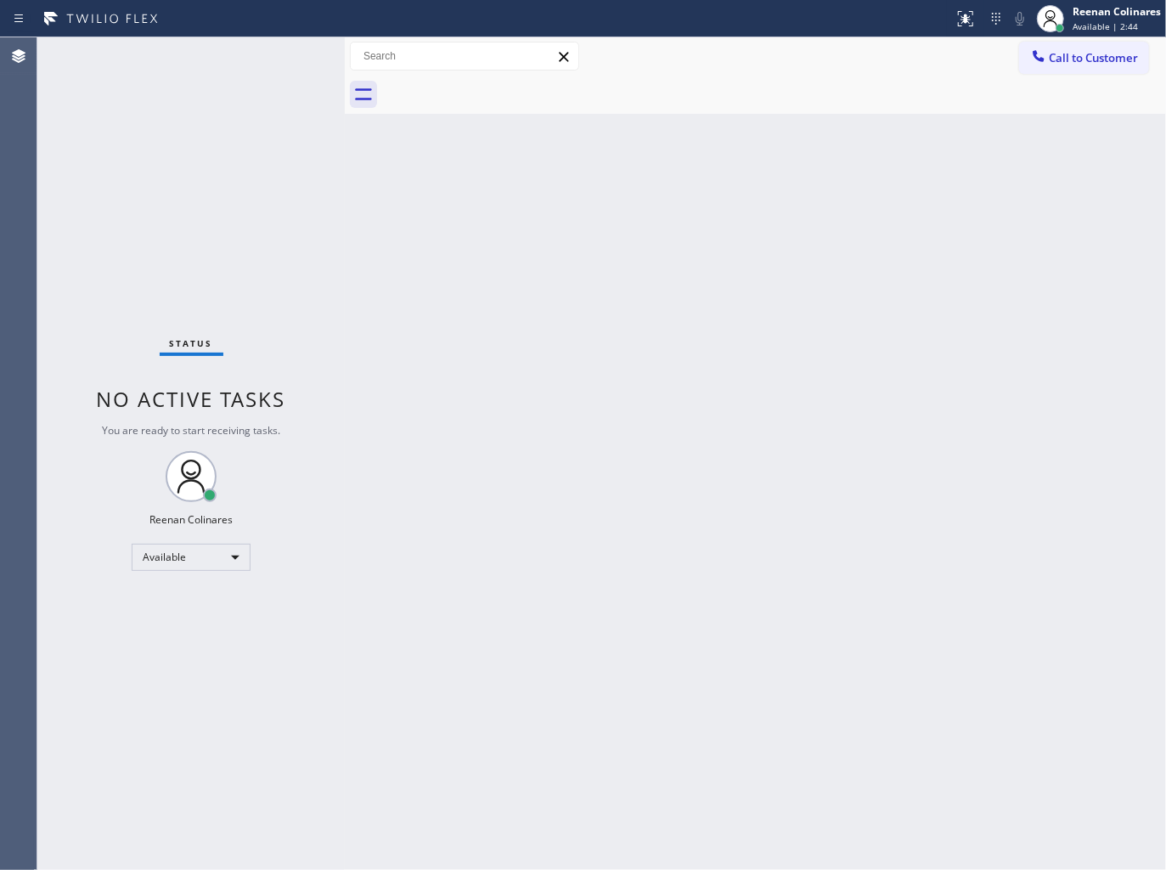
click at [286, 58] on div "Status No active tasks You are ready to start receiving tasks. Reenan Colinares…" at bounding box center [190, 453] width 307 height 832
click at [287, 58] on div "Status No active tasks You are ready to start receiving tasks. Reenan Colinares…" at bounding box center [190, 453] width 307 height 832
click at [199, 166] on div "Status No active tasks You are ready to start receiving tasks. Reenan Colinares…" at bounding box center [190, 453] width 307 height 832
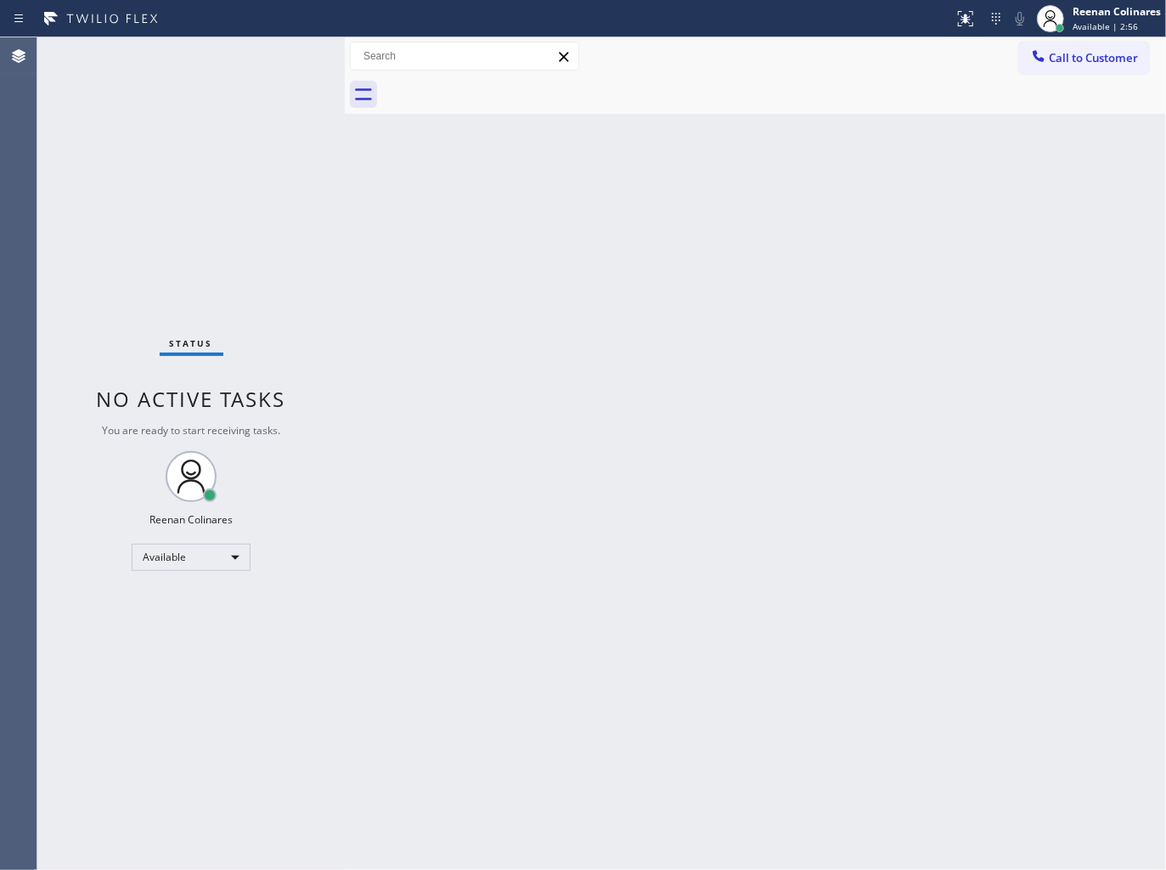
click at [656, 270] on div "Back to Dashboard Change Sender ID Customers Technicians Select a contact Outbo…" at bounding box center [755, 453] width 821 height 832
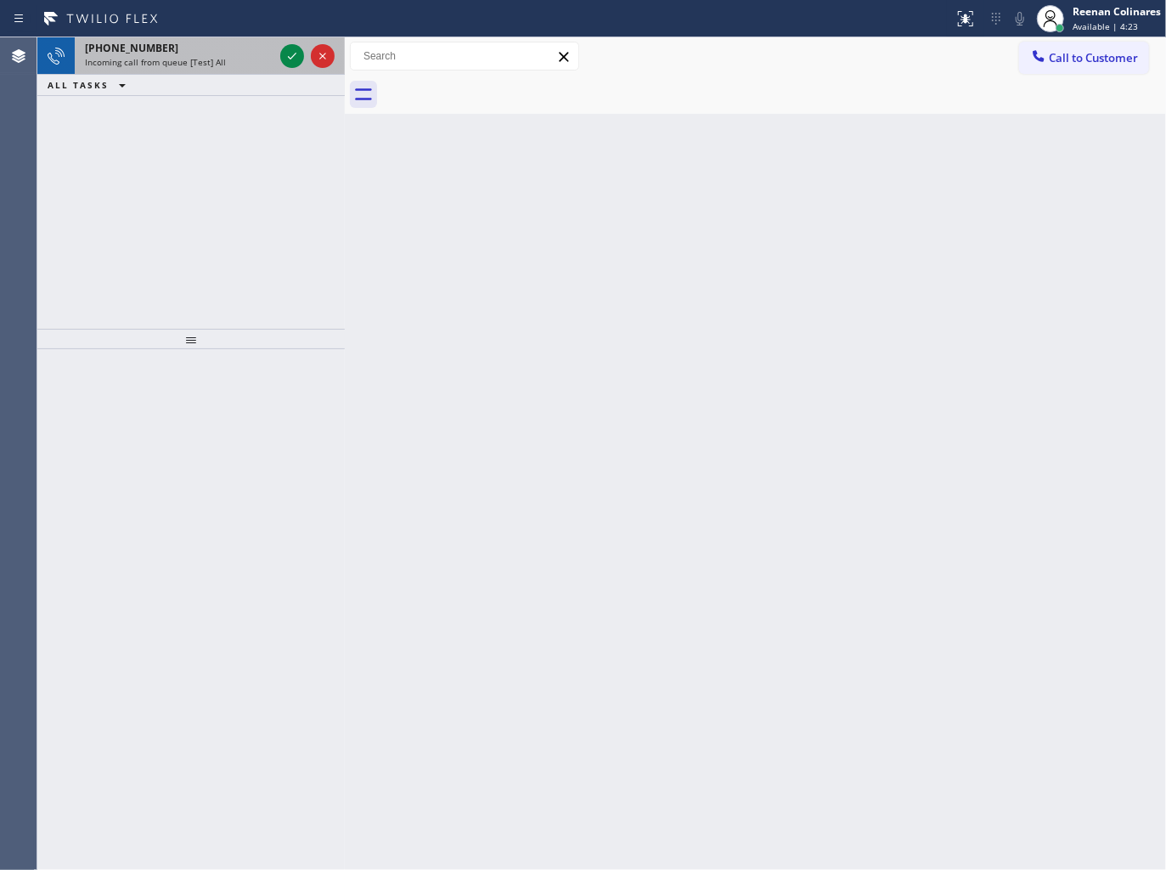
click at [244, 57] on div "Incoming call from queue [Test] All" at bounding box center [179, 62] width 189 height 12
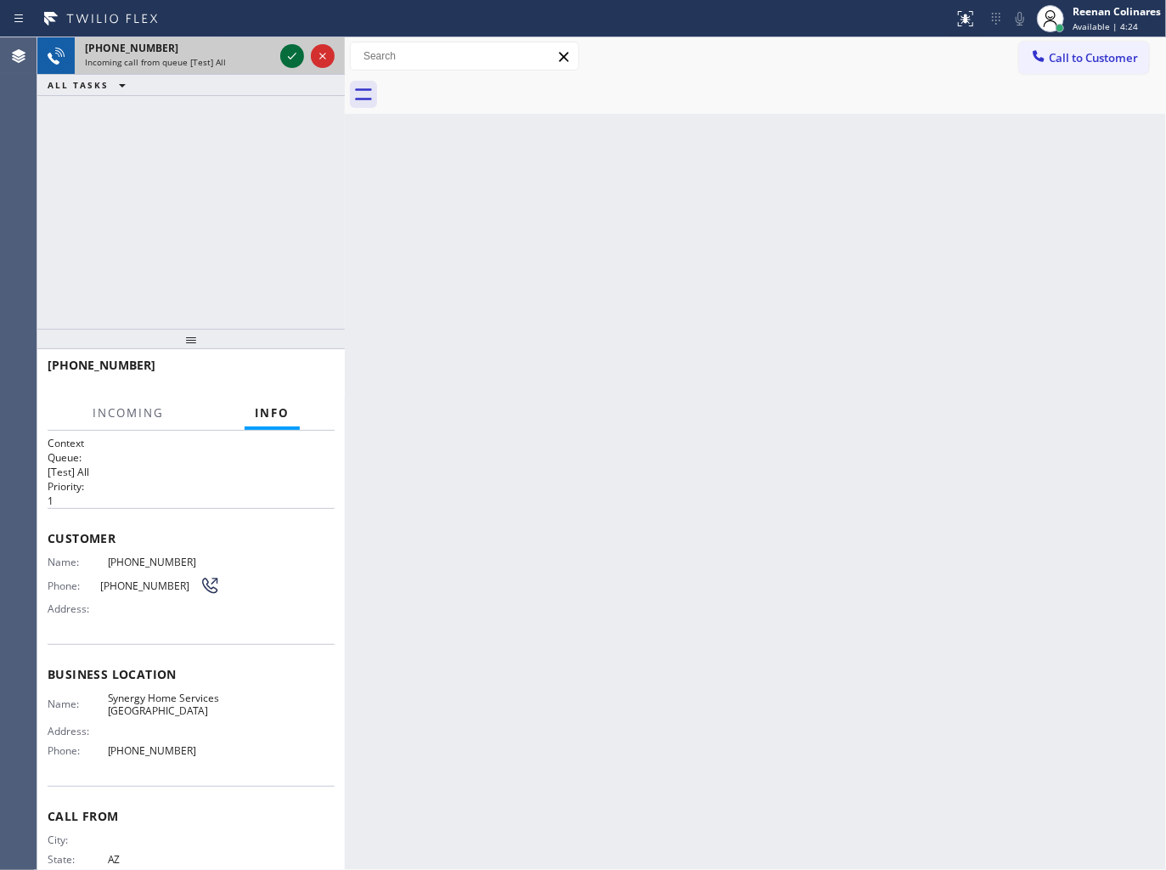
click at [284, 55] on icon at bounding box center [292, 56] width 20 height 20
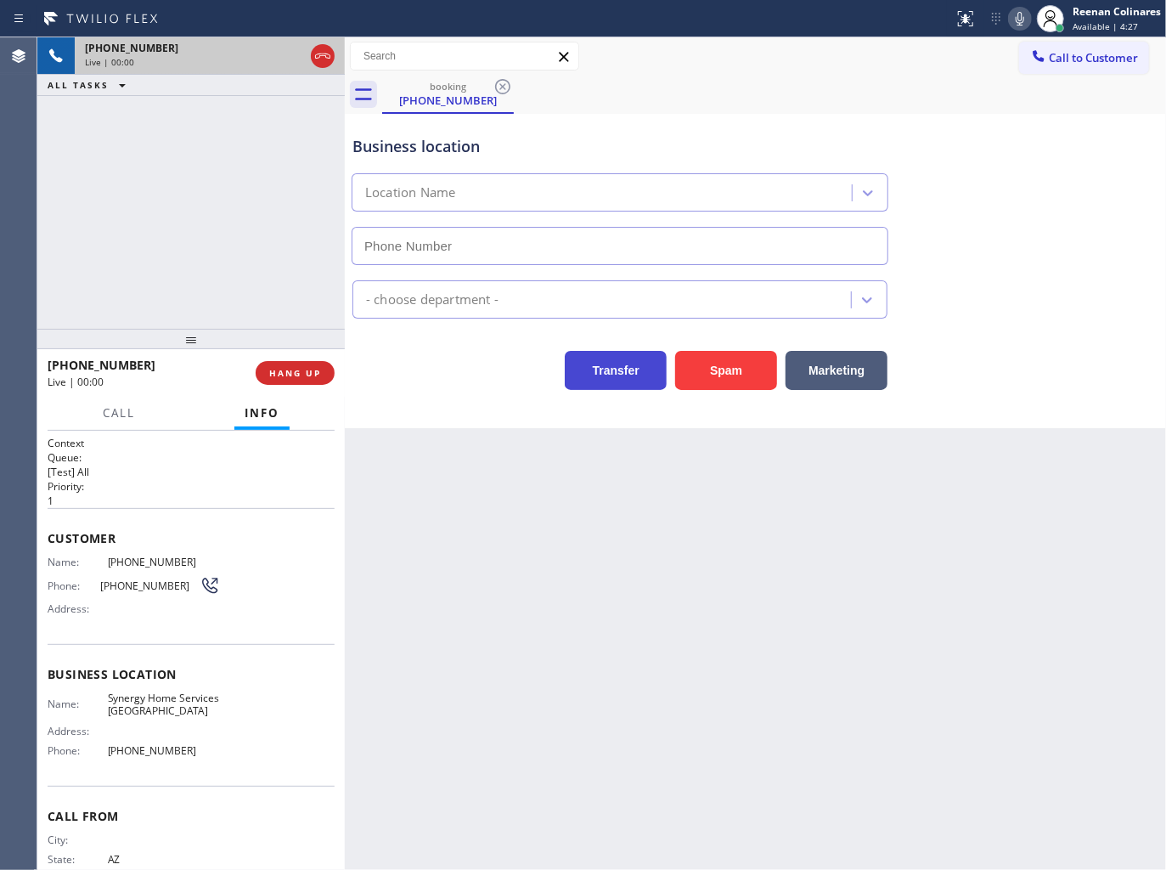
type input "[PHONE_NUMBER]"
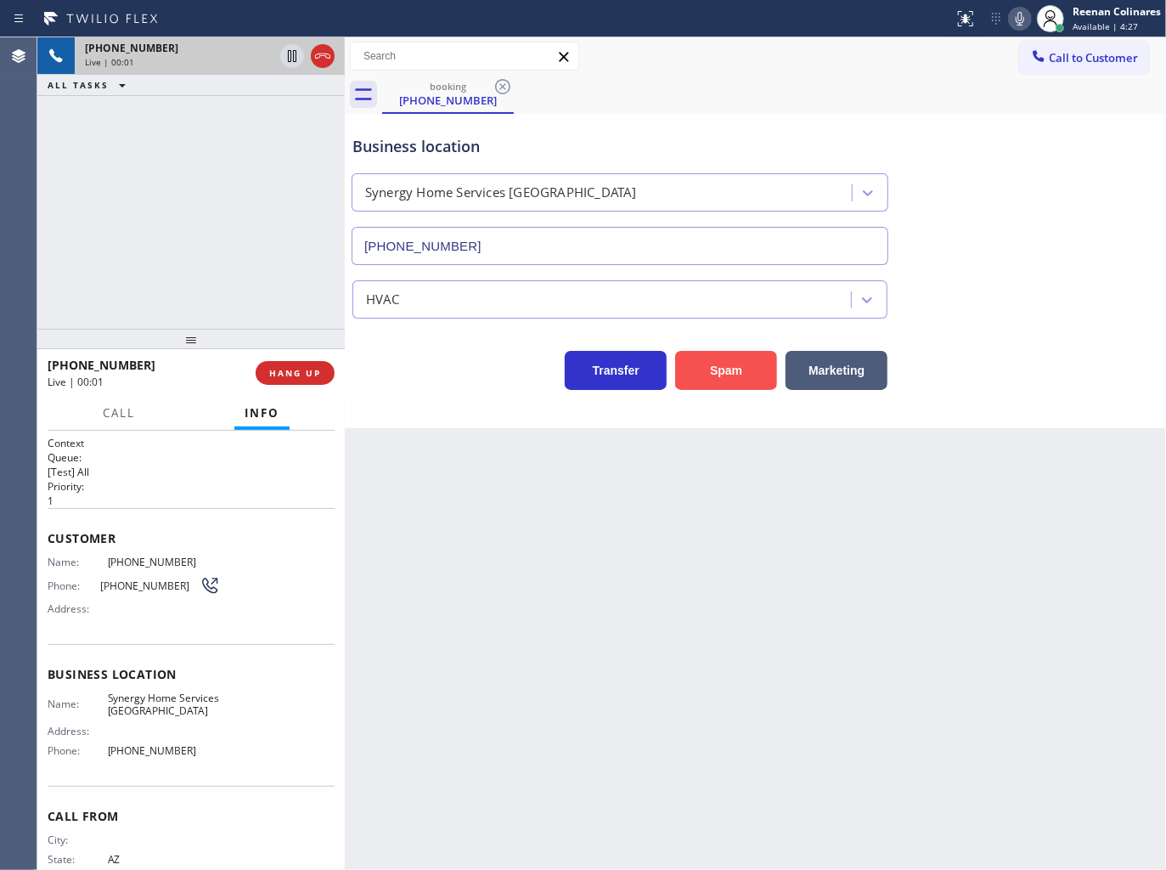
drag, startPoint x: 740, startPoint y: 374, endPoint x: 1145, endPoint y: 47, distance: 520.5
click at [741, 372] on button "Spam" at bounding box center [726, 370] width 102 height 39
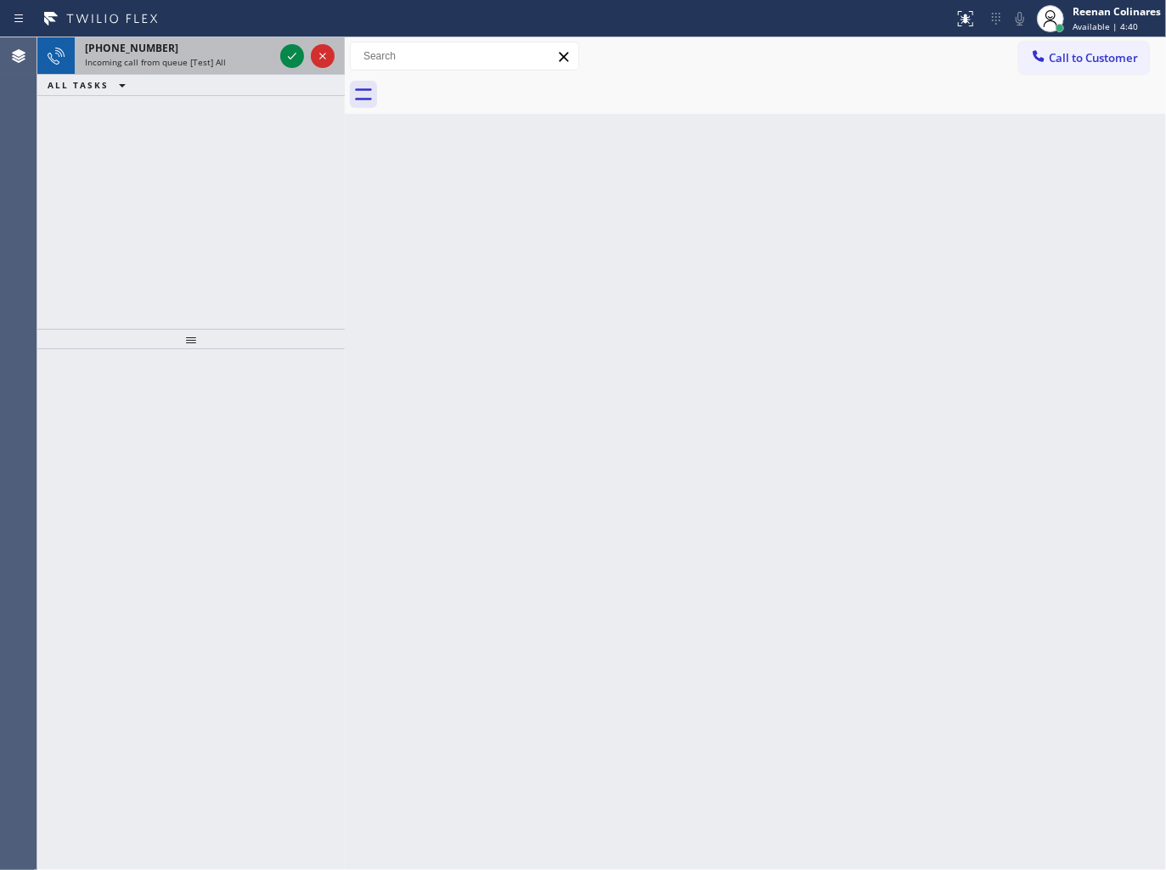
click at [192, 69] on div "[PHONE_NUMBER] Incoming call from queue [Test] All" at bounding box center [176, 55] width 202 height 37
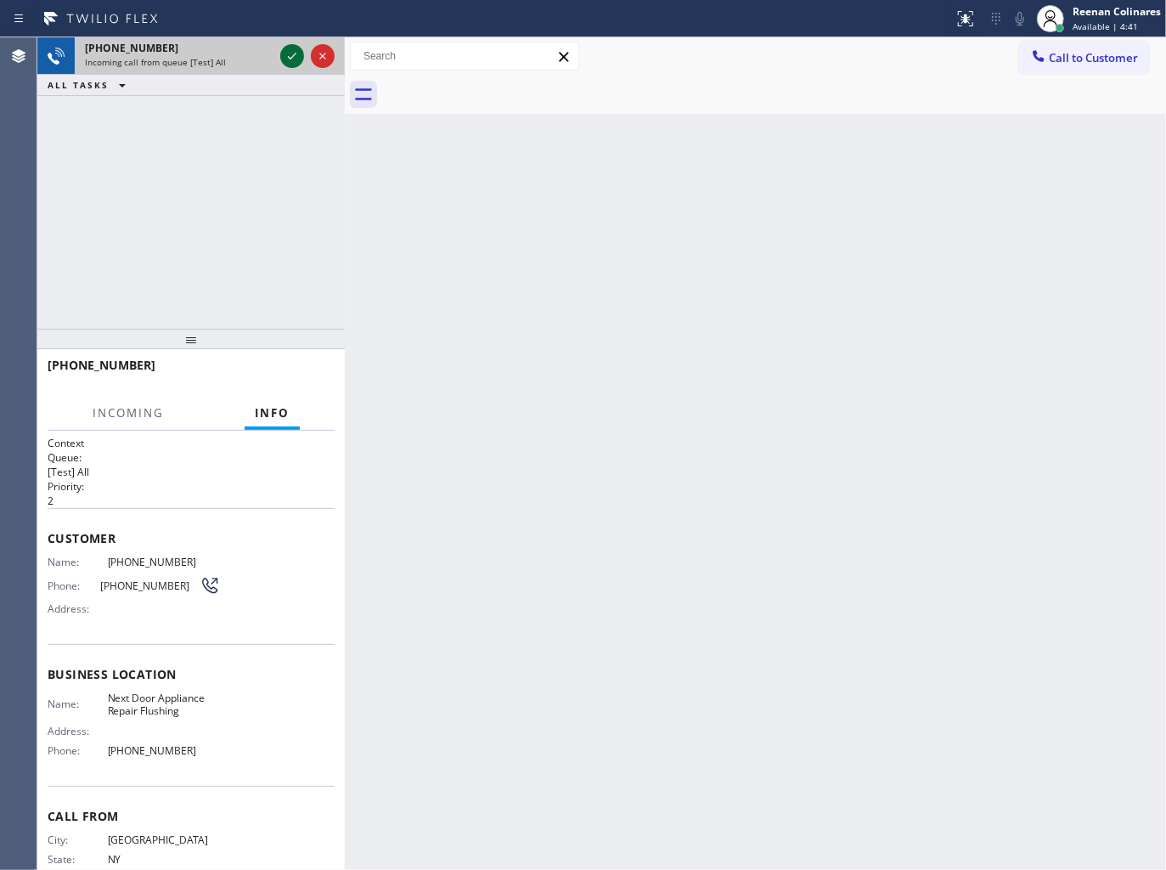
click at [292, 58] on icon at bounding box center [292, 56] width 20 height 20
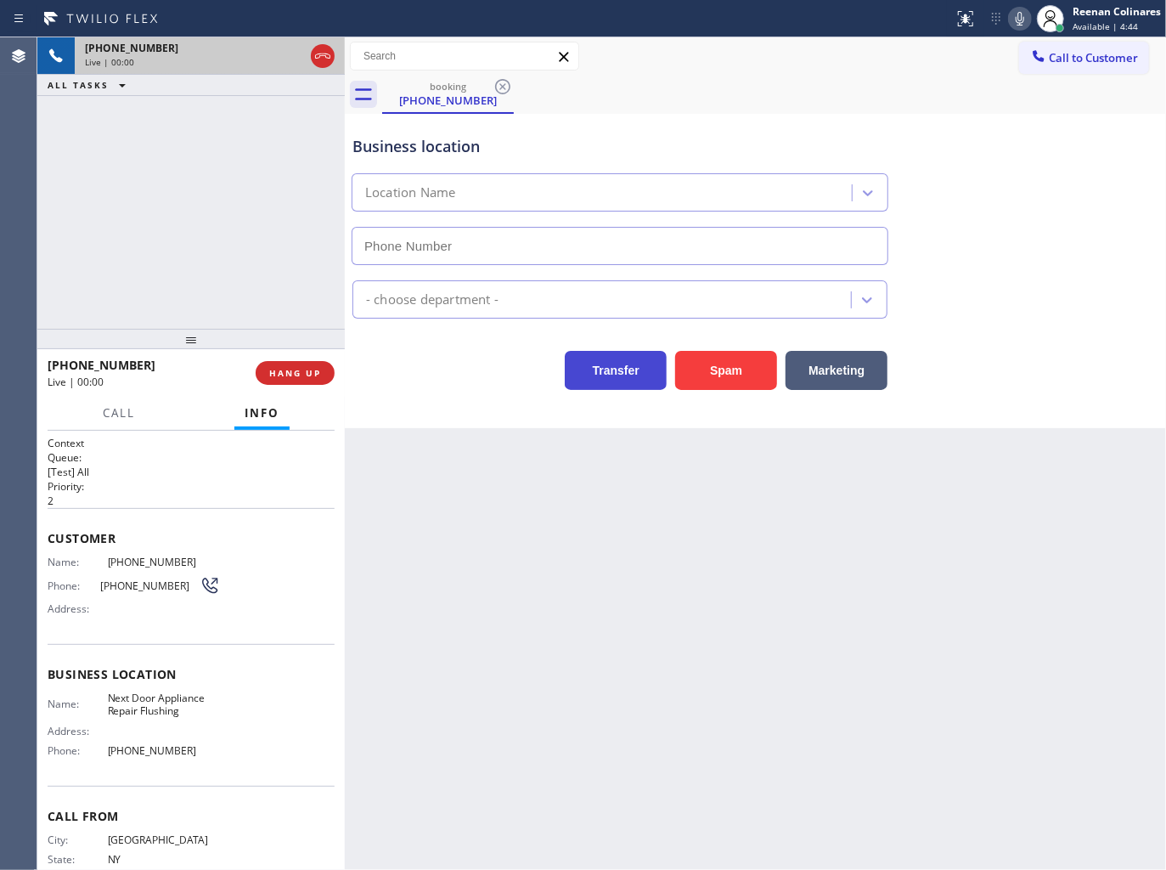
type input "[PHONE_NUMBER]"
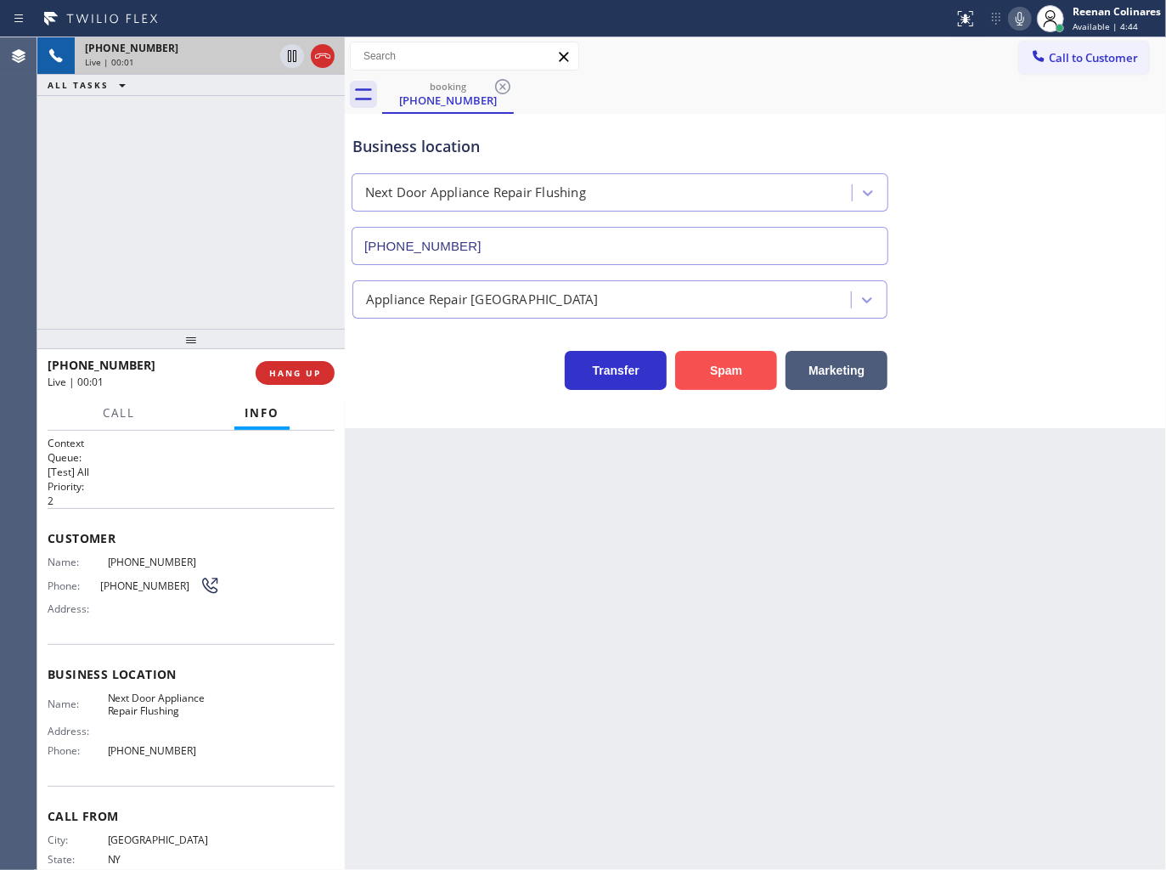
click at [701, 383] on button "Spam" at bounding box center [726, 370] width 102 height 39
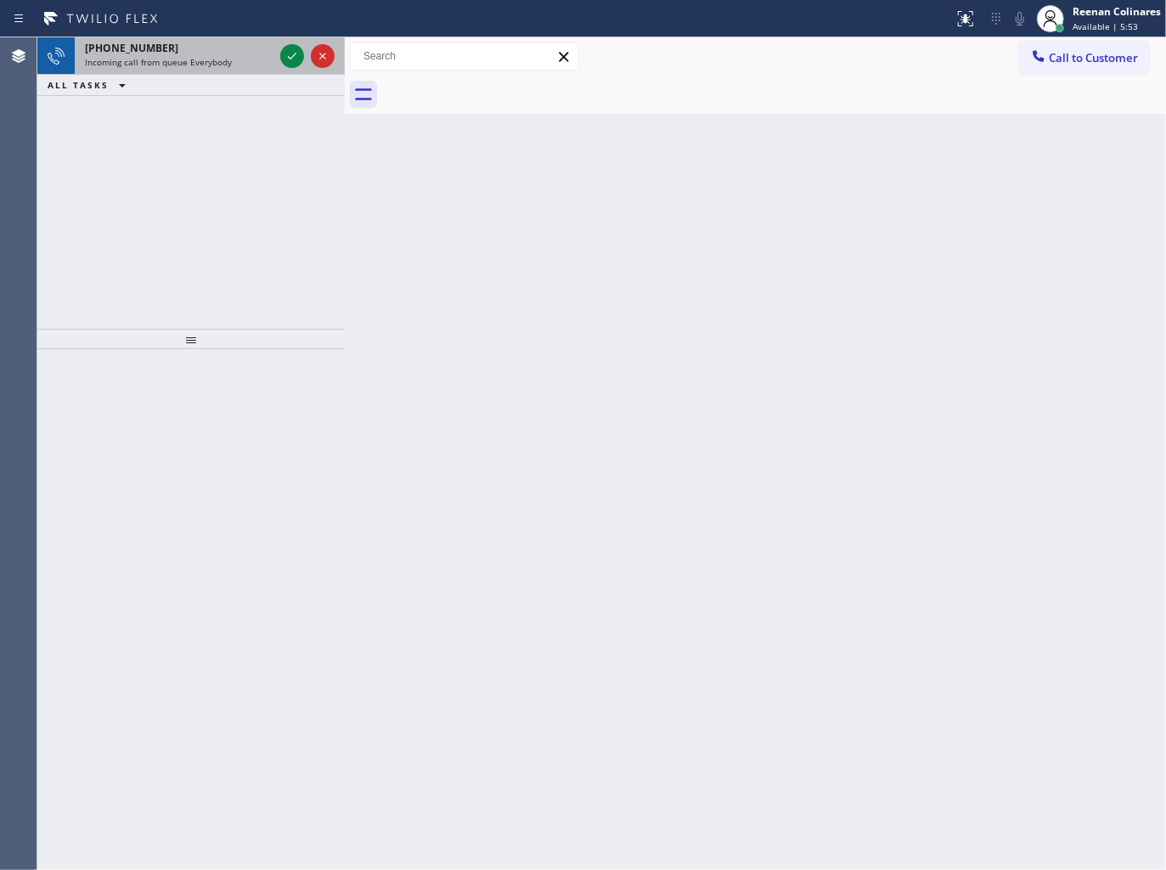
click at [232, 57] on div "Incoming call from queue Everybody" at bounding box center [179, 62] width 189 height 12
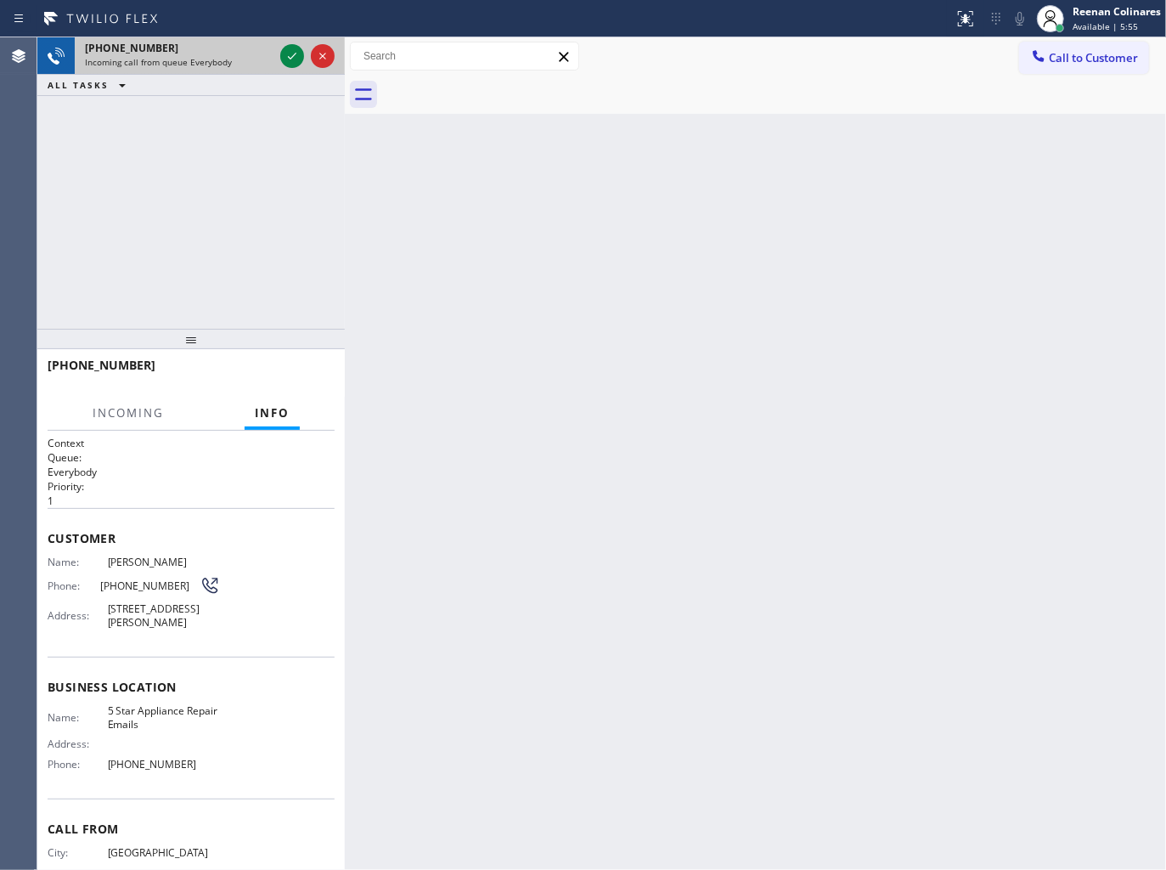
click at [260, 60] on div "Incoming call from queue Everybody" at bounding box center [179, 62] width 189 height 12
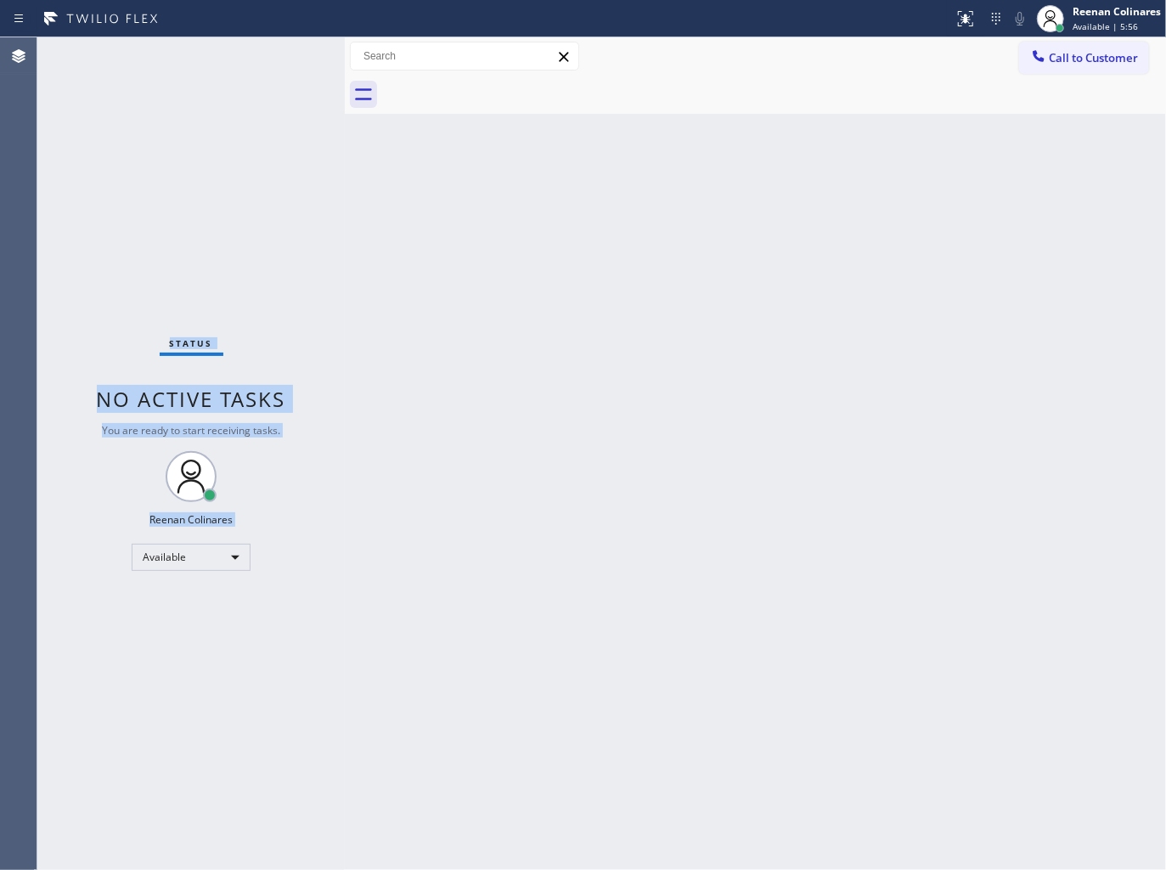
click at [262, 60] on div "Status No active tasks You are ready to start receiving tasks. Reenan Colinares…" at bounding box center [190, 453] width 307 height 832
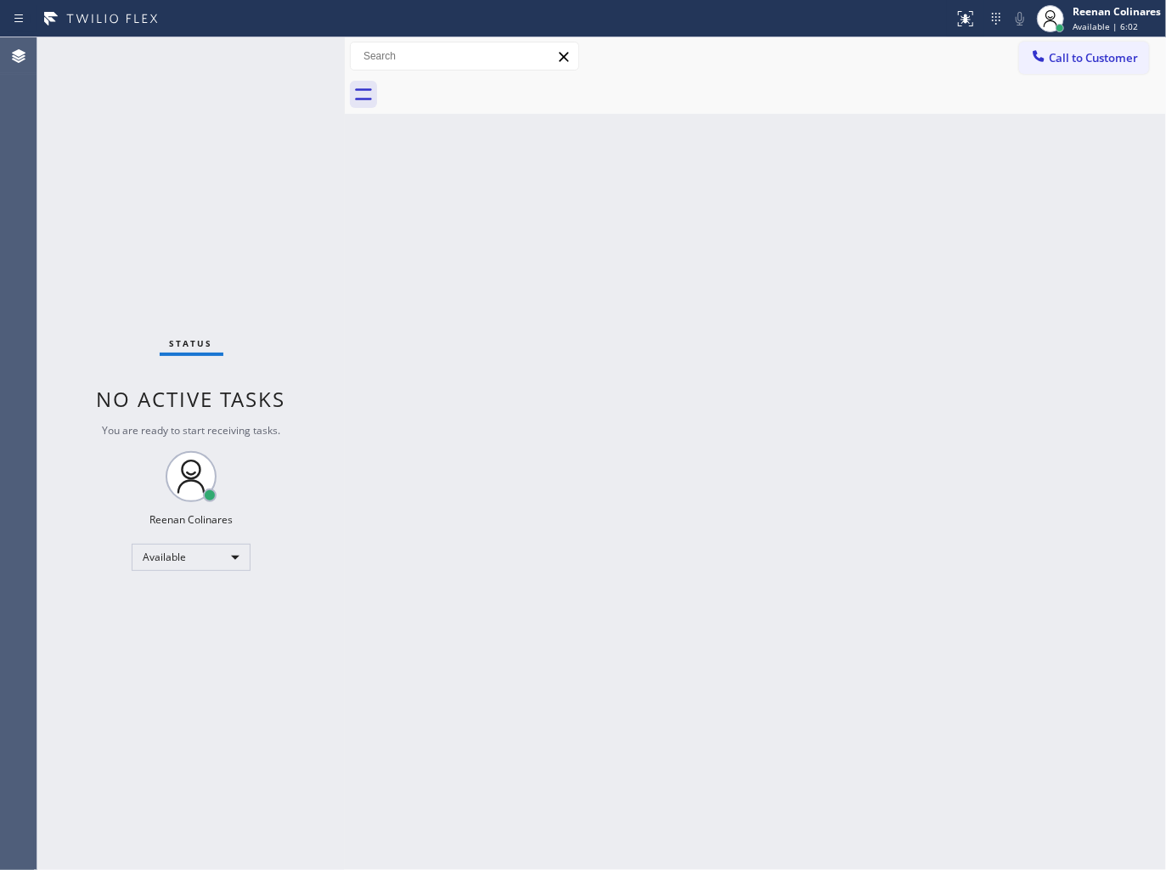
click at [712, 217] on div "Back to Dashboard Change Sender ID Customers Technicians Select a contact Outbo…" at bounding box center [755, 453] width 821 height 832
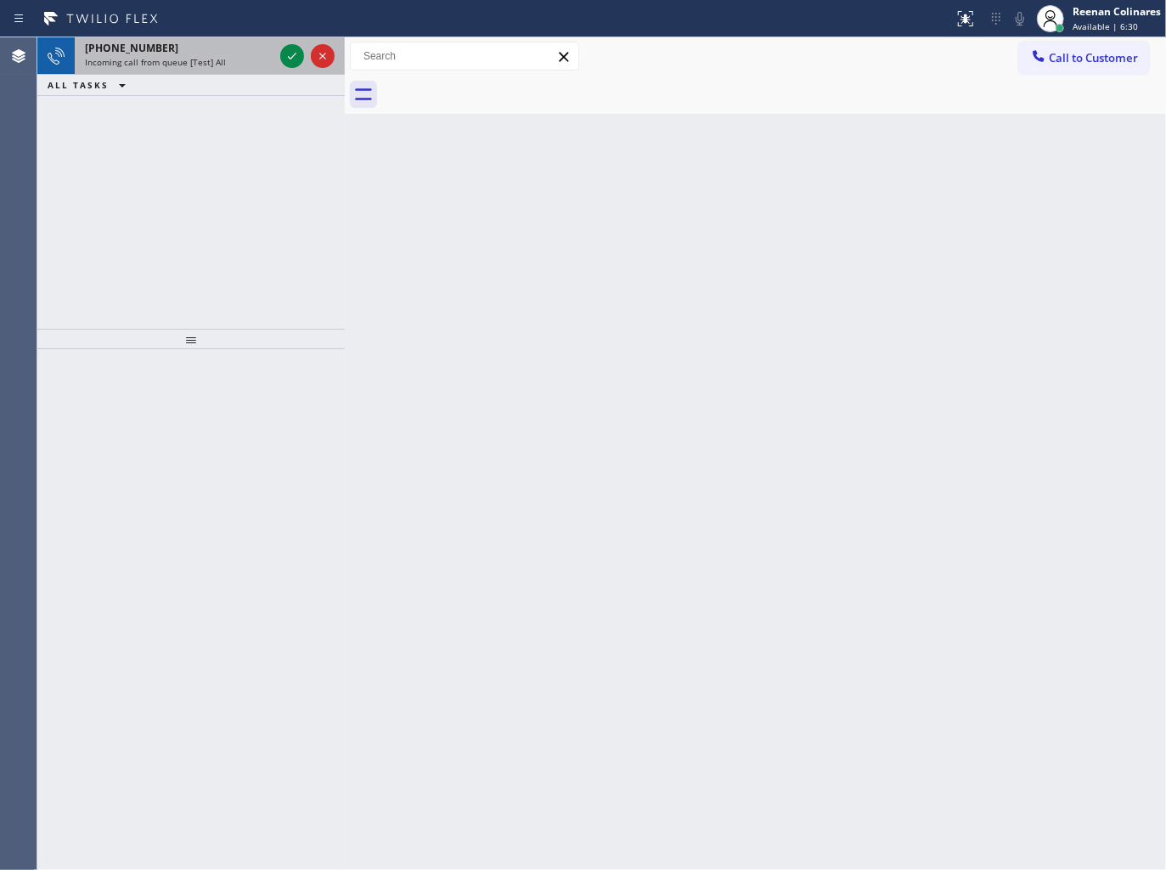
click at [250, 52] on div "[PHONE_NUMBER]" at bounding box center [179, 48] width 189 height 14
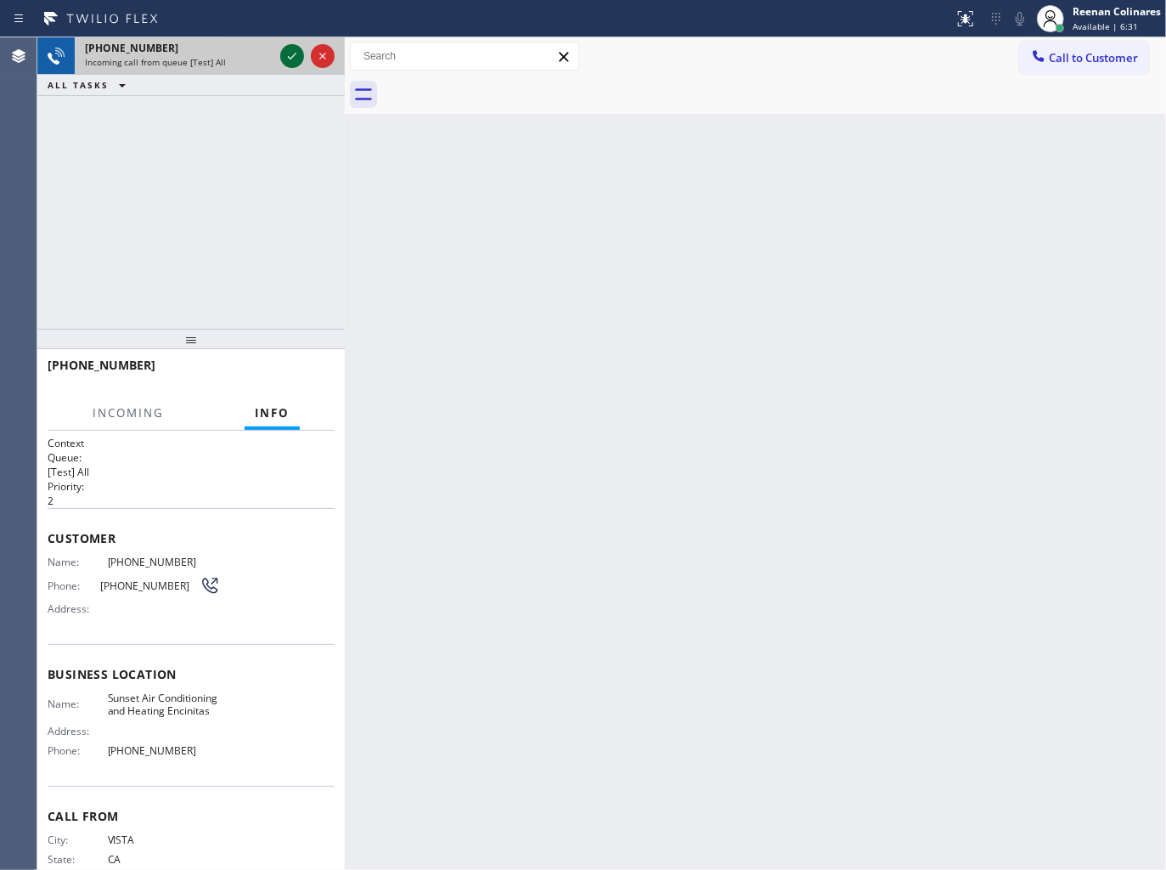
click at [284, 52] on icon at bounding box center [292, 56] width 20 height 20
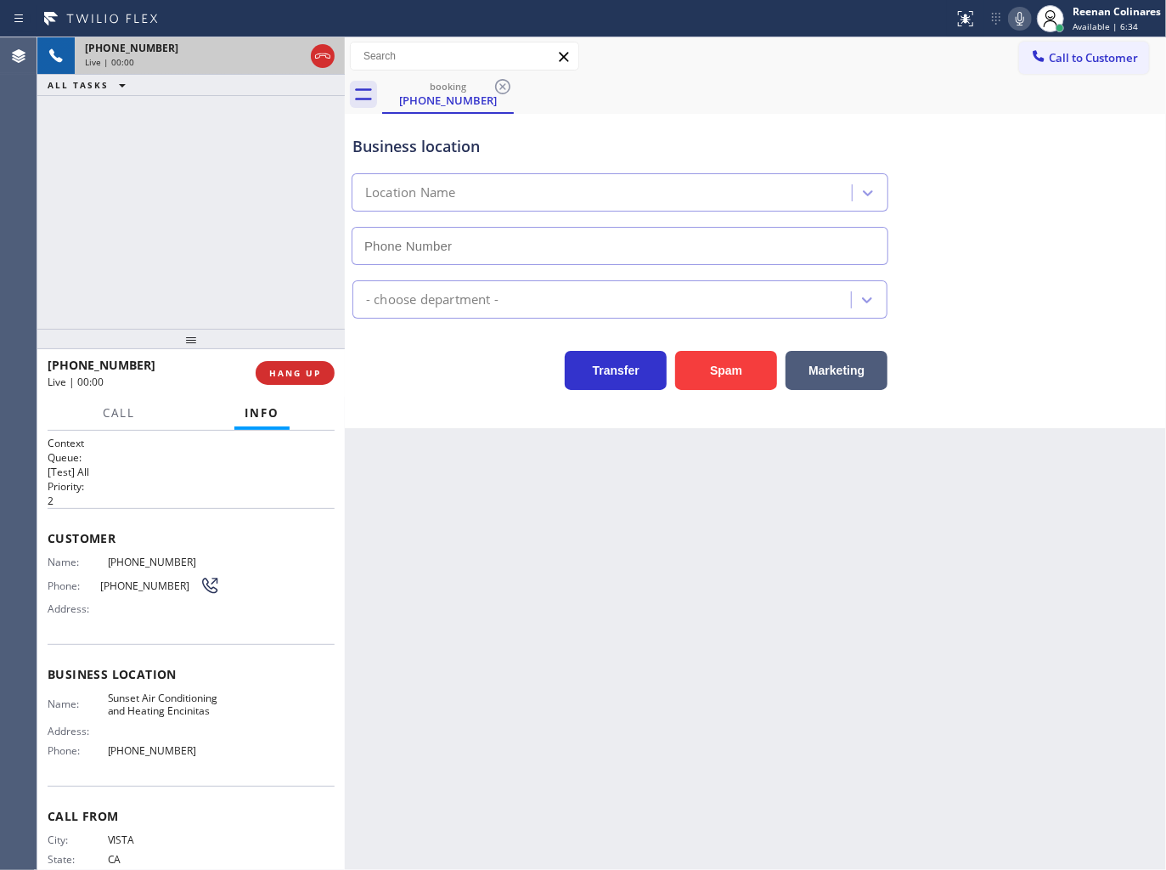
type input "[PHONE_NUMBER]"
click at [720, 379] on button "Spam" at bounding box center [726, 370] width 102 height 39
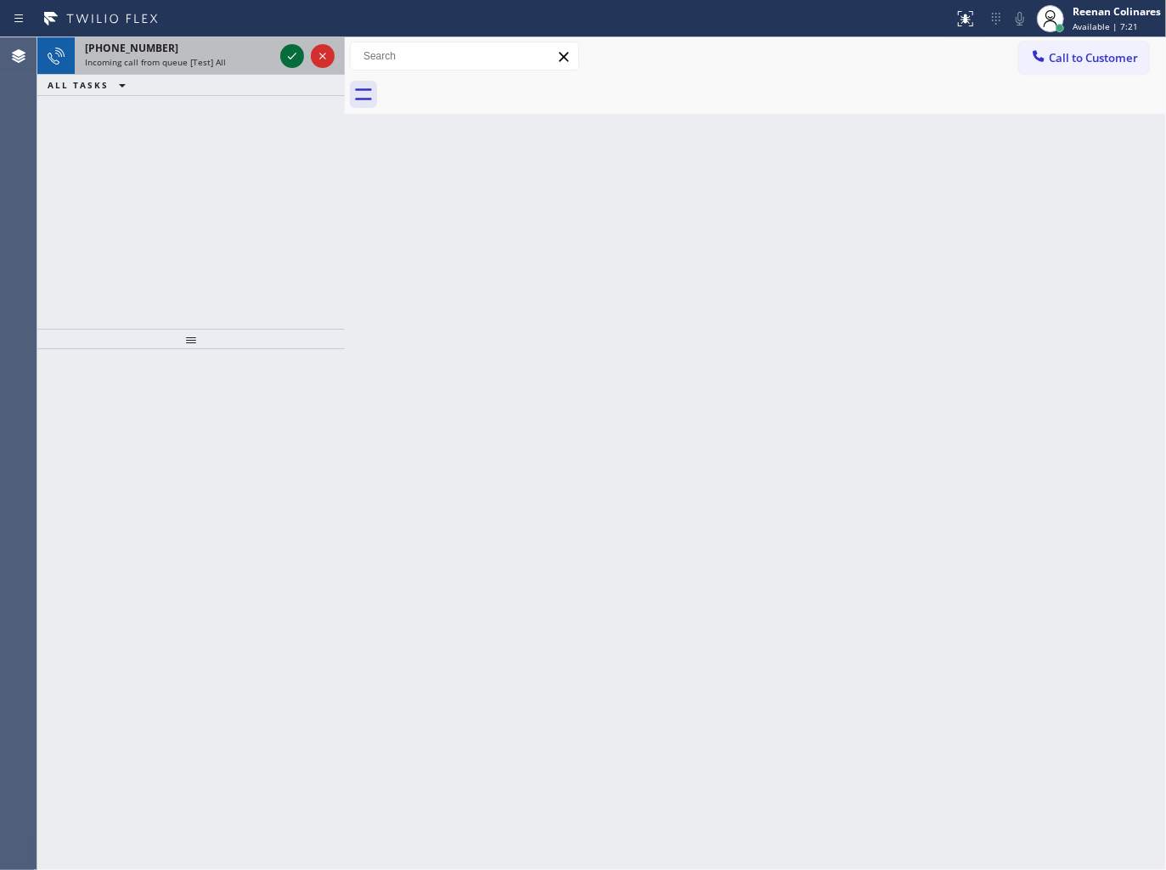
drag, startPoint x: 250, startPoint y: 42, endPoint x: 290, endPoint y: 46, distance: 40.1
click at [255, 43] on div "[PHONE_NUMBER]" at bounding box center [179, 48] width 189 height 14
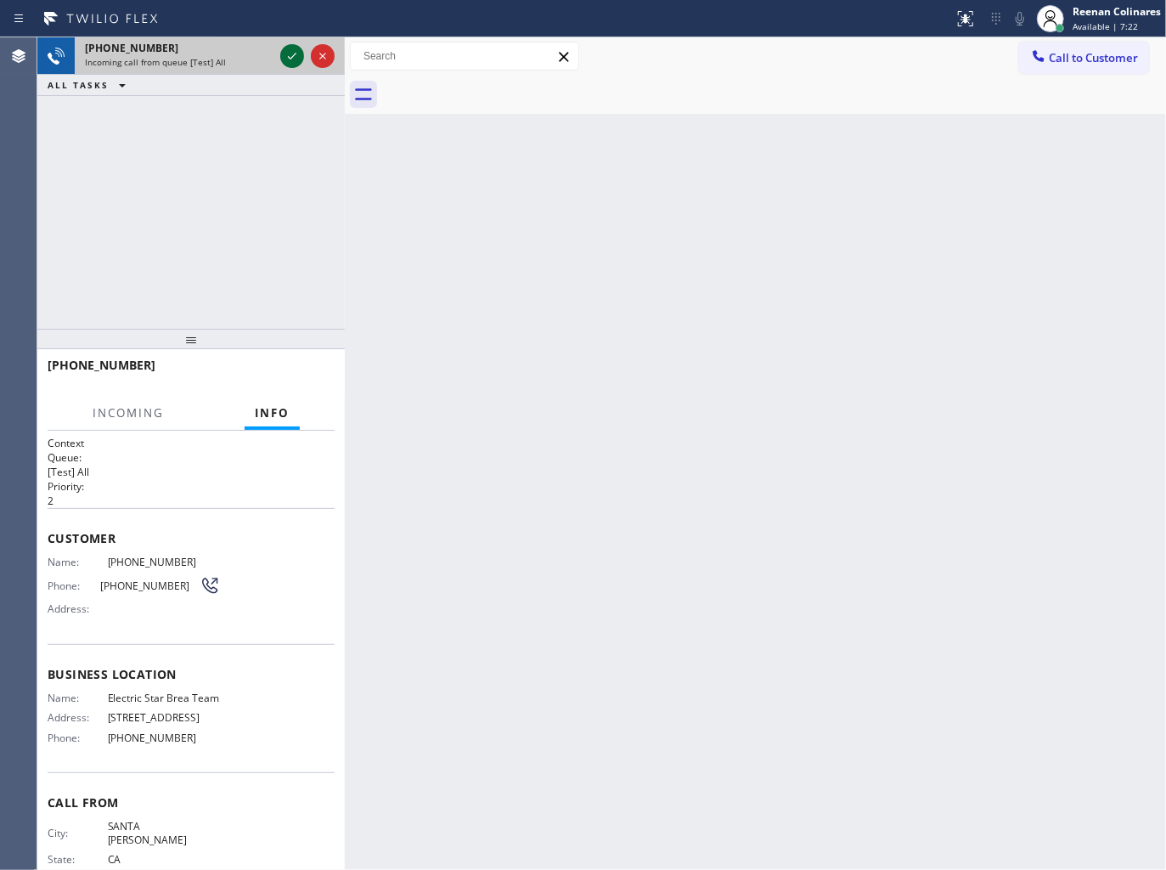
click at [290, 53] on icon at bounding box center [292, 56] width 20 height 20
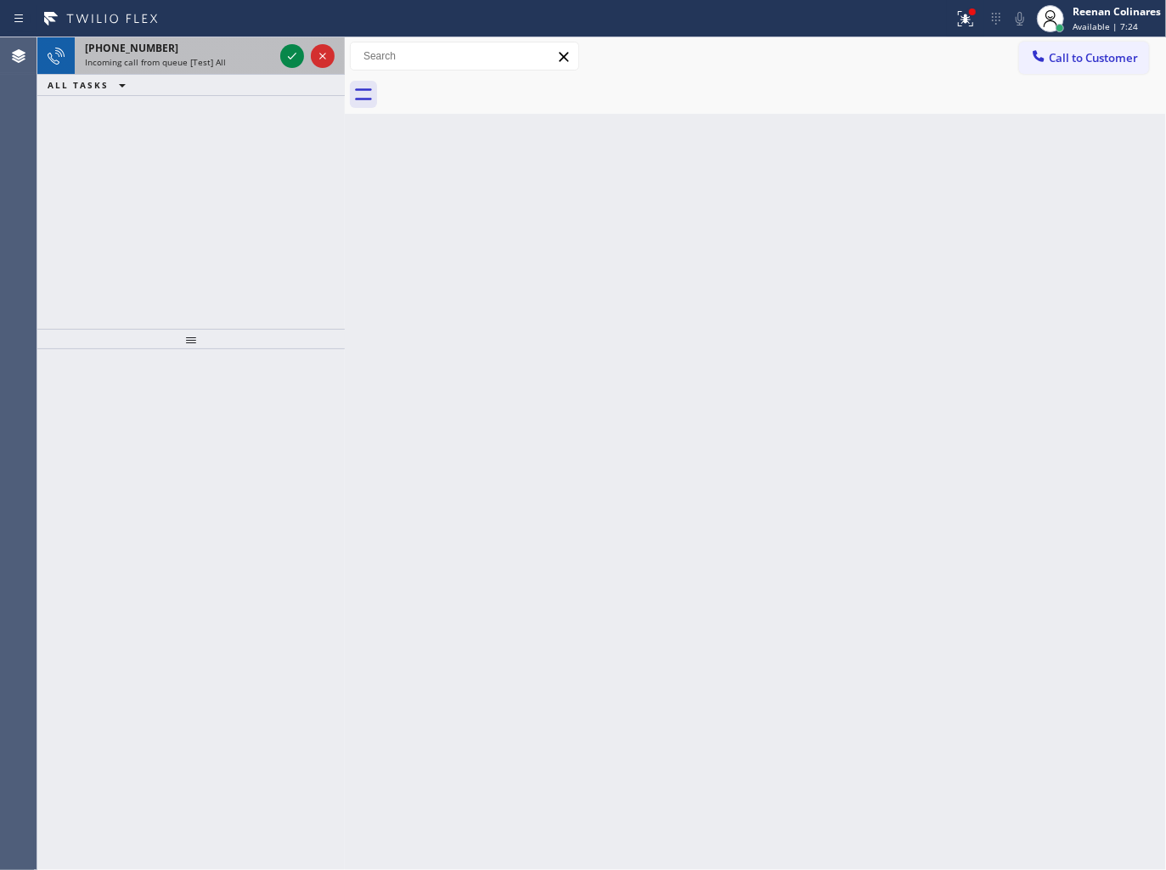
drag, startPoint x: 232, startPoint y: 61, endPoint x: 267, endPoint y: 54, distance: 36.3
click at [235, 61] on div "Incoming call from queue [Test] All" at bounding box center [179, 62] width 189 height 12
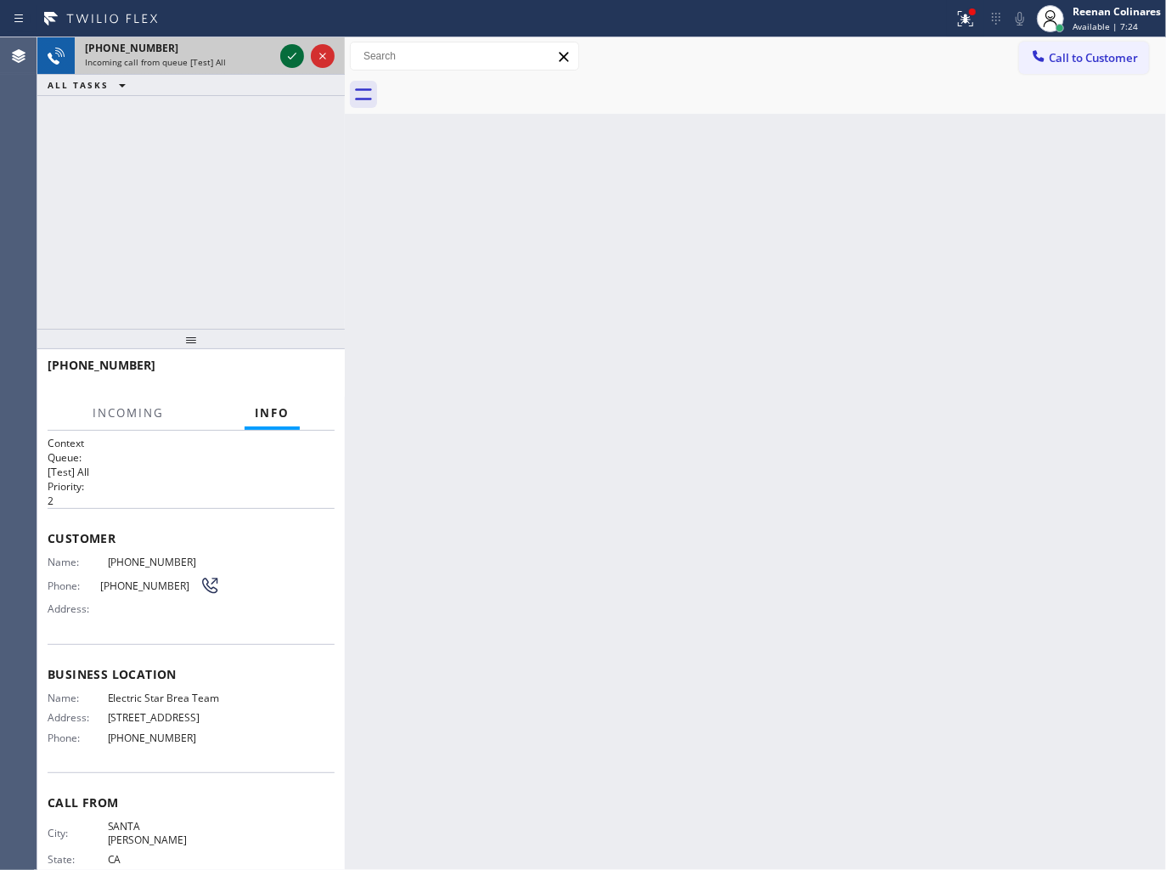
click at [289, 53] on icon at bounding box center [292, 56] width 20 height 20
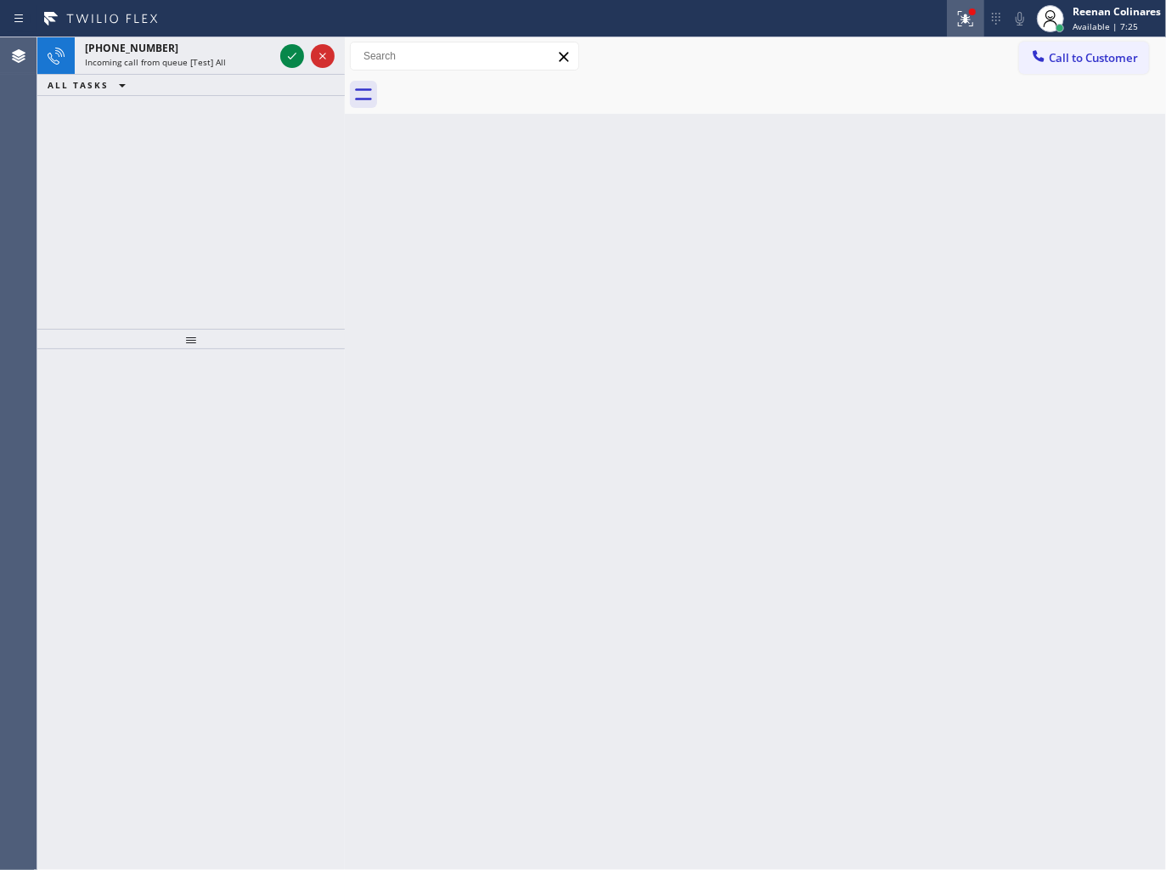
click at [968, 17] on icon at bounding box center [965, 18] width 15 height 15
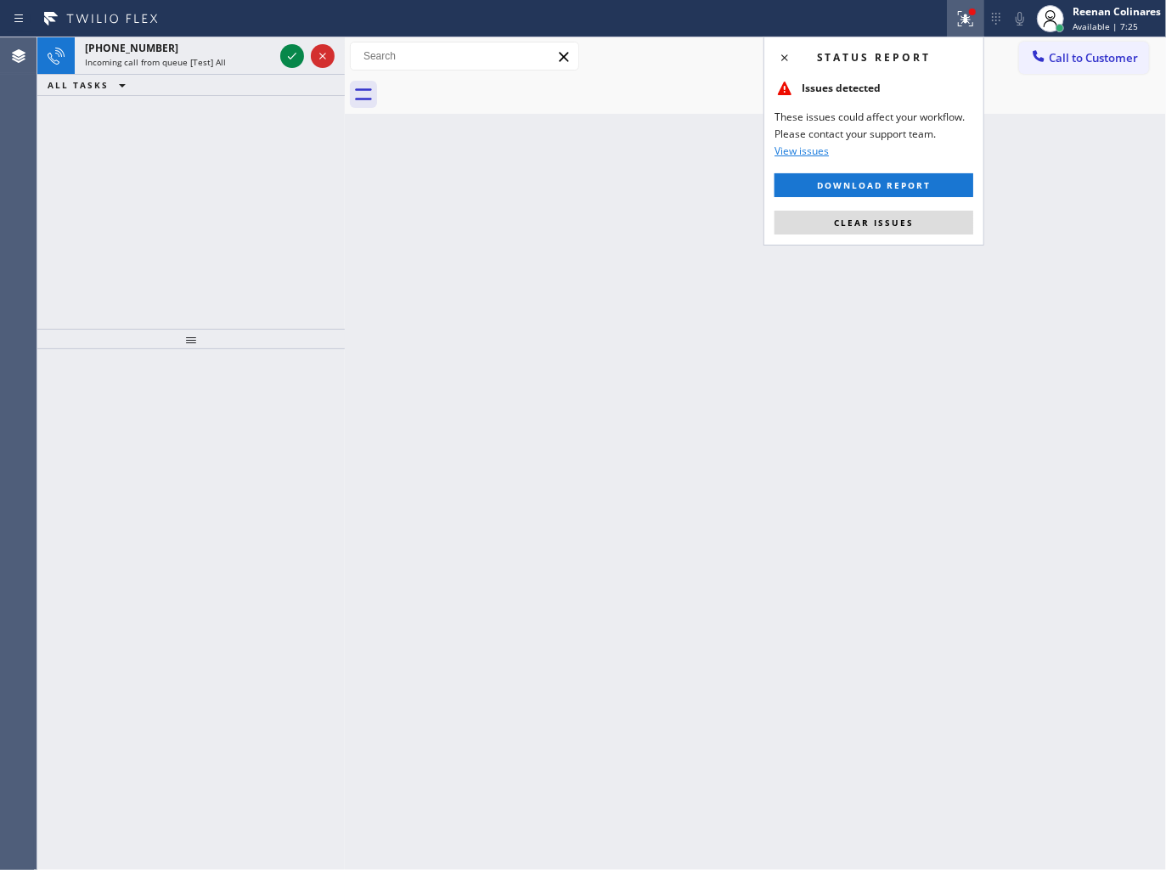
drag, startPoint x: 862, startPoint y: 219, endPoint x: 707, endPoint y: 175, distance: 160.7
click at [839, 217] on span "Clear issues" at bounding box center [874, 223] width 80 height 12
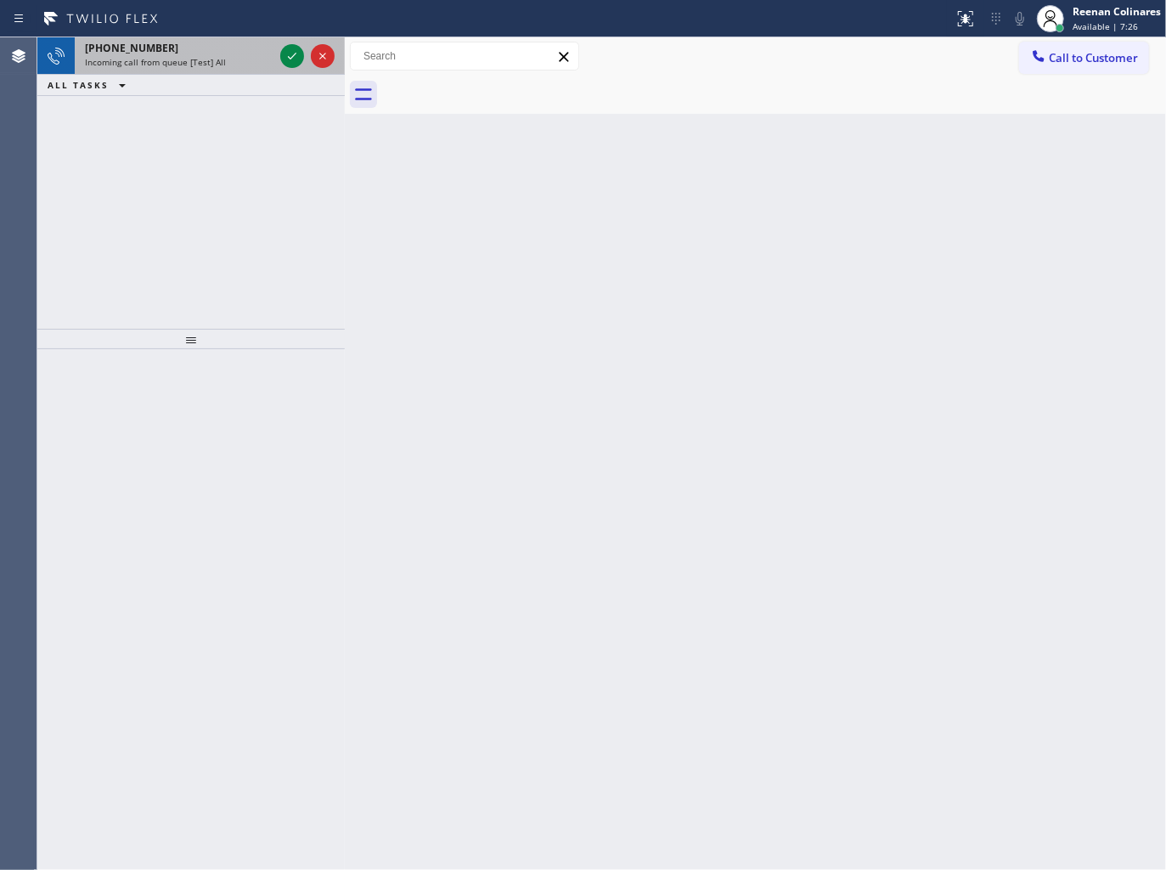
drag, startPoint x: 182, startPoint y: 64, endPoint x: 246, endPoint y: 59, distance: 64.7
click at [205, 68] on span "Incoming call from queue [Test] All" at bounding box center [155, 62] width 141 height 12
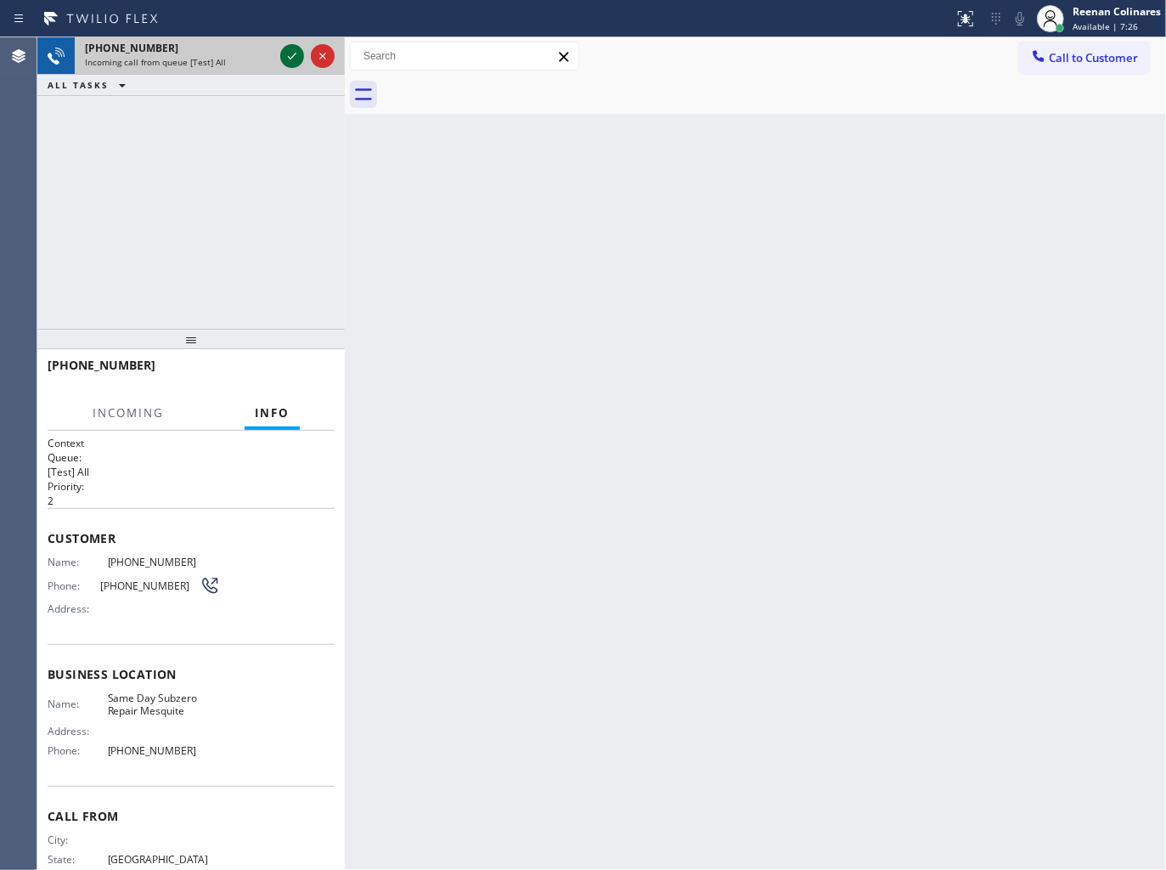
click at [286, 55] on icon at bounding box center [292, 56] width 20 height 20
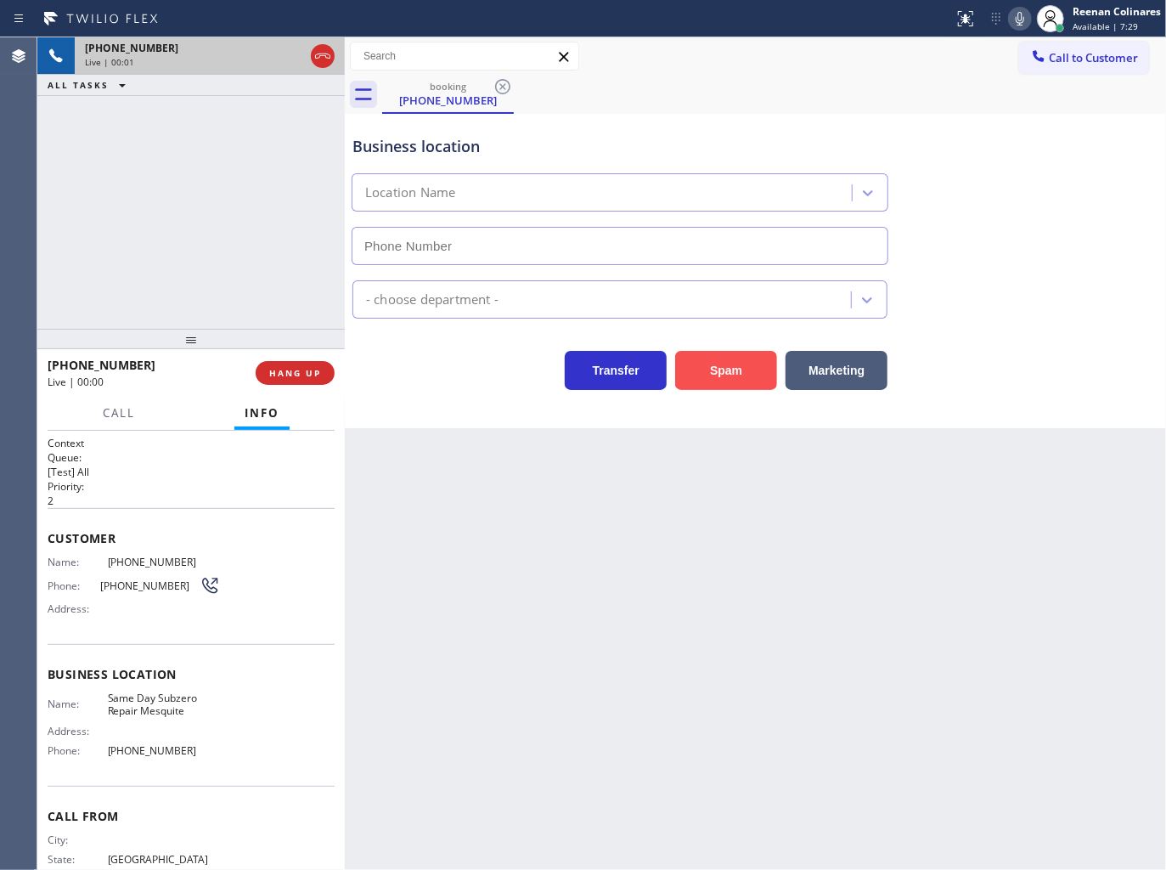
click at [723, 374] on button "Spam" at bounding box center [726, 370] width 102 height 39
type input "[PHONE_NUMBER]"
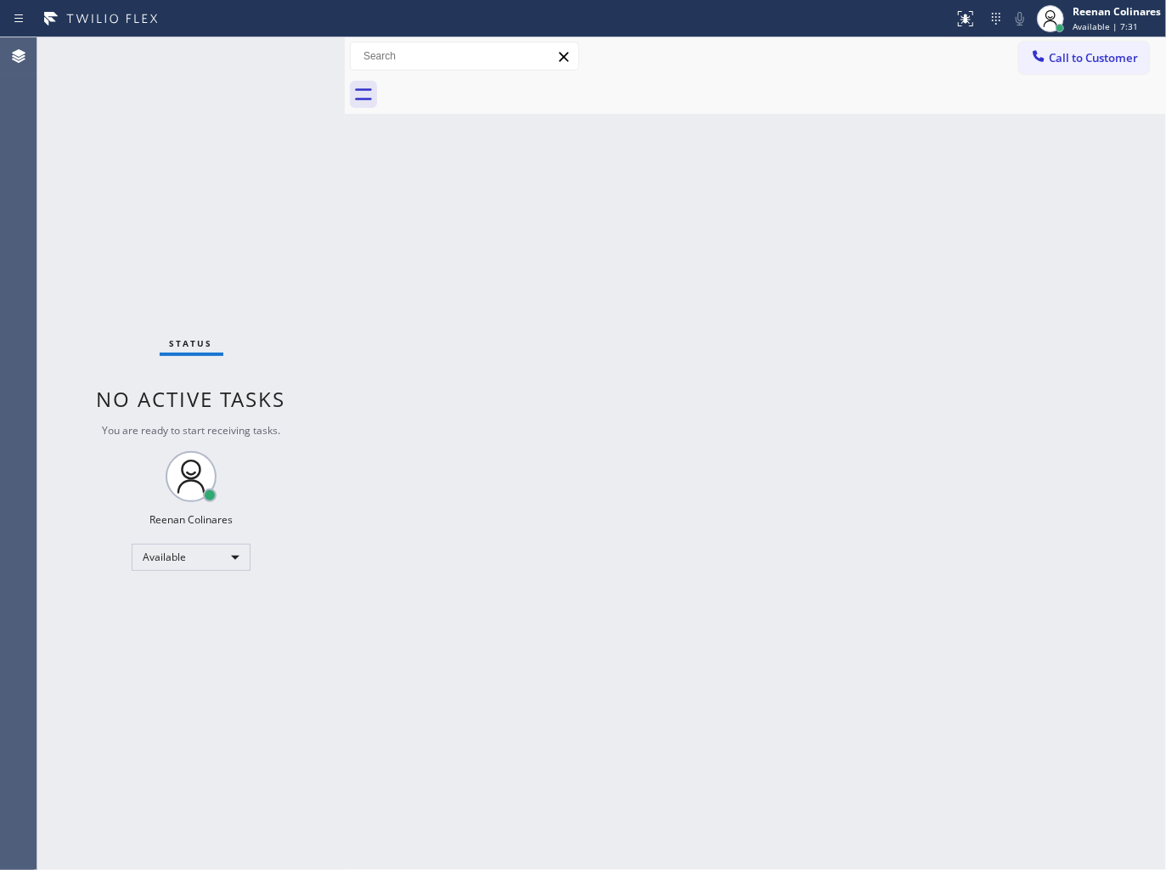
click at [750, 201] on div "Back to Dashboard Change Sender ID Customers Technicians Select a contact Outbo…" at bounding box center [755, 453] width 821 height 832
click at [182, 56] on div "Status No active tasks You are ready to start receiving tasks. Reenan Colinares…" at bounding box center [190, 453] width 307 height 832
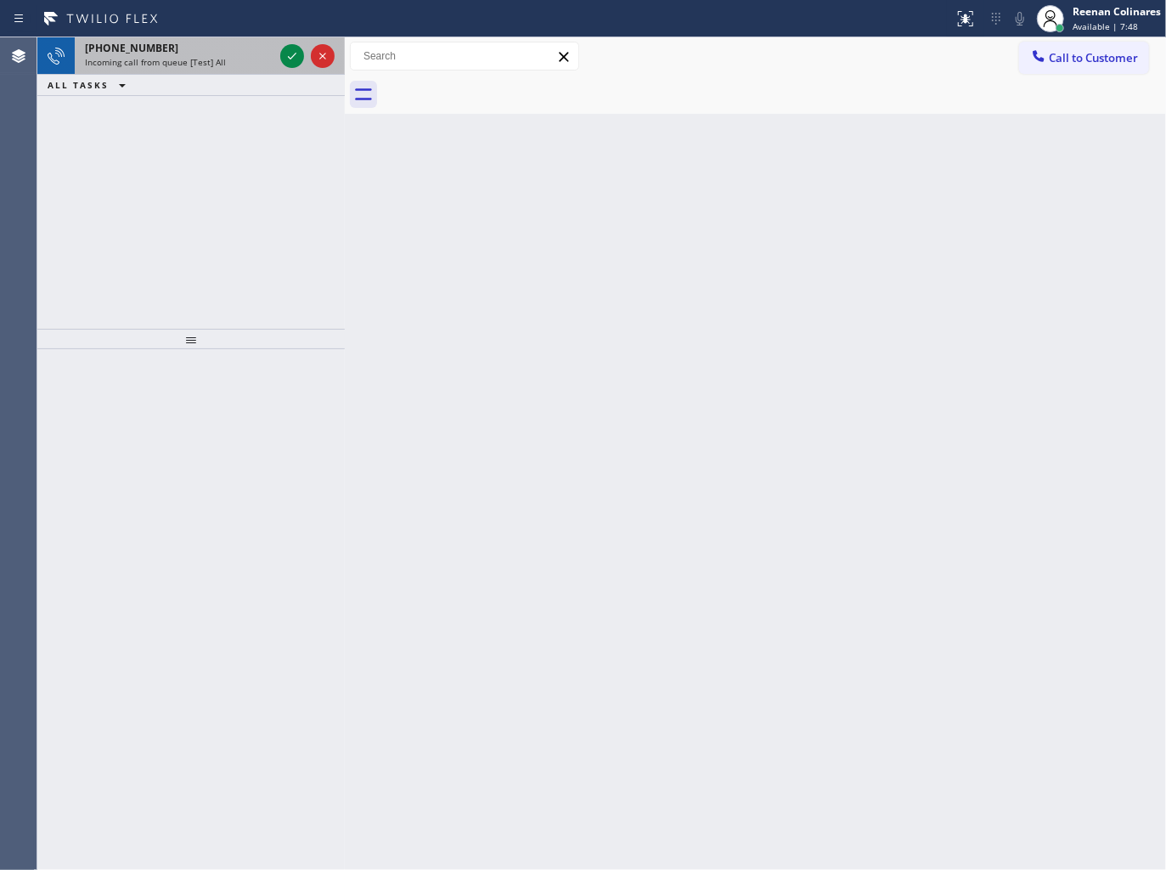
click at [193, 64] on span "Incoming call from queue [Test] All" at bounding box center [155, 62] width 141 height 12
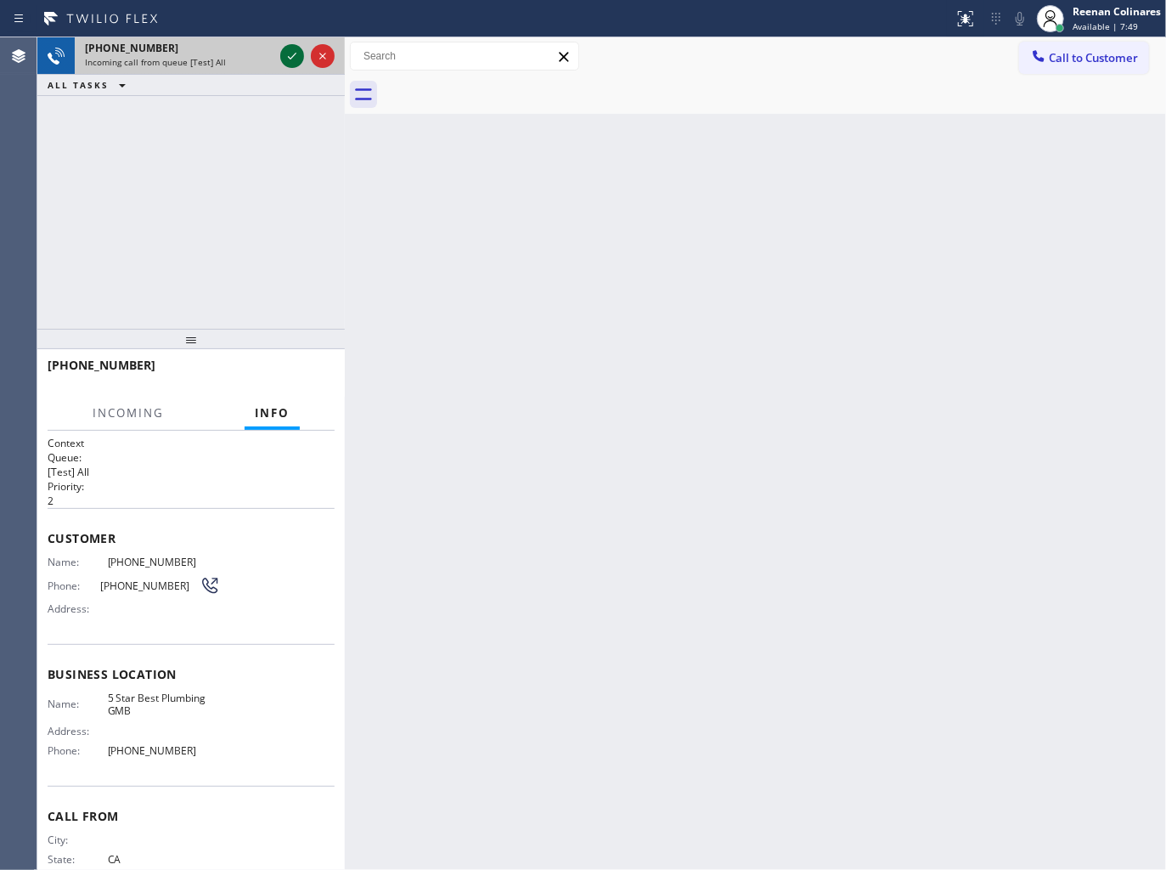
click at [290, 65] on icon at bounding box center [292, 56] width 20 height 20
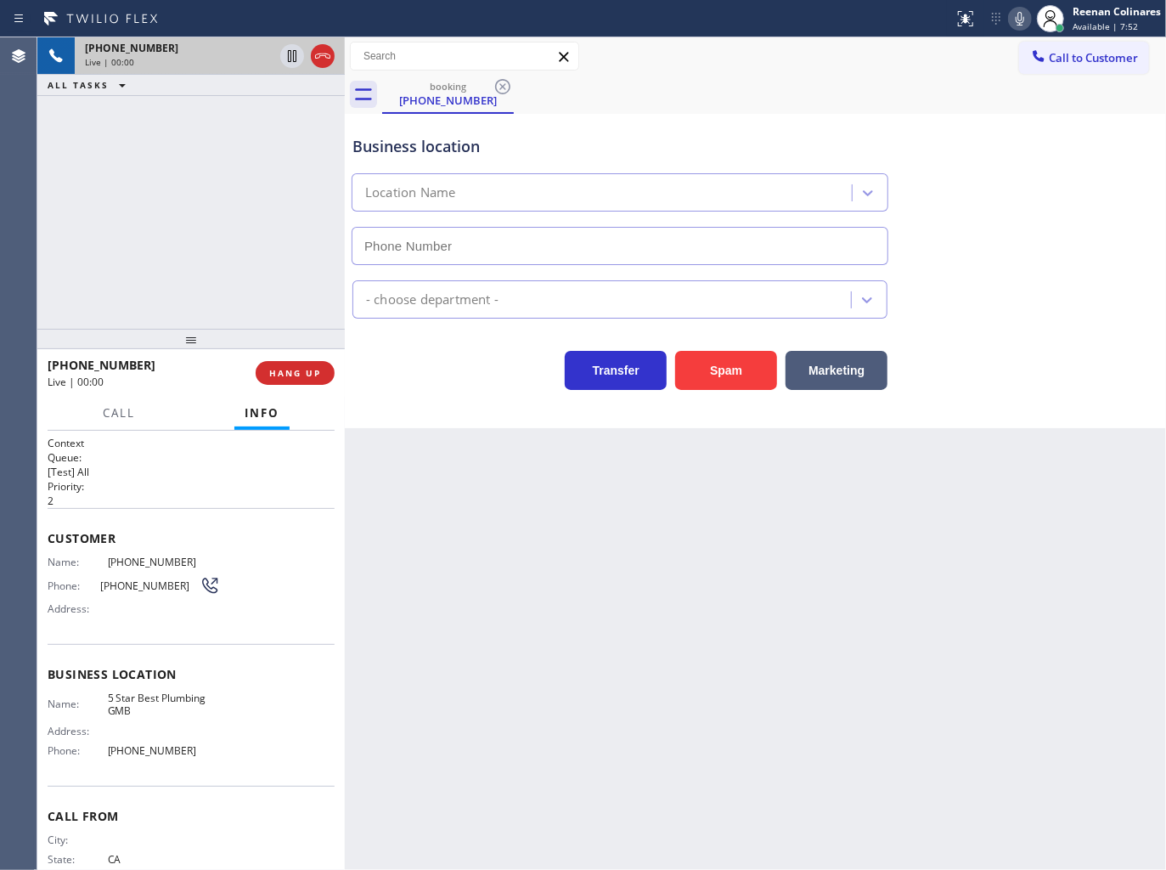
type input "[PHONE_NUMBER]"
drag, startPoint x: 759, startPoint y: 346, endPoint x: 759, endPoint y: 359, distance: 13.6
click at [759, 351] on div "Spam" at bounding box center [722, 366] width 110 height 48
click at [758, 363] on button "Spam" at bounding box center [726, 370] width 102 height 39
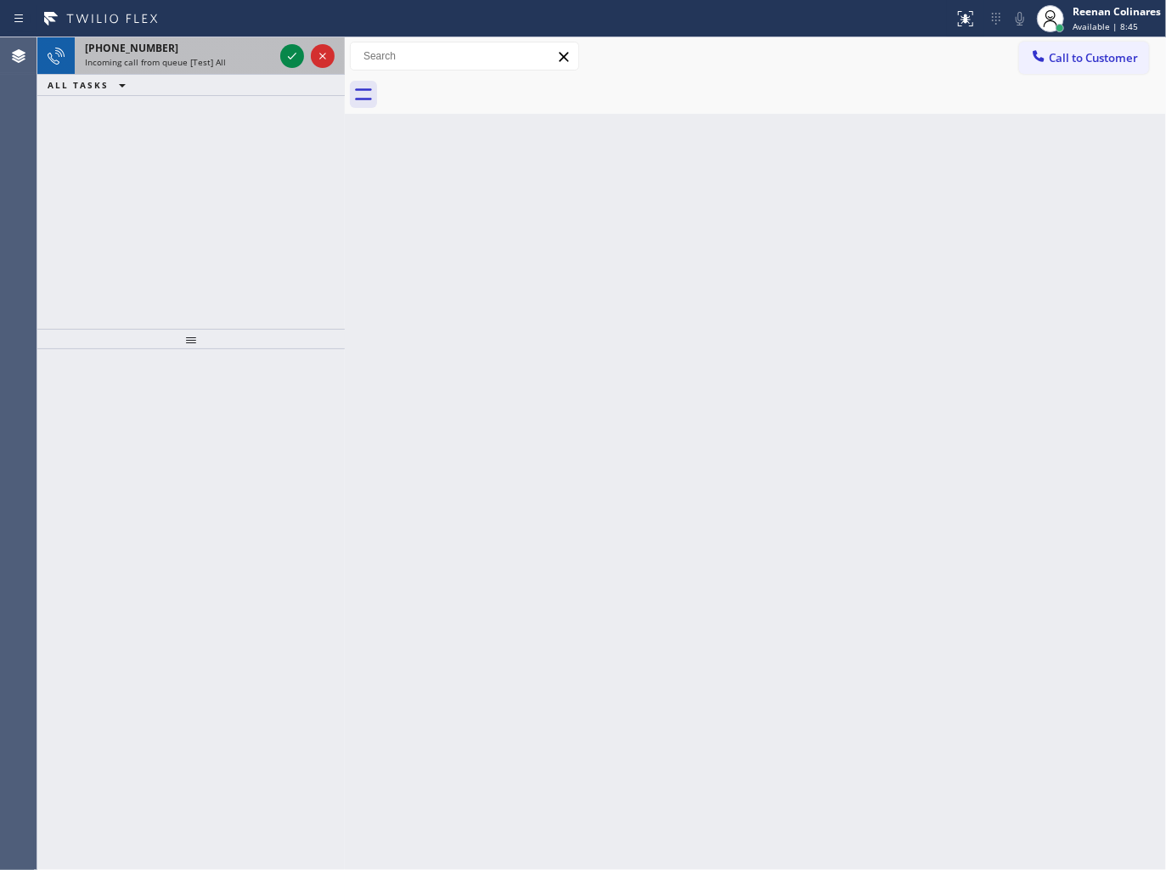
click at [234, 44] on div "[PHONE_NUMBER]" at bounding box center [179, 48] width 189 height 14
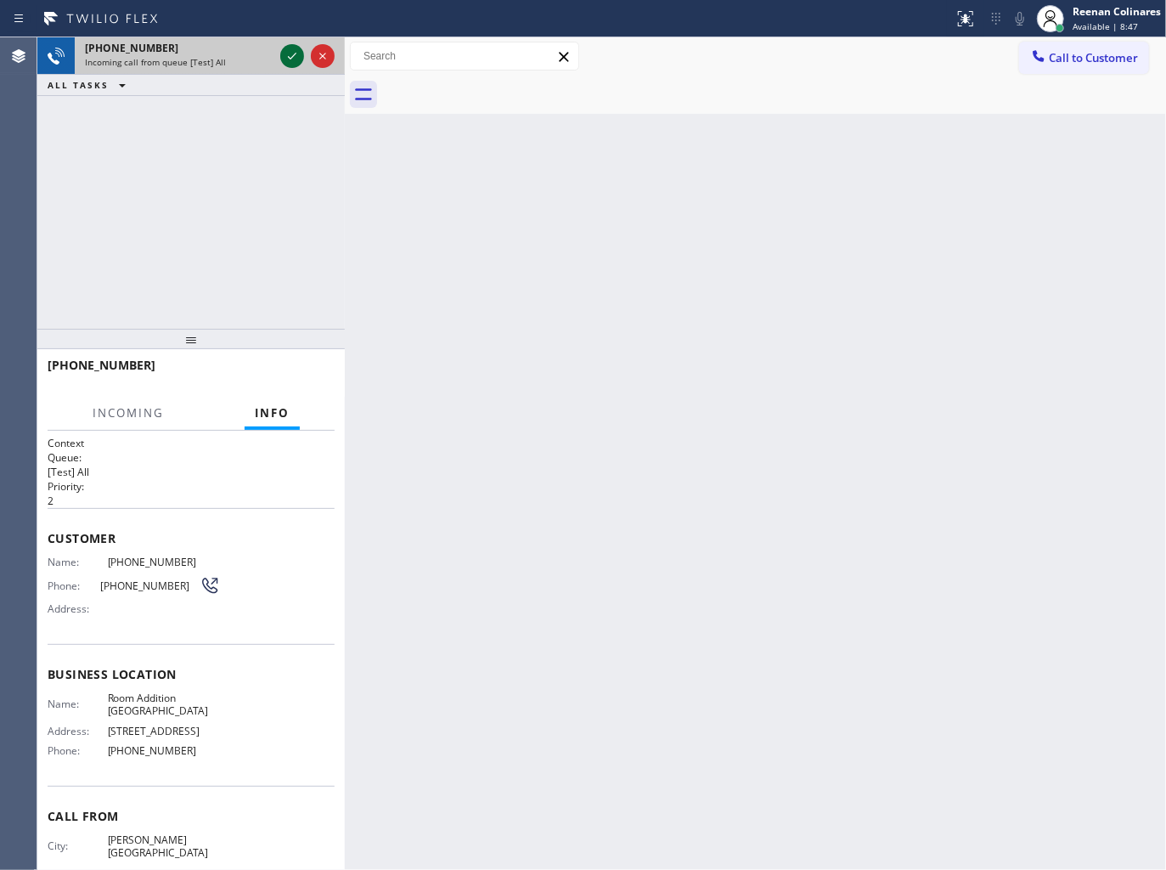
click at [296, 58] on icon at bounding box center [292, 56] width 20 height 20
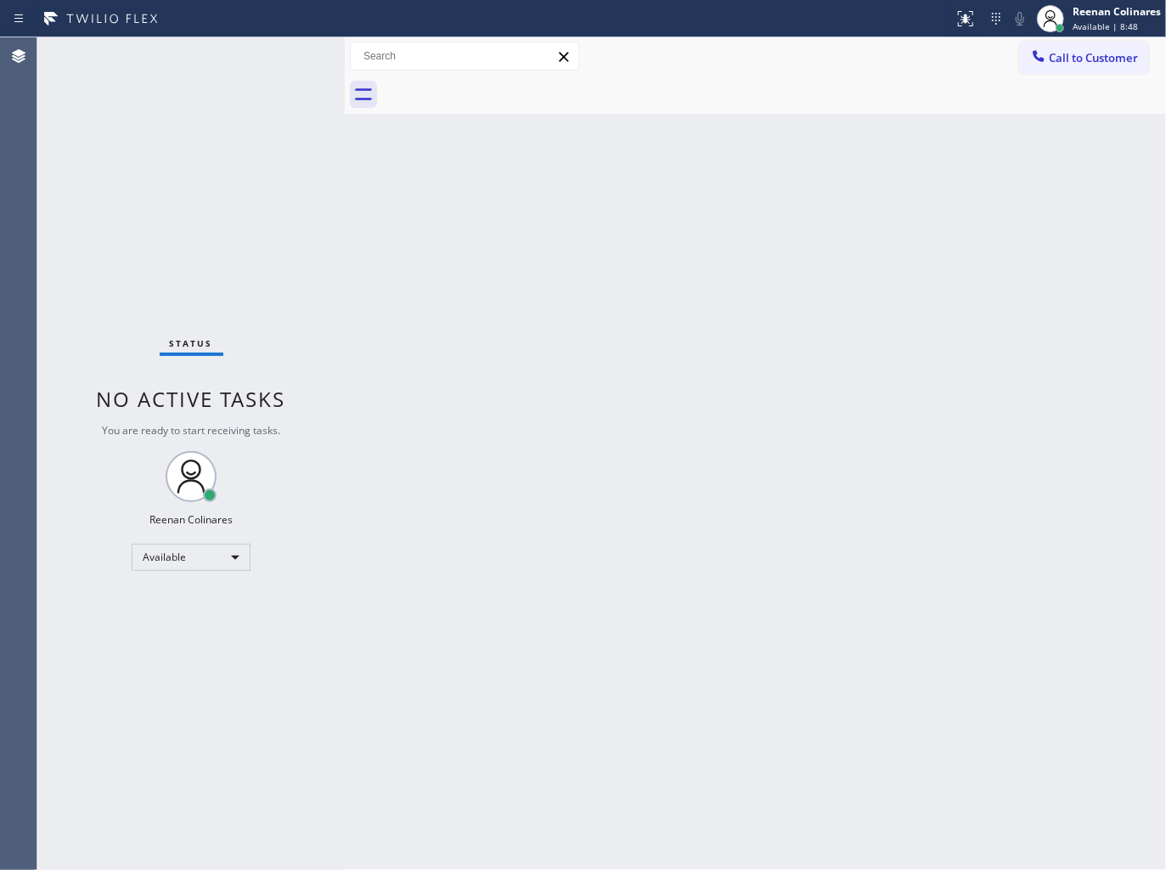
click at [294, 58] on div "Status No active tasks You are ready to start receiving tasks. Reenan Colinares…" at bounding box center [190, 453] width 307 height 832
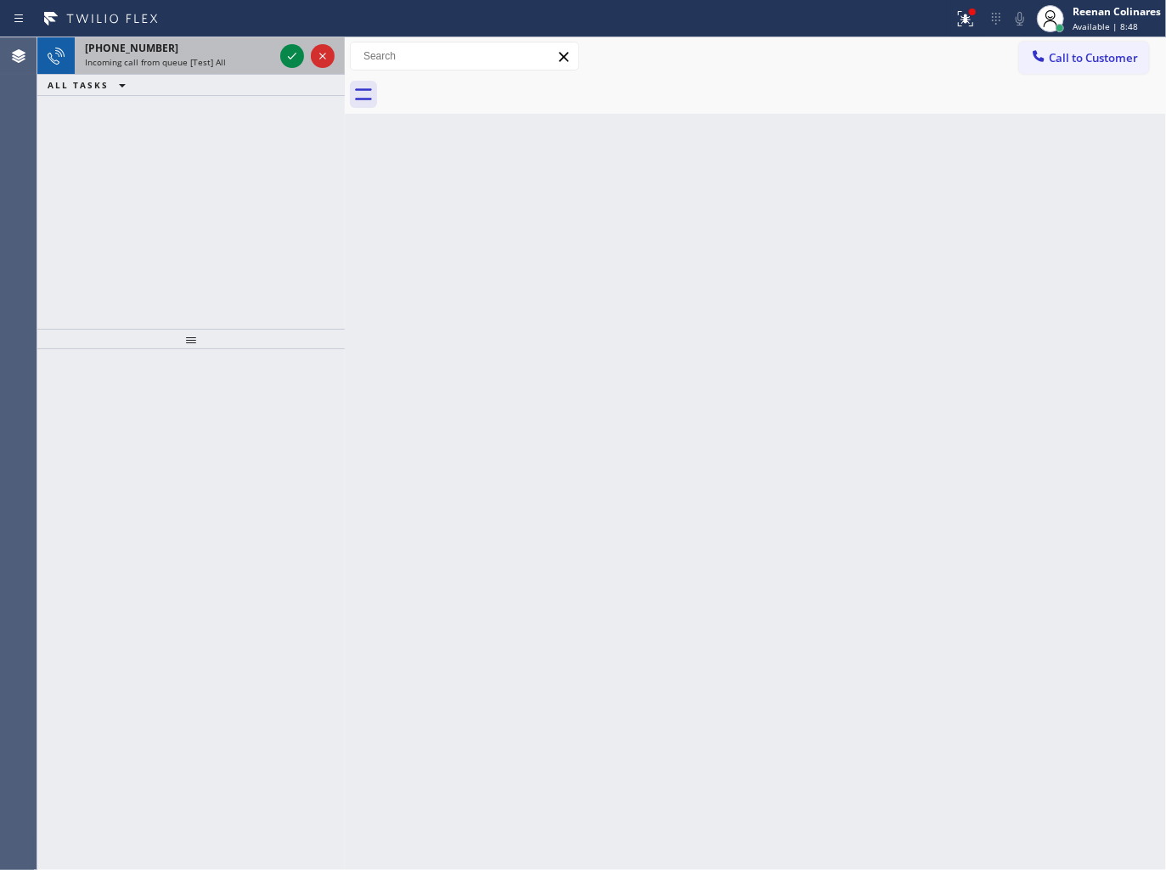
drag, startPoint x: 266, startPoint y: 45, endPoint x: 292, endPoint y: 55, distance: 28.2
click at [269, 46] on div "[PHONE_NUMBER]" at bounding box center [179, 48] width 189 height 14
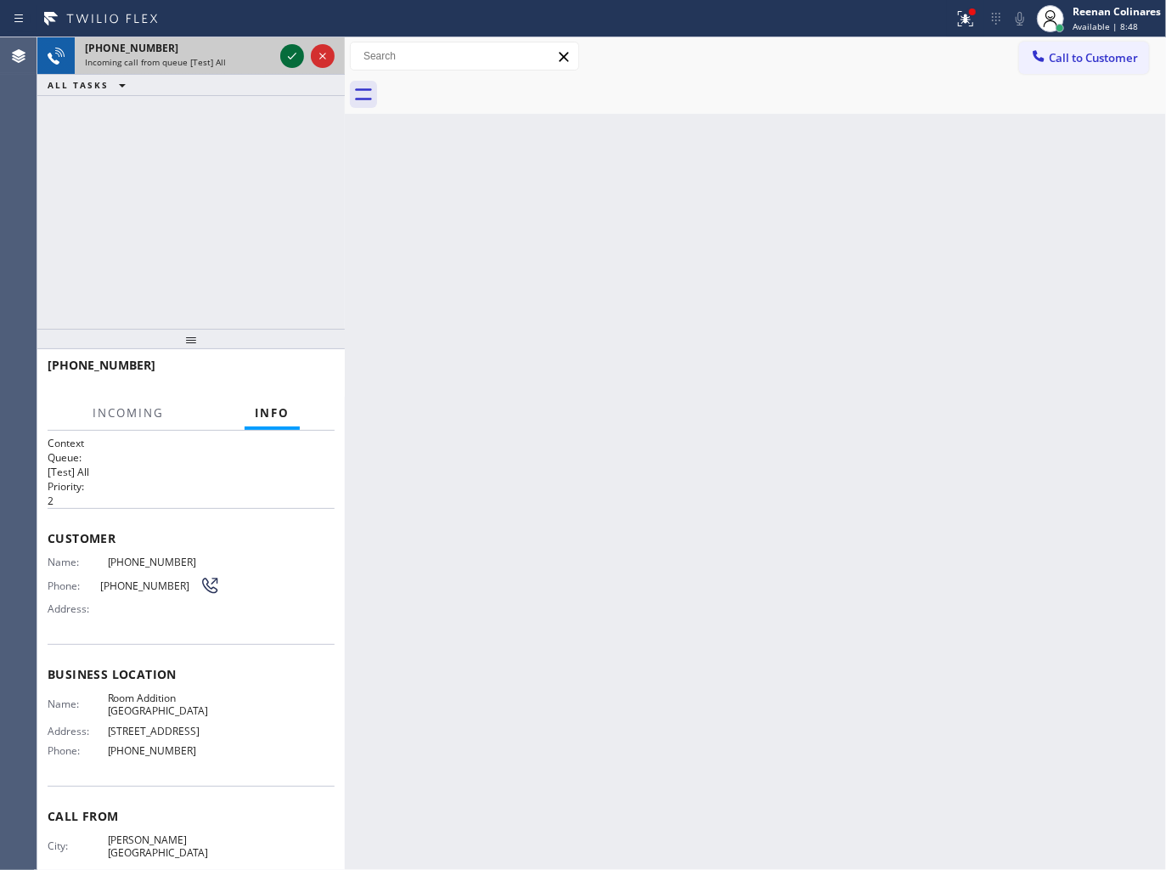
click at [292, 55] on icon at bounding box center [292, 56] width 20 height 20
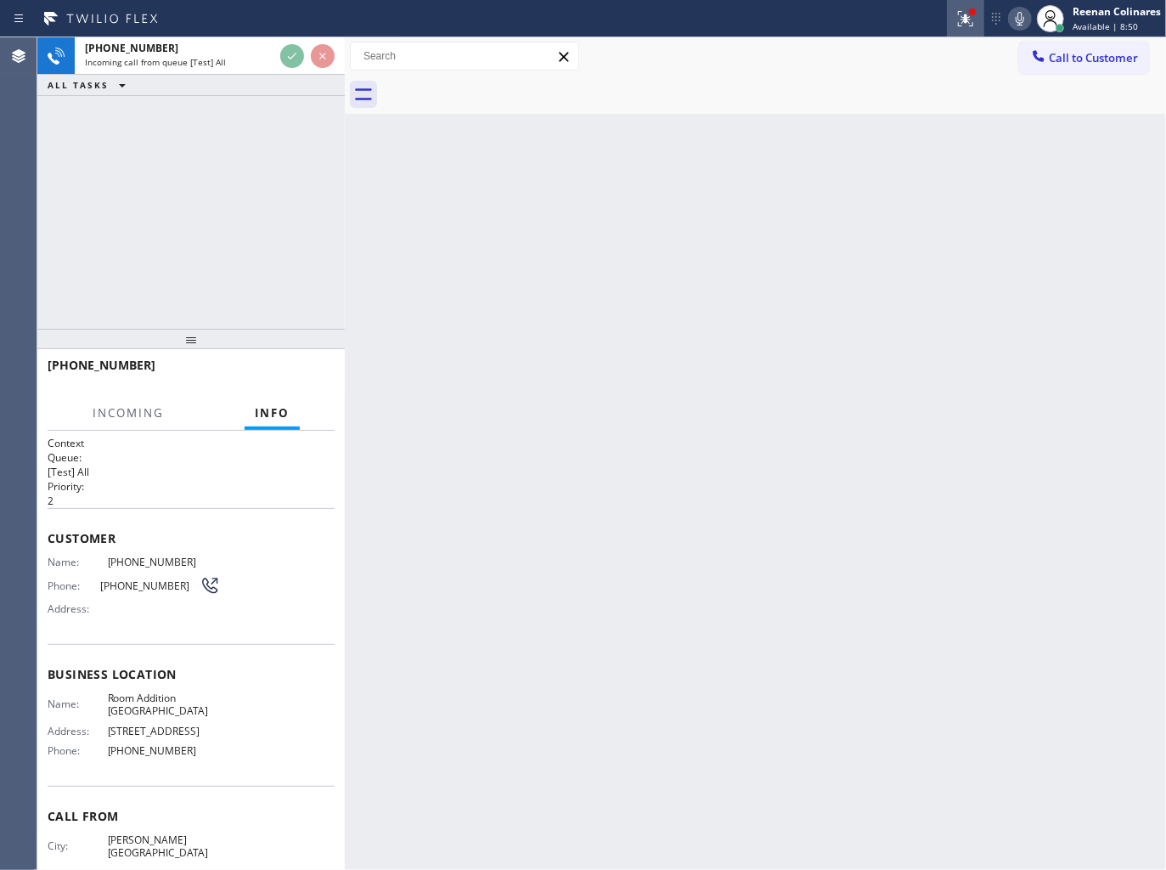
click at [958, 18] on icon at bounding box center [965, 18] width 20 height 20
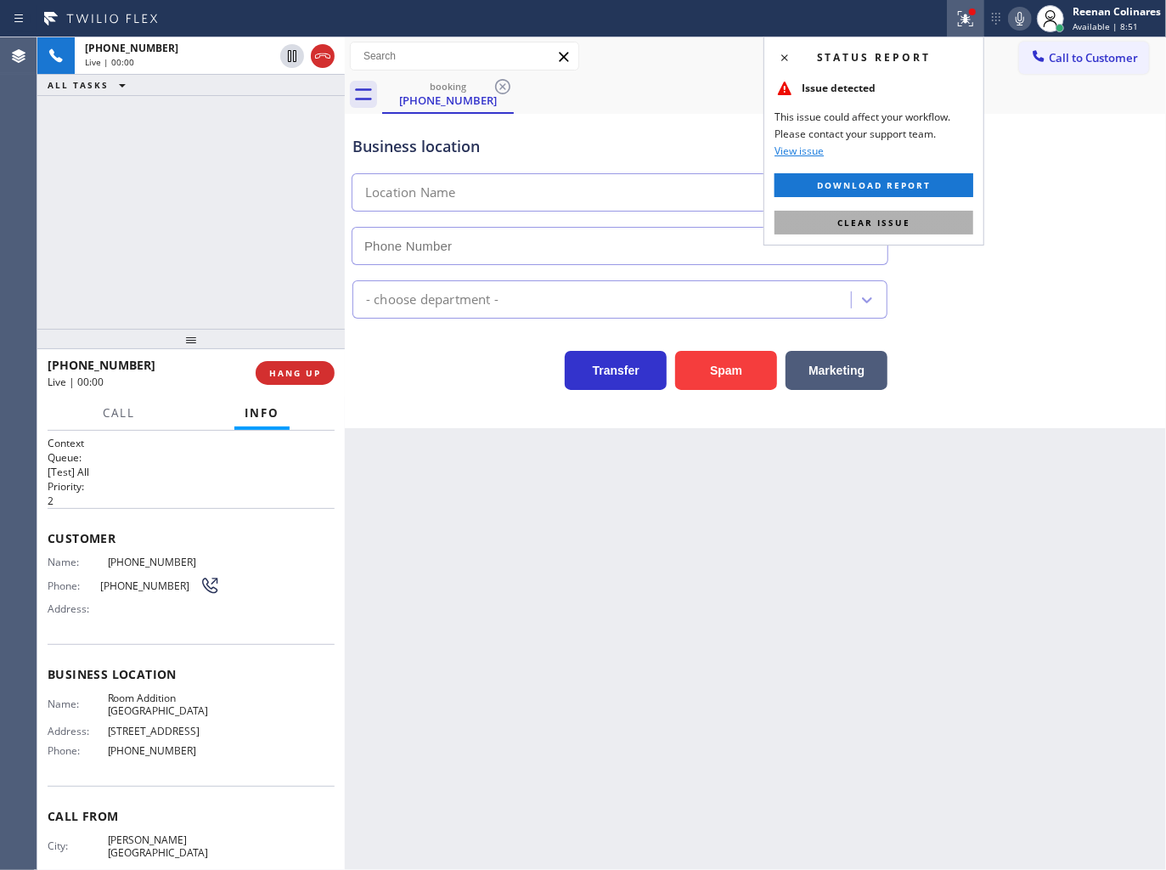
click at [892, 224] on span "Clear issue" at bounding box center [873, 223] width 73 height 12
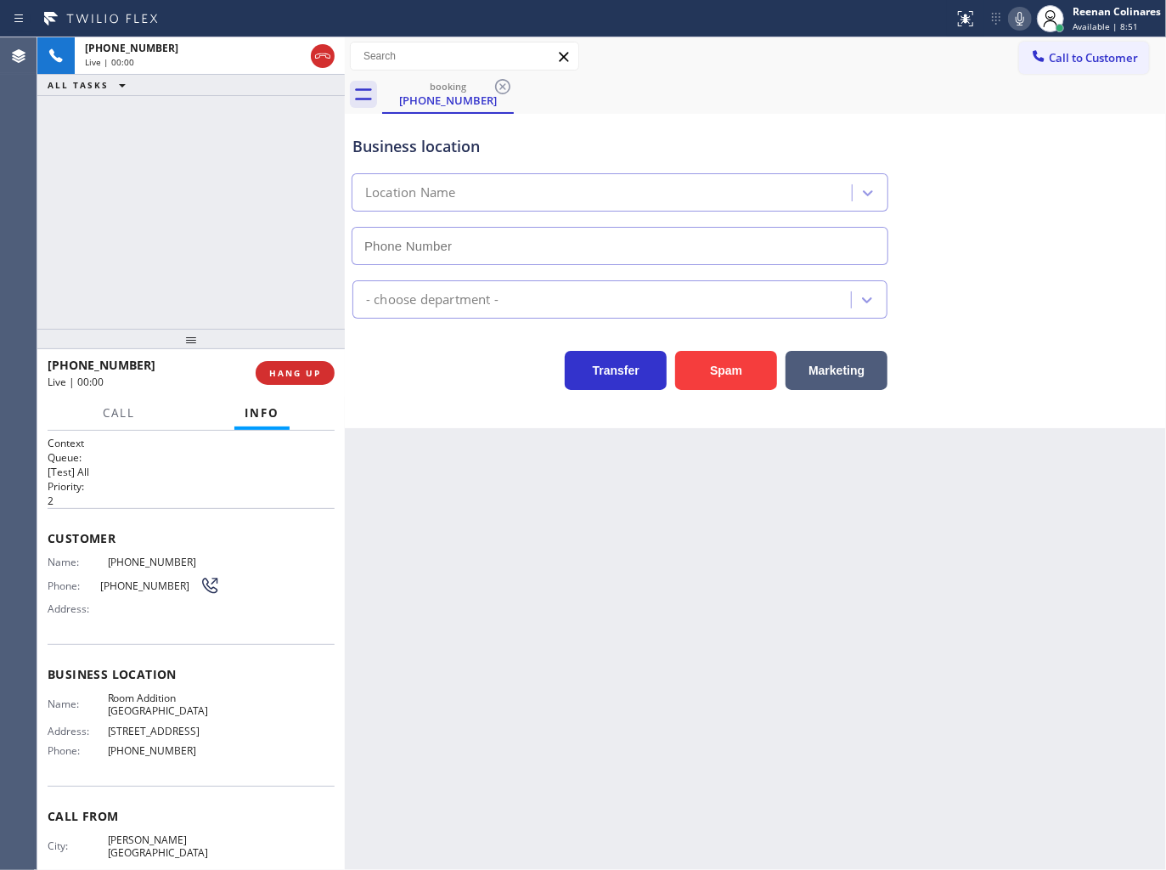
type input "[PHONE_NUMBER]"
click at [296, 372] on span "HANG UP" at bounding box center [295, 373] width 52 height 12
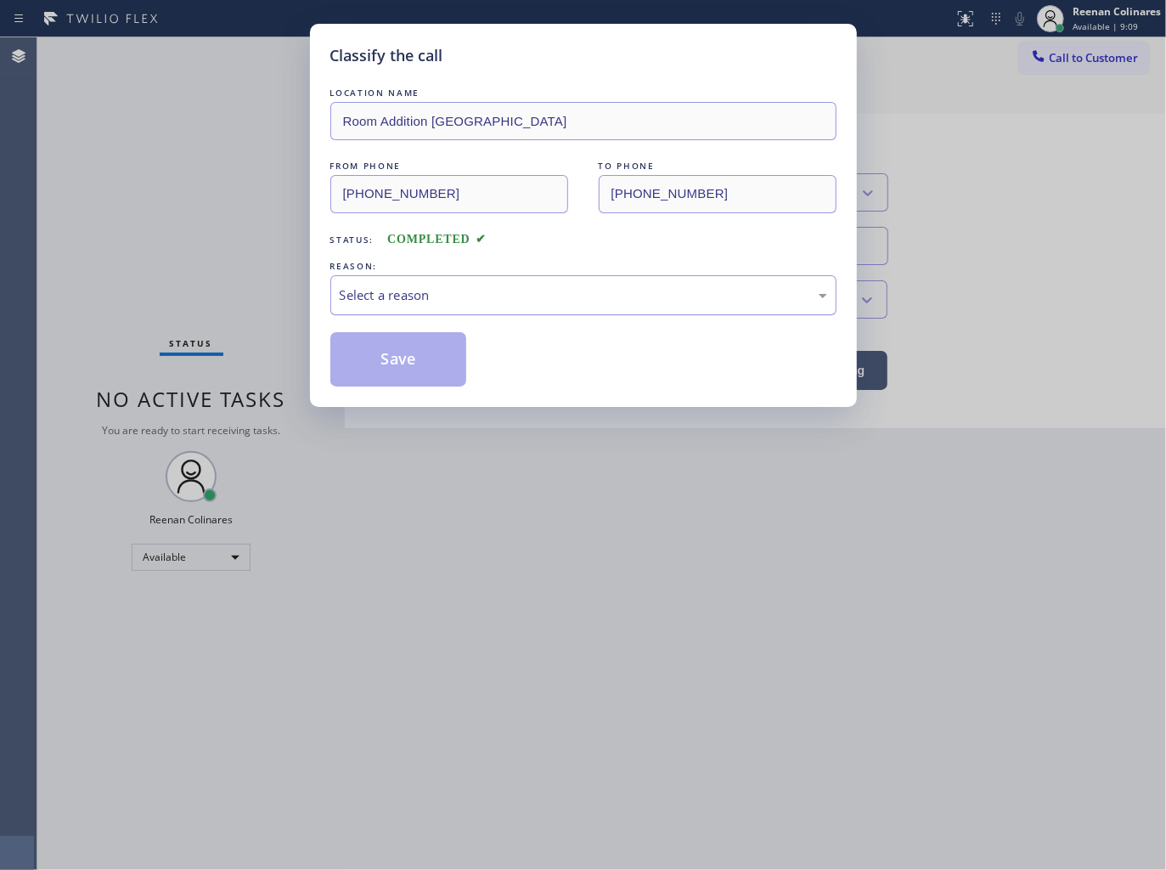
click at [359, 302] on div "Select a reason" at bounding box center [583, 295] width 487 height 20
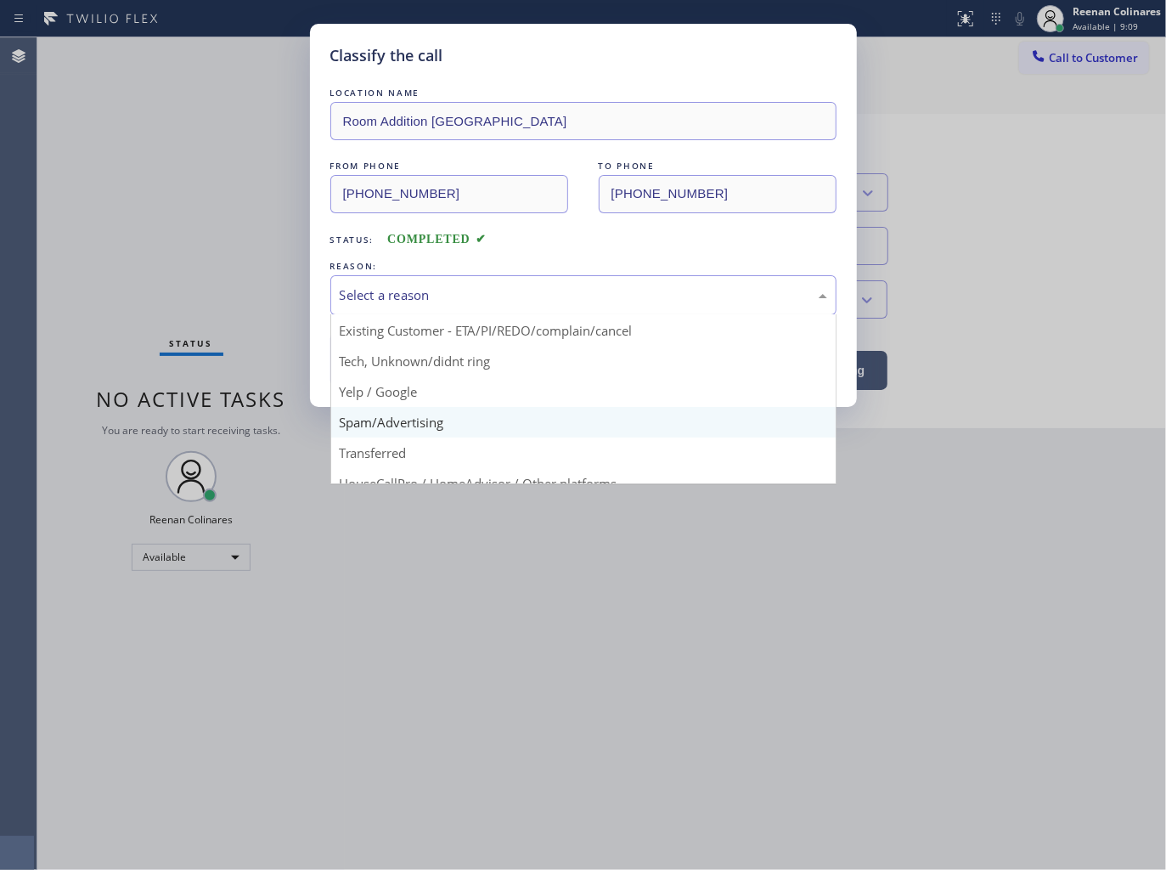
scroll to position [94, 0]
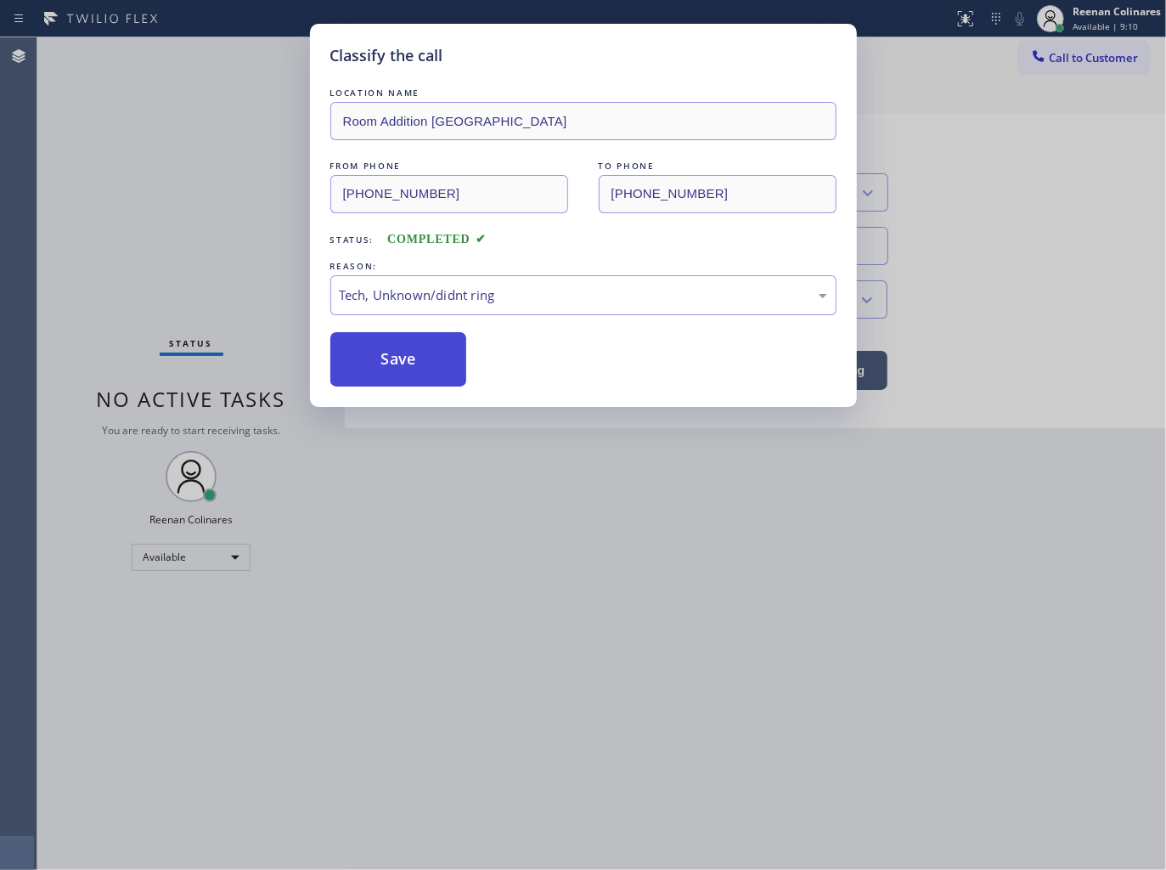
click at [388, 361] on button "Save" at bounding box center [398, 359] width 137 height 54
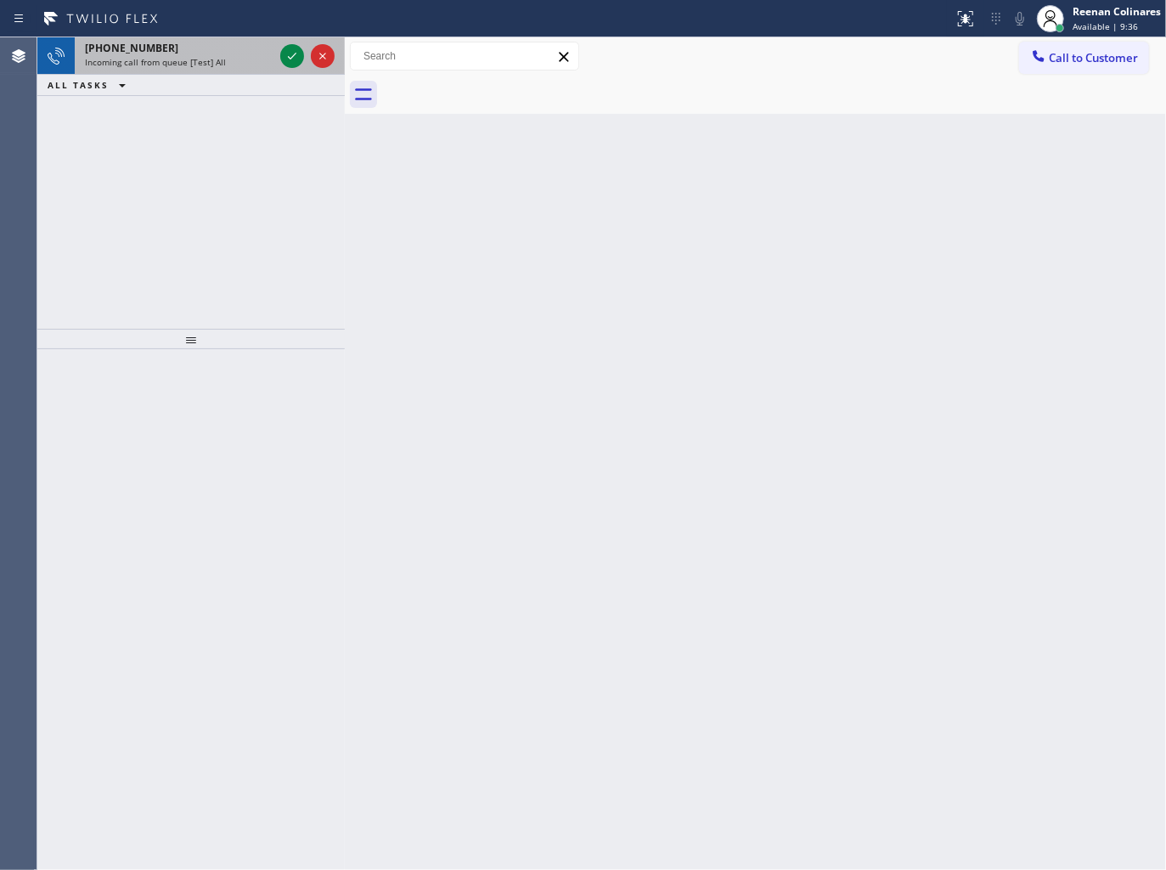
click at [228, 56] on div "Incoming call from queue [Test] All" at bounding box center [179, 62] width 189 height 12
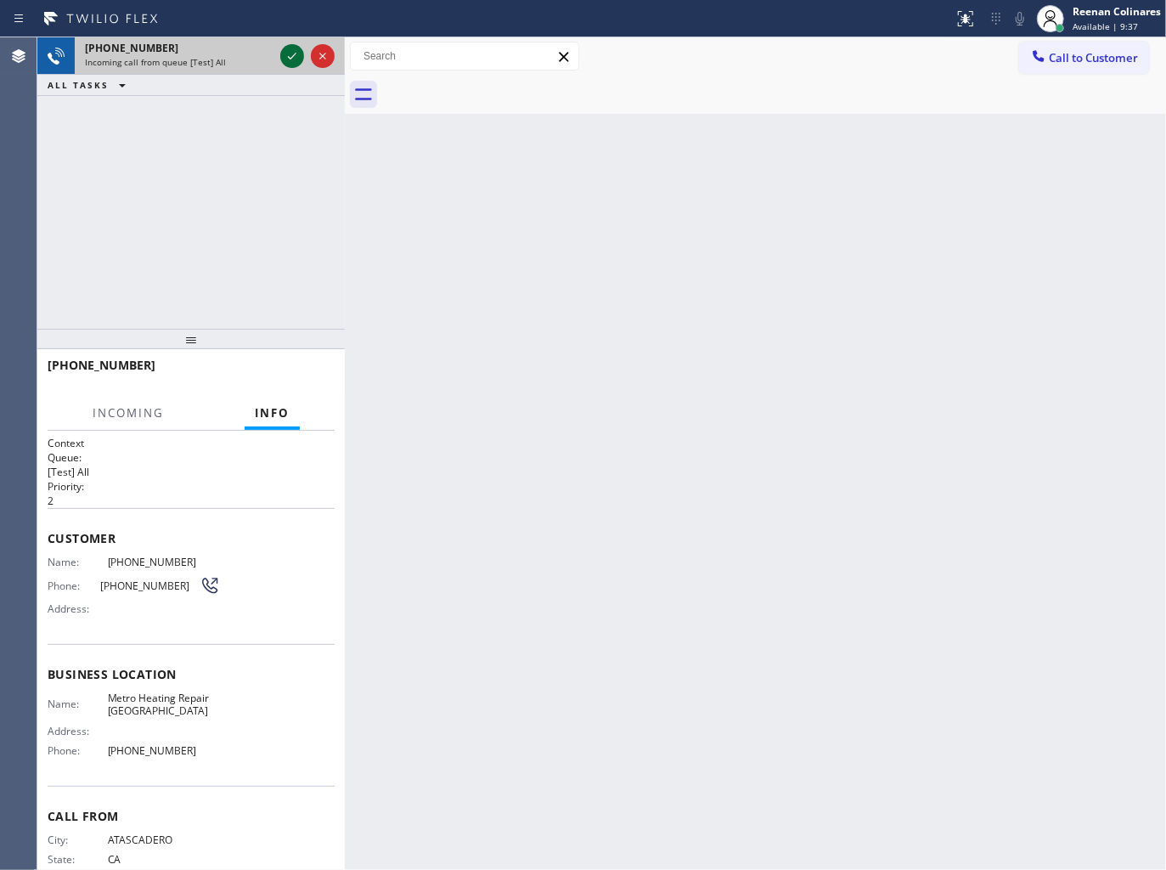
click at [291, 57] on icon at bounding box center [292, 56] width 20 height 20
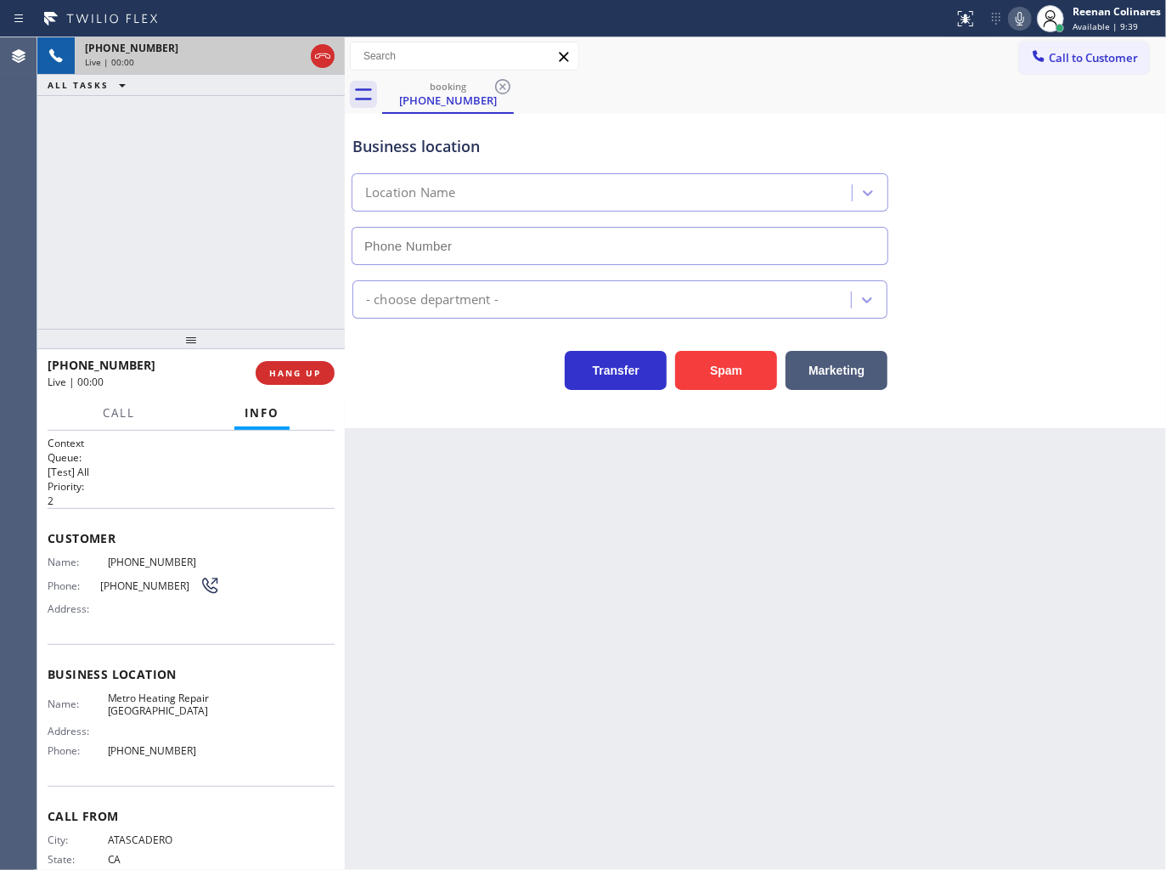
type input "[PHONE_NUMBER]"
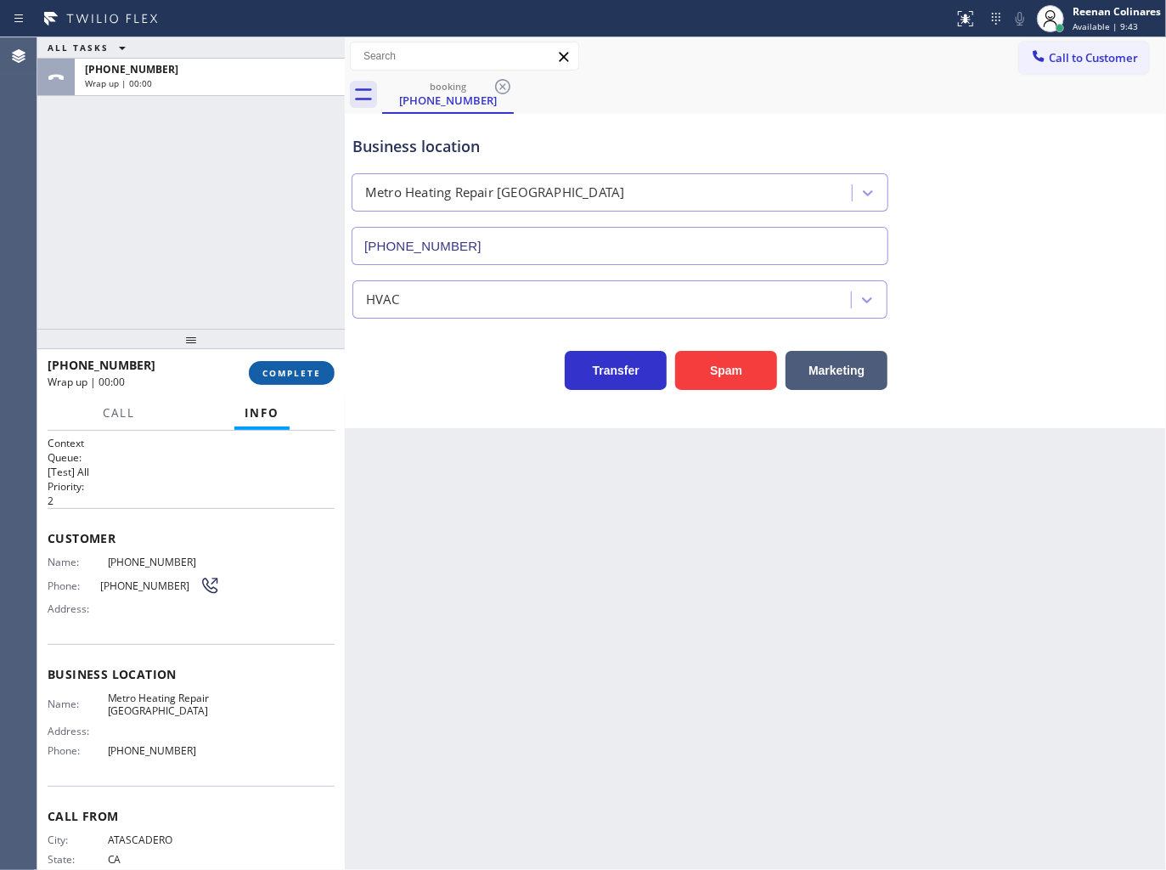
click at [308, 374] on span "COMPLETE" at bounding box center [291, 373] width 59 height 12
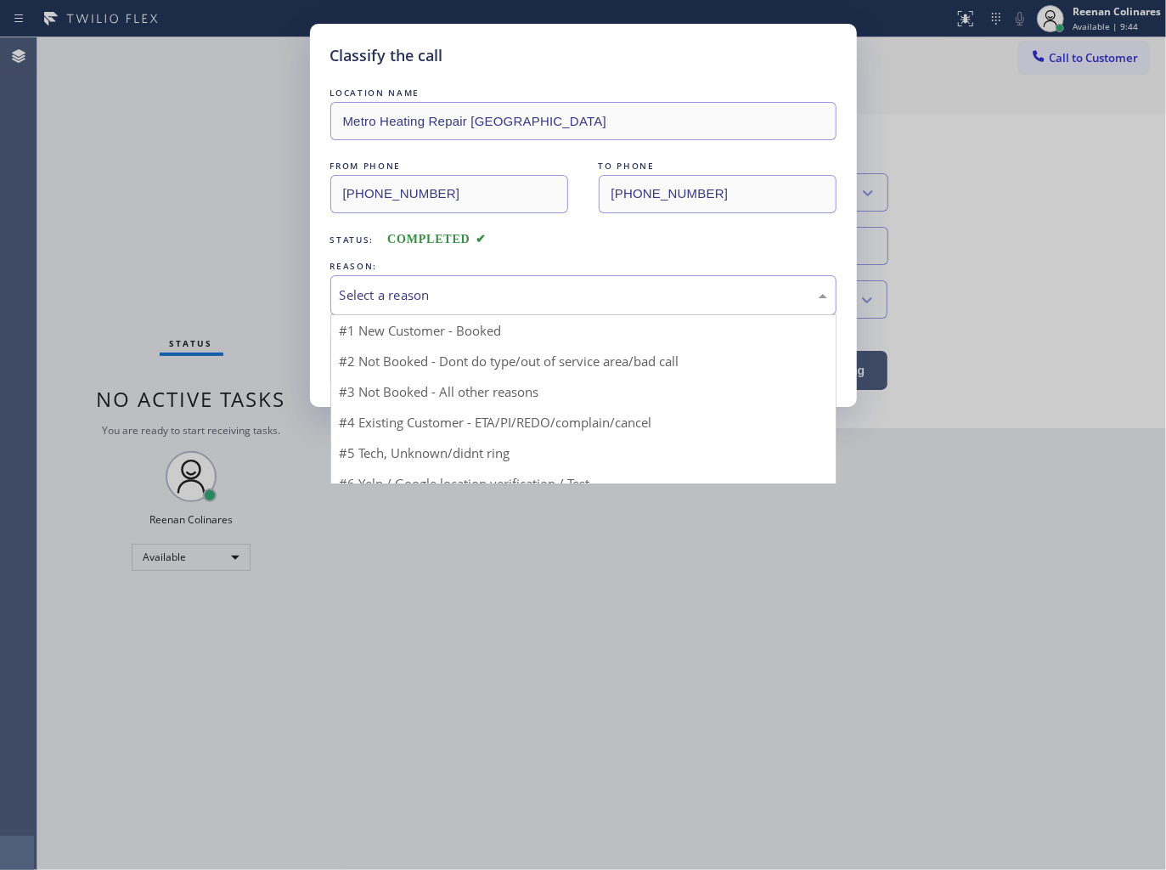
click at [379, 308] on div "Select a reason" at bounding box center [583, 295] width 506 height 40
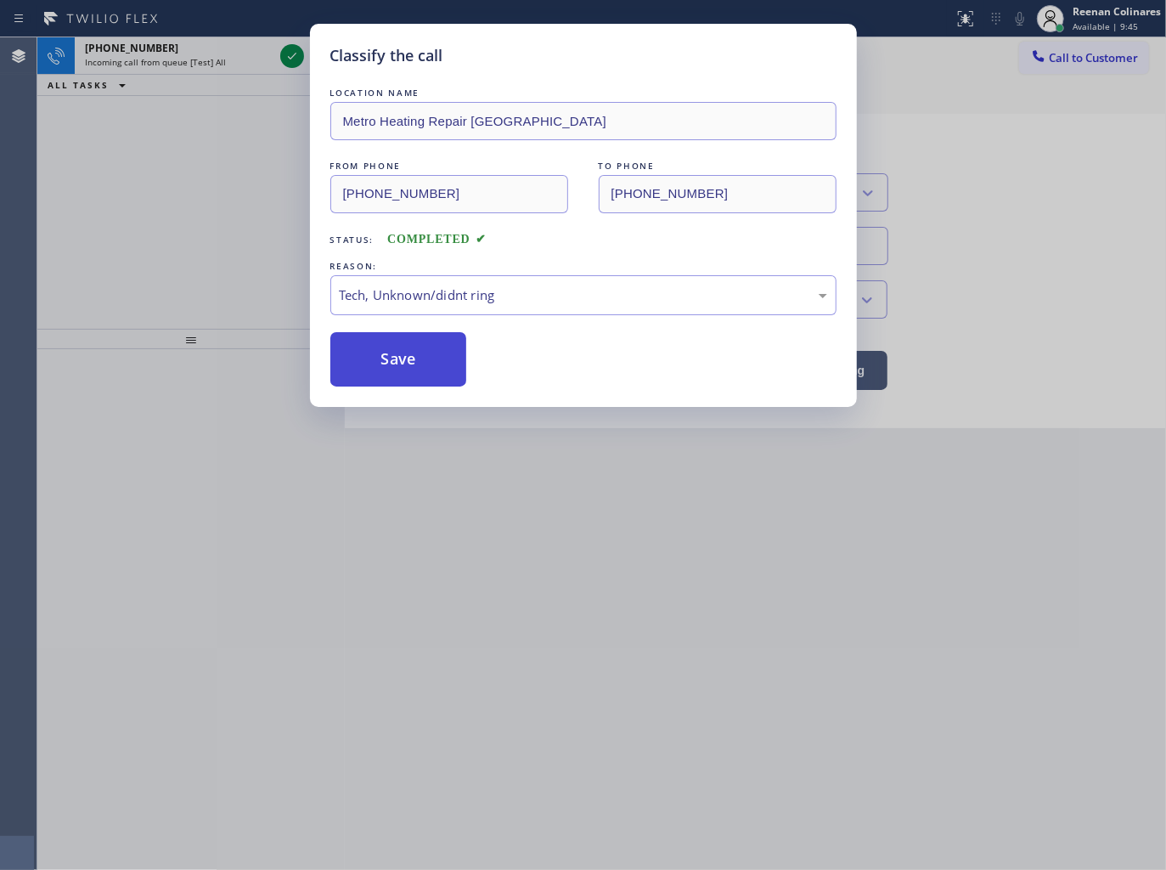
click at [385, 378] on button "Save" at bounding box center [398, 359] width 137 height 54
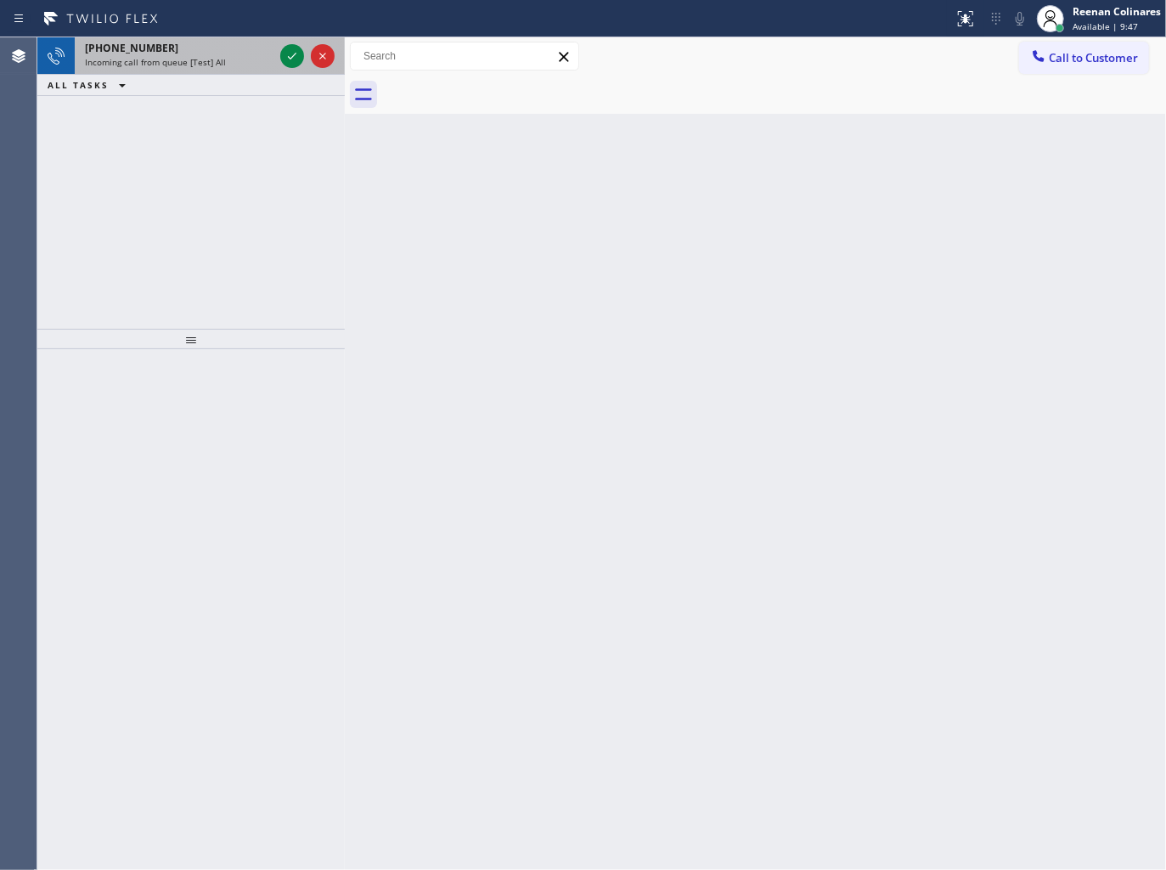
click at [245, 68] on div "Incoming call from queue [Test] All" at bounding box center [179, 62] width 189 height 12
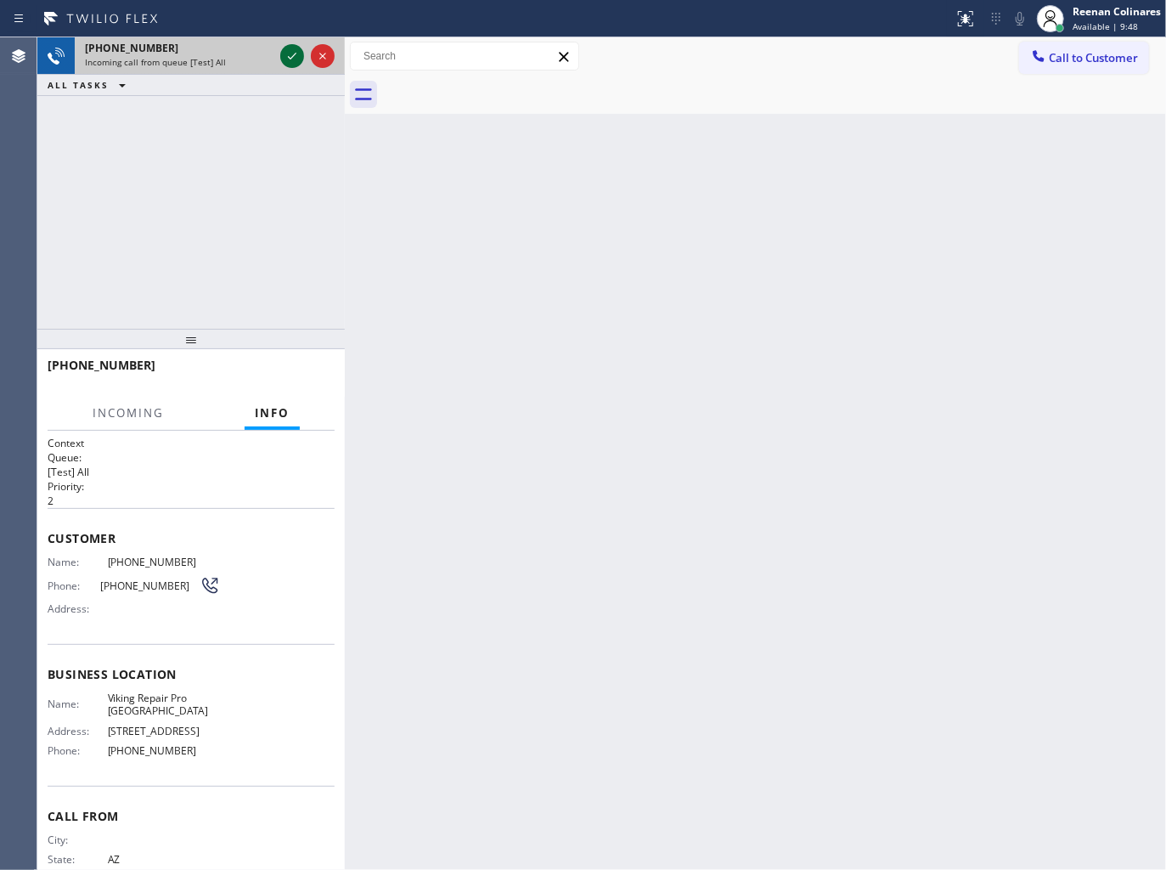
click at [290, 55] on icon at bounding box center [292, 56] width 20 height 20
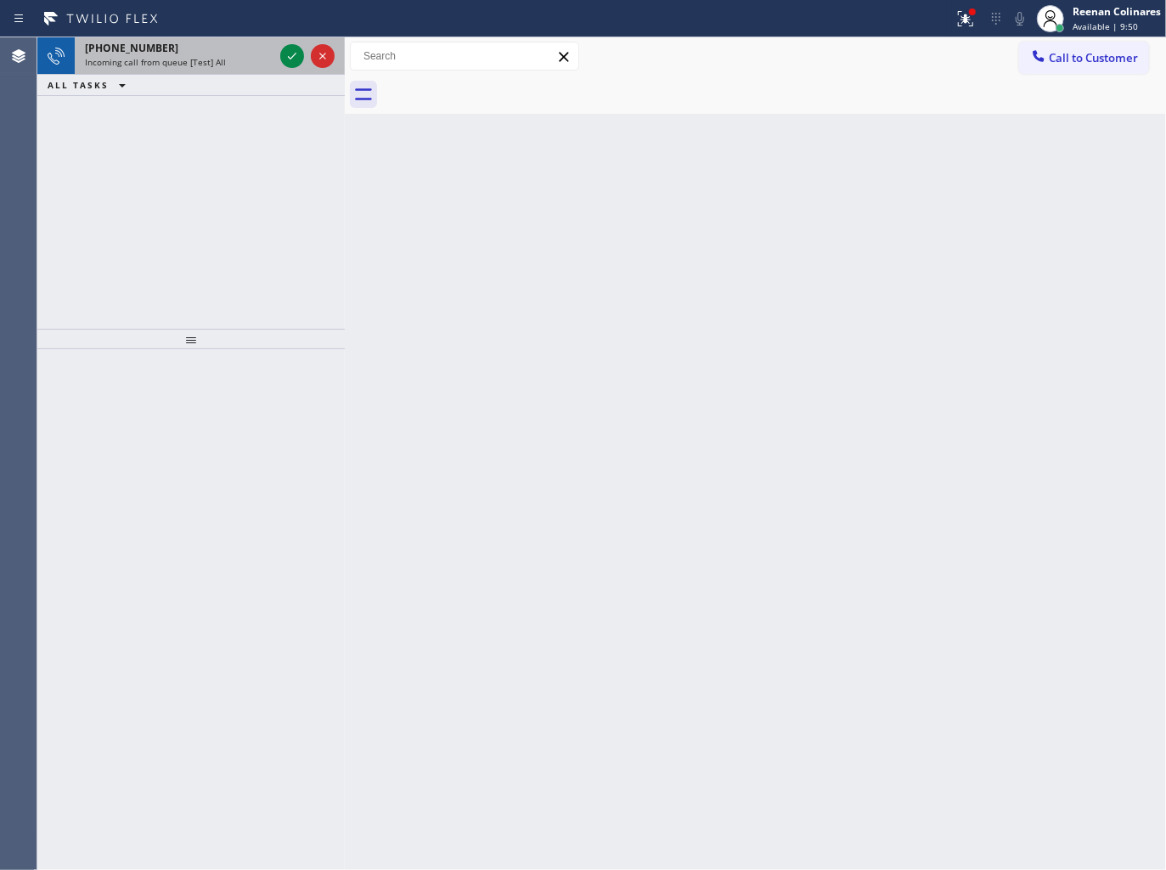
click at [272, 65] on div "Incoming call from queue [Test] All" at bounding box center [179, 62] width 189 height 12
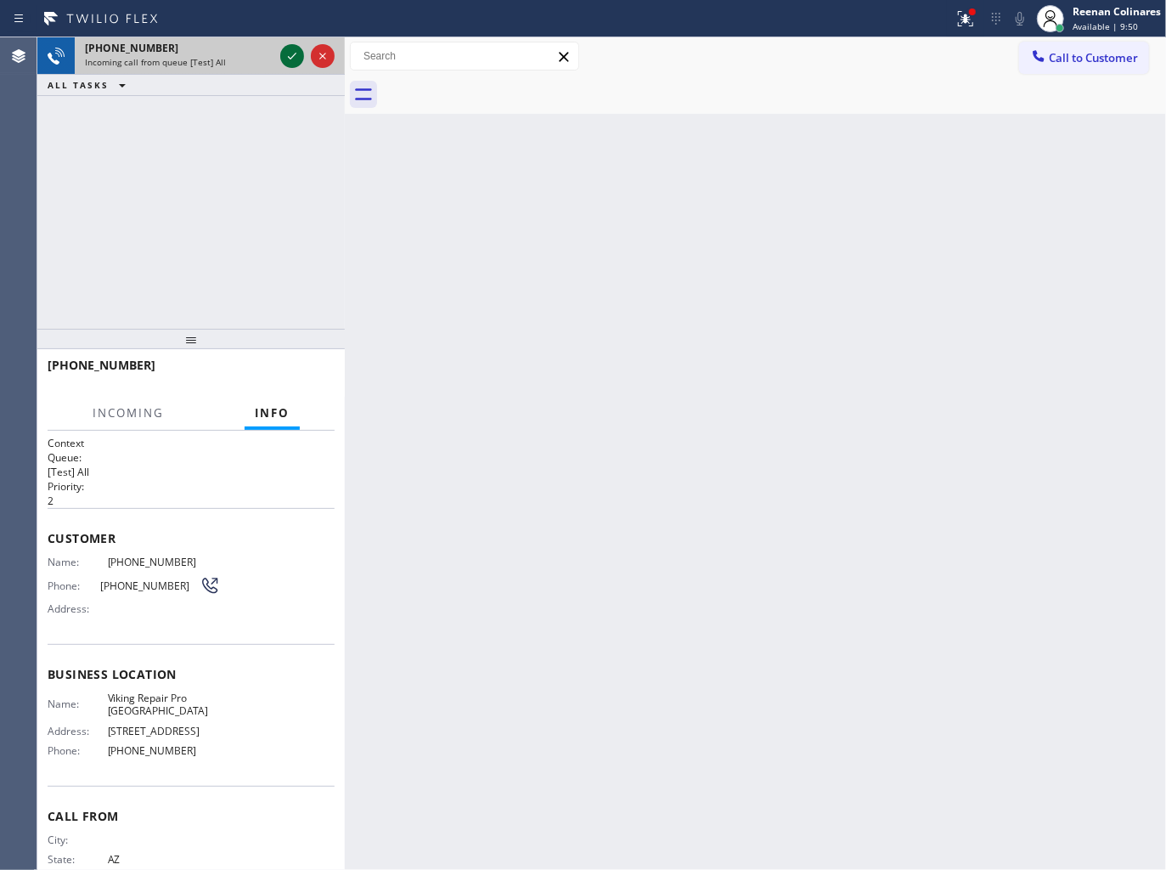
click at [290, 62] on icon at bounding box center [292, 56] width 20 height 20
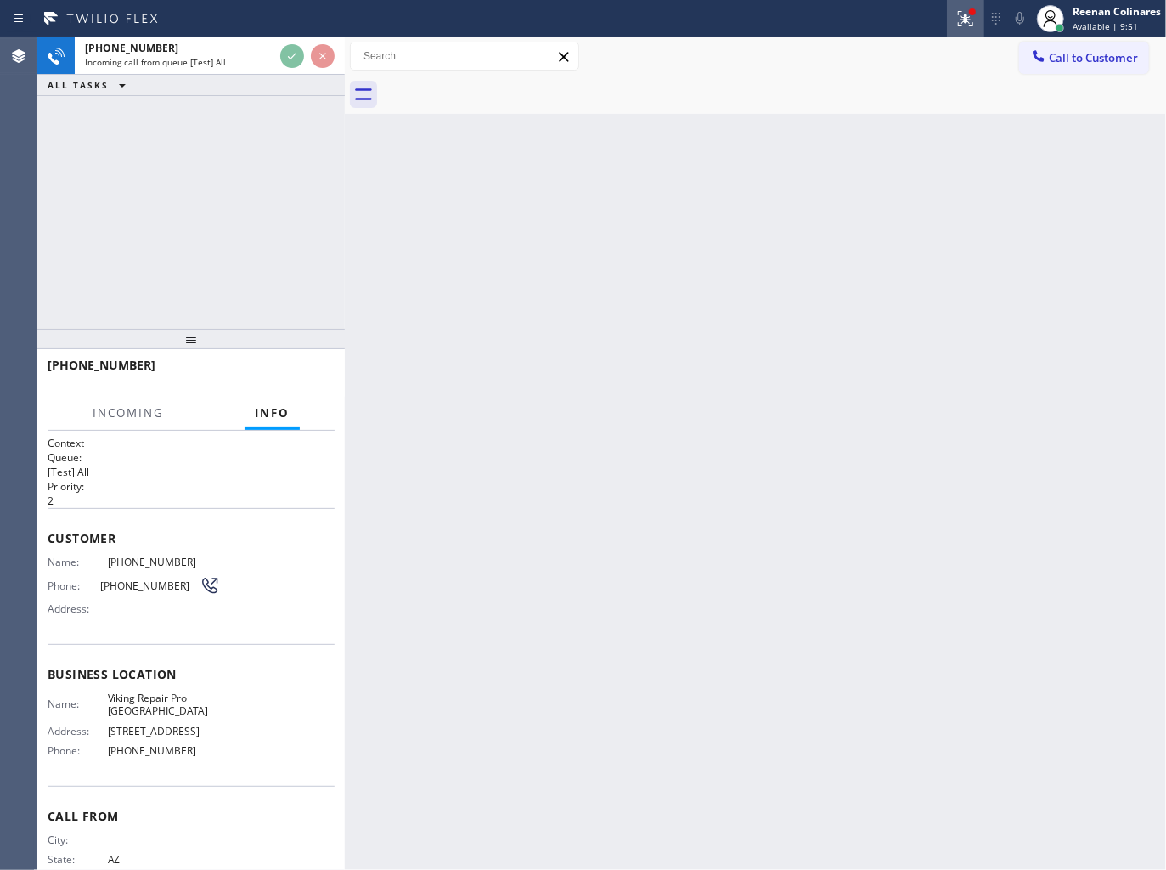
click at [960, 29] on button at bounding box center [965, 18] width 37 height 37
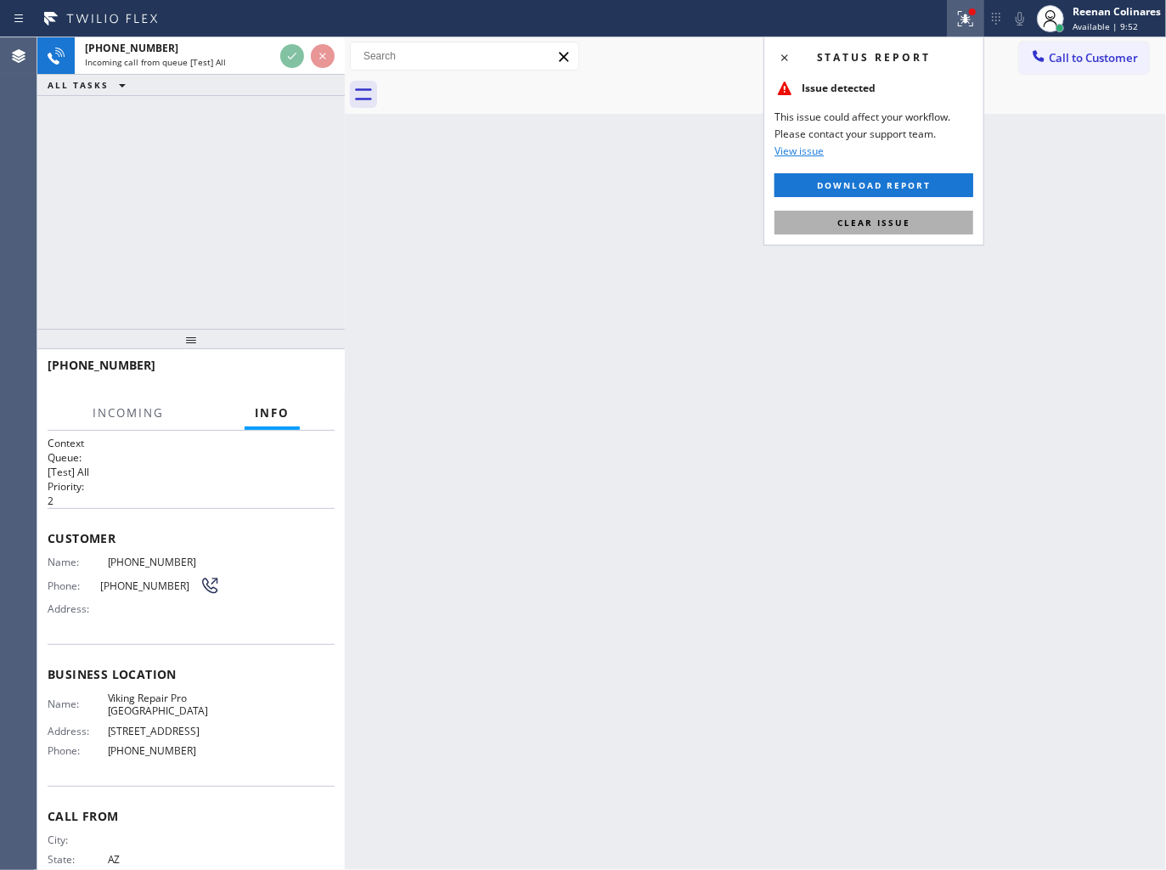
click at [889, 225] on span "Clear issue" at bounding box center [873, 223] width 73 height 12
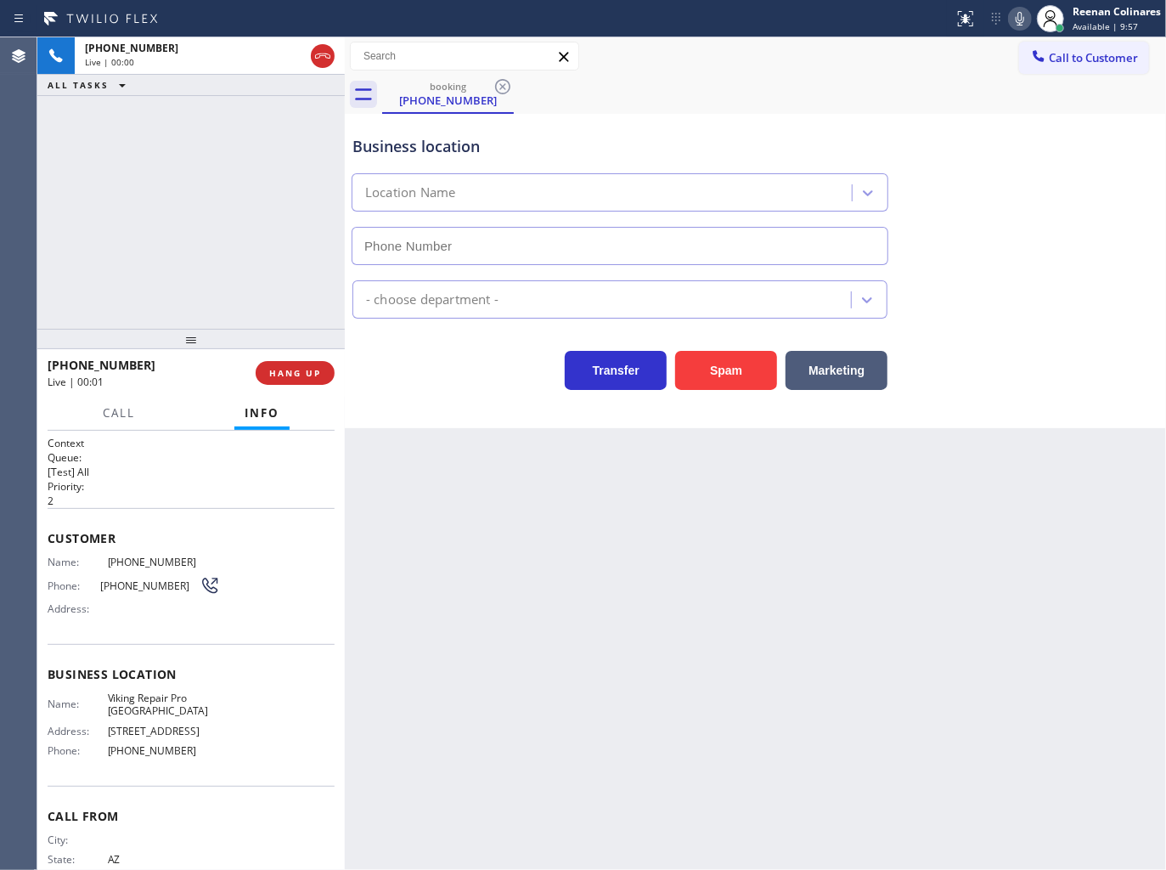
type input "[PHONE_NUMBER]"
click at [1012, 14] on icon at bounding box center [1020, 18] width 20 height 20
click at [1016, 14] on icon at bounding box center [1020, 18] width 20 height 20
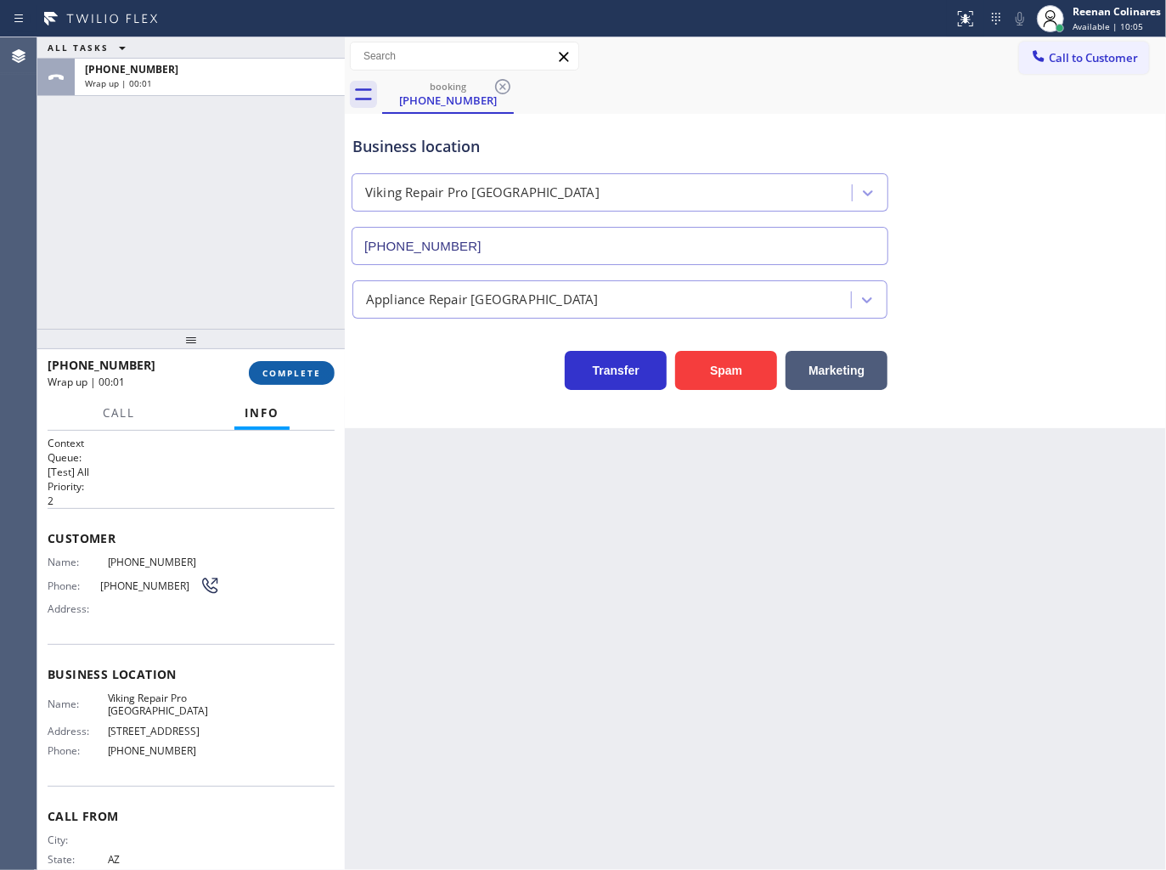
click at [312, 369] on span "COMPLETE" at bounding box center [291, 373] width 59 height 12
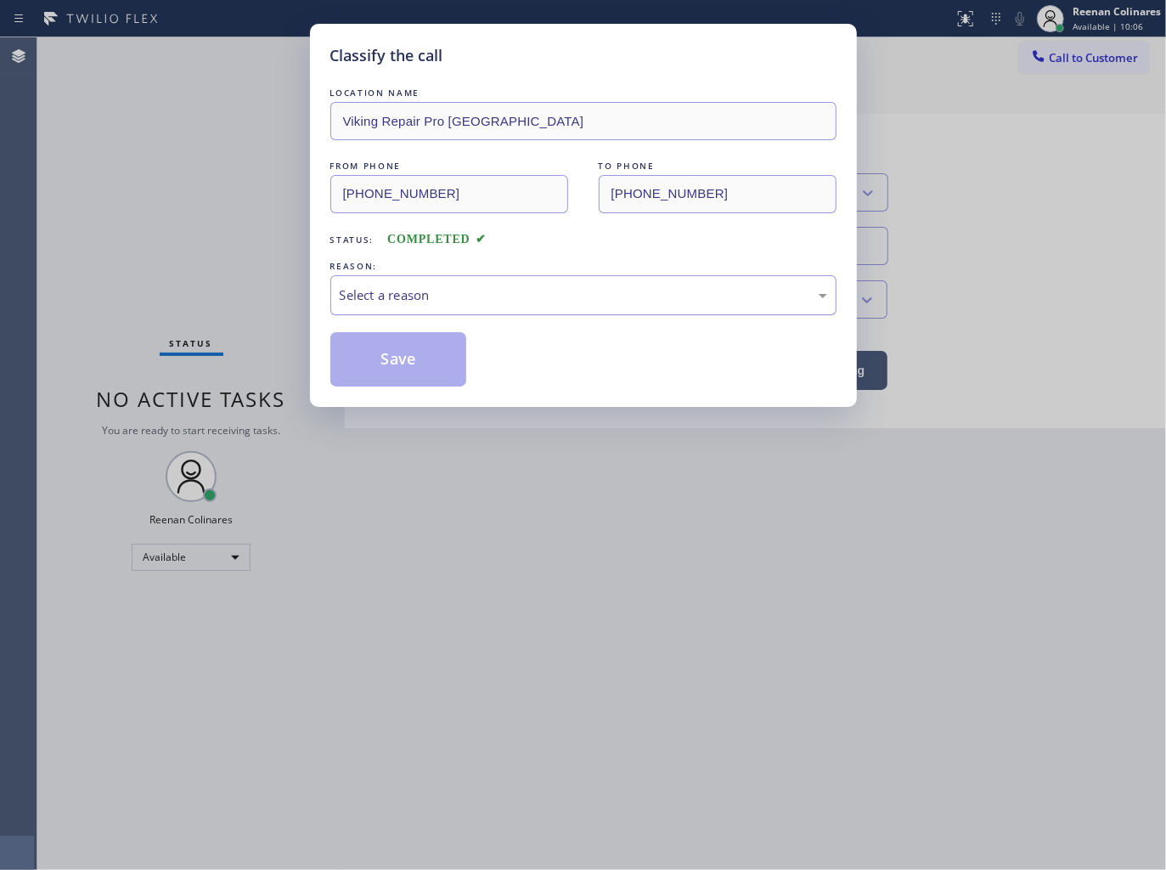
click at [389, 301] on div "Select a reason" at bounding box center [583, 295] width 487 height 20
click at [389, 367] on button "Save" at bounding box center [398, 359] width 137 height 54
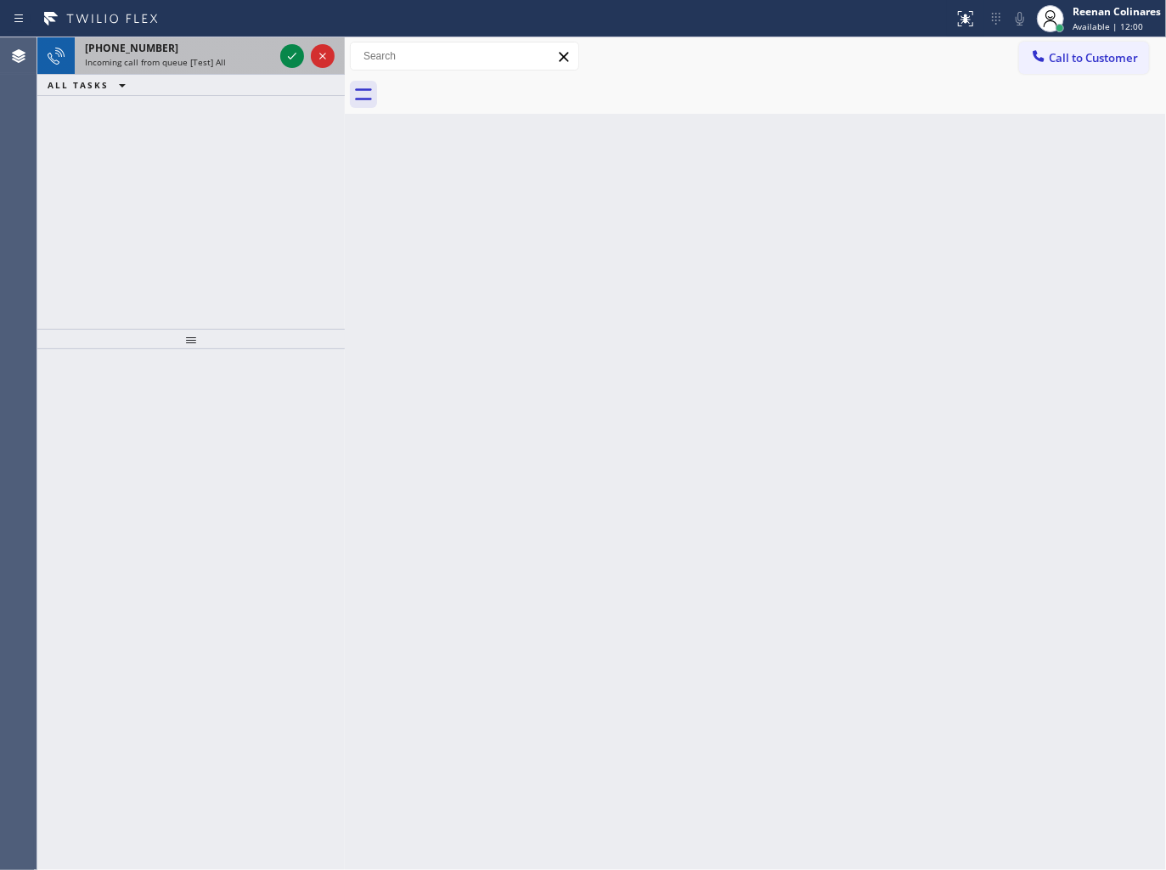
click at [222, 62] on span "Incoming call from queue [Test] All" at bounding box center [155, 62] width 141 height 12
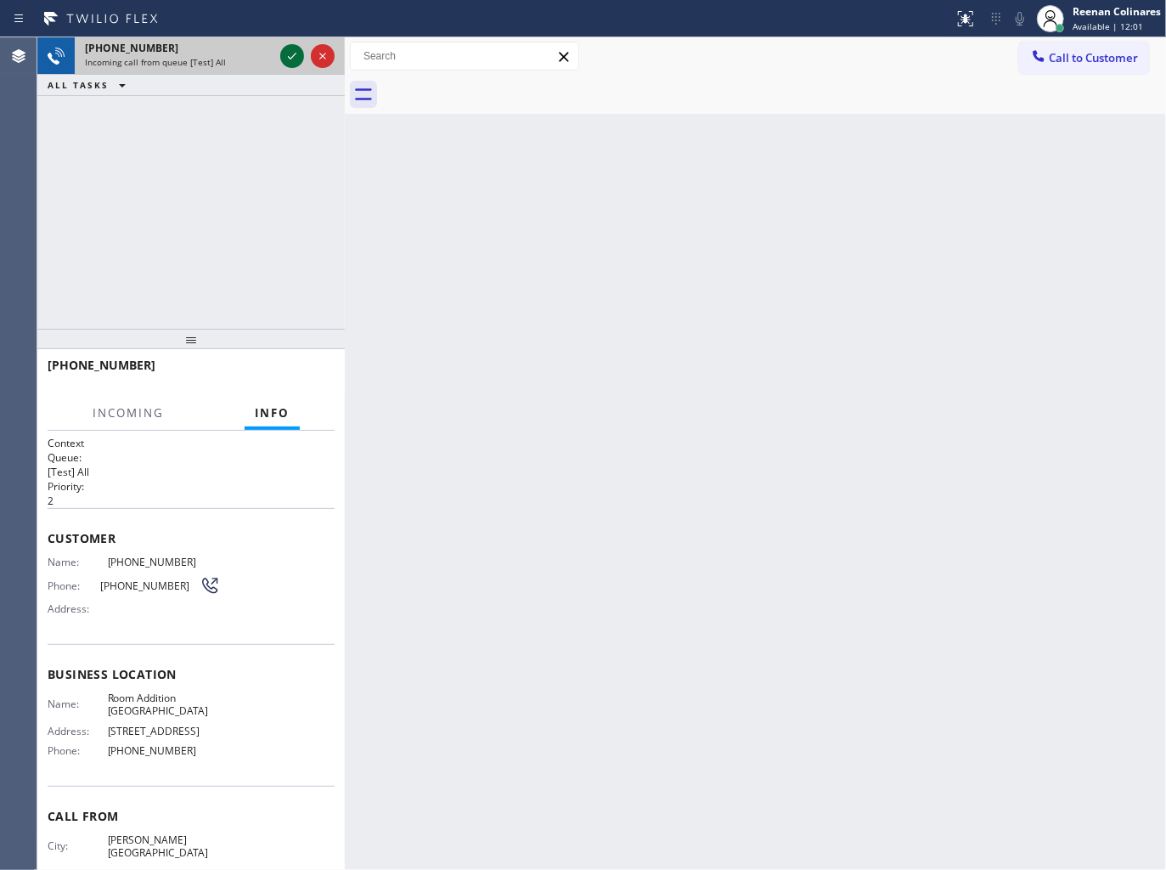
click at [290, 54] on icon at bounding box center [292, 56] width 20 height 20
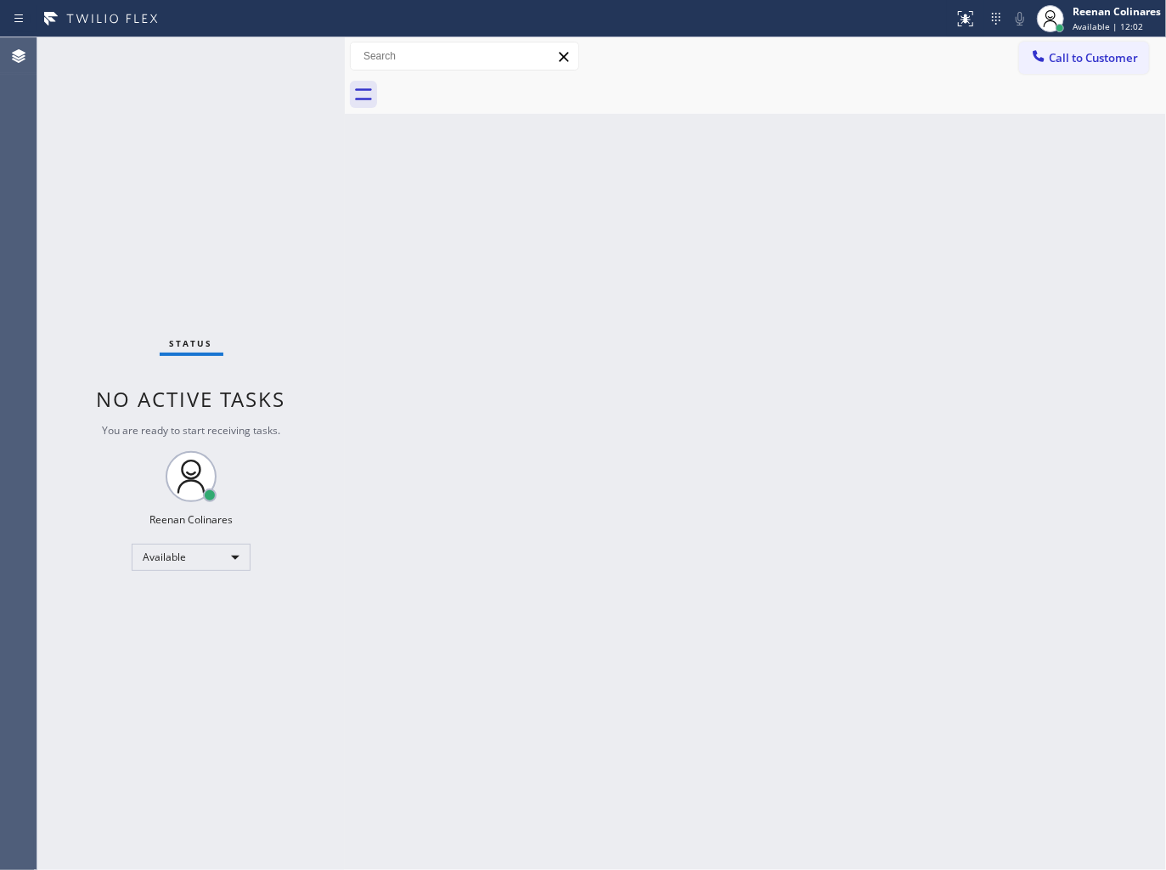
click at [256, 86] on div "Status No active tasks You are ready to start receiving tasks. Reenan Colinares…" at bounding box center [190, 453] width 307 height 832
click at [964, 31] on button at bounding box center [965, 18] width 37 height 37
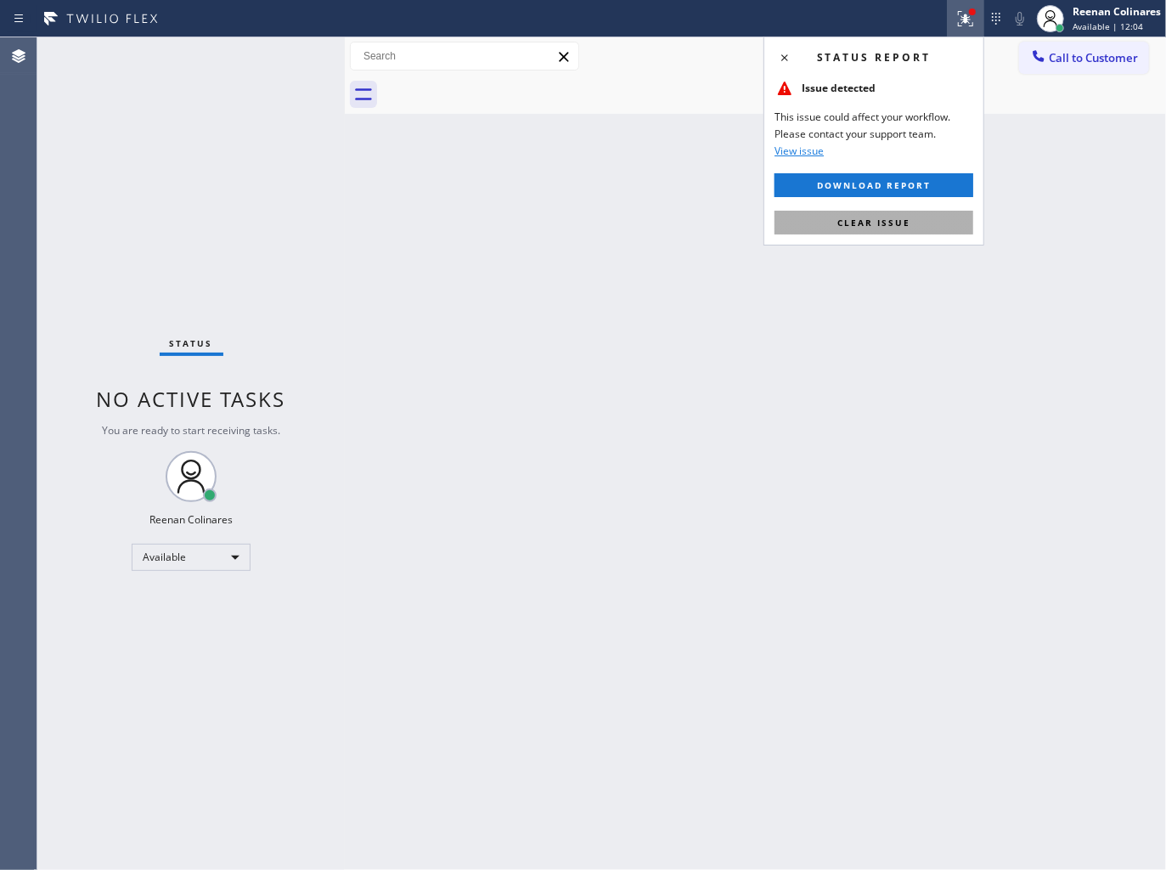
click at [869, 224] on span "Clear issue" at bounding box center [873, 223] width 73 height 12
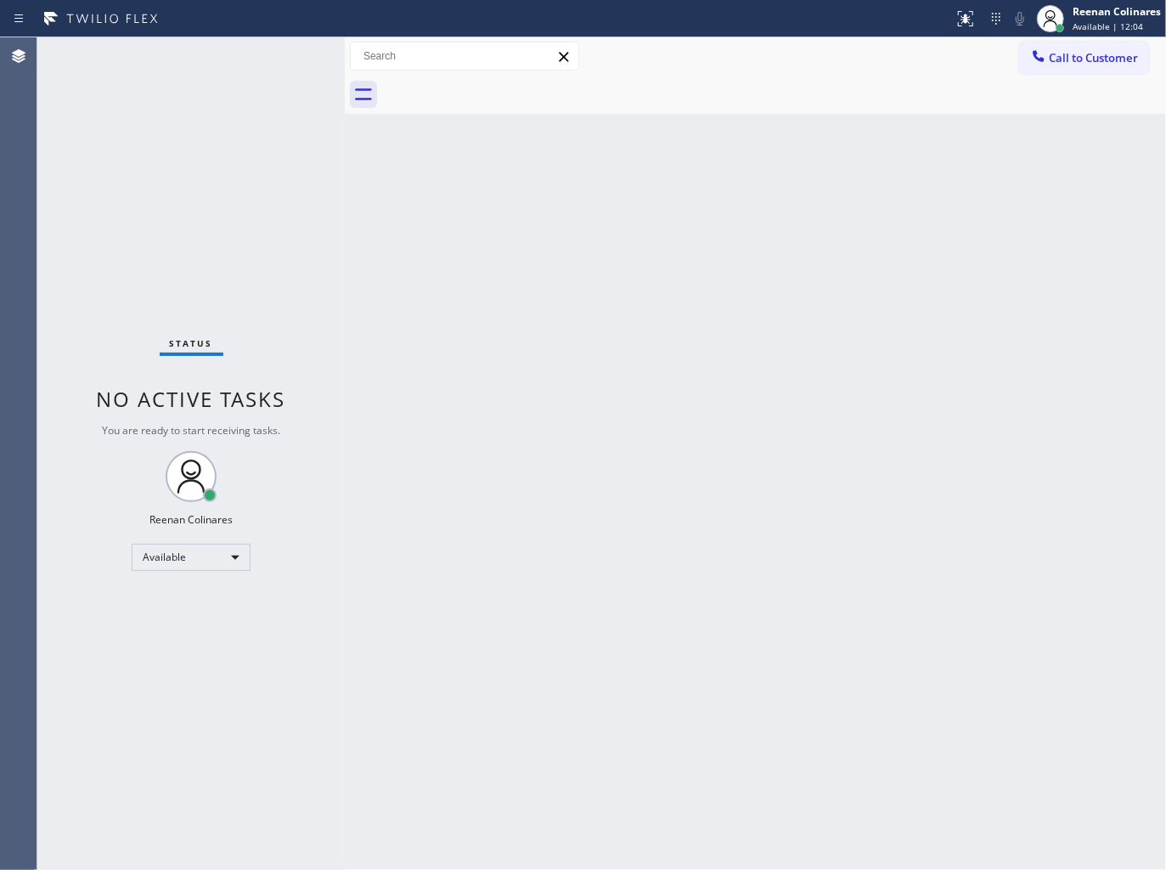
click at [578, 264] on div "Back to Dashboard Change Sender ID Customers Technicians Select a contact Outbo…" at bounding box center [755, 453] width 821 height 832
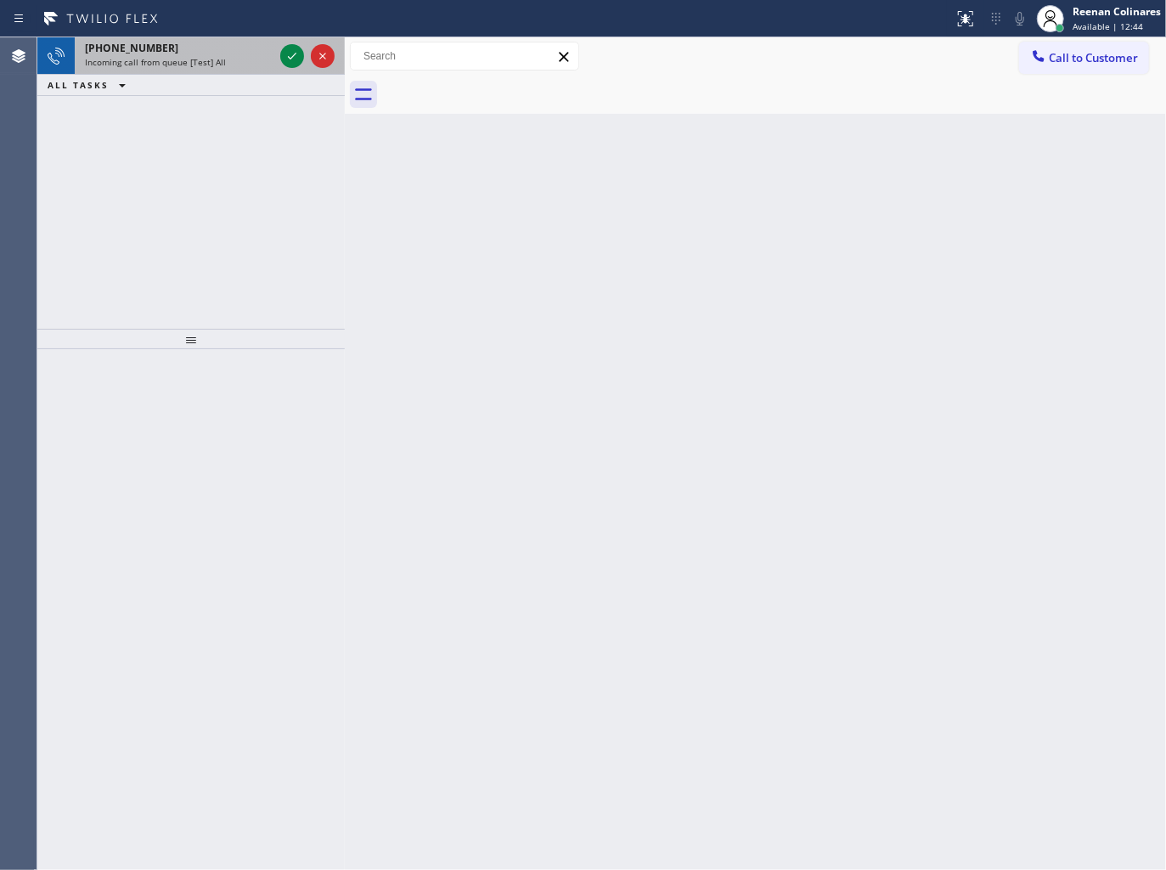
click at [240, 54] on div "[PHONE_NUMBER]" at bounding box center [179, 48] width 189 height 14
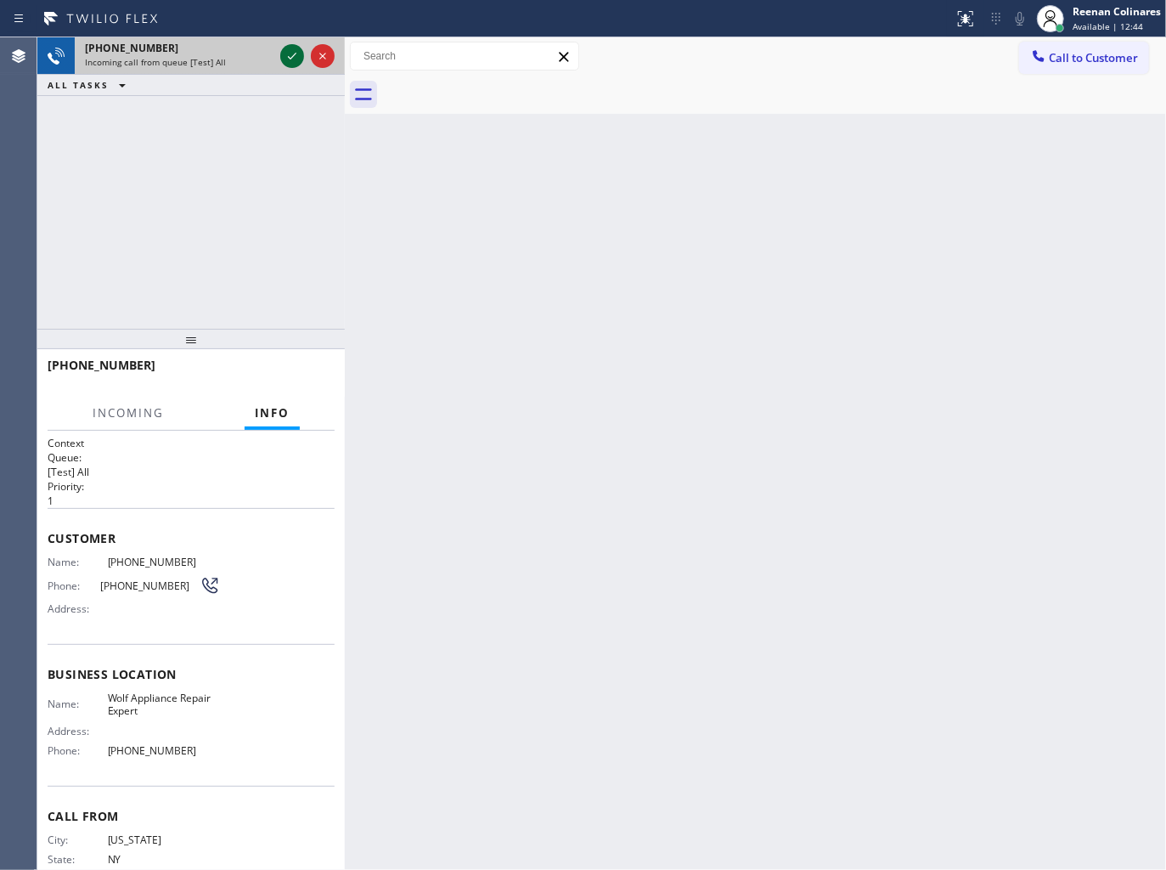
click at [289, 61] on icon at bounding box center [292, 56] width 20 height 20
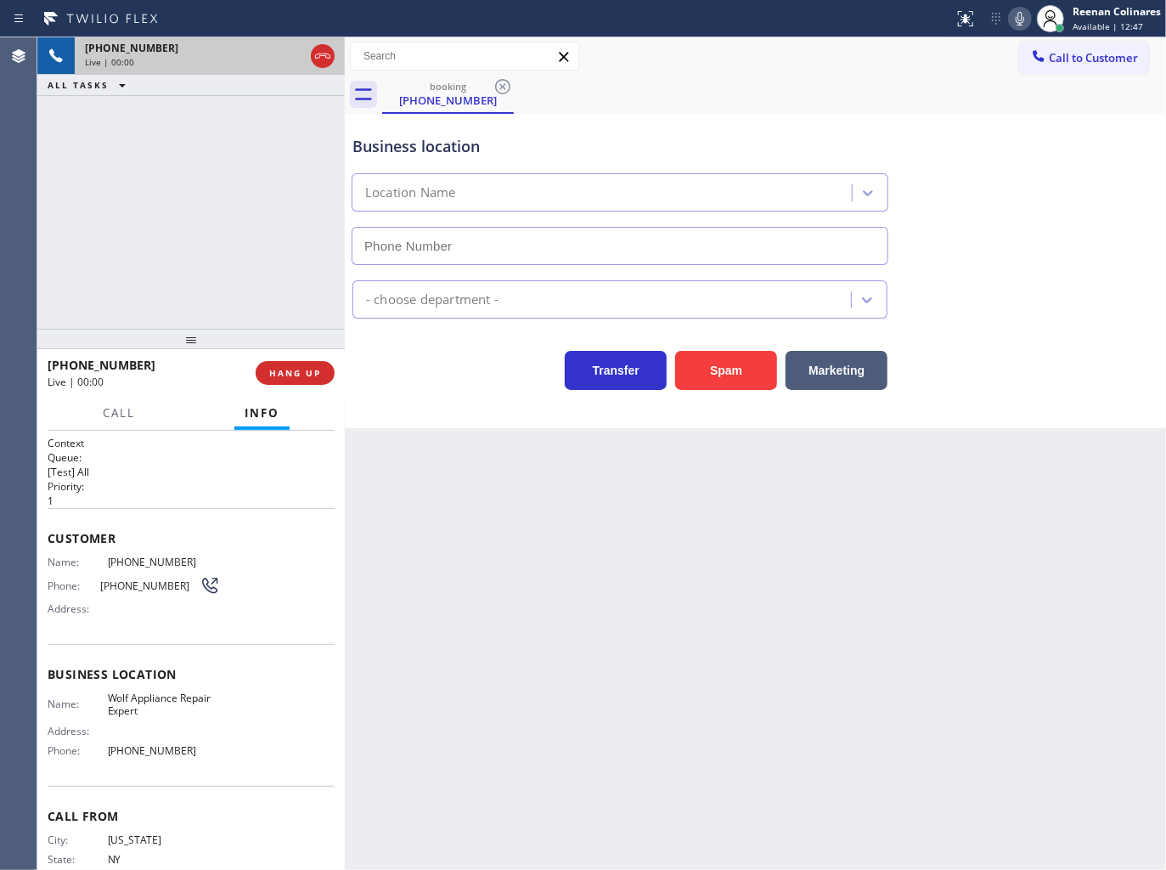
type input "[PHONE_NUMBER]"
click at [1010, 22] on icon at bounding box center [1020, 18] width 20 height 20
click at [1015, 20] on icon at bounding box center [1020, 18] width 20 height 20
click at [1017, 19] on icon at bounding box center [1020, 19] width 8 height 14
click at [1017, 19] on rect at bounding box center [1020, 17] width 12 height 12
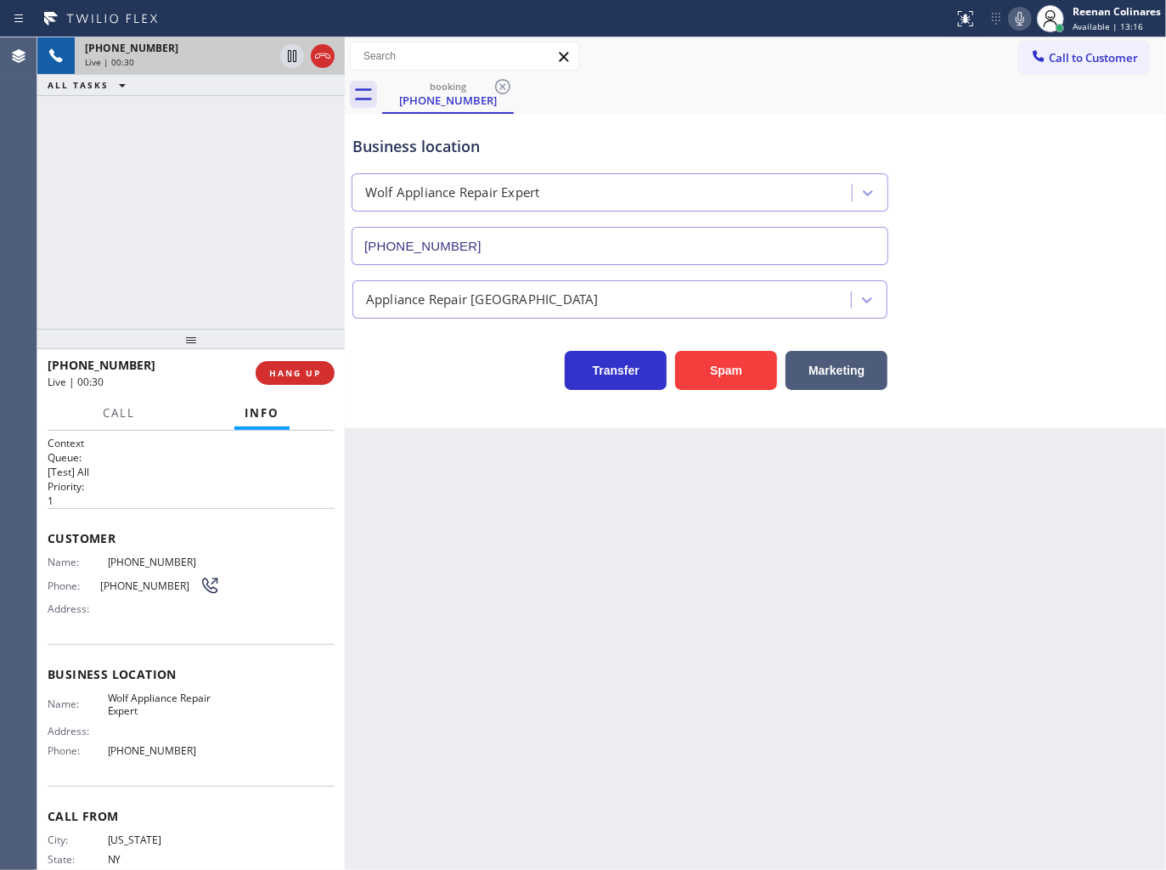
click at [1013, 20] on icon at bounding box center [1020, 18] width 20 height 20
click at [98, 413] on button "Call" at bounding box center [119, 413] width 53 height 33
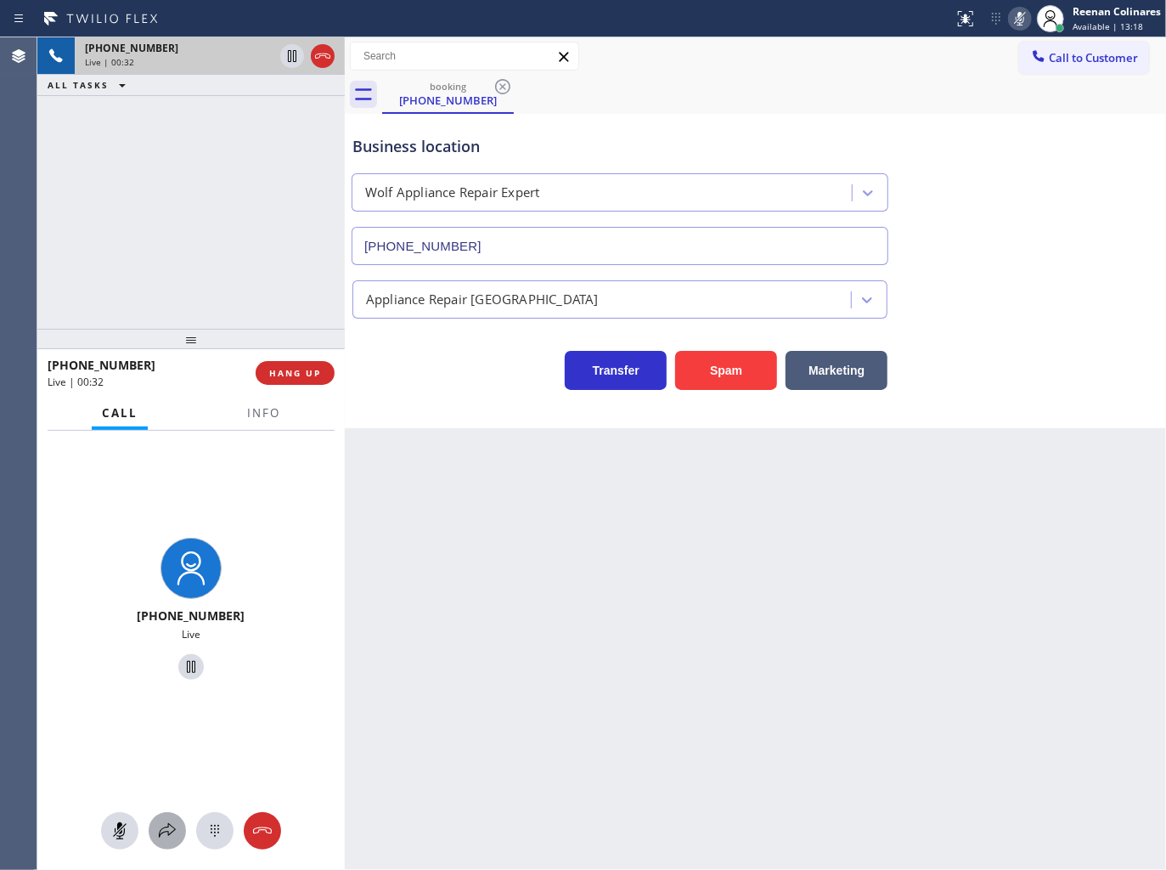
click at [172, 837] on icon at bounding box center [167, 830] width 20 height 20
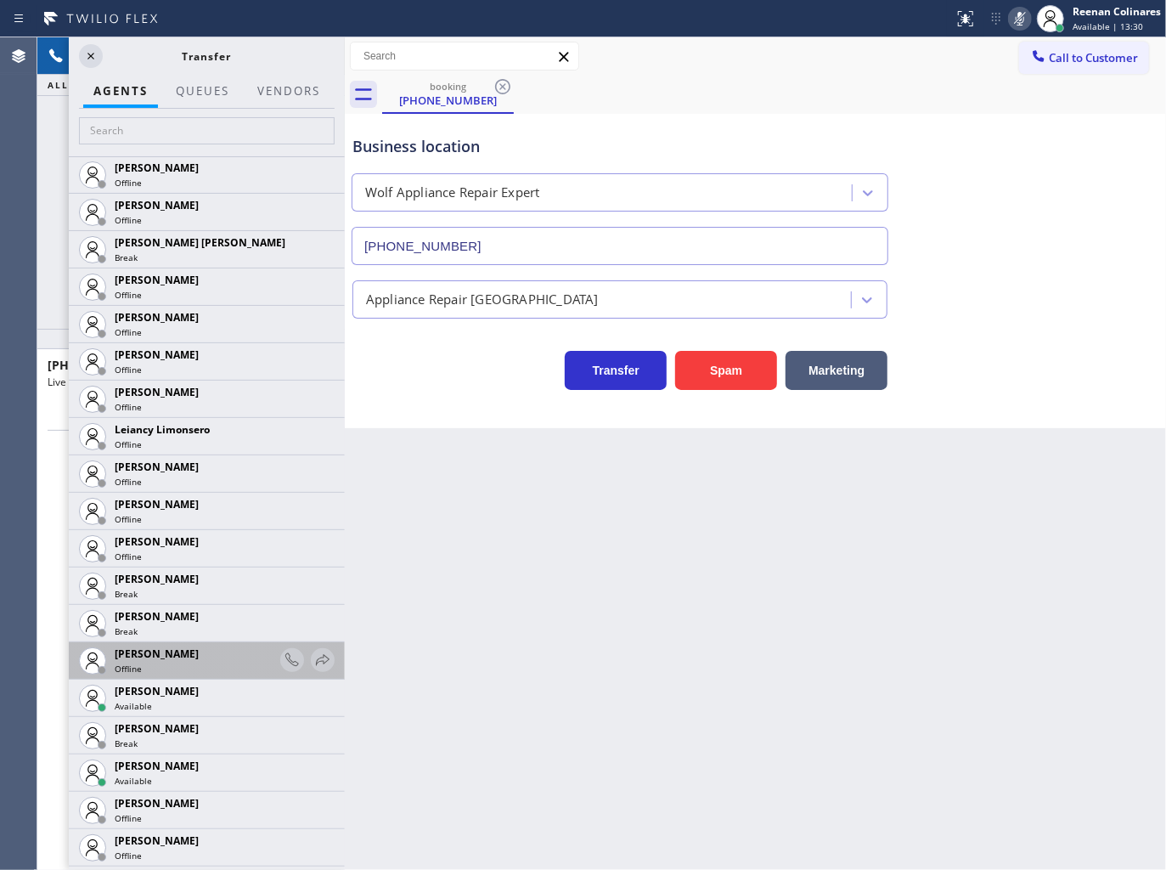
scroll to position [2264, 0]
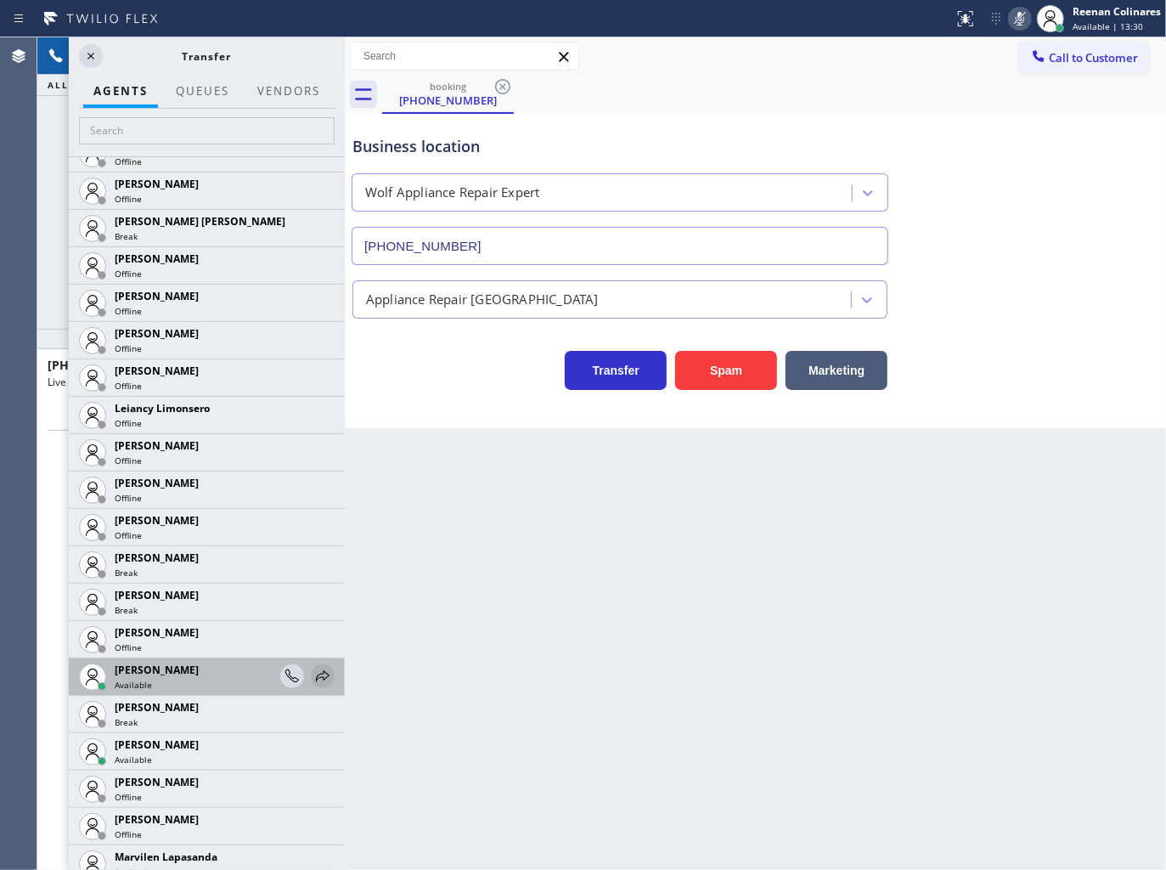
click at [312, 674] on icon at bounding box center [322, 676] width 20 height 20
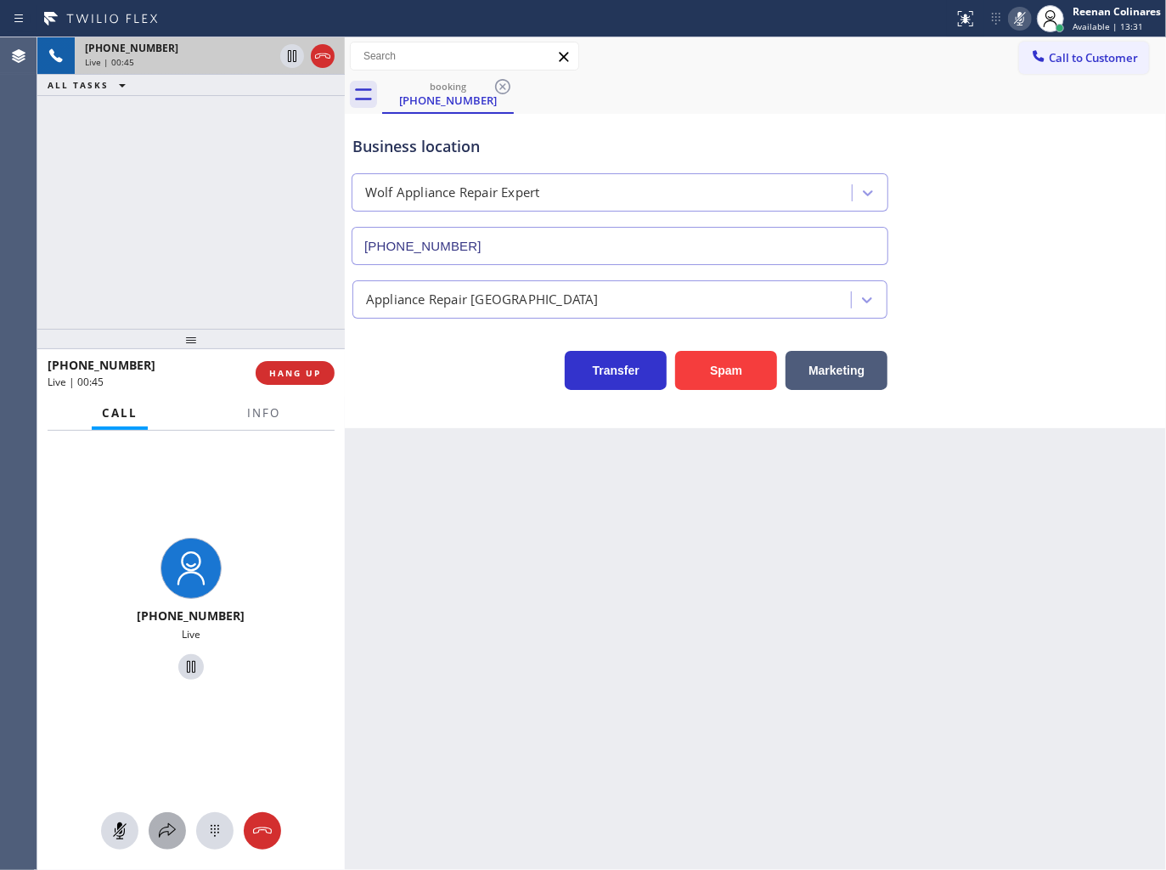
click at [163, 824] on icon at bounding box center [167, 830] width 20 height 20
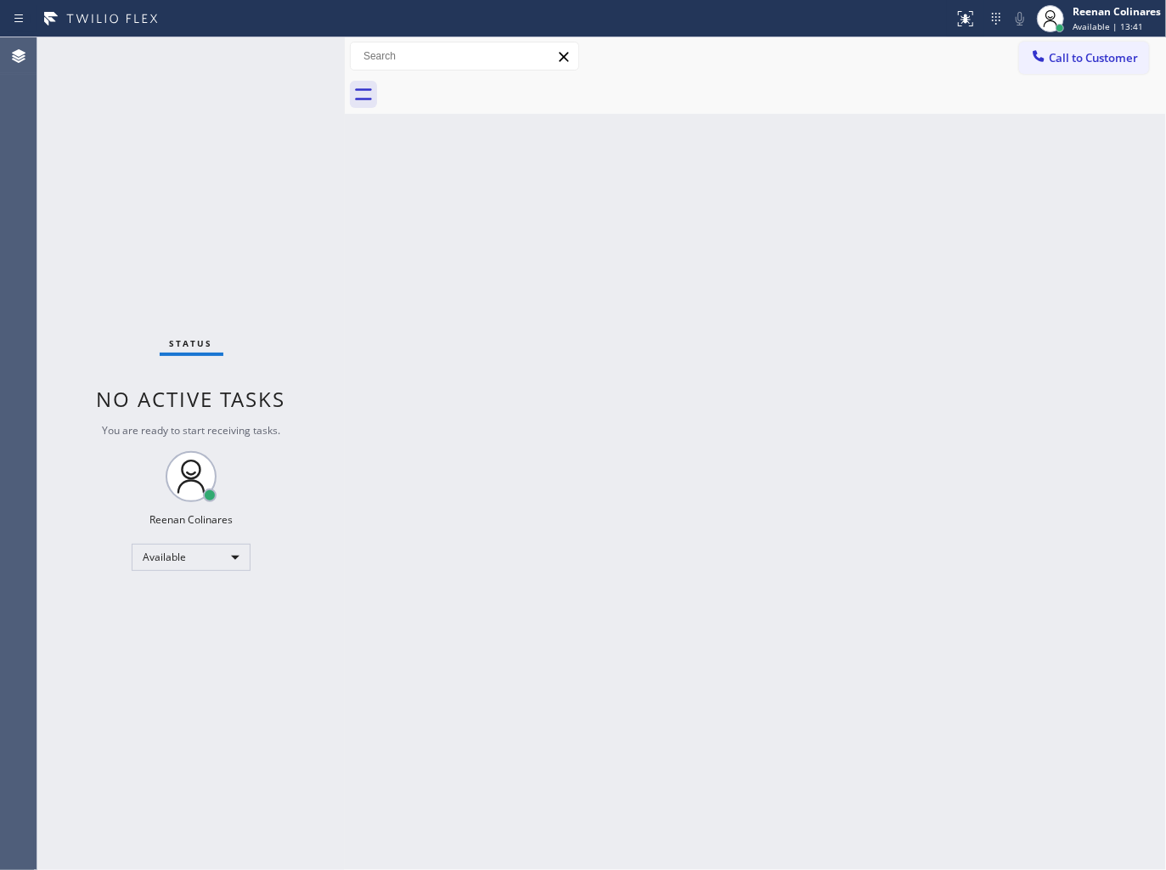
drag, startPoint x: 825, startPoint y: 181, endPoint x: 813, endPoint y: 176, distance: 12.9
click at [825, 181] on div "Back to Dashboard Change Sender ID Customers Technicians Select a contact Outbo…" at bounding box center [755, 453] width 821 height 832
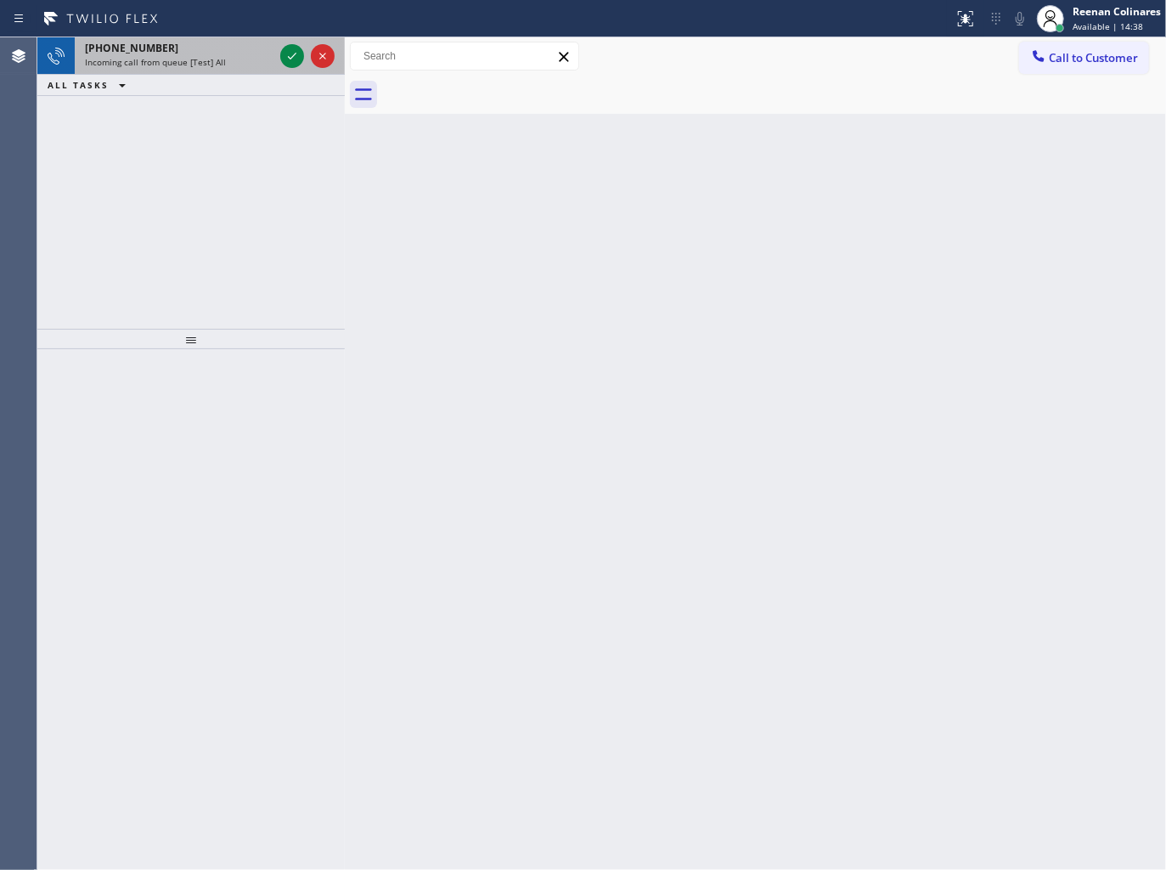
click at [190, 59] on span "Incoming call from queue [Test] All" at bounding box center [155, 62] width 141 height 12
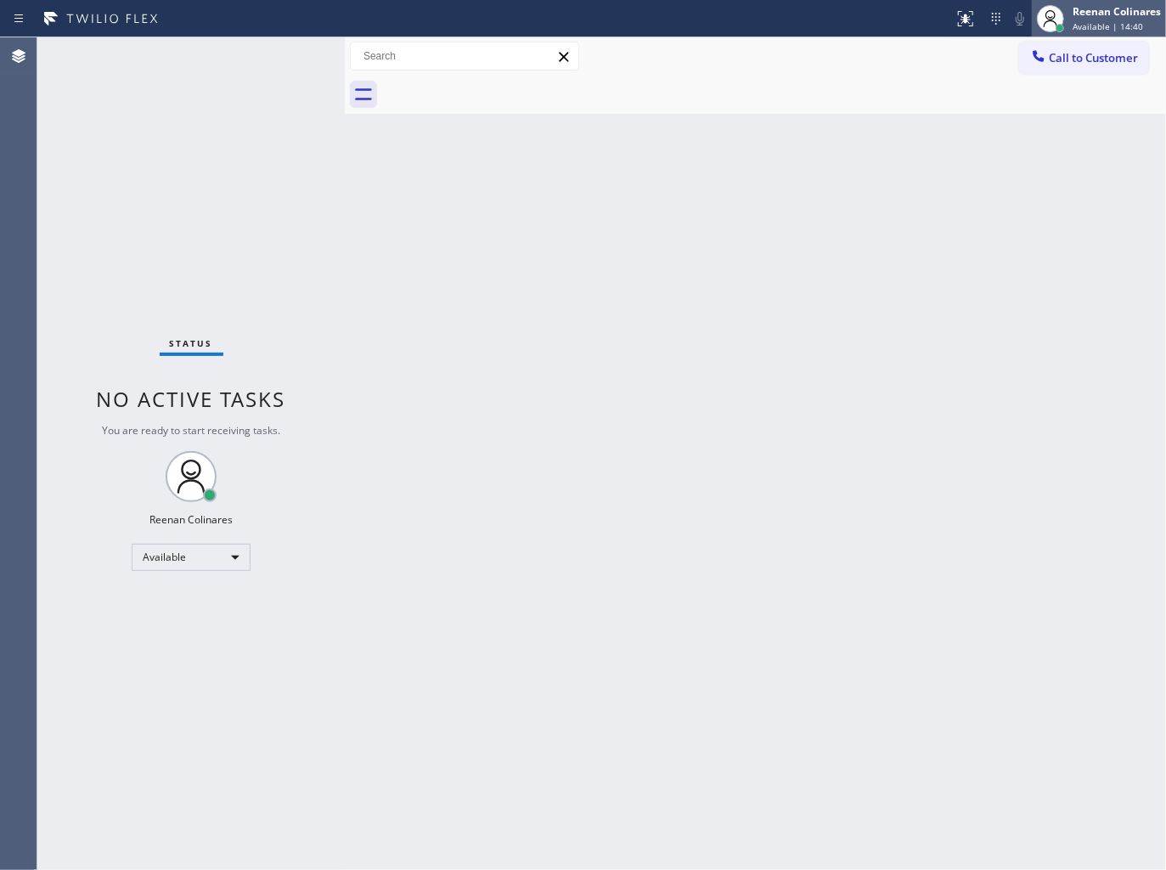
click at [1089, 20] on span "Available | 14:40" at bounding box center [1107, 26] width 70 height 12
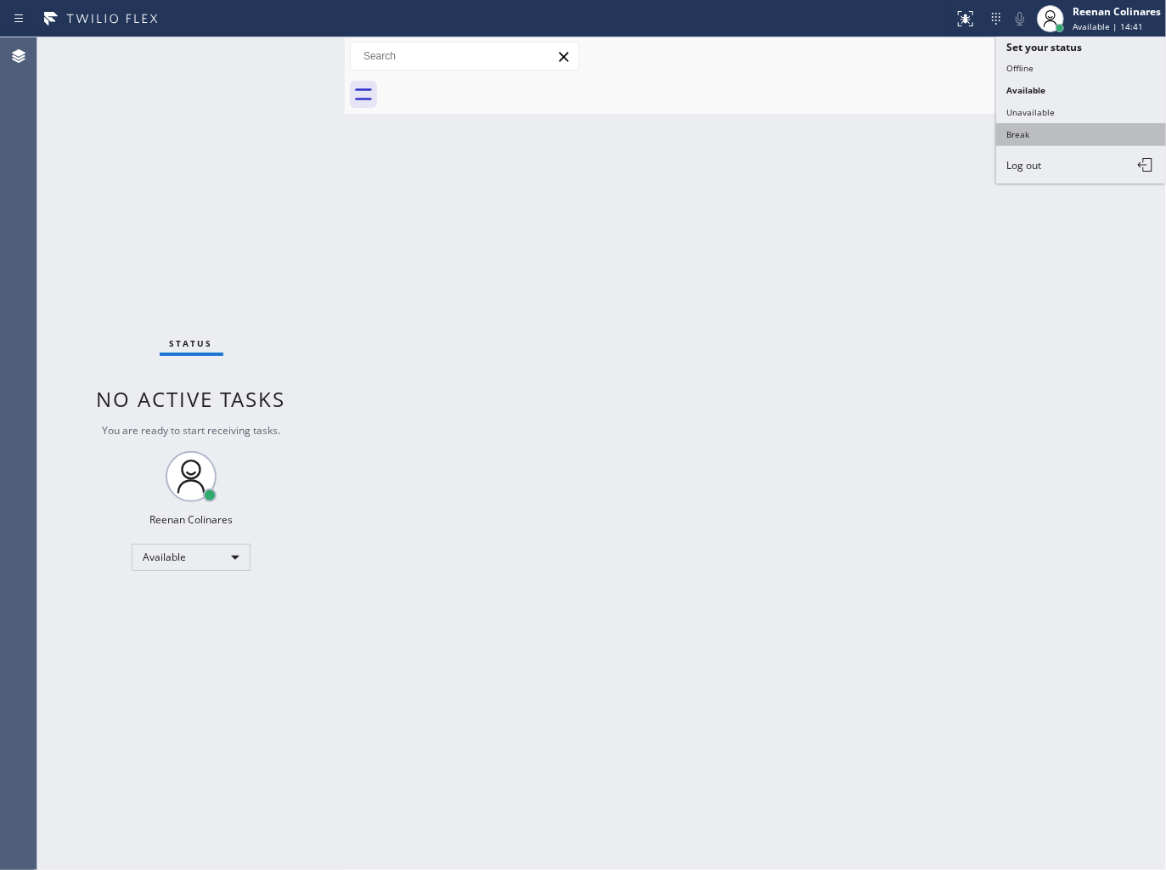
click at [1036, 133] on button "Break" at bounding box center [1081, 134] width 170 height 22
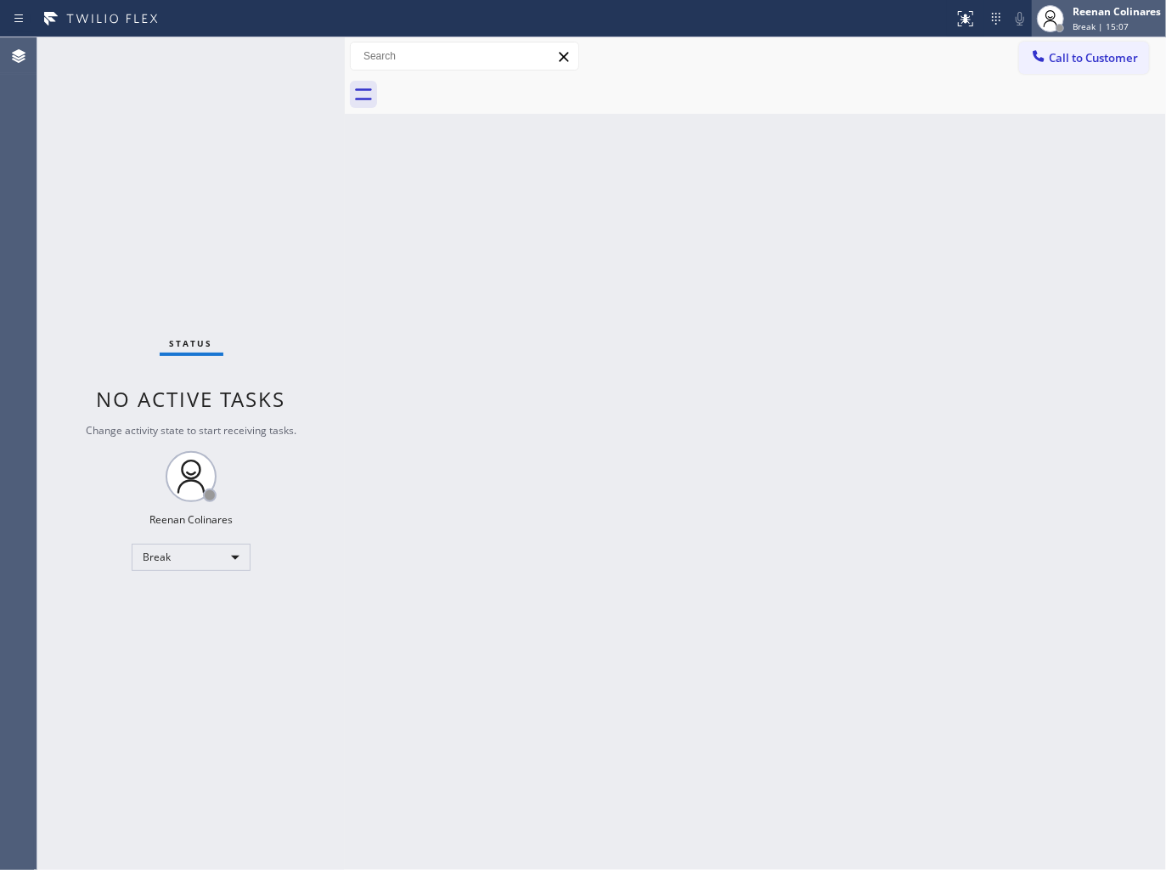
click at [1084, 28] on span "Break | 15:07" at bounding box center [1100, 26] width 56 height 12
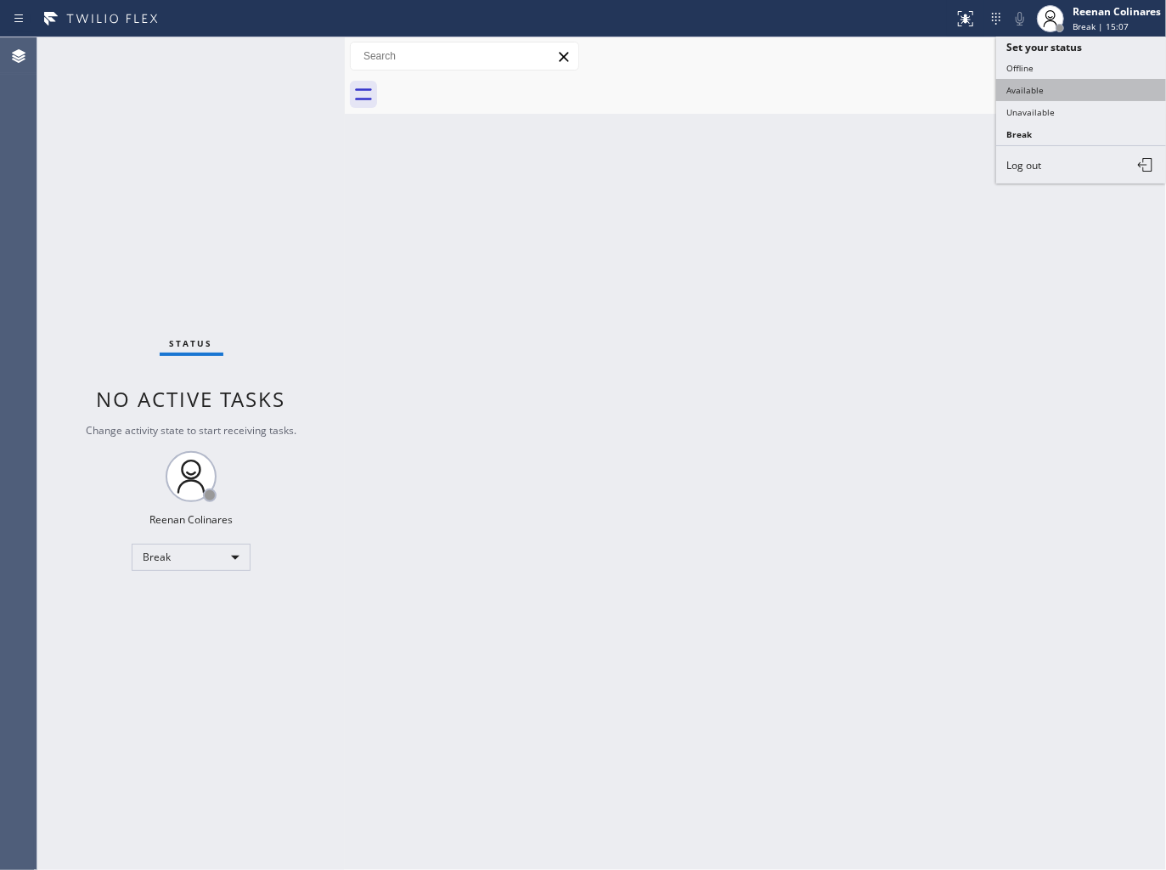
click at [1028, 86] on button "Available" at bounding box center [1081, 90] width 170 height 22
click at [586, 383] on div "Back to Dashboard Change Sender ID Customers Technicians Select a contact Outbo…" at bounding box center [755, 453] width 821 height 832
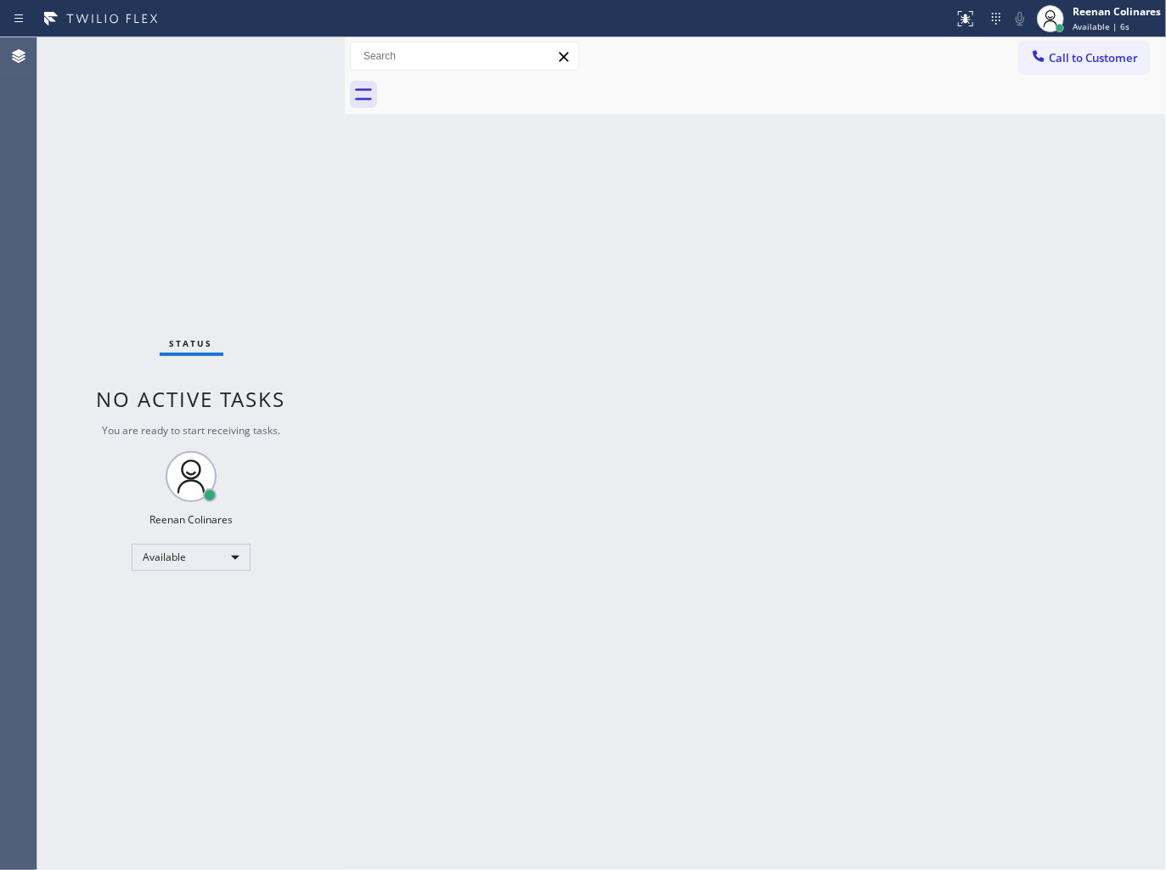
click at [722, 221] on div "Back to Dashboard Change Sender ID Customers Technicians Select a contact Outbo…" at bounding box center [755, 453] width 821 height 832
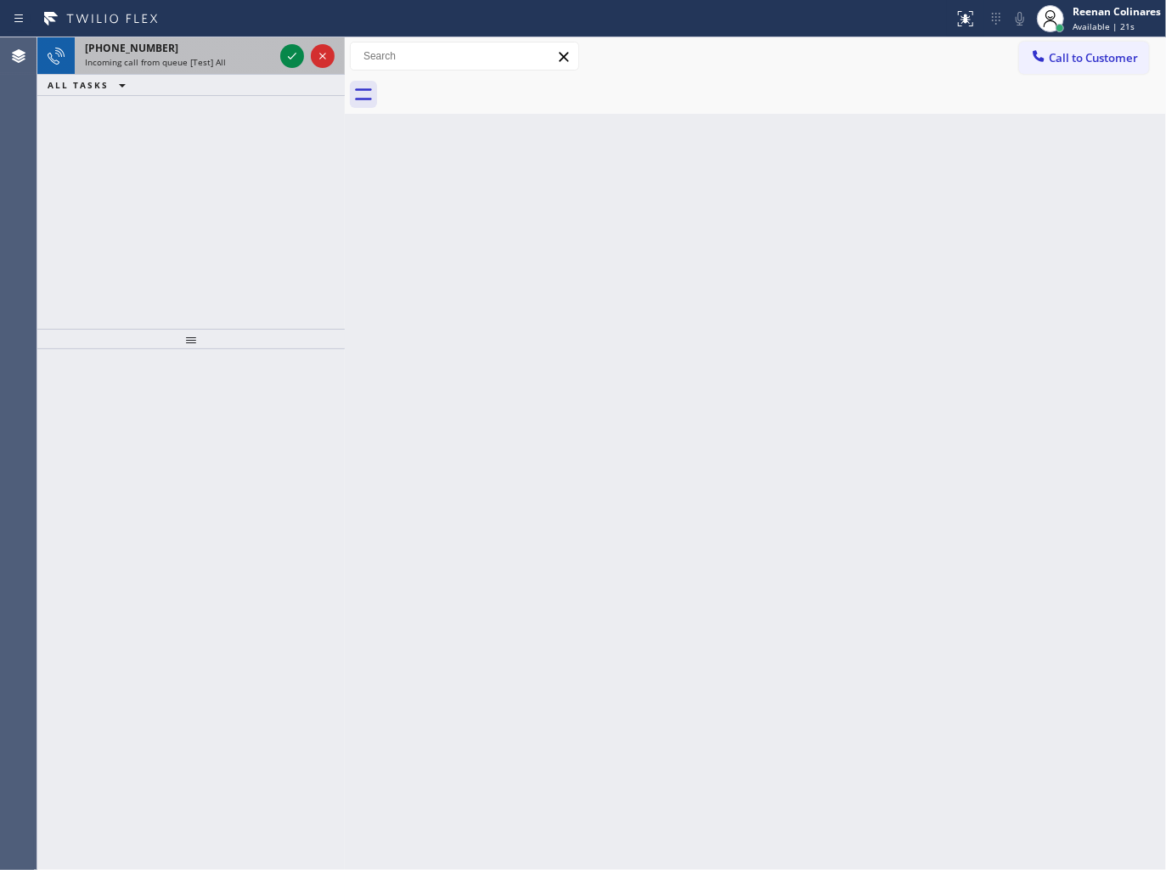
click at [132, 60] on span "Incoming call from queue [Test] All" at bounding box center [155, 62] width 141 height 12
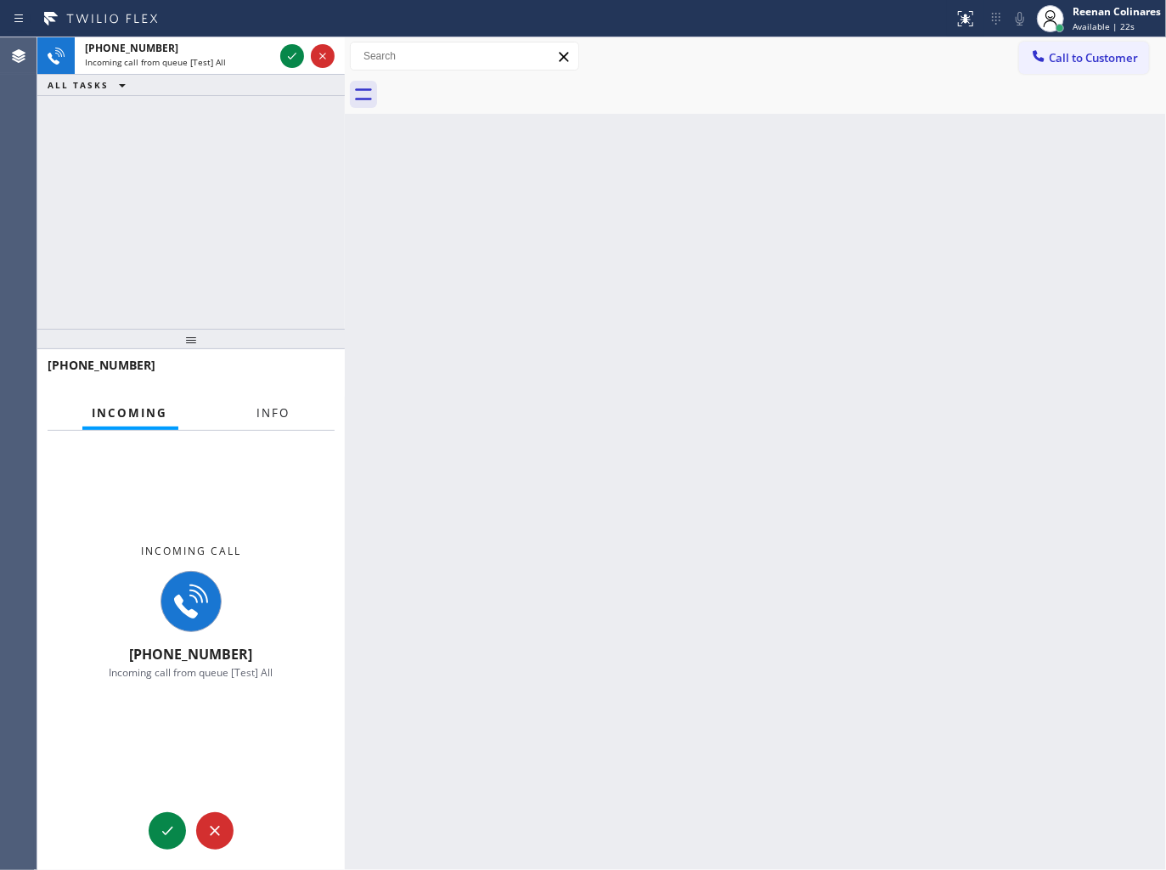
click at [269, 422] on button "Info" at bounding box center [273, 413] width 53 height 33
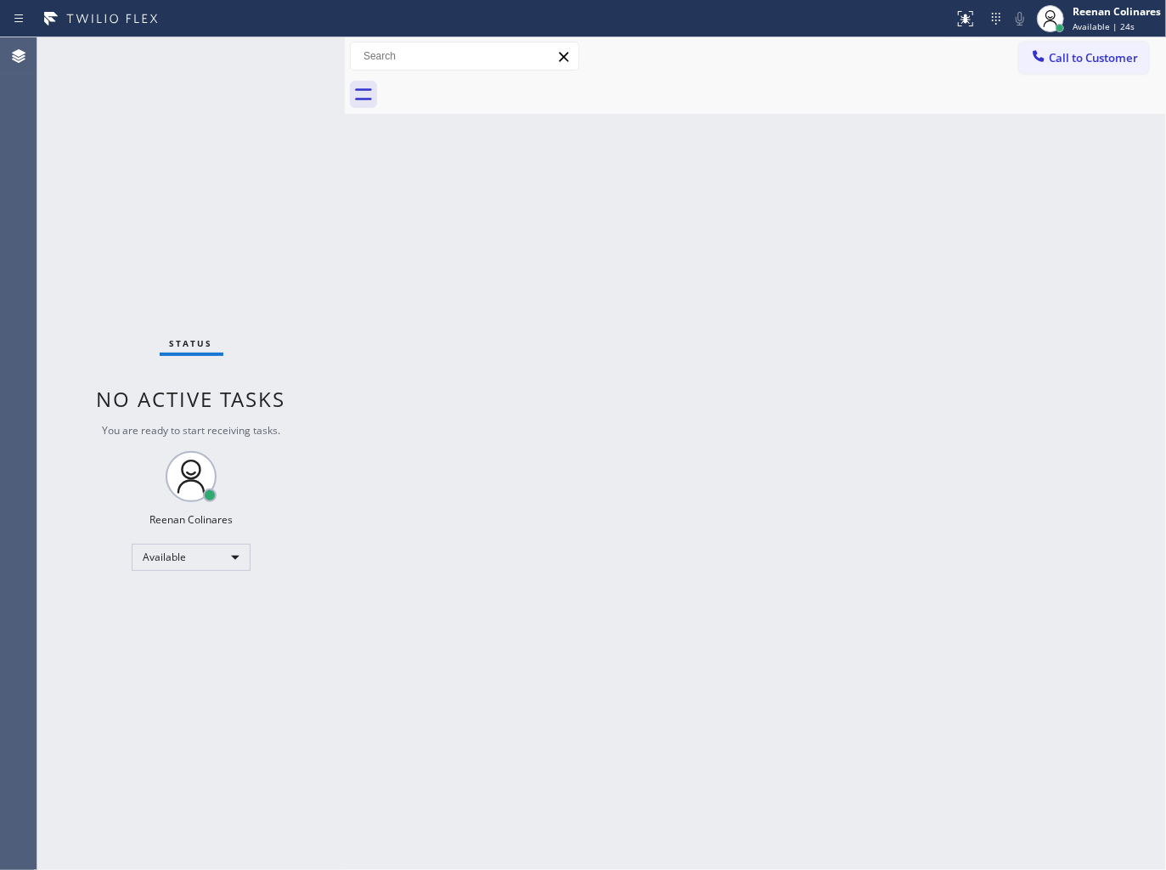
click at [287, 60] on div "Status No active tasks You are ready to start receiving tasks. Reenan Colinares…" at bounding box center [190, 453] width 307 height 832
click at [258, 55] on div "Status No active tasks You are ready to start receiving tasks. Reenan Colinares…" at bounding box center [190, 453] width 307 height 832
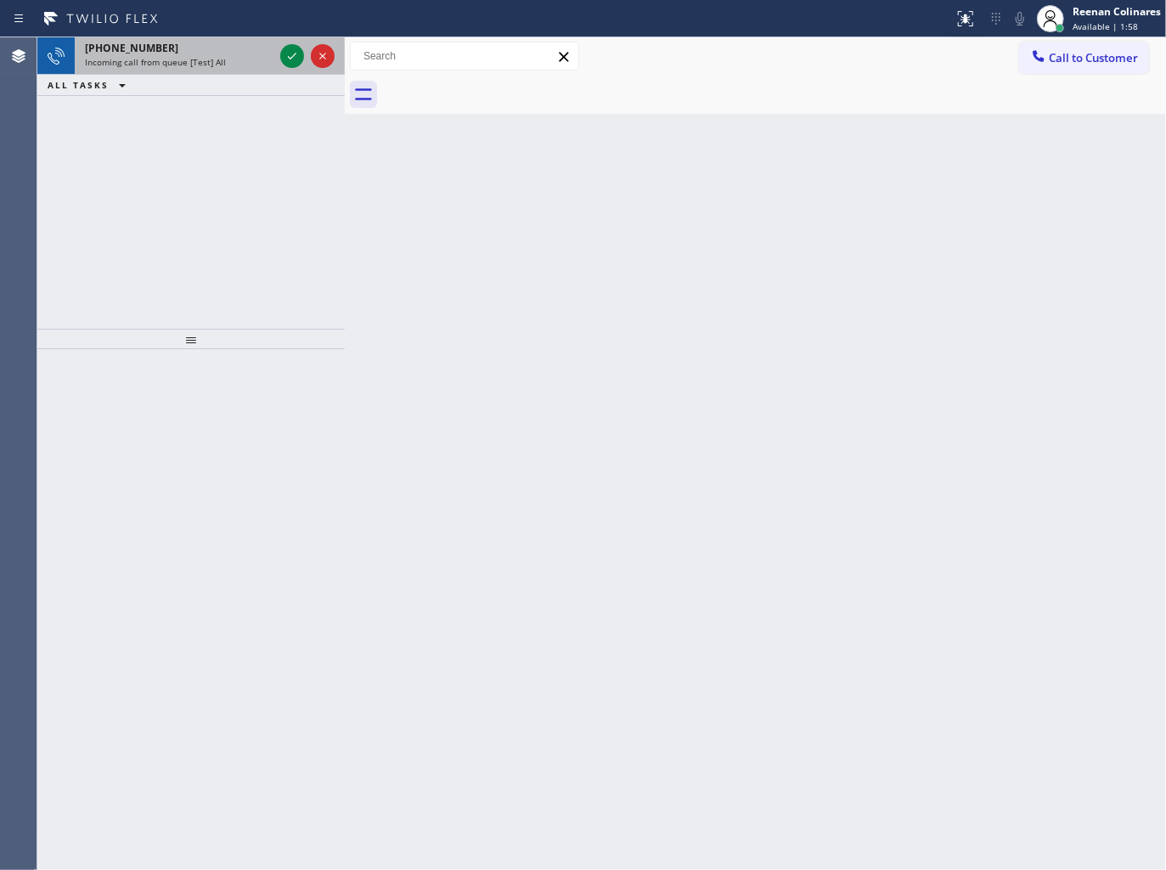
click at [199, 52] on div "[PHONE_NUMBER]" at bounding box center [179, 48] width 189 height 14
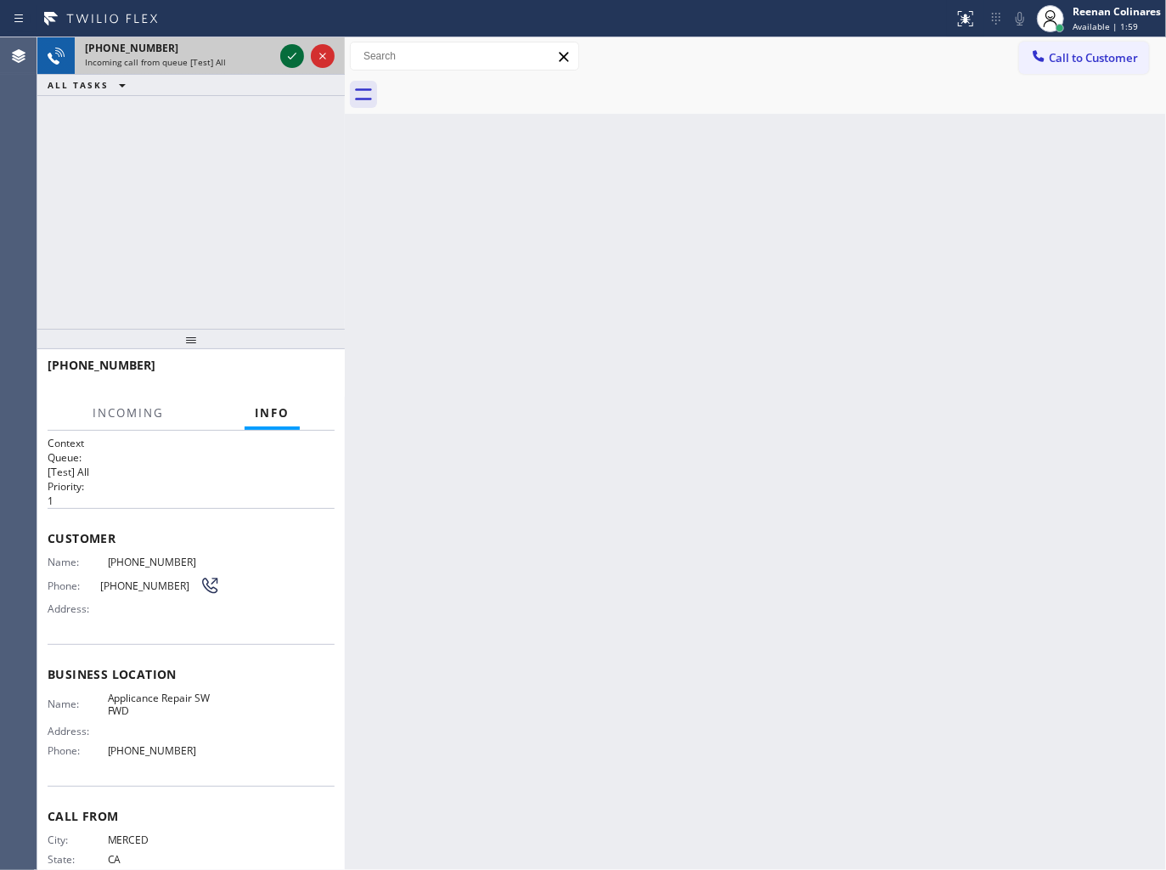
click at [284, 56] on icon at bounding box center [292, 56] width 20 height 20
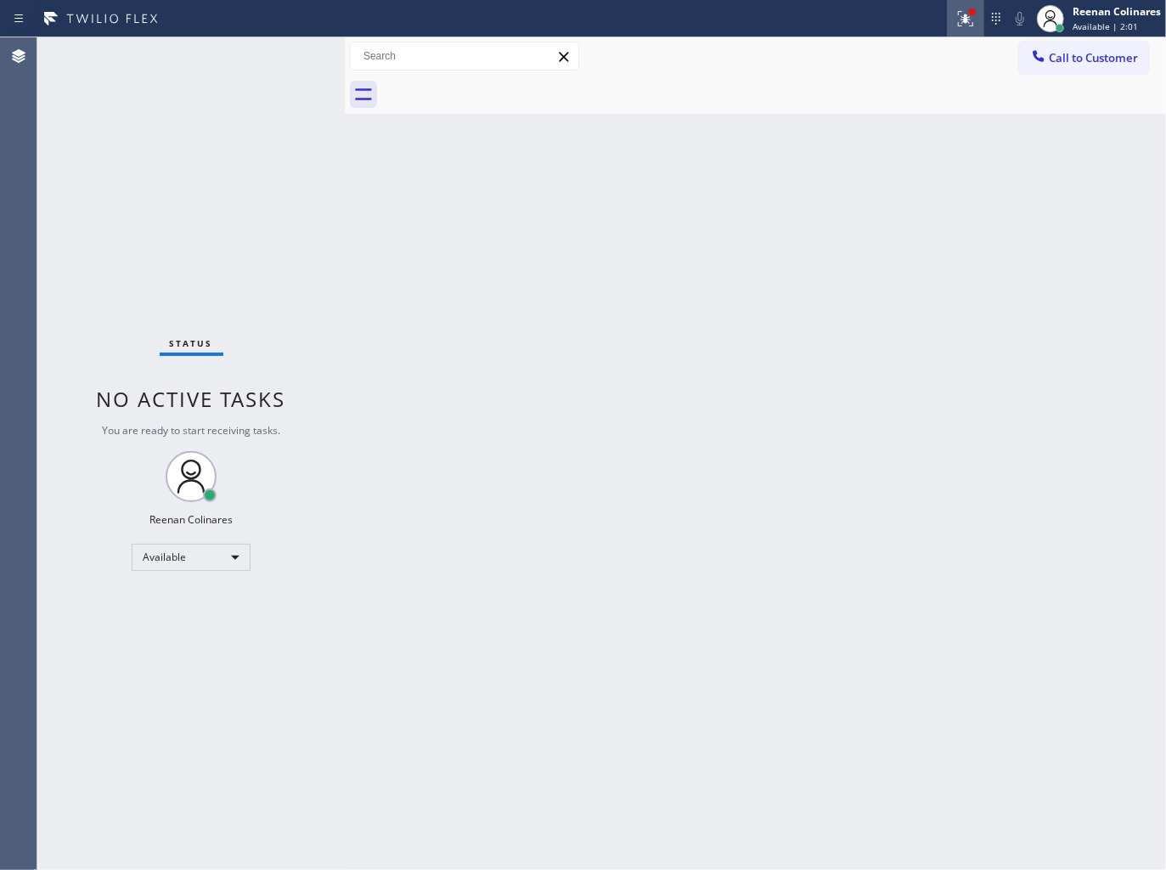
click at [964, 4] on button at bounding box center [965, 18] width 37 height 37
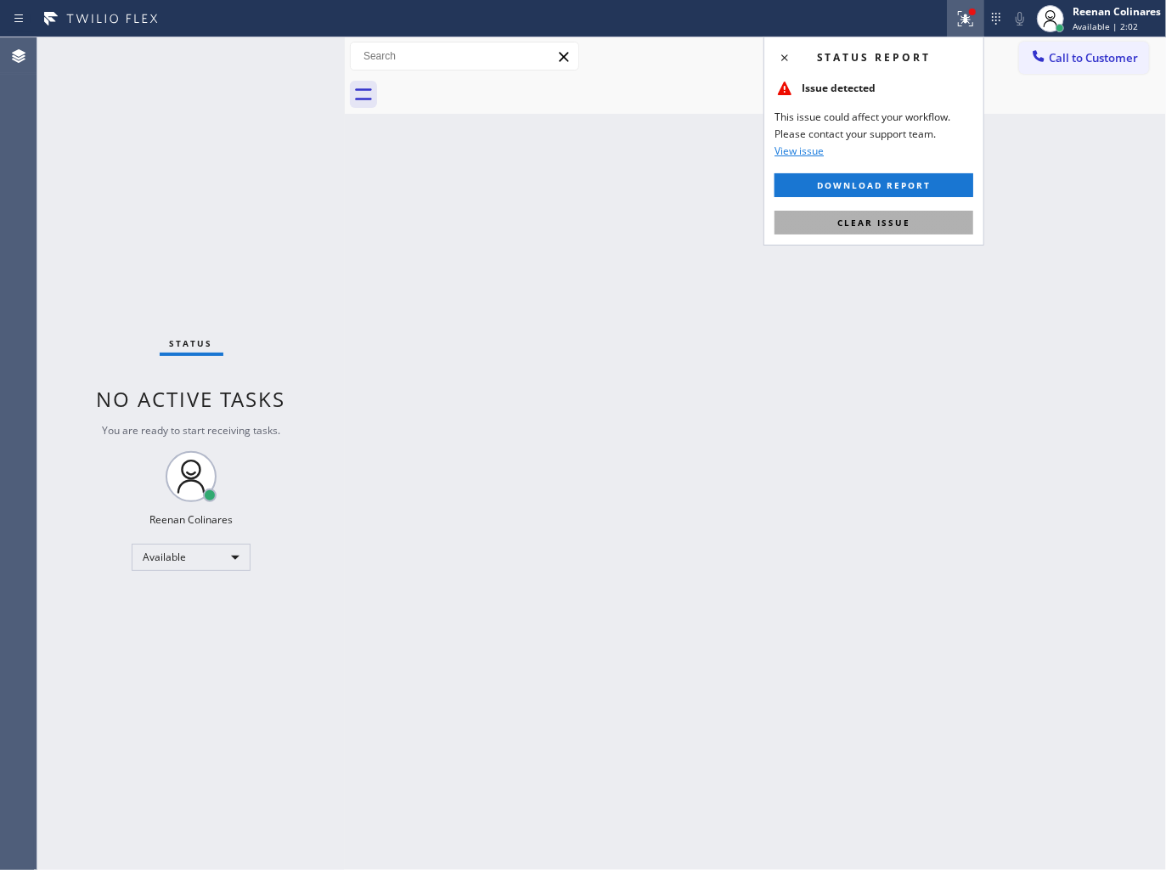
click at [866, 222] on span "Clear issue" at bounding box center [873, 223] width 73 height 12
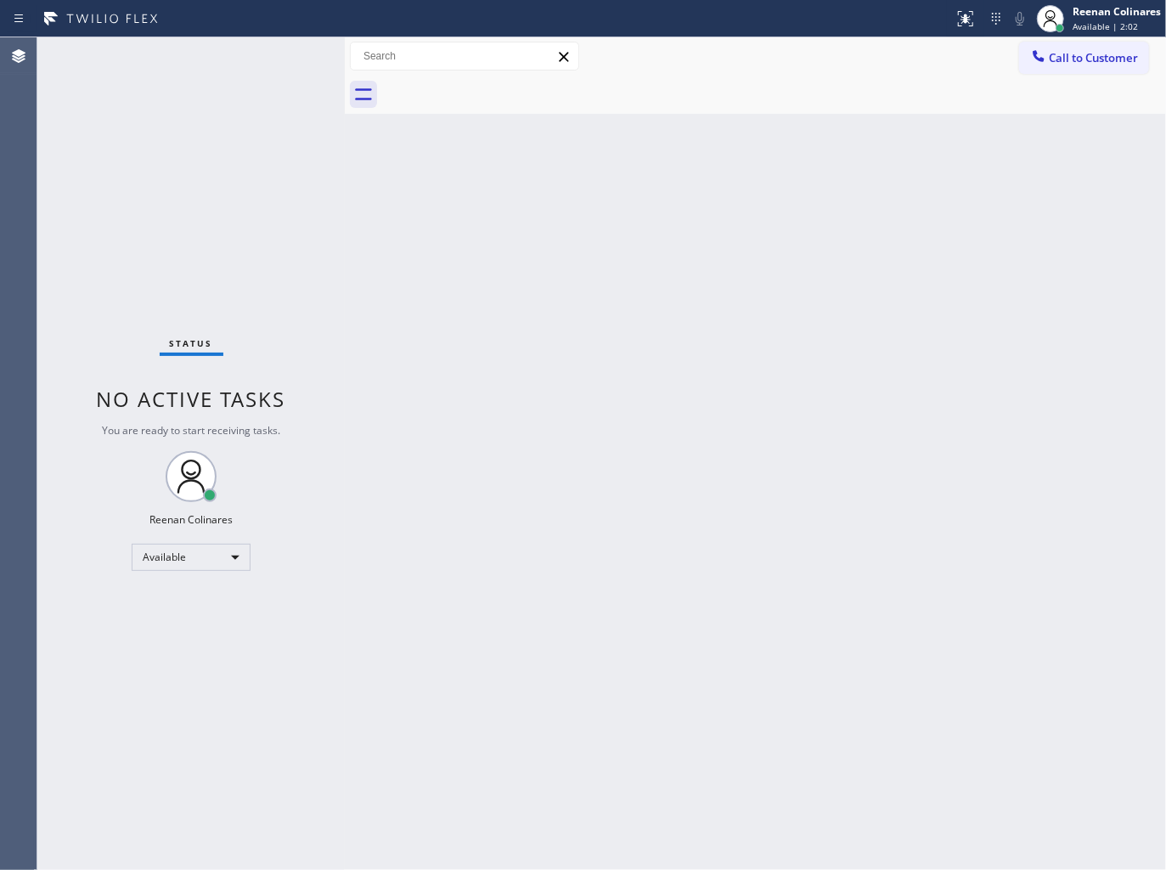
click at [655, 224] on div "Back to Dashboard Change Sender ID Customers Technicians Select a contact Outbo…" at bounding box center [755, 453] width 821 height 832
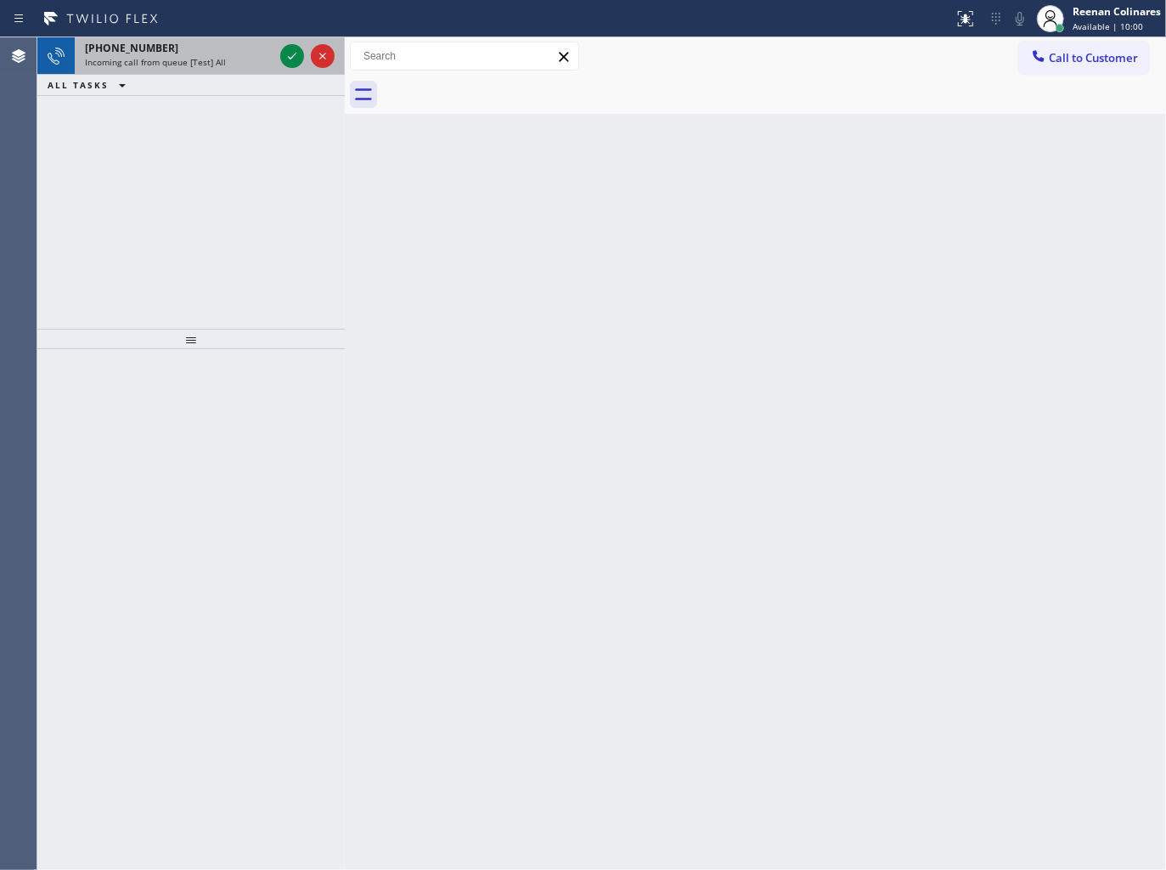
click at [236, 60] on div "Incoming call from queue [Test] All" at bounding box center [179, 62] width 189 height 12
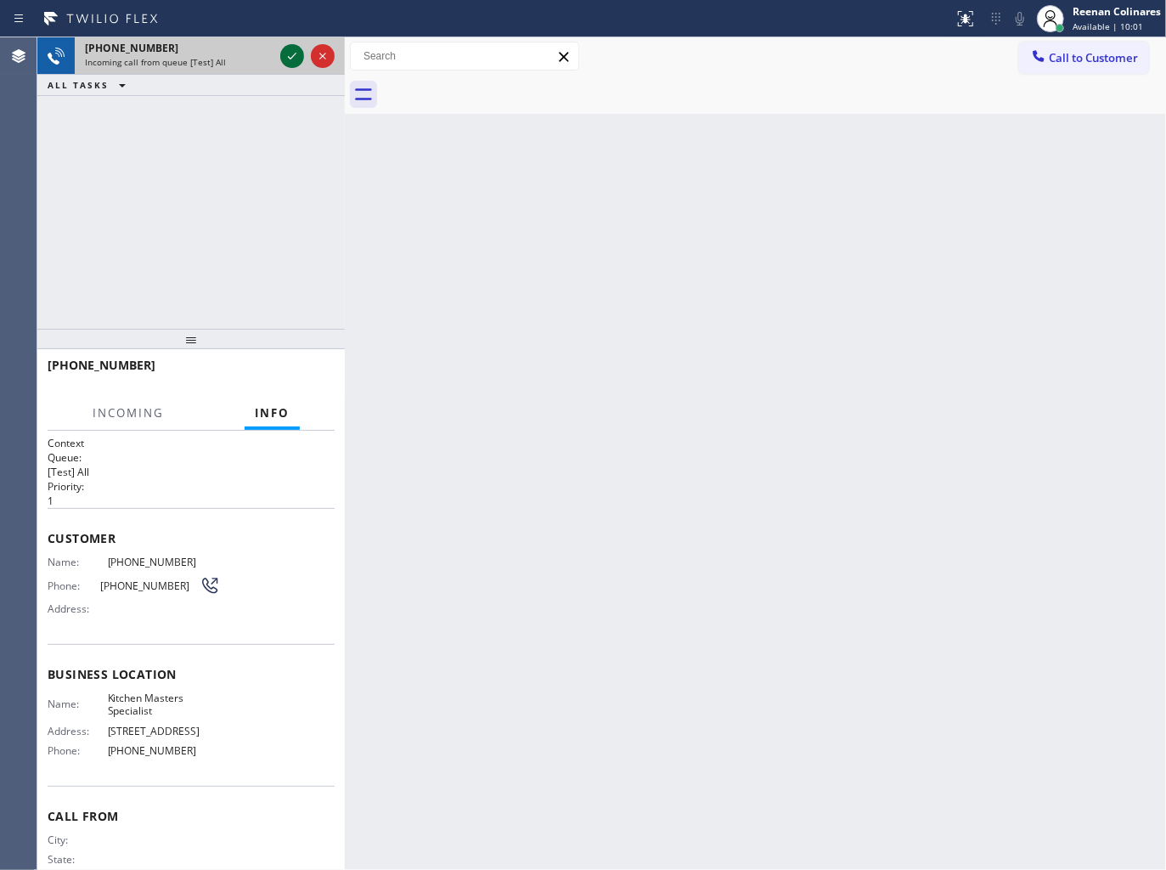
click at [285, 52] on icon at bounding box center [292, 56] width 20 height 20
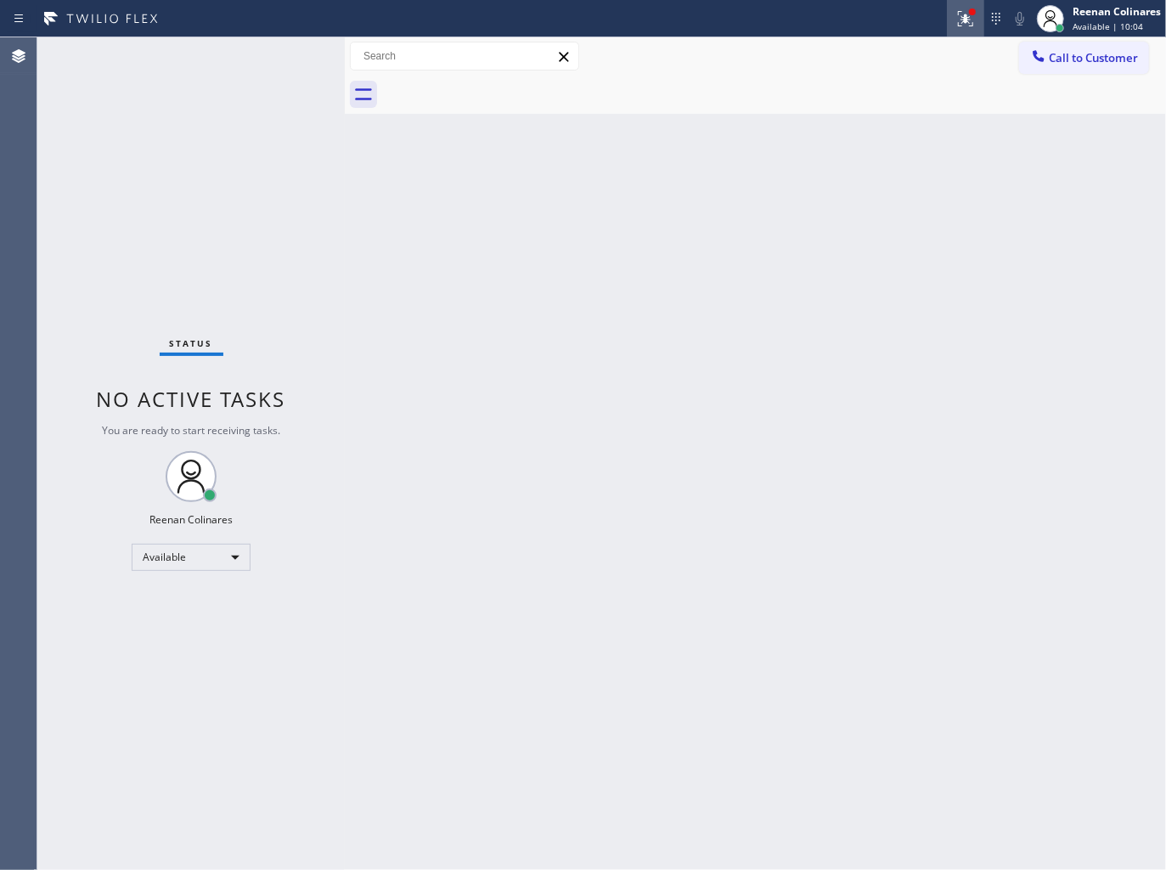
click at [960, 12] on icon at bounding box center [965, 18] width 20 height 20
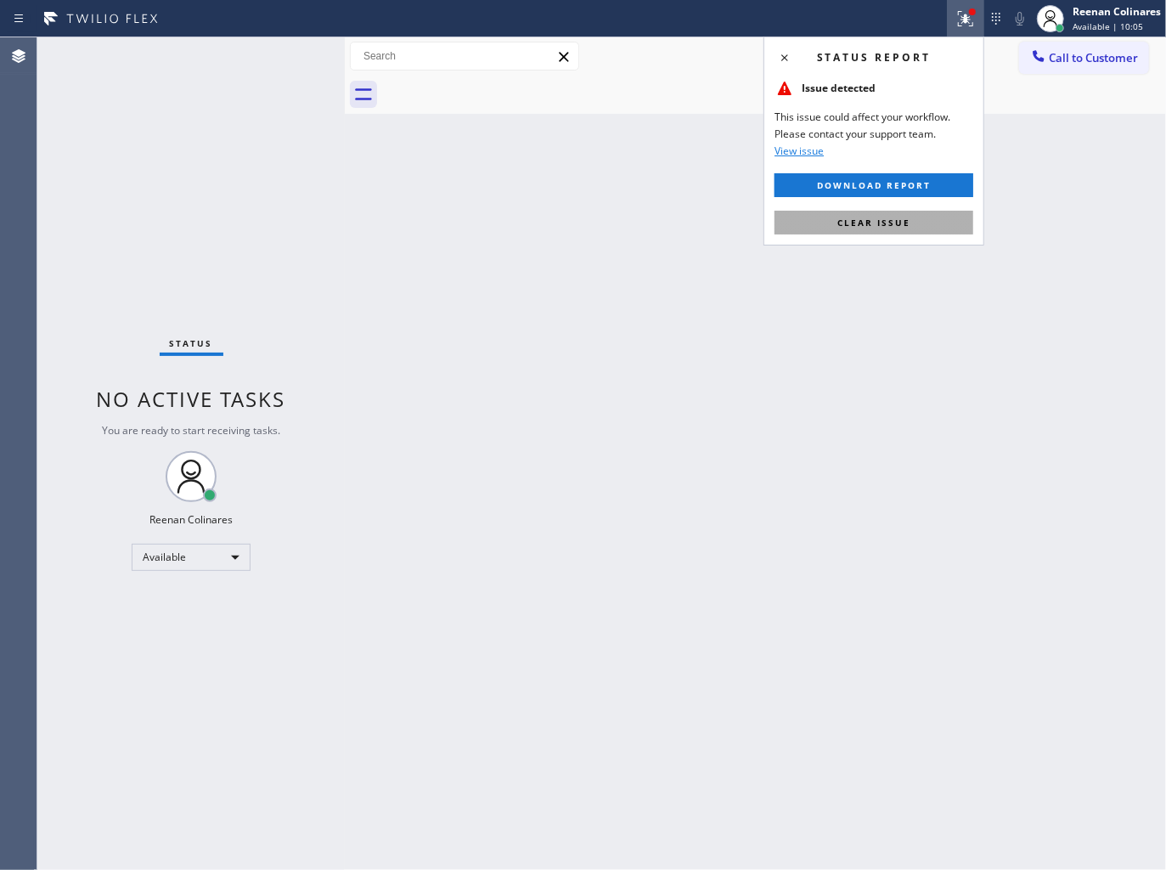
click at [883, 221] on span "Clear issue" at bounding box center [873, 223] width 73 height 12
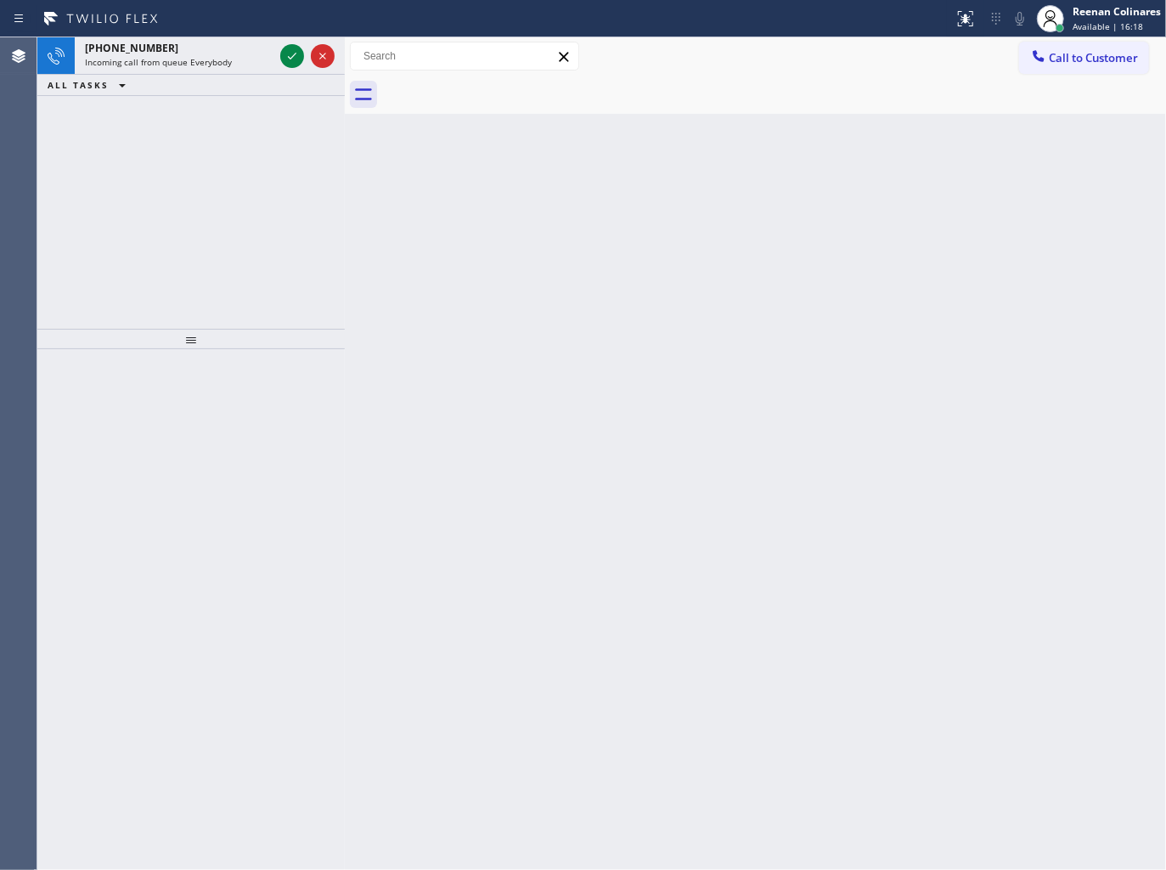
click at [233, 81] on div "ALL TASKS ALL TASKS ACTIVE TASKS TASKS IN WRAP UP" at bounding box center [190, 85] width 307 height 21
click at [242, 65] on div "Incoming call from queue Everybody" at bounding box center [179, 62] width 189 height 12
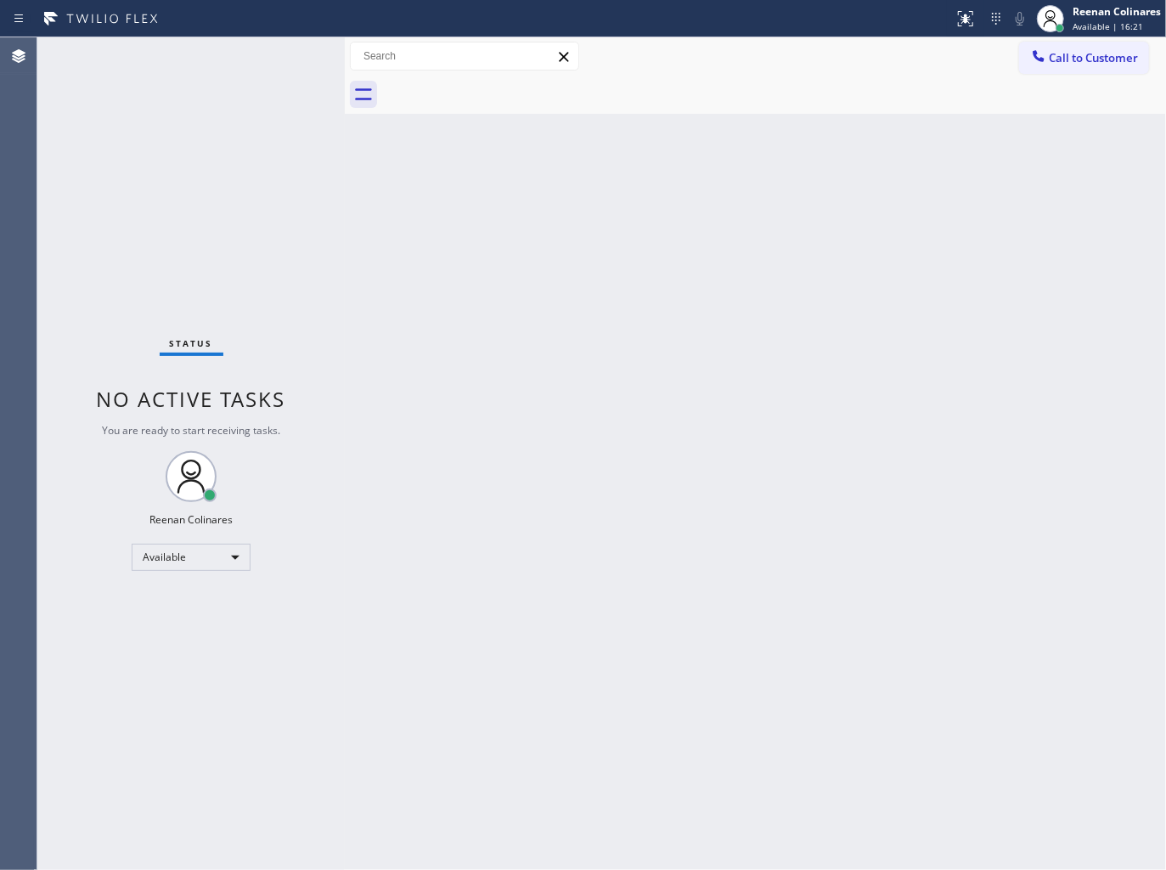
click at [199, 65] on div "Status No active tasks You are ready to start receiving tasks. Reenan Colinares…" at bounding box center [190, 453] width 307 height 832
click at [214, 81] on div "Status No active tasks You are ready to start receiving tasks. Reenan Colinares…" at bounding box center [190, 453] width 307 height 832
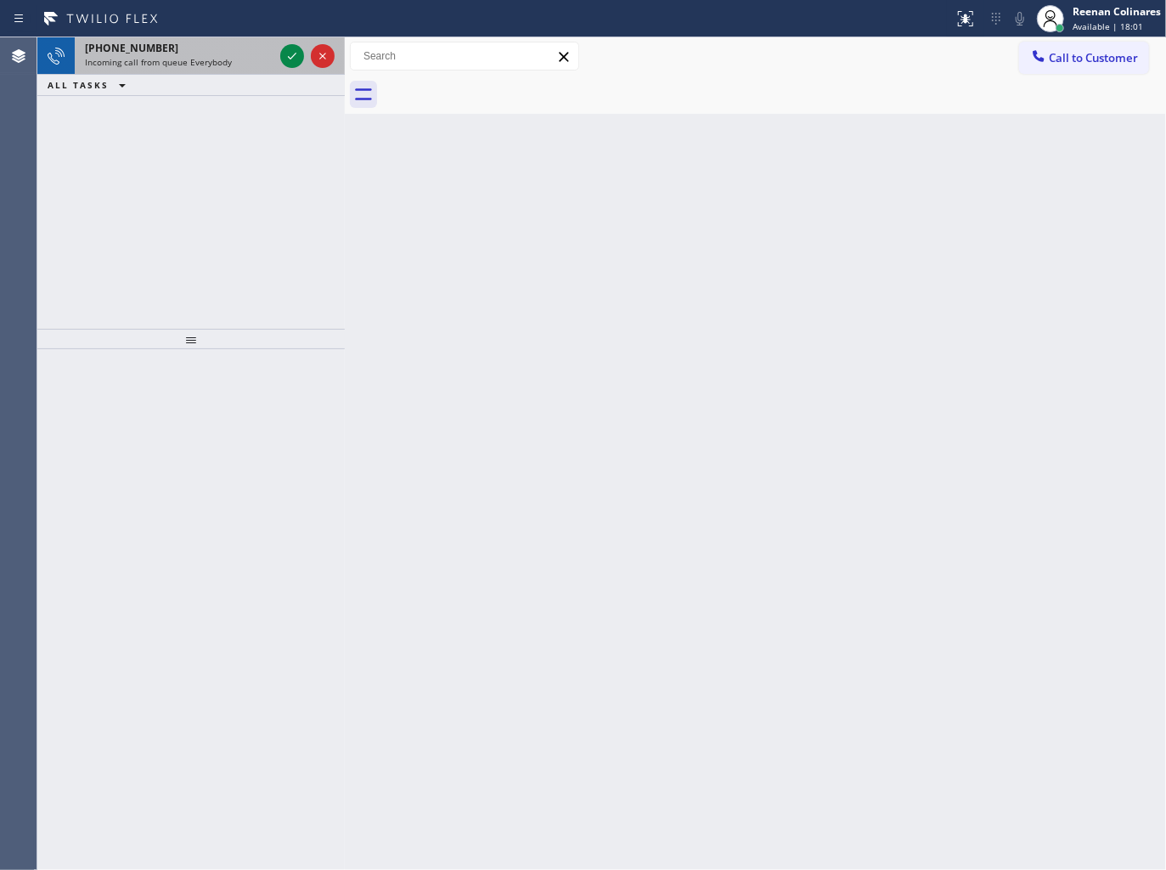
click at [200, 64] on span "Incoming call from queue Everybody" at bounding box center [158, 62] width 147 height 12
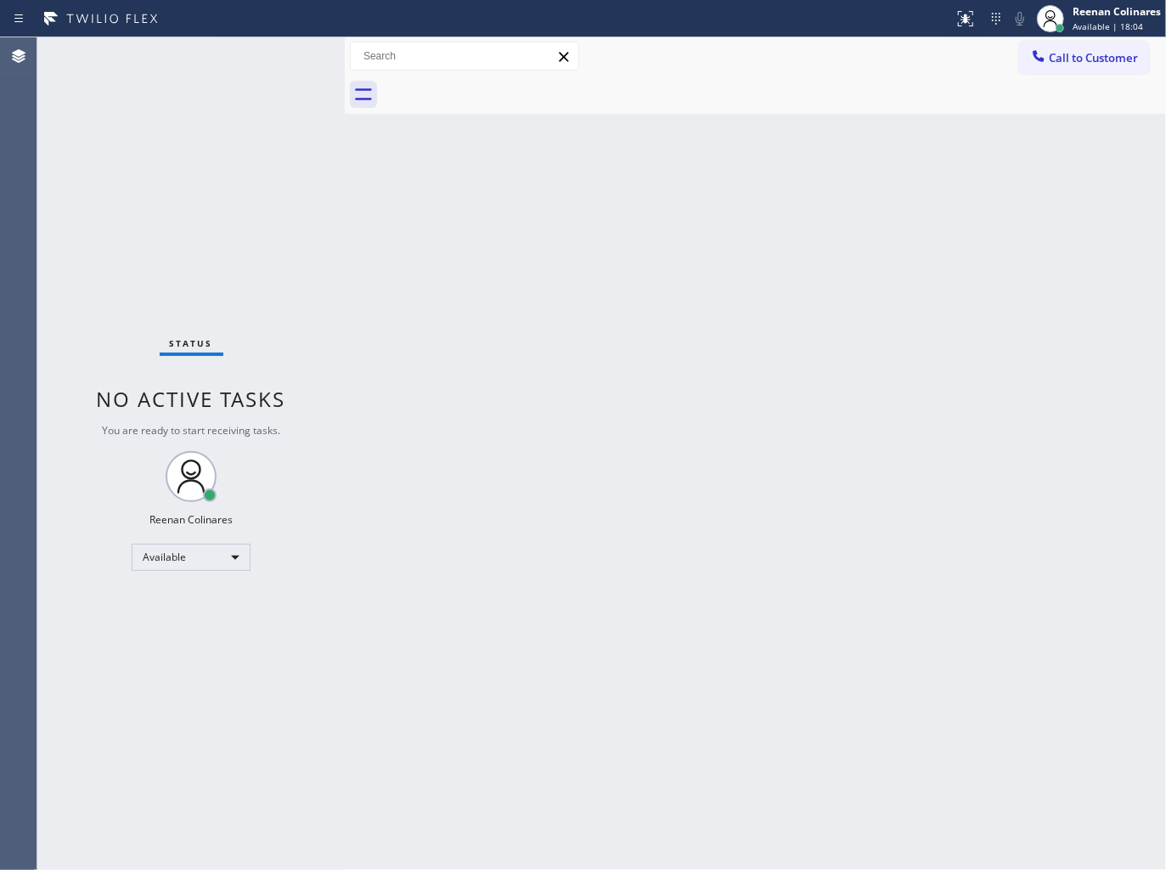
click at [215, 89] on div "Status No active tasks You are ready to start receiving tasks. Reenan Colinares…" at bounding box center [190, 453] width 307 height 832
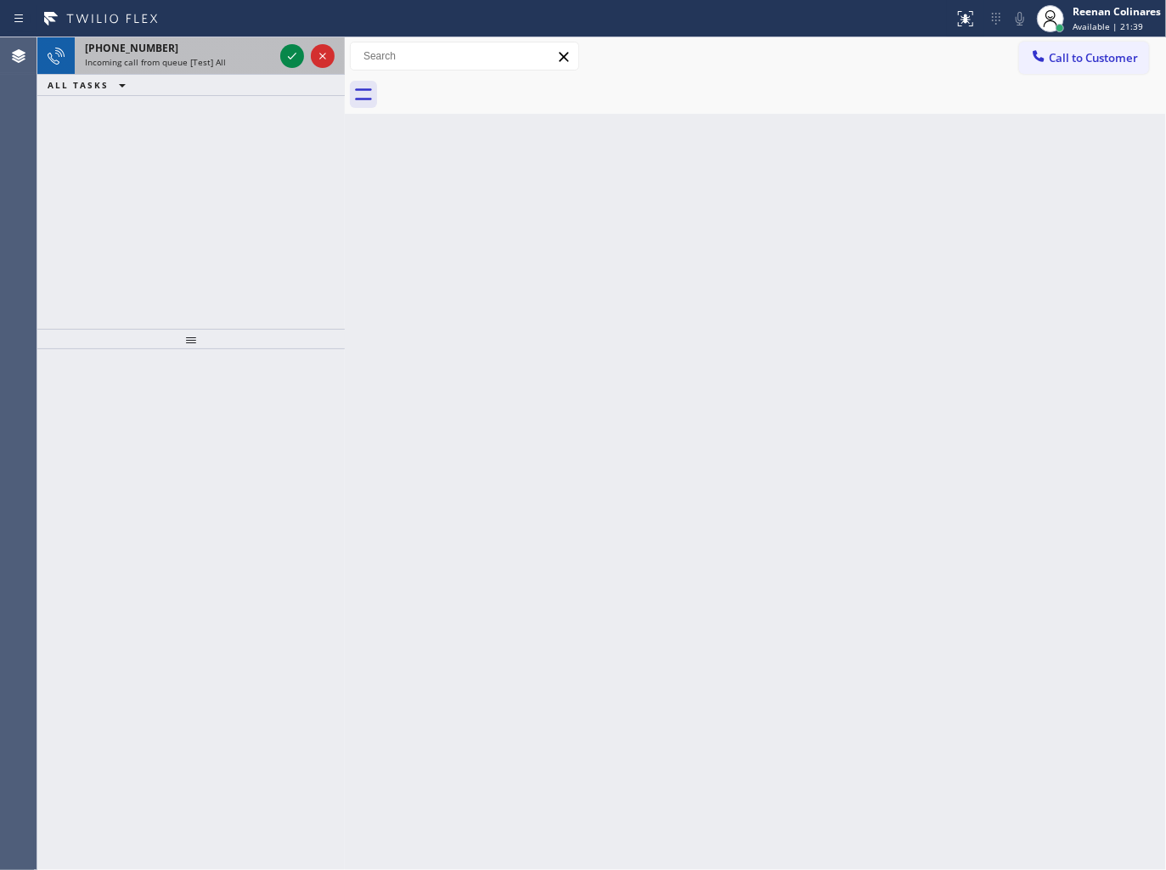
click at [243, 64] on div "Incoming call from queue [Test] All" at bounding box center [179, 62] width 189 height 12
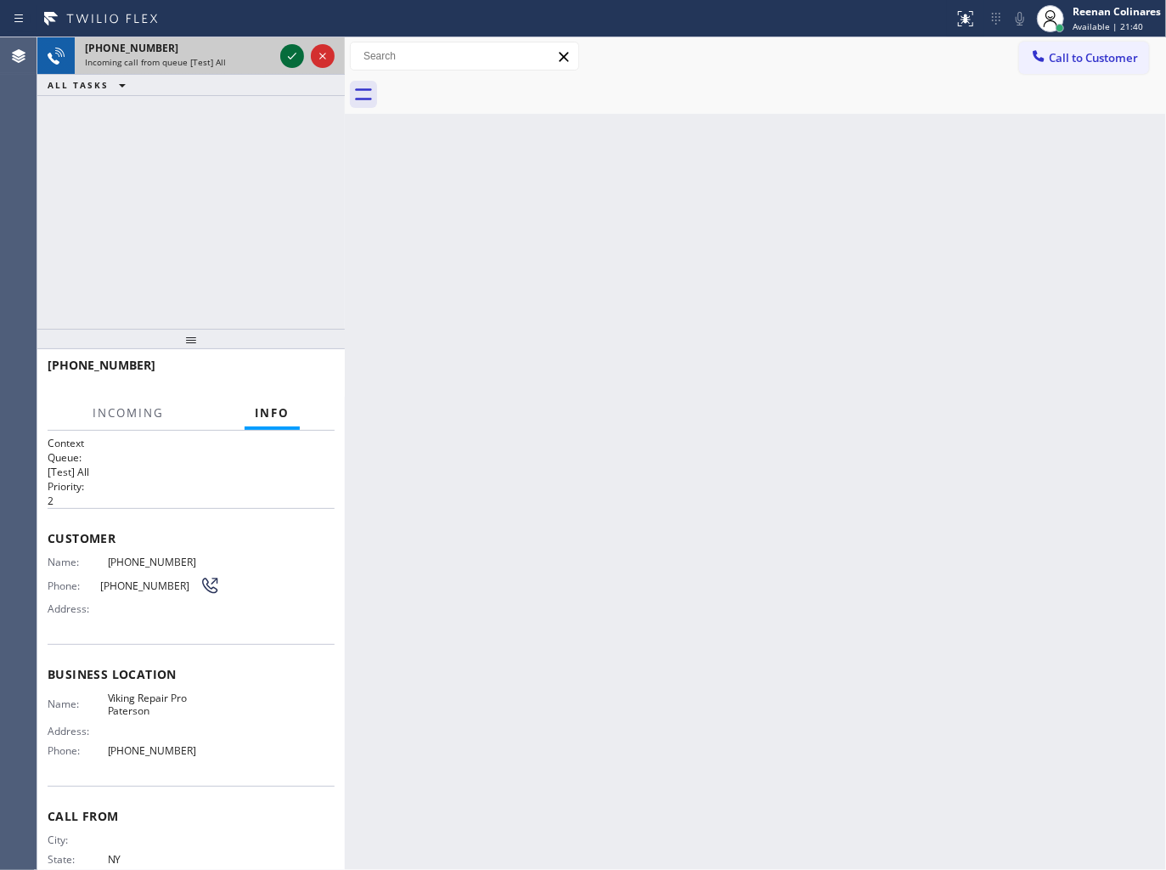
click at [284, 53] on icon at bounding box center [292, 56] width 20 height 20
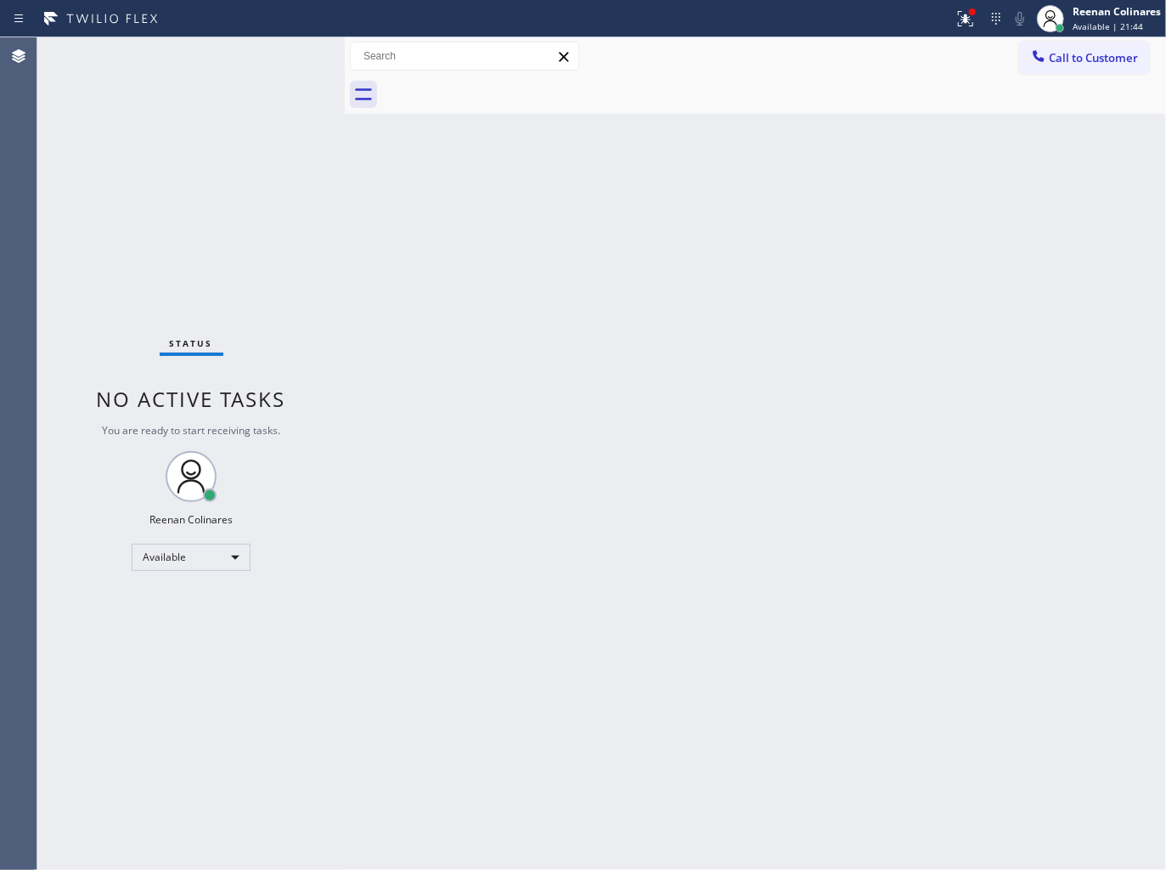
click at [239, 85] on div "Status No active tasks You are ready to start receiving tasks. Reenan Colinares…" at bounding box center [190, 453] width 307 height 832
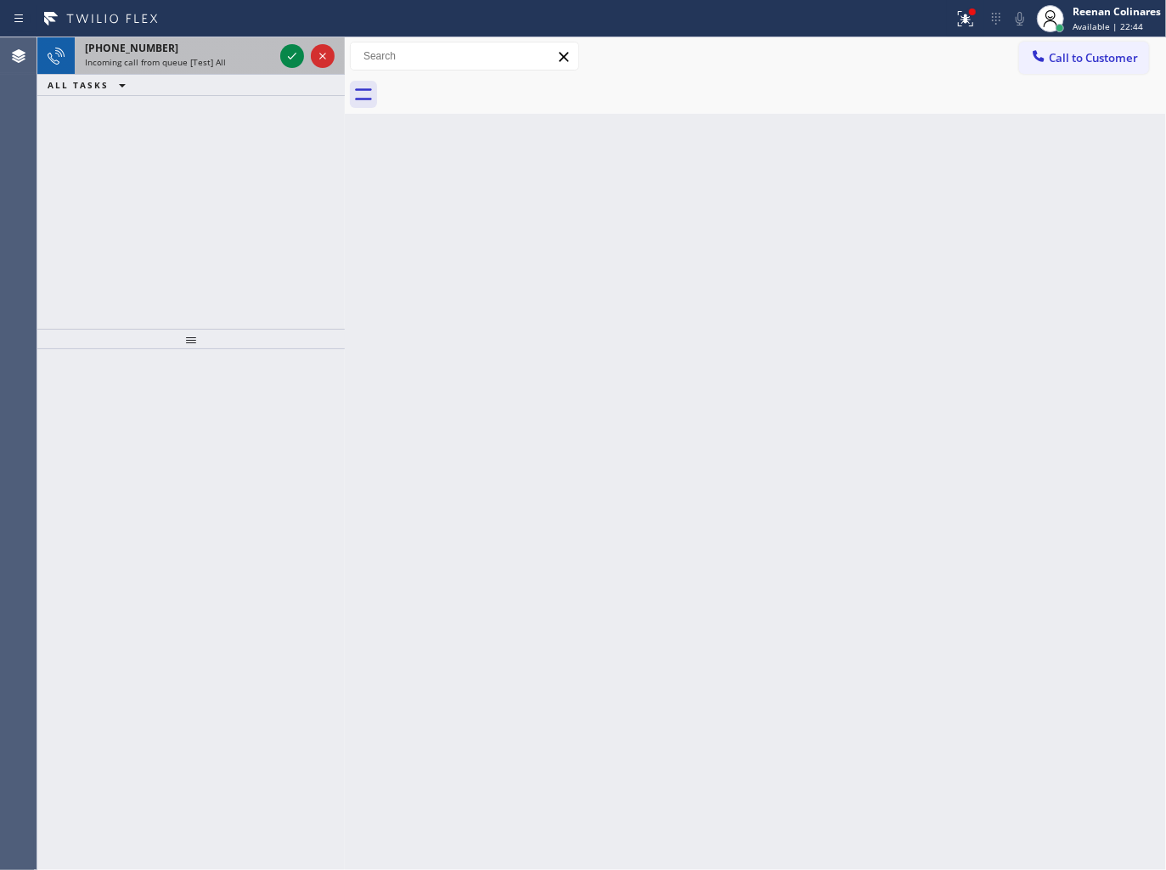
click at [244, 54] on div "[PHONE_NUMBER]" at bounding box center [179, 48] width 189 height 14
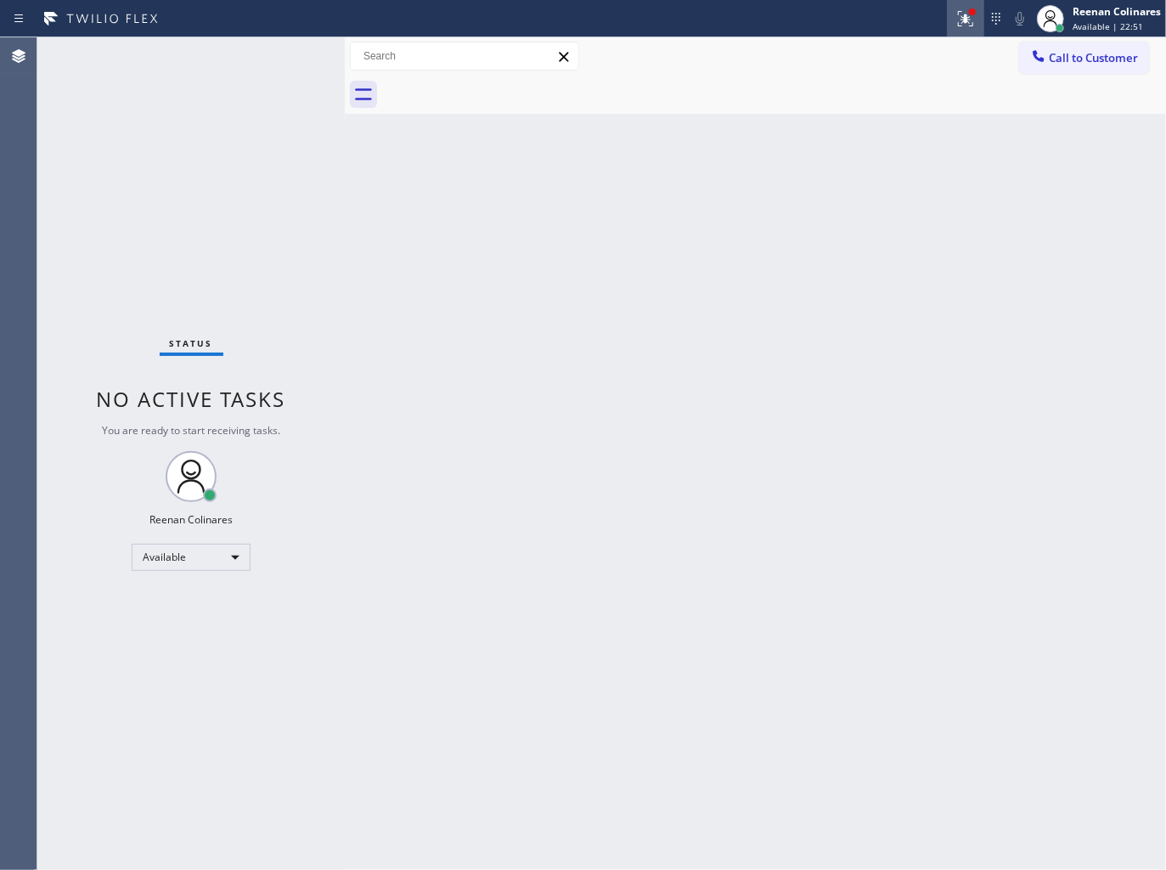
click at [963, 11] on icon at bounding box center [965, 18] width 20 height 20
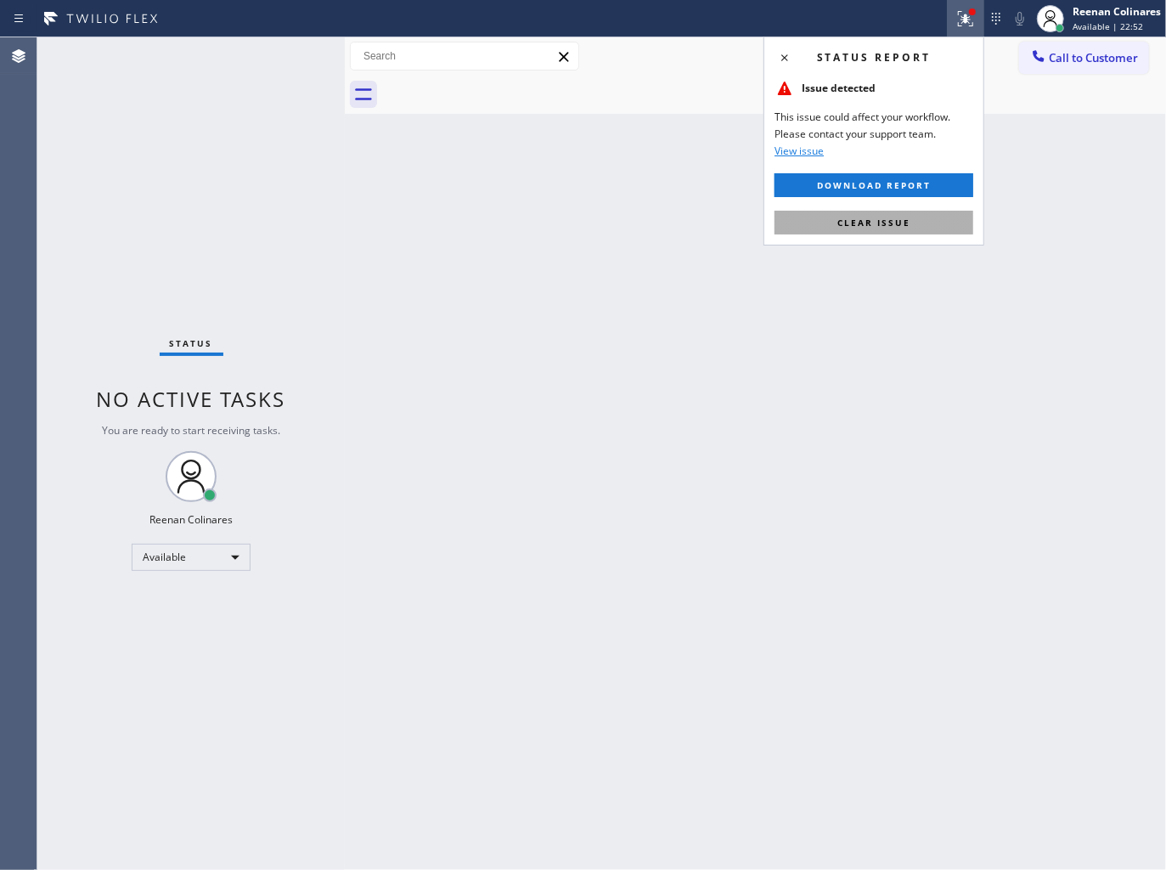
click at [897, 221] on span "Clear issue" at bounding box center [873, 223] width 73 height 12
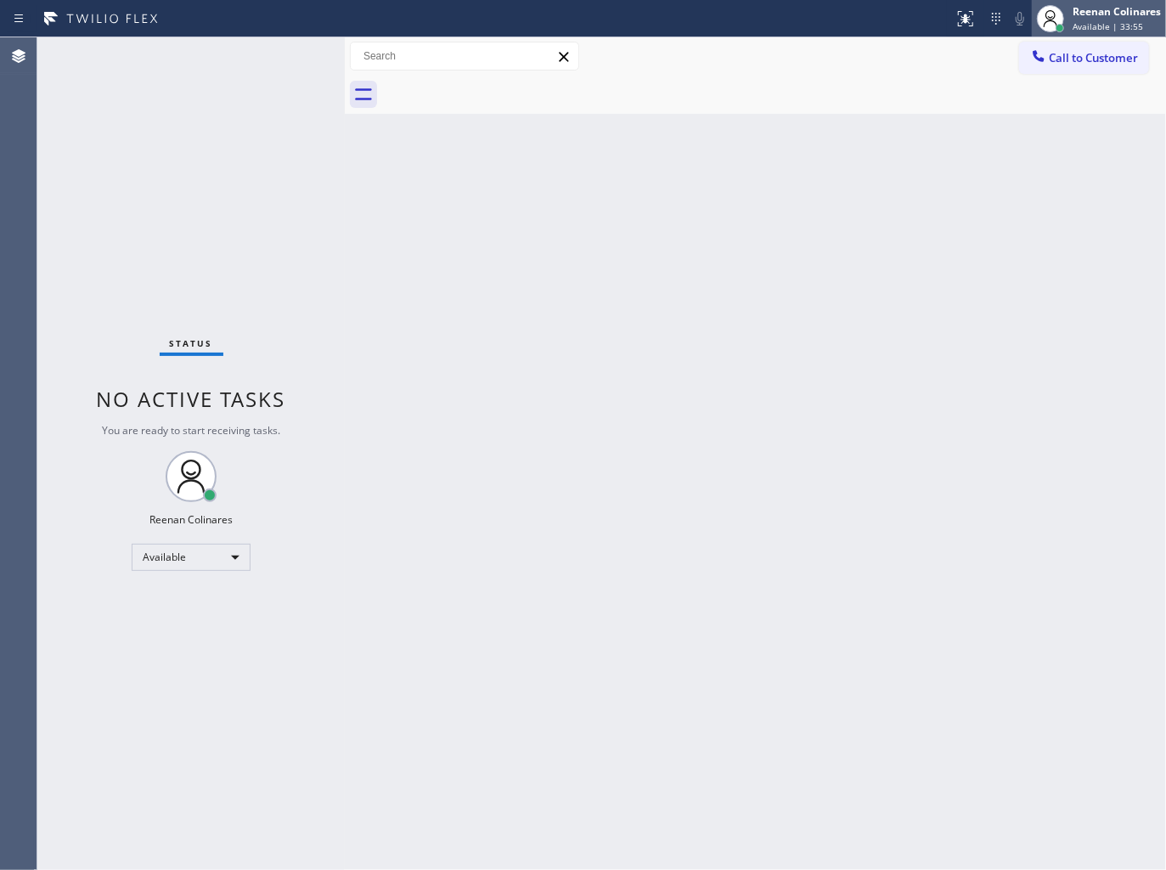
click at [1078, 25] on span "Available | 33:55" at bounding box center [1107, 26] width 70 height 12
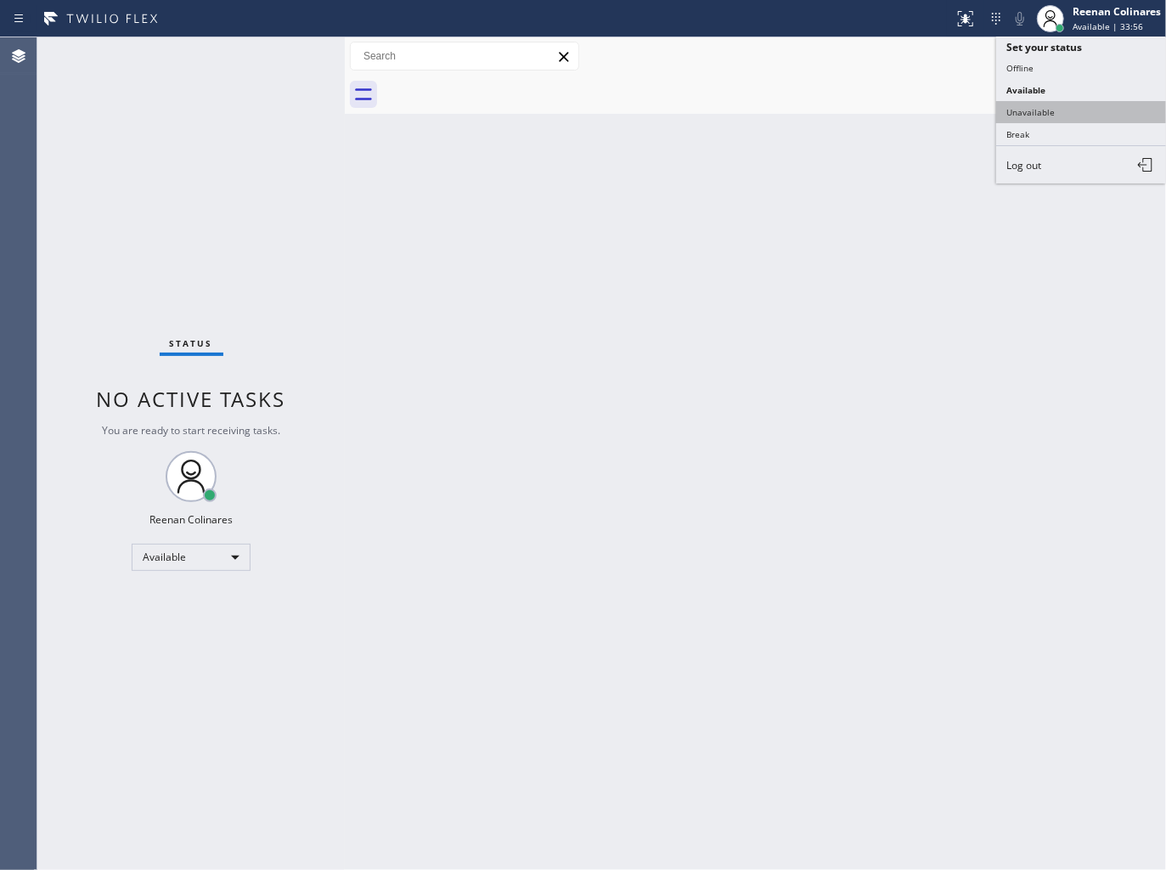
click at [1046, 105] on button "Unavailable" at bounding box center [1081, 112] width 170 height 22
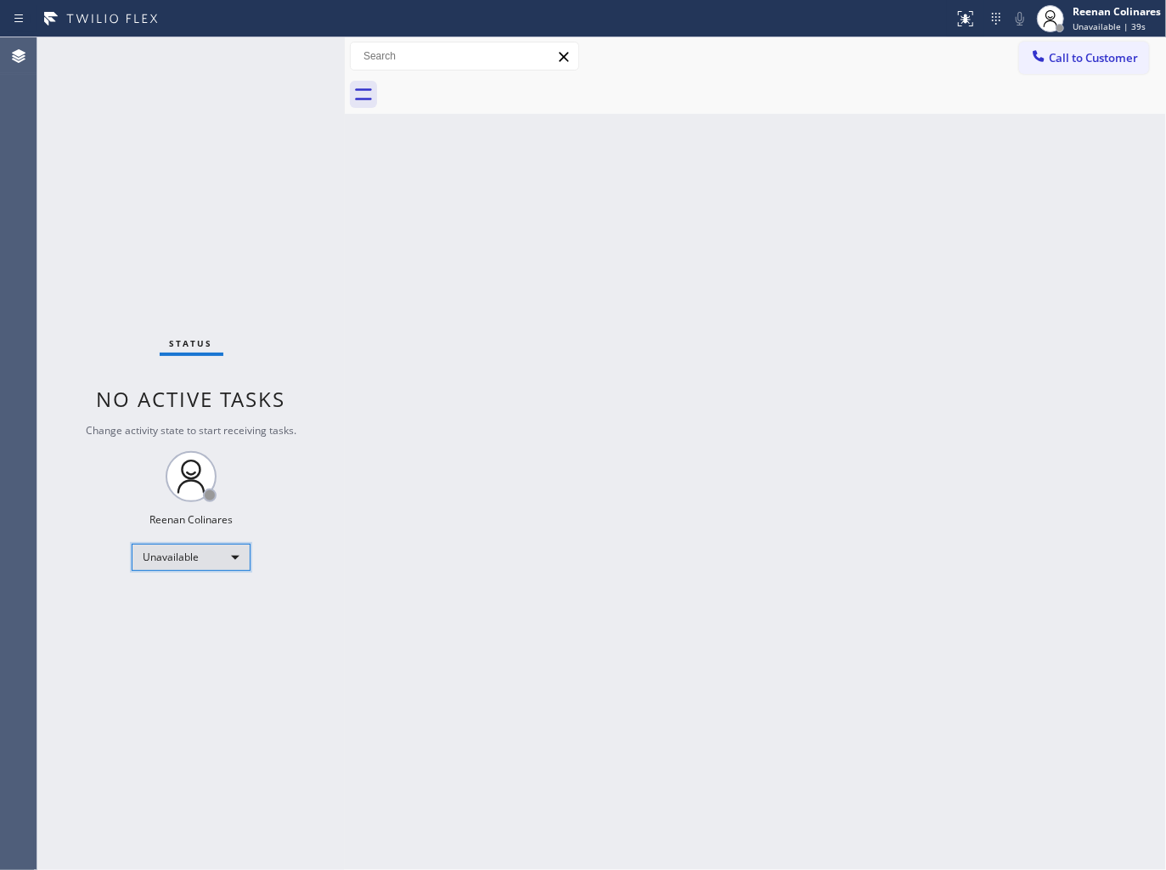
click at [224, 556] on div "Unavailable" at bounding box center [191, 556] width 119 height 27
click at [192, 601] on li "Available" at bounding box center [189, 601] width 115 height 20
click at [769, 258] on div "Back to Dashboard Change Sender ID Customers Technicians Select a contact Outbo…" at bounding box center [755, 453] width 821 height 832
click at [615, 235] on div "Back to Dashboard Change Sender ID Customers Technicians Select a contact Outbo…" at bounding box center [755, 453] width 821 height 832
click at [629, 194] on div "Back to Dashboard Change Sender ID Customers Technicians Select a contact Outbo…" at bounding box center [755, 453] width 821 height 832
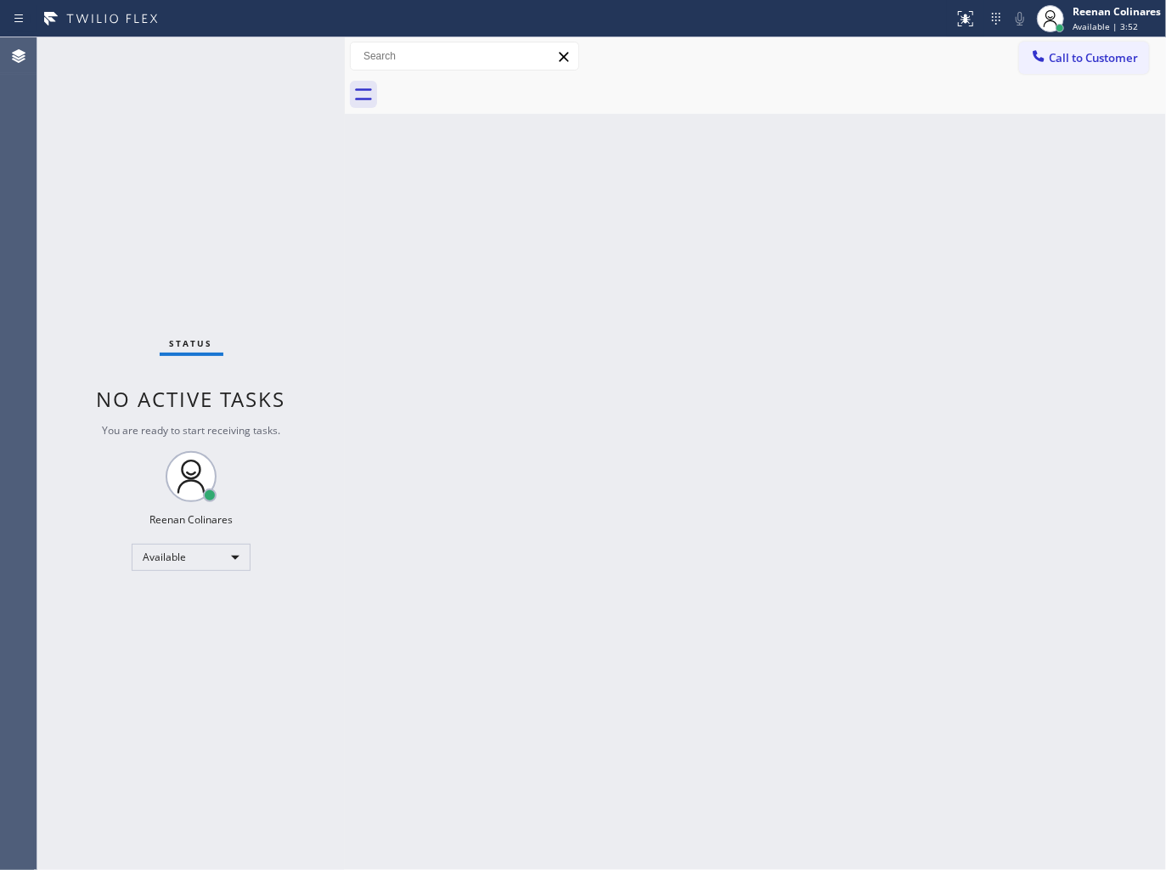
click at [765, 159] on div "Back to Dashboard Change Sender ID Customers Technicians Select a contact Outbo…" at bounding box center [755, 453] width 821 height 832
click at [671, 197] on div "Back to Dashboard Change Sender ID Customers Technicians Select a contact Outbo…" at bounding box center [755, 453] width 821 height 832
click at [901, 260] on div "Back to Dashboard Change Sender ID Customers Technicians Select a contact Outbo…" at bounding box center [755, 453] width 821 height 832
click at [692, 538] on div "Back to Dashboard Change Sender ID Customers Technicians Select a contact Outbo…" at bounding box center [755, 453] width 821 height 832
click at [890, 371] on div "Back to Dashboard Change Sender ID Customers Technicians Select a contact Outbo…" at bounding box center [755, 453] width 821 height 832
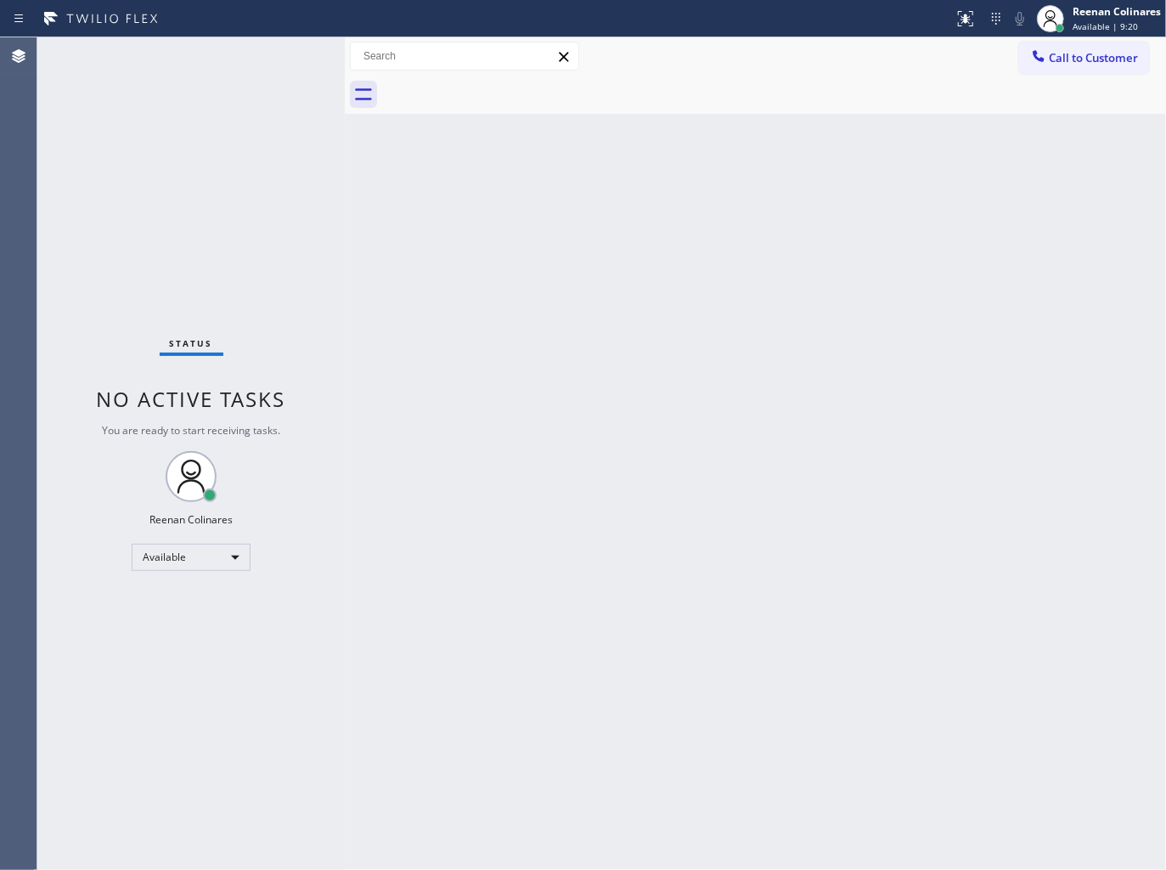
click at [875, 472] on div "Back to Dashboard Change Sender ID Customers Technicians Select a contact Outbo…" at bounding box center [755, 453] width 821 height 832
click at [731, 310] on div "Back to Dashboard Change Sender ID Customers Technicians Select a contact Outbo…" at bounding box center [755, 453] width 821 height 832
click at [751, 241] on div "Back to Dashboard Change Sender ID Customers Technicians Select a contact Outbo…" at bounding box center [755, 453] width 821 height 832
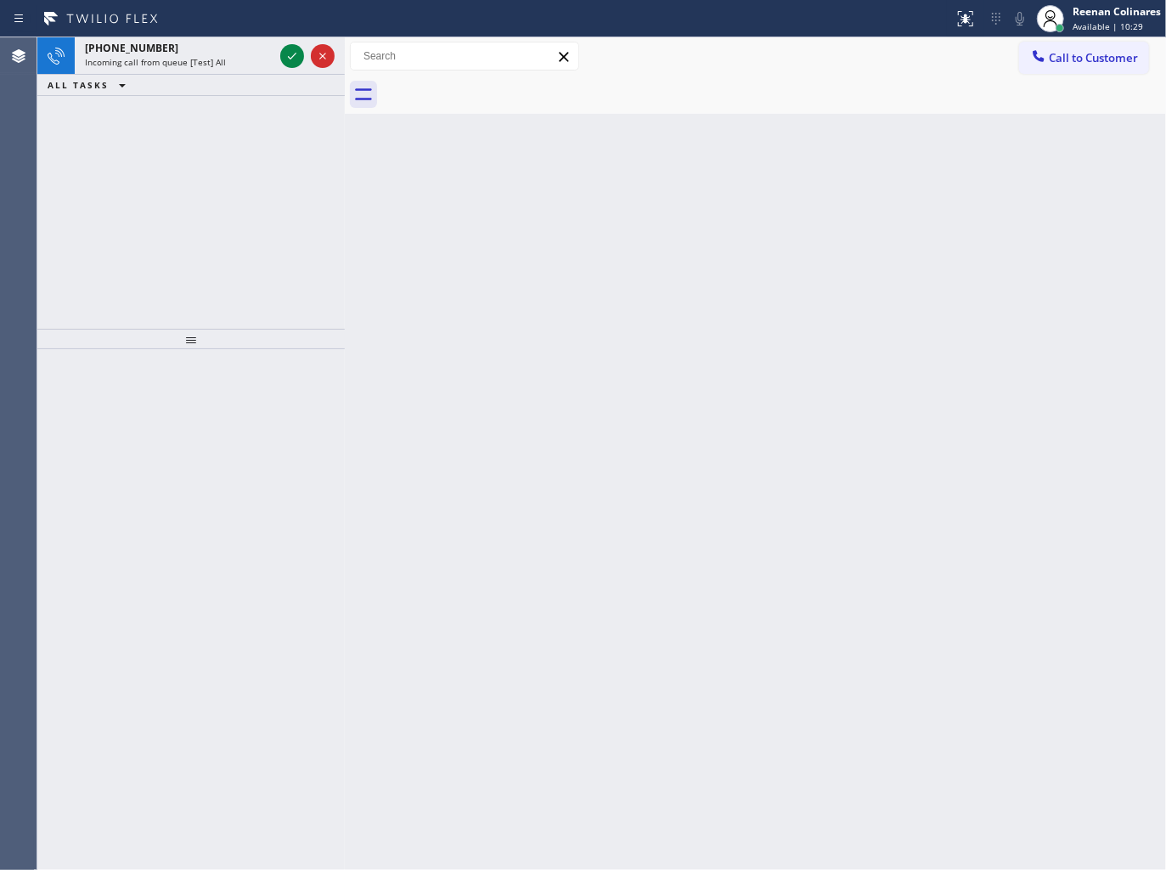
drag, startPoint x: 612, startPoint y: 352, endPoint x: 435, endPoint y: 240, distance: 209.5
click at [610, 346] on div "Back to Dashboard Change Sender ID Customers Technicians Select a contact Outbo…" at bounding box center [755, 453] width 821 height 832
click at [196, 70] on div "[PHONE_NUMBER] Incoming call from queue [Test] All" at bounding box center [176, 55] width 202 height 37
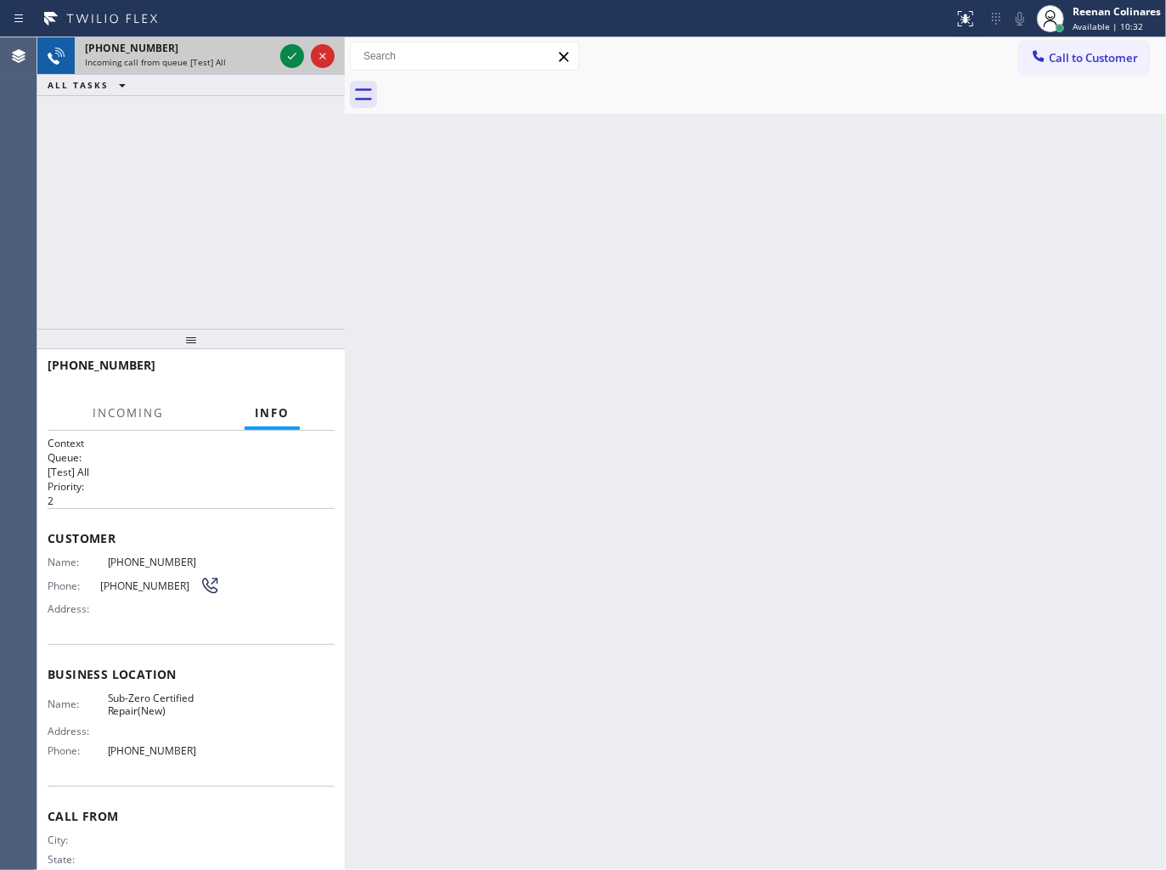
click at [234, 53] on div "[PHONE_NUMBER]" at bounding box center [179, 48] width 189 height 14
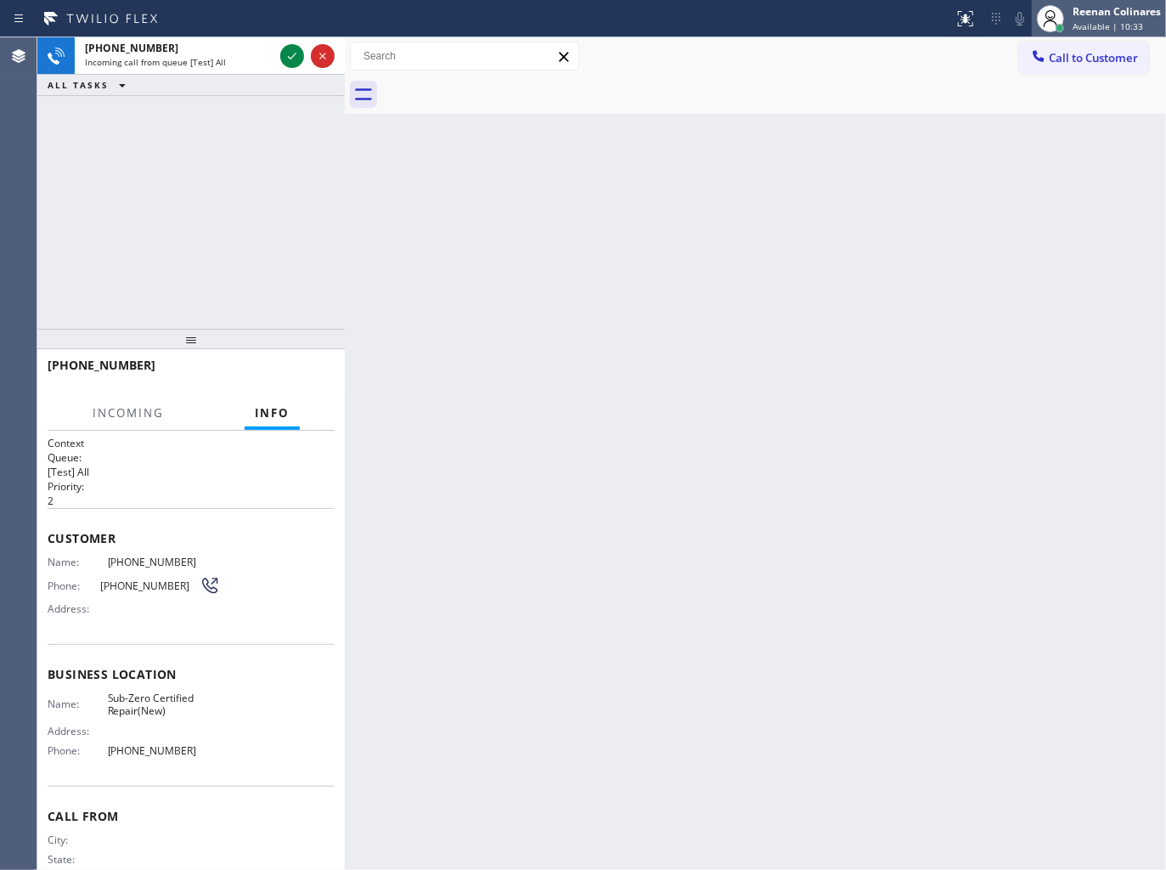
click at [1109, 17] on div "Reenan Colinares" at bounding box center [1116, 11] width 88 height 14
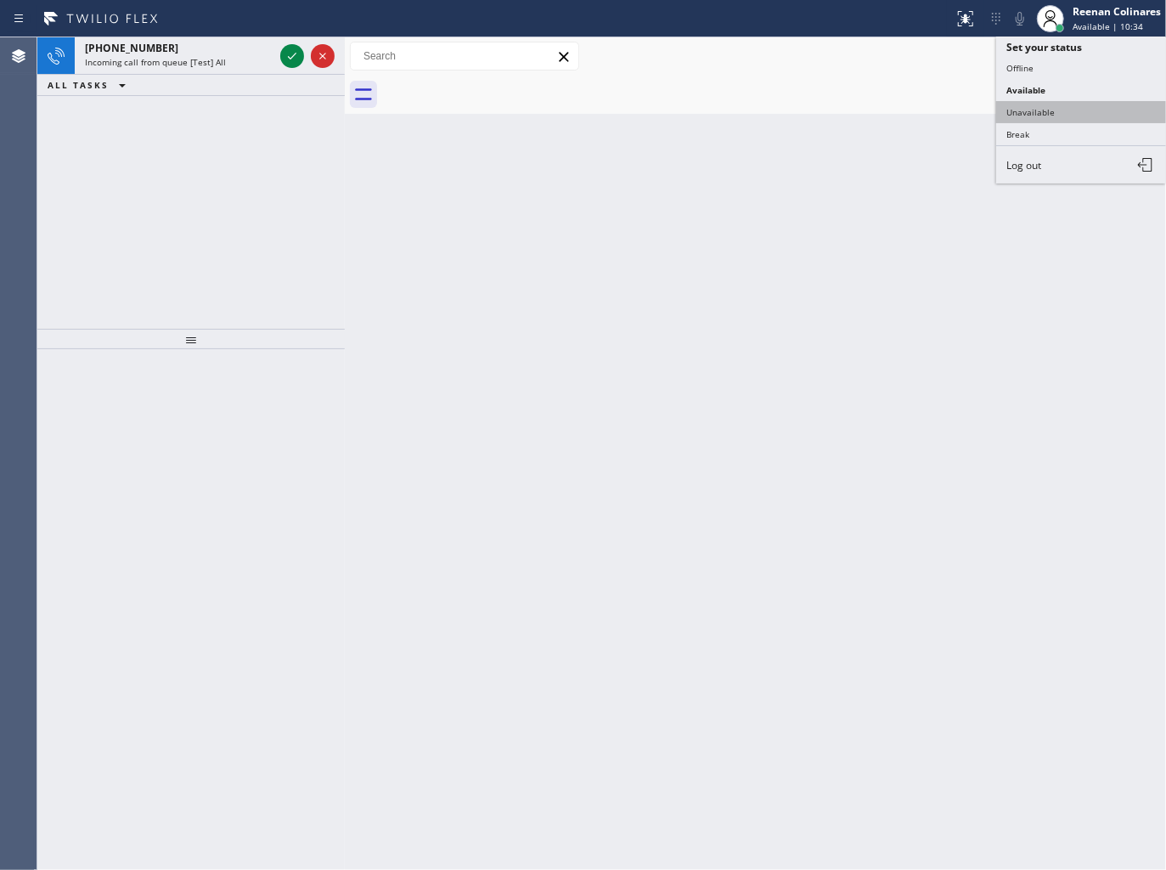
click at [1039, 109] on button "Unavailable" at bounding box center [1081, 112] width 170 height 22
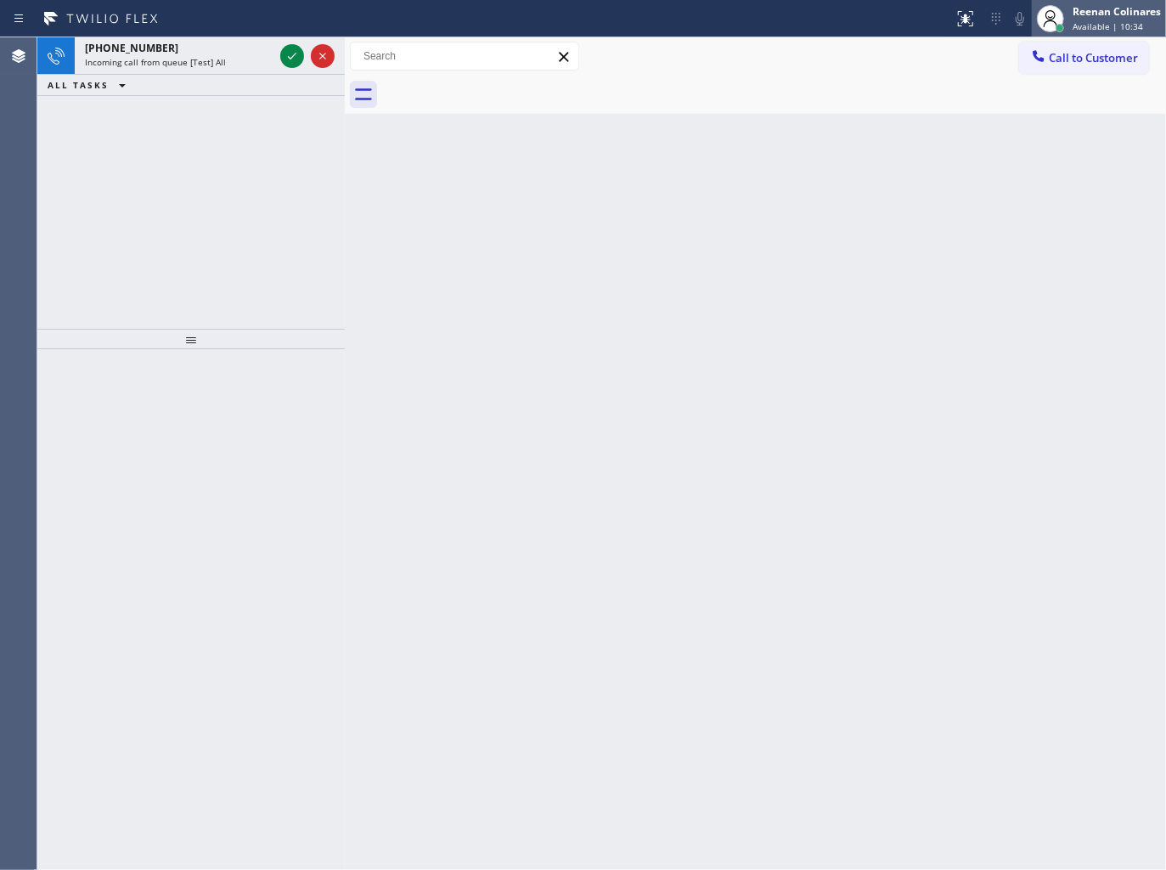
click at [1104, 22] on span "Available | 10:34" at bounding box center [1107, 26] width 70 height 12
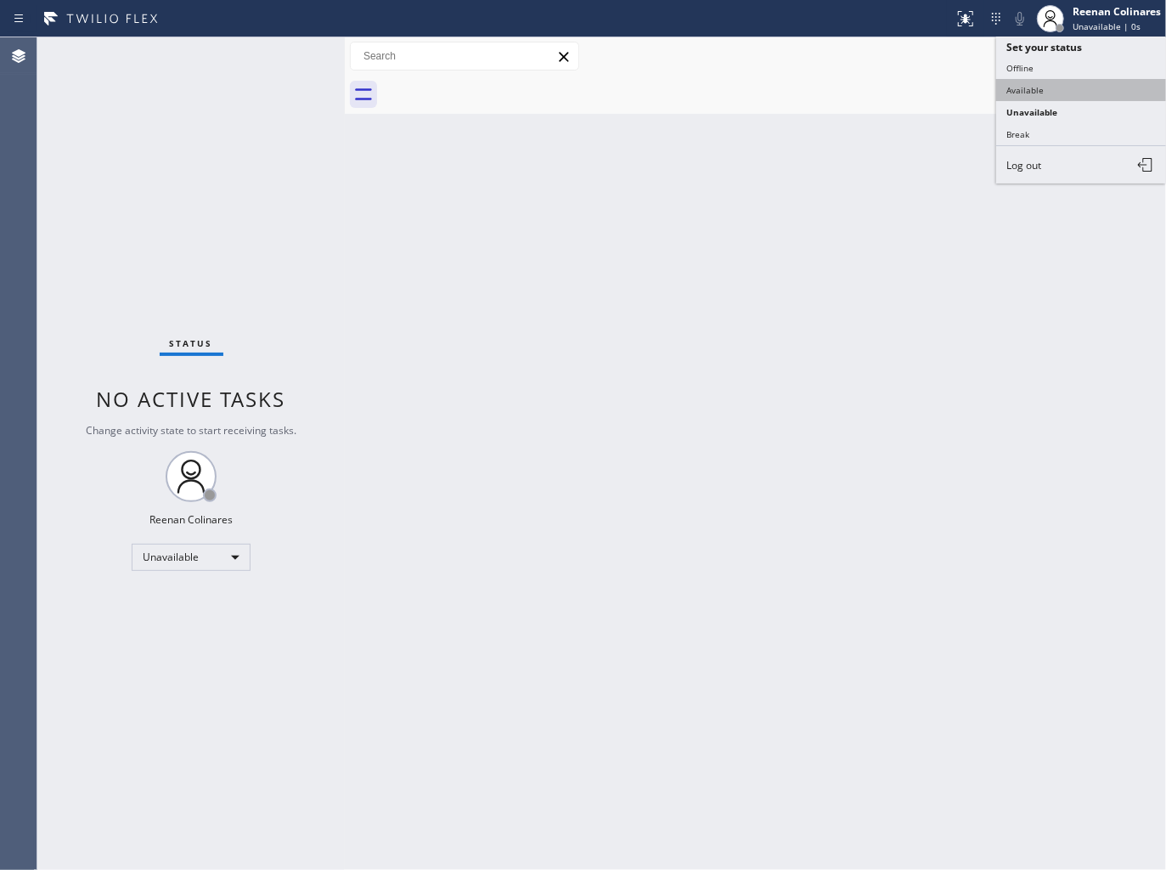
click at [1028, 87] on button "Available" at bounding box center [1081, 90] width 170 height 22
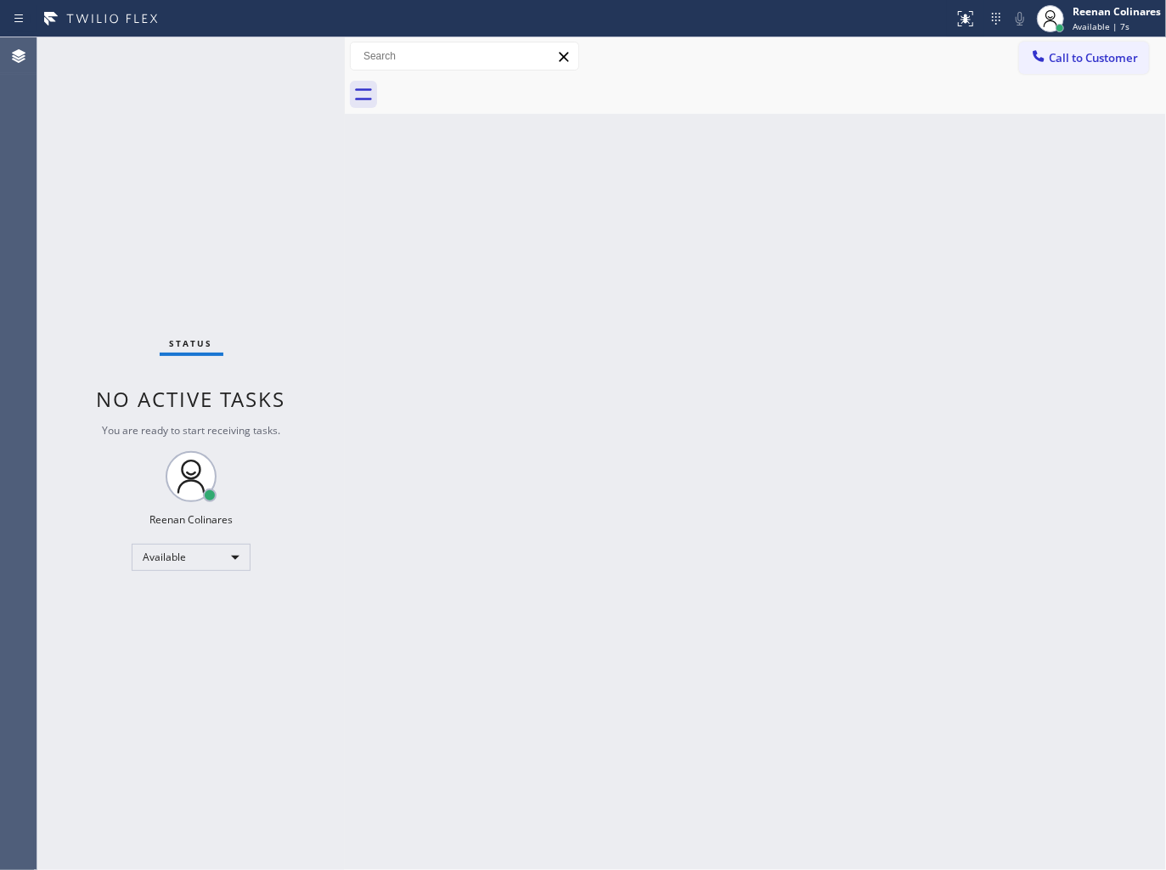
click at [711, 218] on div "Back to Dashboard Change Sender ID Customers Technicians Select a contact Outbo…" at bounding box center [755, 453] width 821 height 832
click at [690, 211] on div "Back to Dashboard Change Sender ID Customers Technicians Select a contact Outbo…" at bounding box center [755, 453] width 821 height 832
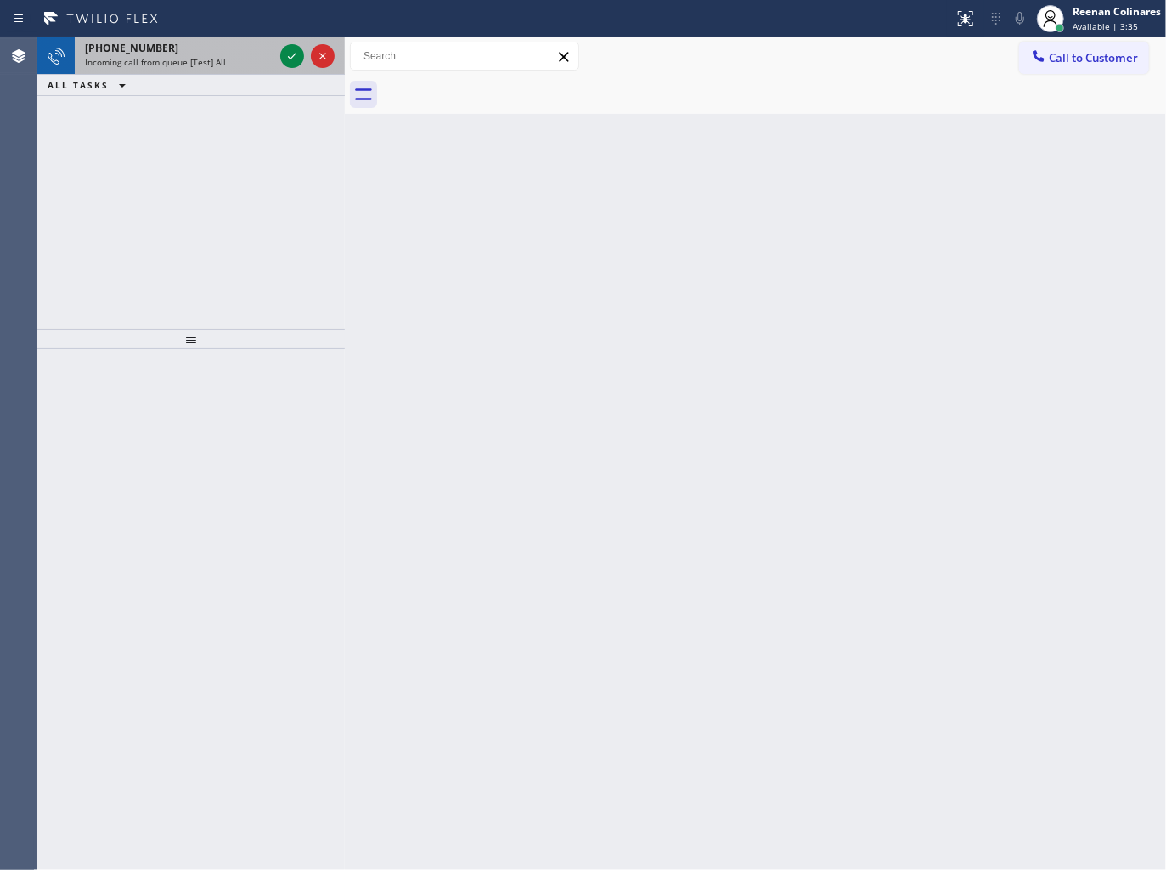
click at [217, 70] on div "[PHONE_NUMBER] Incoming call from queue [Test] All" at bounding box center [176, 55] width 202 height 37
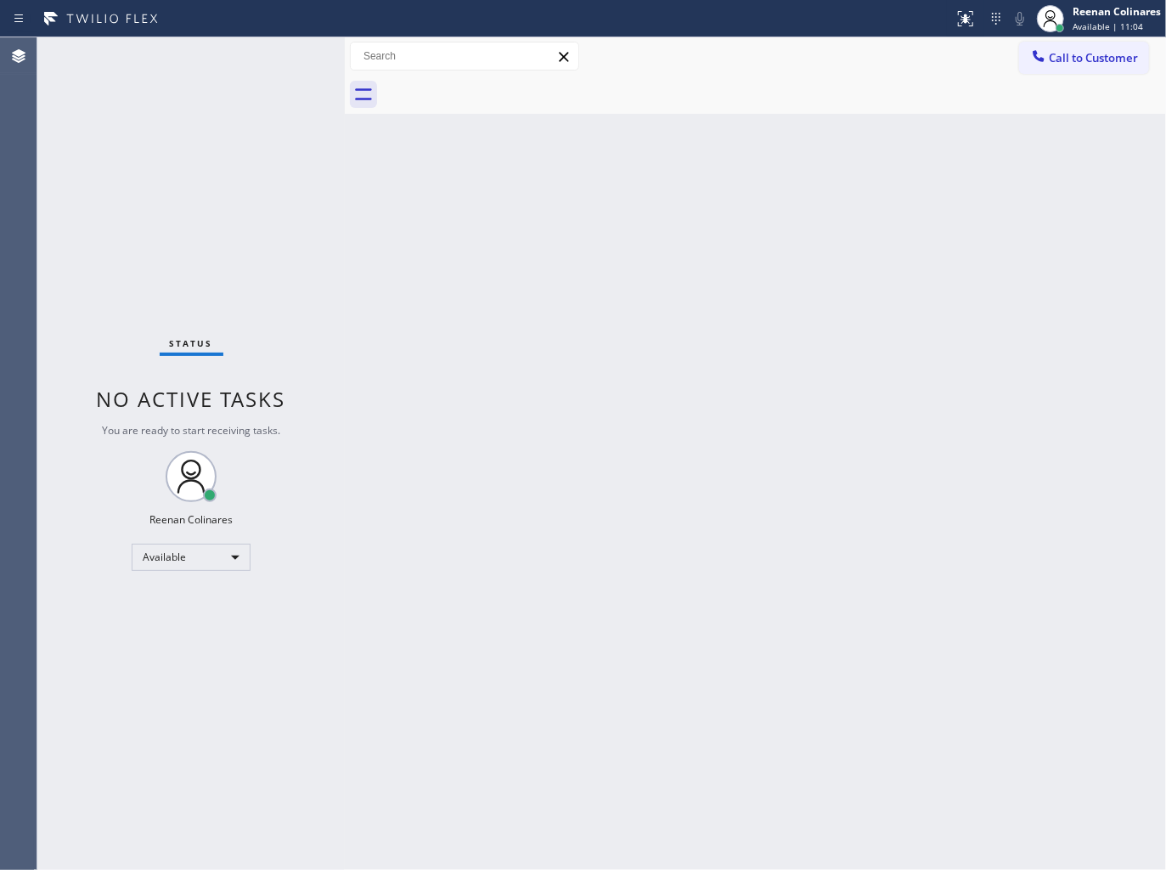
click at [502, 166] on div "Back to Dashboard Change Sender ID Customers Technicians Select a contact Outbo…" at bounding box center [755, 453] width 821 height 832
click at [739, 200] on div "Back to Dashboard Change Sender ID Customers Technicians Select a contact Outbo…" at bounding box center [755, 453] width 821 height 832
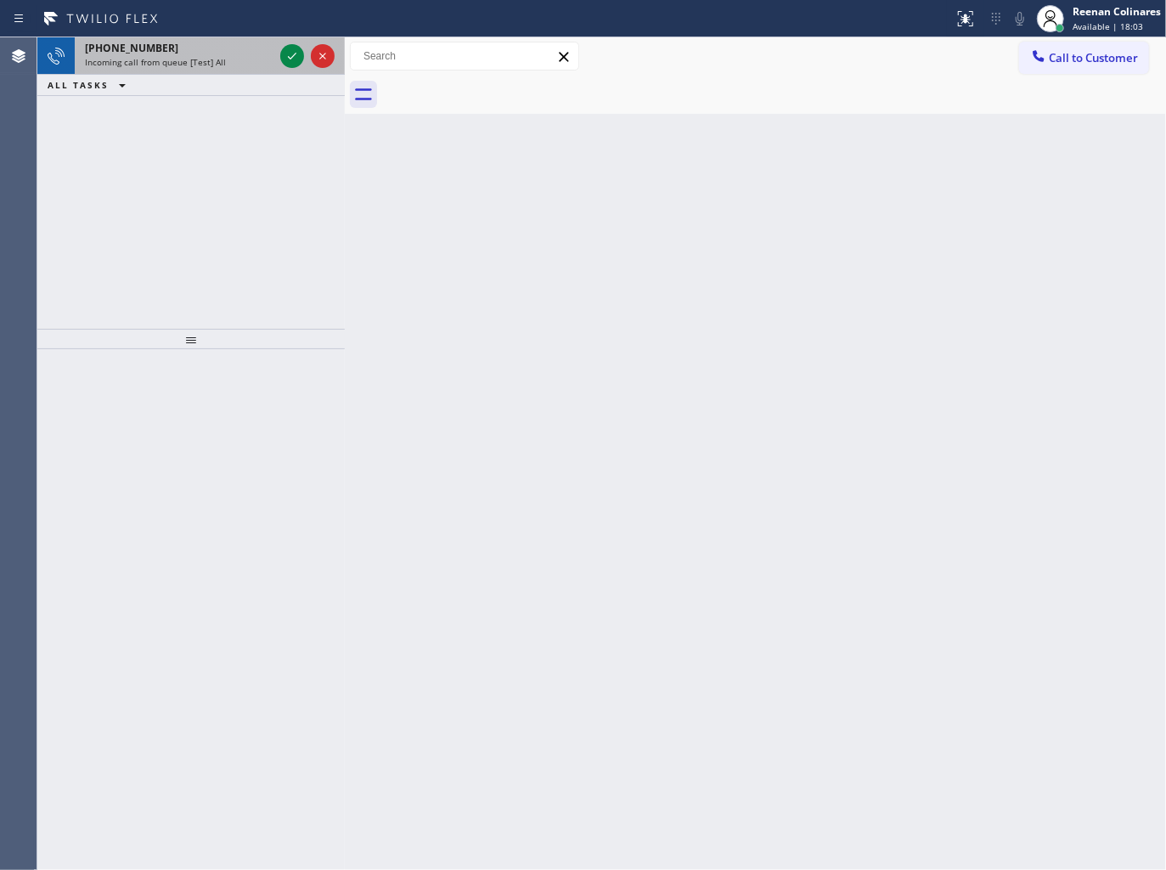
click at [213, 65] on span "Incoming call from queue [Test] All" at bounding box center [155, 62] width 141 height 12
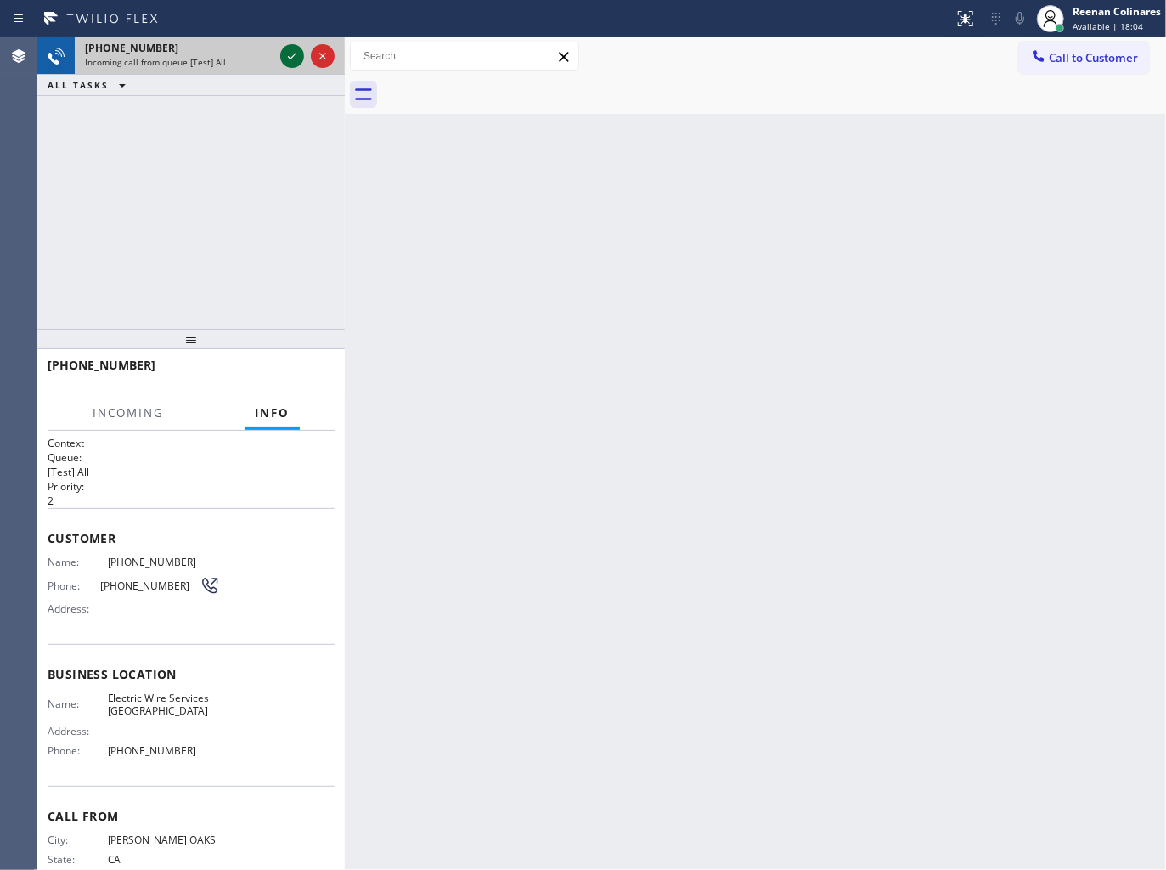
click at [290, 49] on icon at bounding box center [292, 56] width 20 height 20
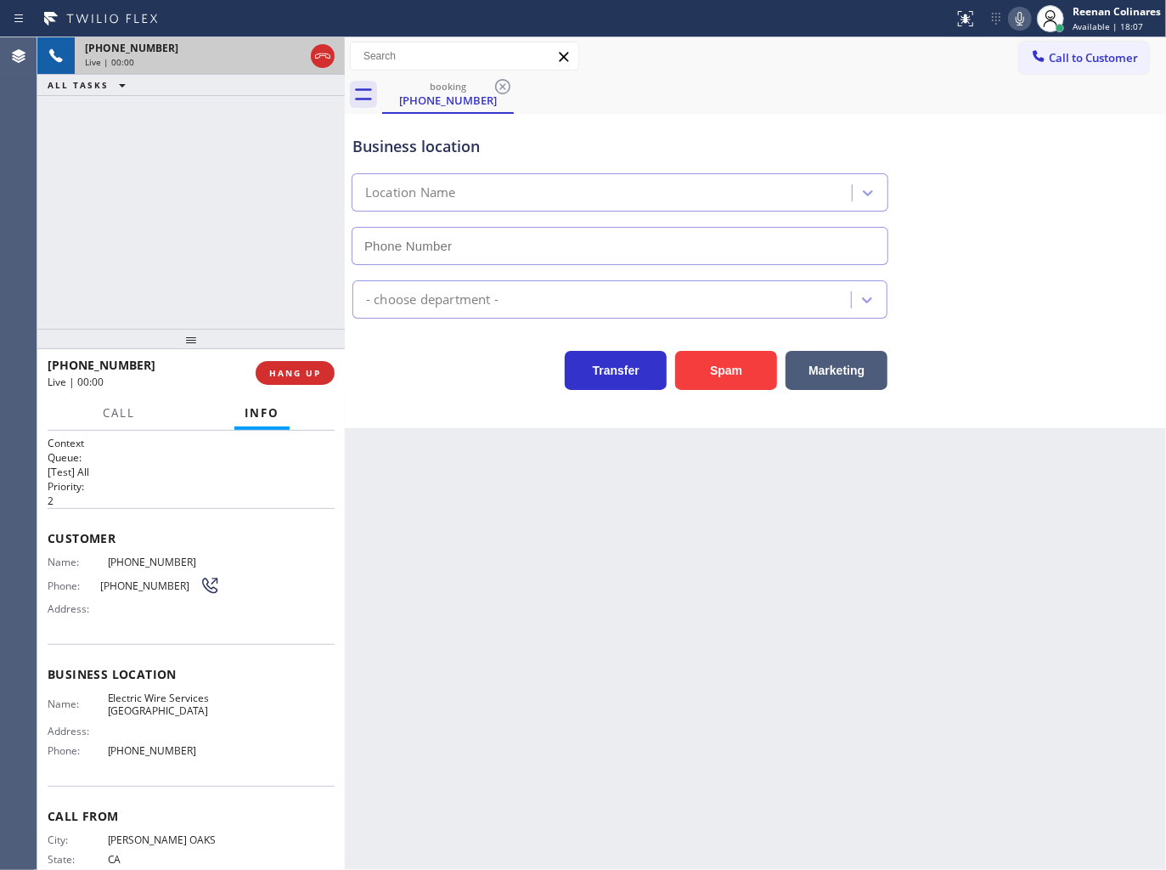
type input "[PHONE_NUMBER]"
click at [1024, 23] on icon at bounding box center [1020, 18] width 20 height 20
click at [1022, 22] on icon at bounding box center [1020, 19] width 8 height 14
click at [1023, 19] on icon at bounding box center [1020, 19] width 8 height 14
click at [1022, 19] on icon at bounding box center [1020, 19] width 8 height 14
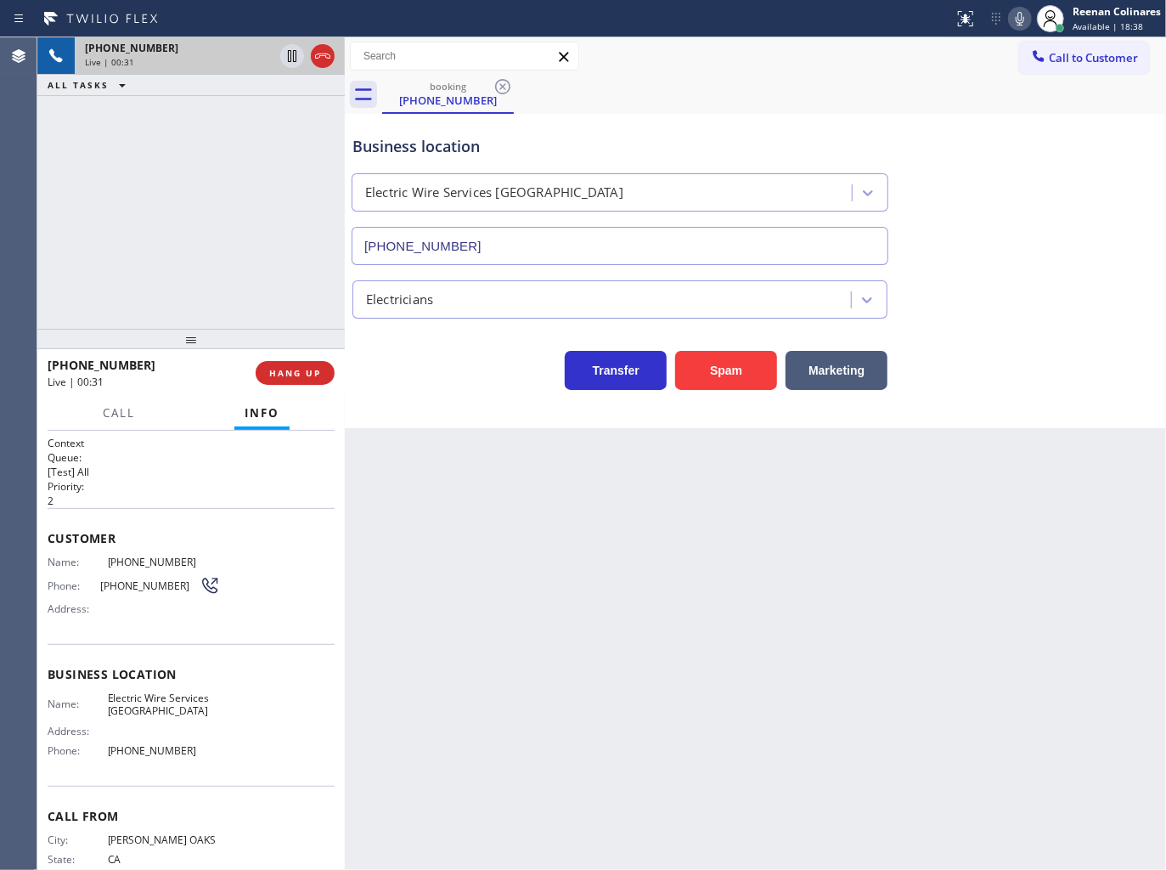
click at [1016, 17] on icon at bounding box center [1020, 19] width 8 height 14
click at [1016, 23] on icon at bounding box center [1020, 18] width 20 height 20
click at [1020, 18] on rect at bounding box center [1020, 17] width 12 height 12
click at [1017, 17] on icon at bounding box center [1020, 19] width 8 height 14
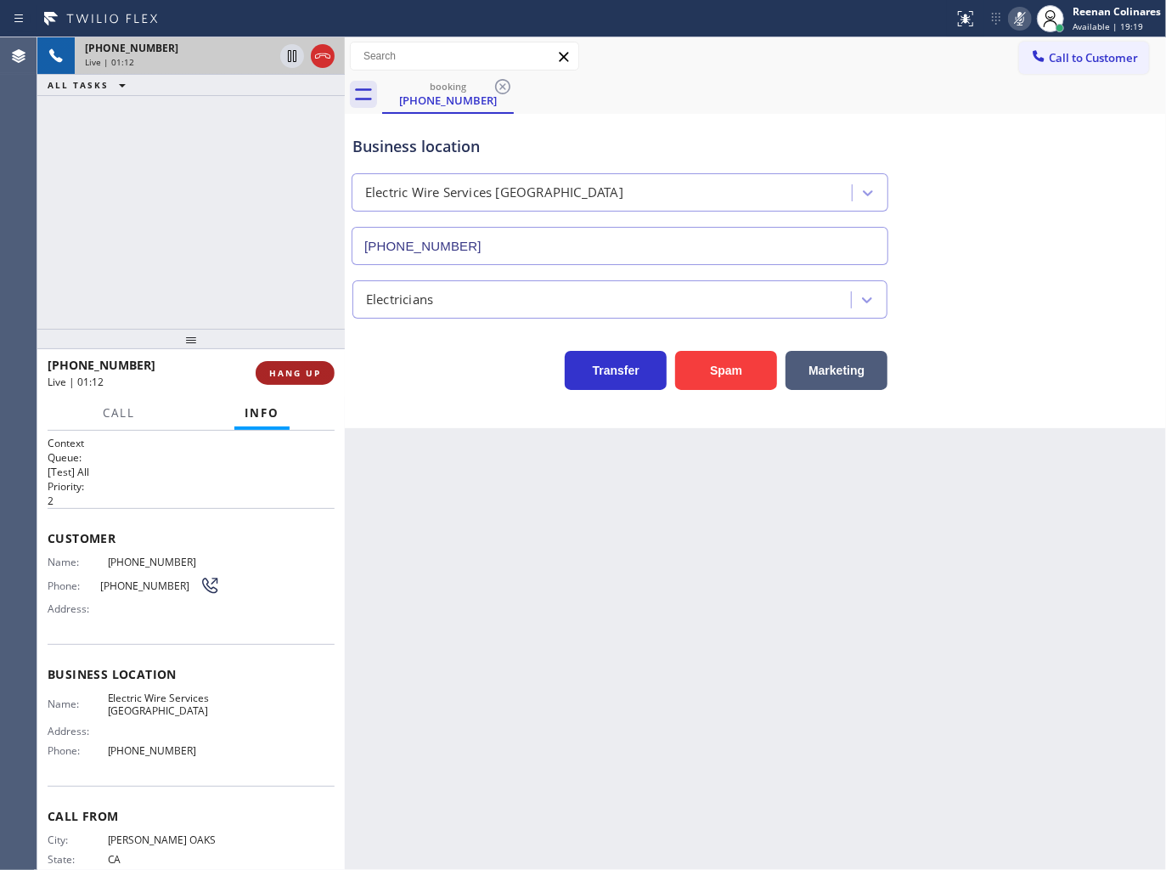
click at [303, 372] on span "HANG UP" at bounding box center [295, 373] width 52 height 12
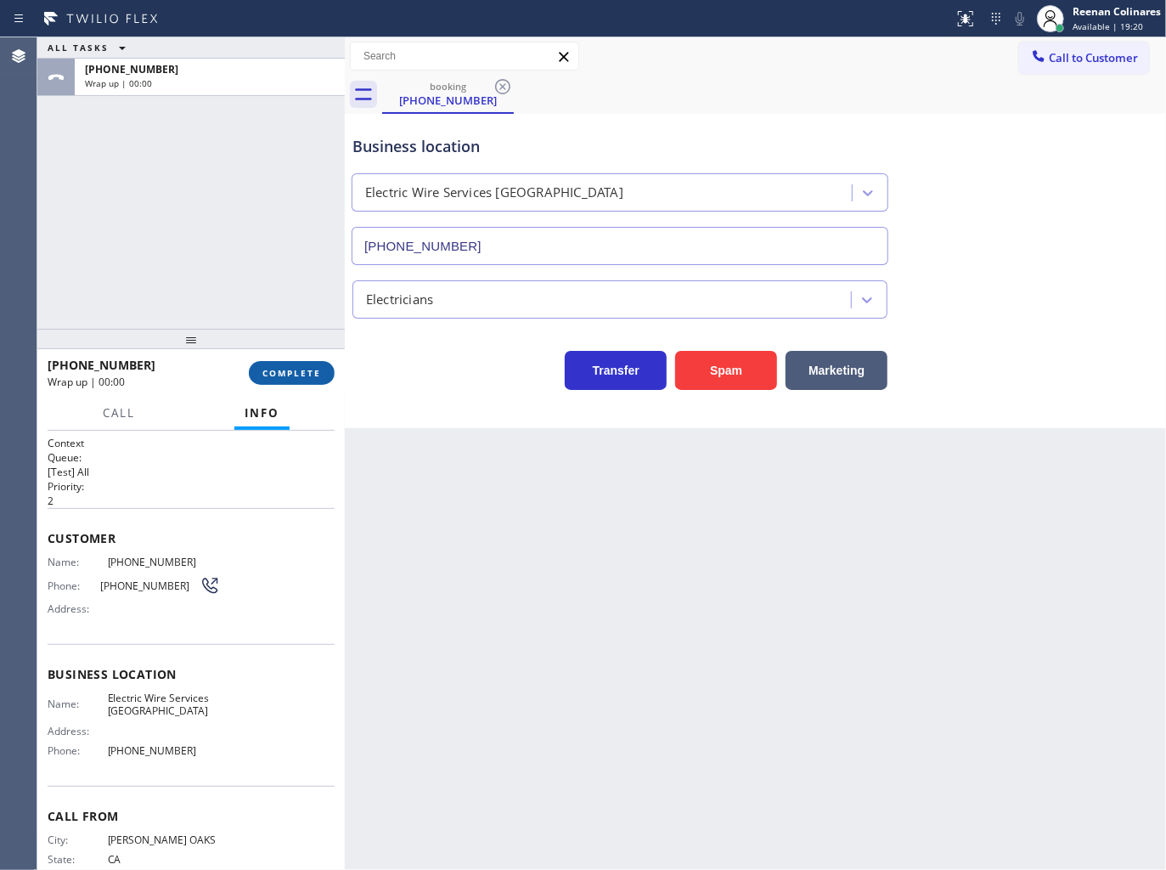
click at [311, 372] on span "COMPLETE" at bounding box center [291, 373] width 59 height 12
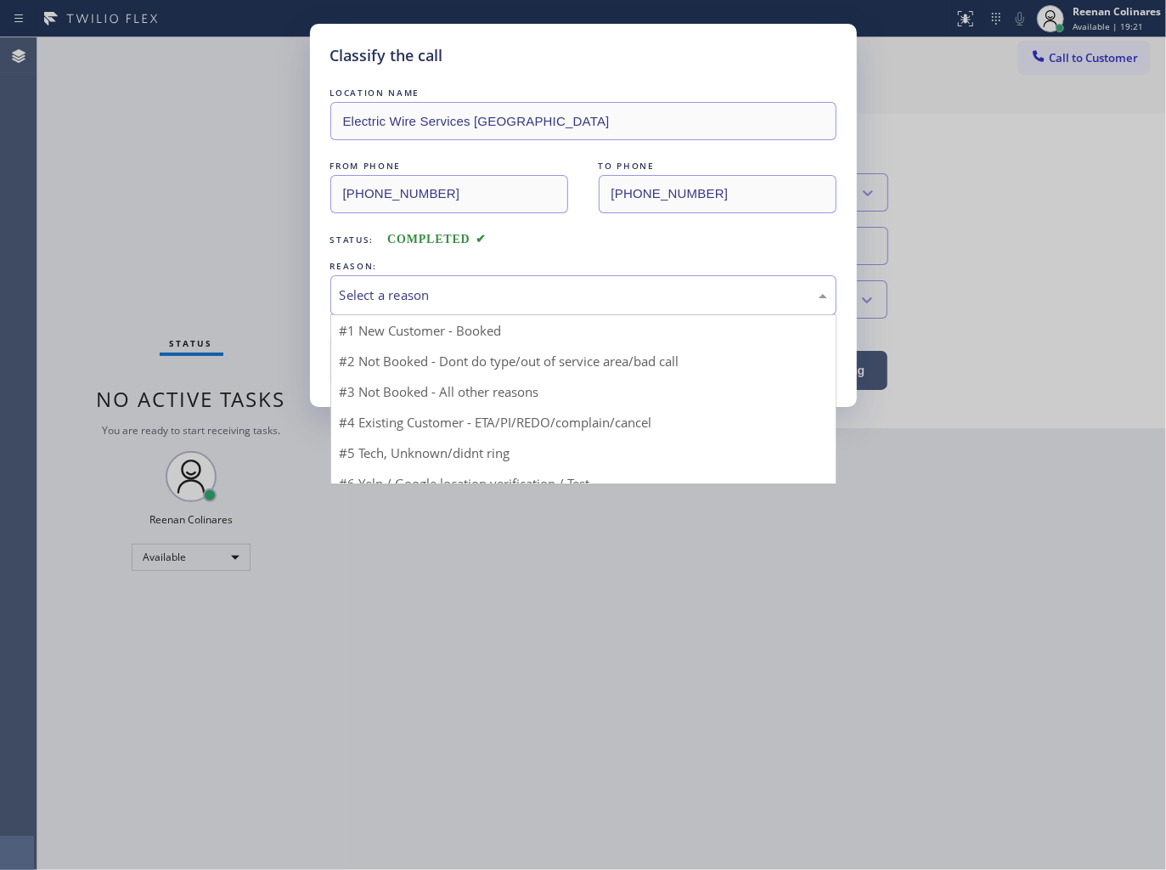
click at [420, 281] on div "Select a reason" at bounding box center [583, 295] width 506 height 40
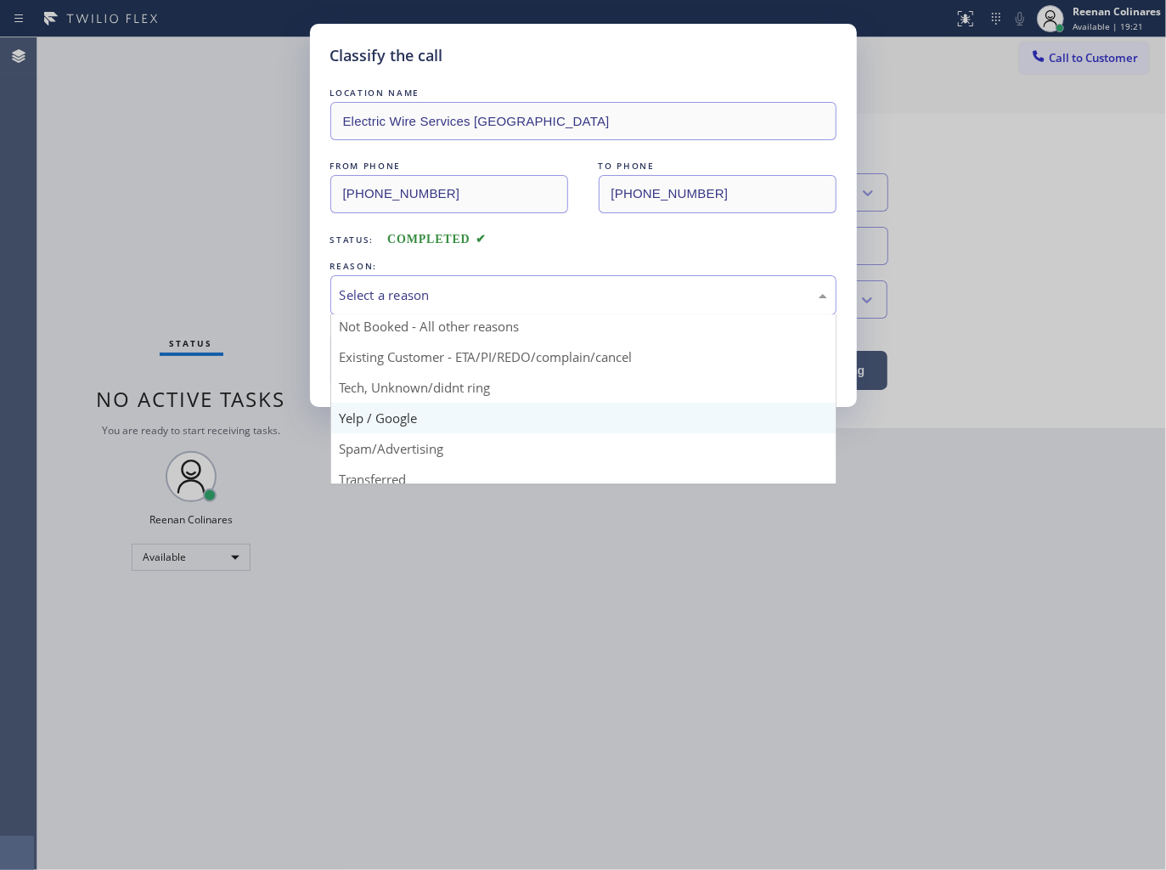
scroll to position [94, 0]
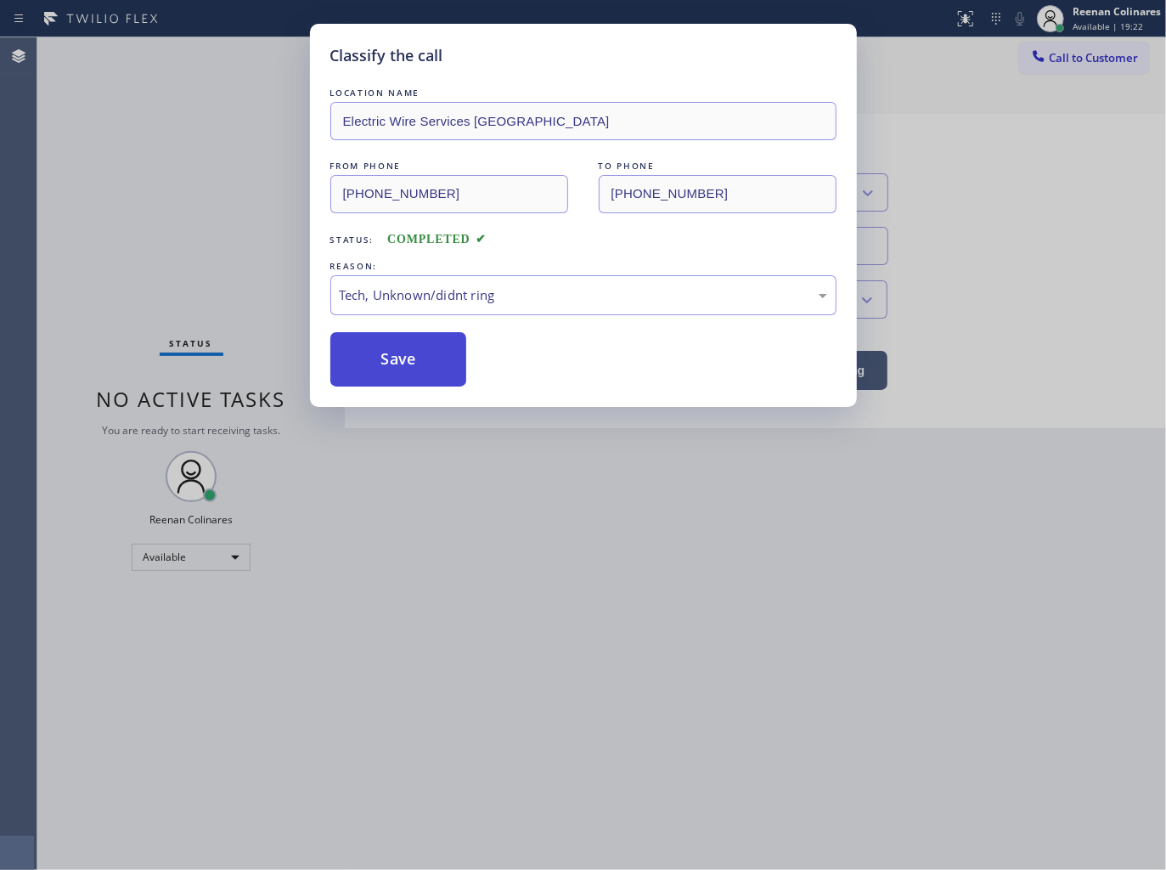
click at [394, 367] on button "Save" at bounding box center [398, 359] width 137 height 54
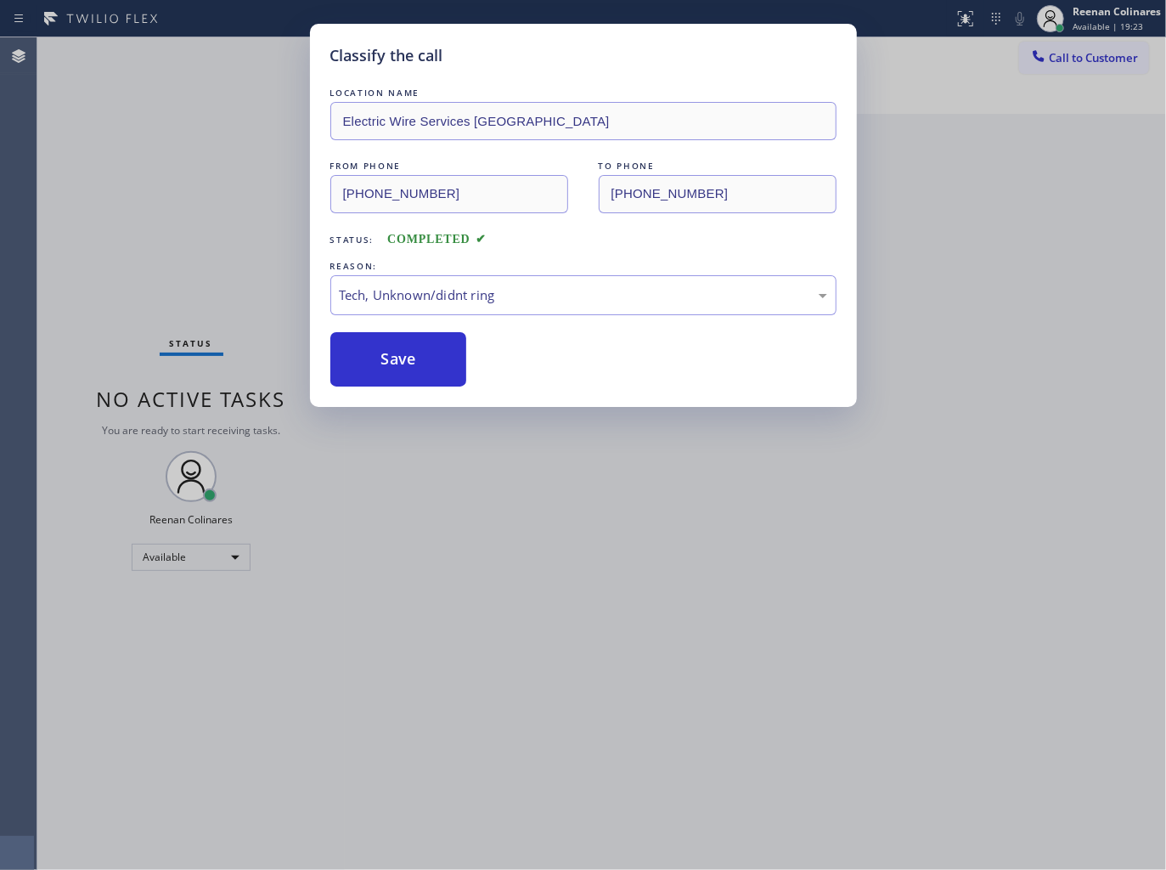
drag, startPoint x: 298, startPoint y: 623, endPoint x: 298, endPoint y: 592, distance: 31.4
click at [298, 621] on div "Classify the call LOCATION NAME Electric Wire Services [GEOGRAPHIC_DATA] FROM P…" at bounding box center [583, 435] width 1166 height 870
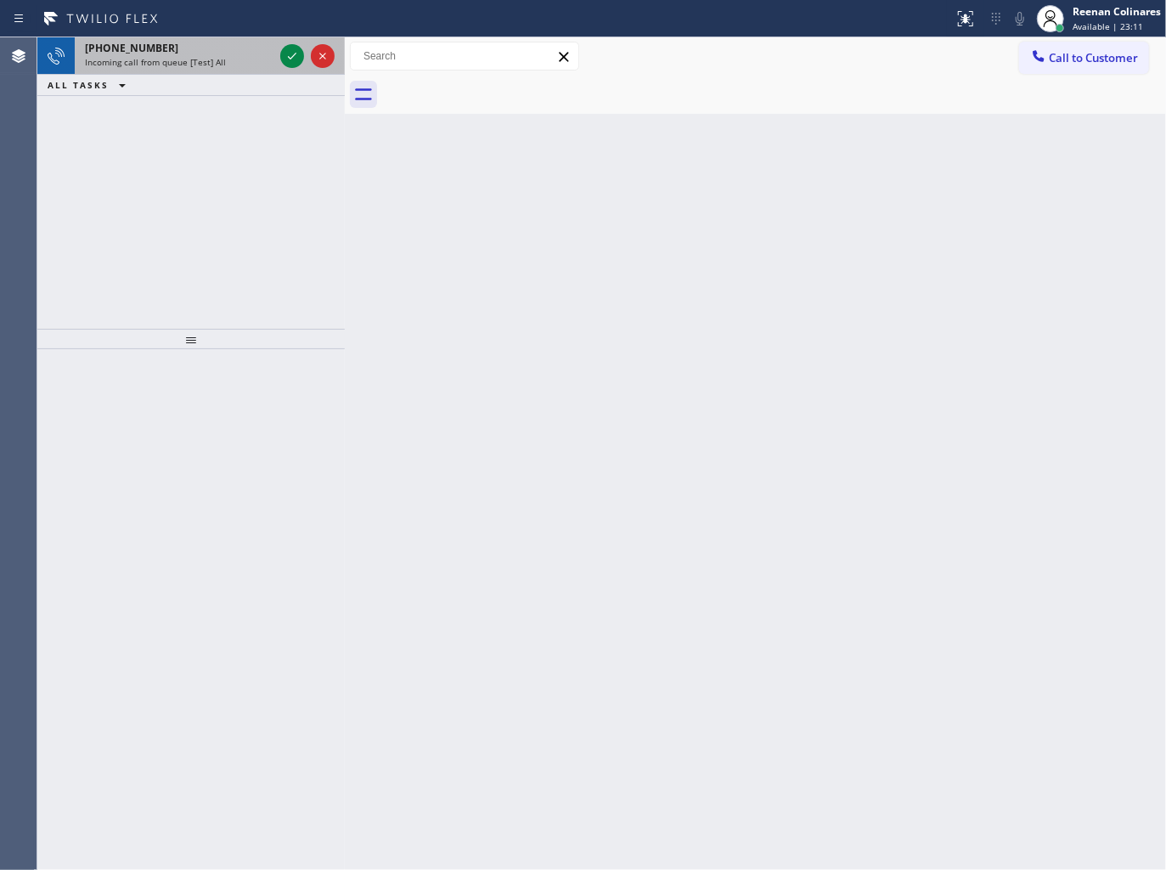
click at [189, 56] on span "Incoming call from queue [Test] All" at bounding box center [155, 62] width 141 height 12
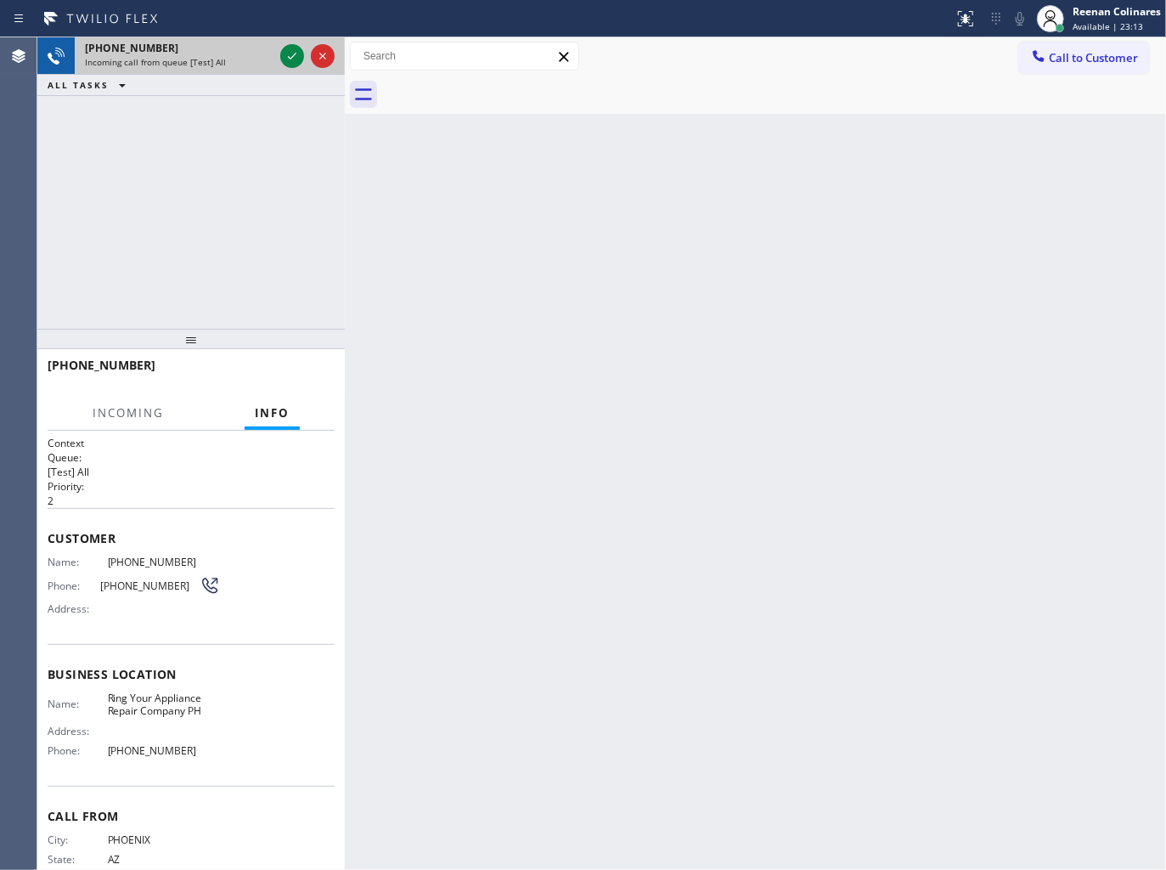
click at [257, 56] on div "Incoming call from queue [Test] All" at bounding box center [179, 62] width 189 height 12
drag, startPoint x: 257, startPoint y: 55, endPoint x: 267, endPoint y: 55, distance: 9.3
click at [262, 56] on div "Incoming call from queue [Test] All" at bounding box center [179, 62] width 189 height 12
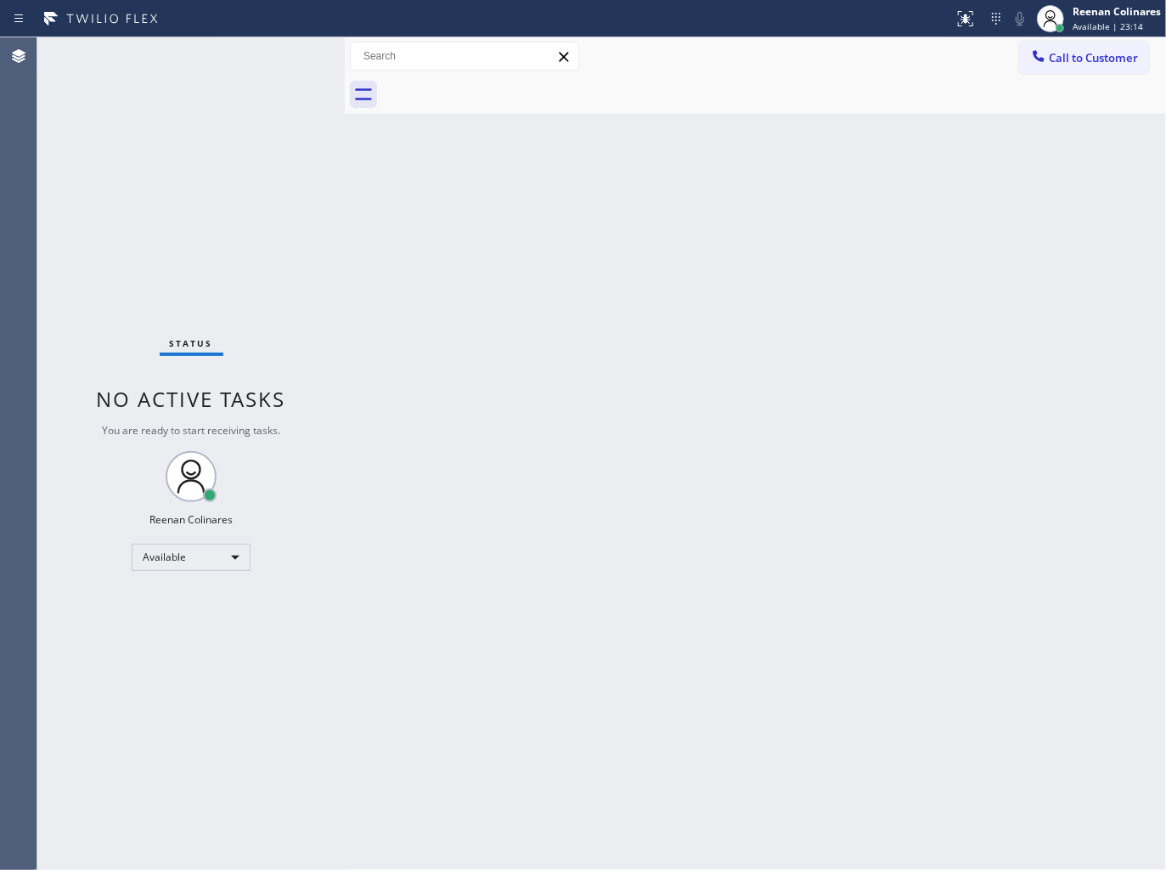
click at [269, 55] on div "Status No active tasks You are ready to start receiving tasks. Reenan Colinares…" at bounding box center [190, 453] width 307 height 832
drag, startPoint x: 818, startPoint y: 205, endPoint x: 819, endPoint y: 188, distance: 17.9
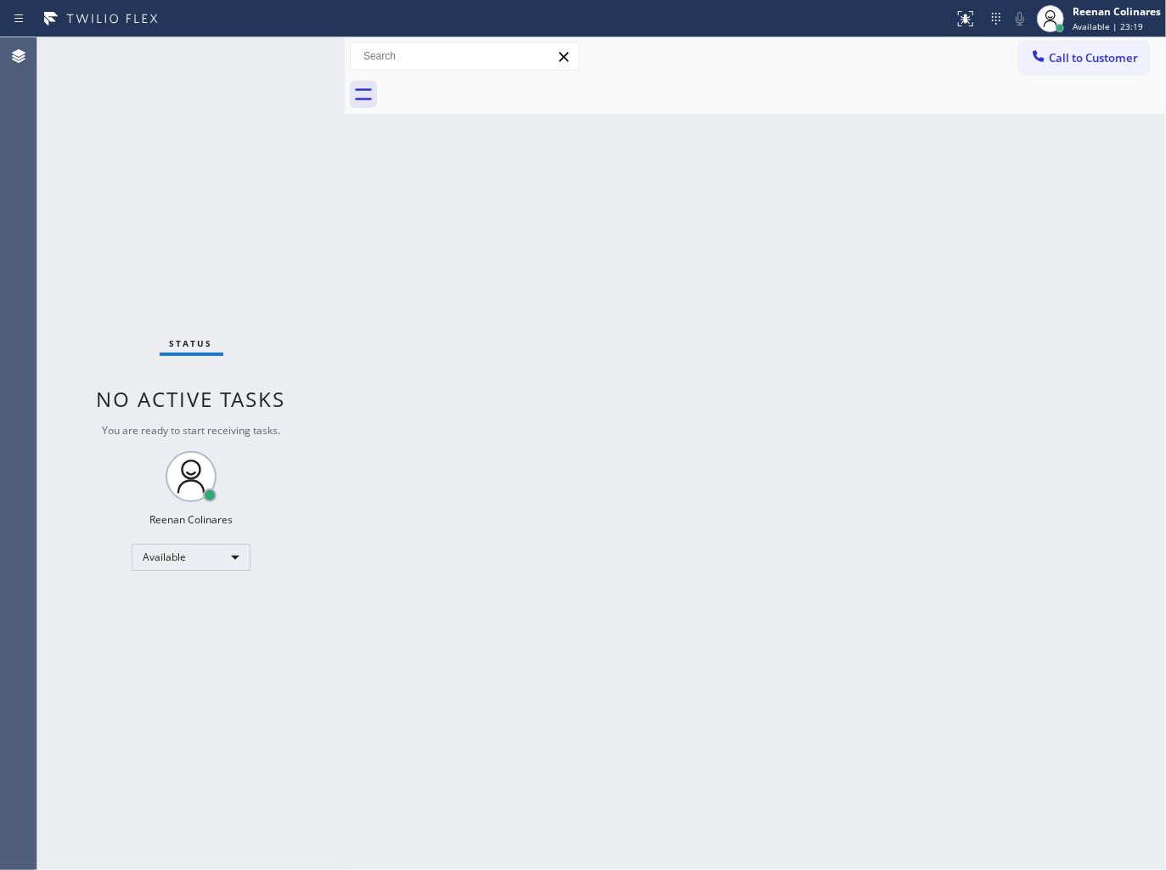
click at [819, 197] on div "Back to Dashboard Change Sender ID Customers Technicians Select a contact Outbo…" at bounding box center [755, 453] width 821 height 832
click at [229, 65] on div "Status No active tasks You are ready to start receiving tasks. Reenan Colinares…" at bounding box center [190, 453] width 307 height 832
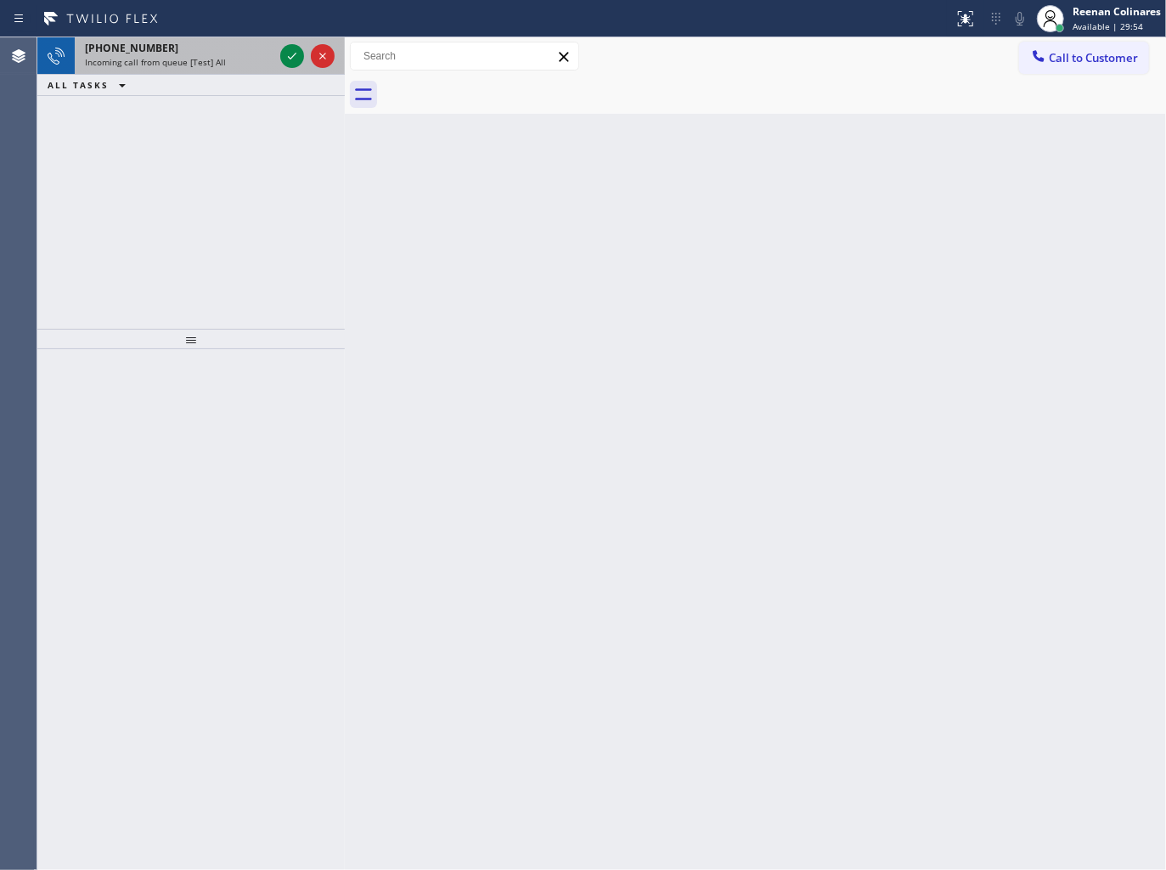
click at [222, 44] on div "[PHONE_NUMBER]" at bounding box center [179, 48] width 189 height 14
click at [226, 56] on span "Incoming call from queue Everybody" at bounding box center [158, 62] width 147 height 12
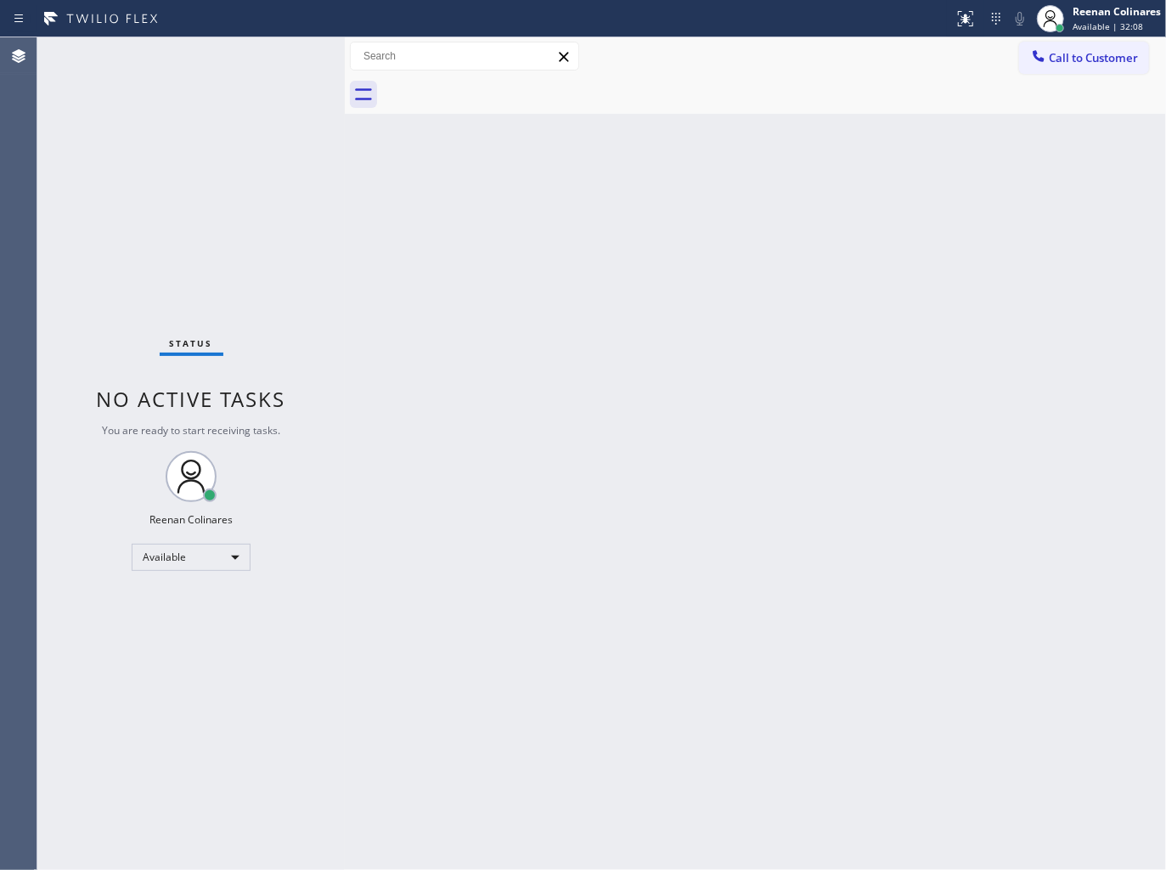
click at [311, 200] on div "Status No active tasks You are ready to start receiving tasks. Reenan Colinares…" at bounding box center [190, 453] width 307 height 832
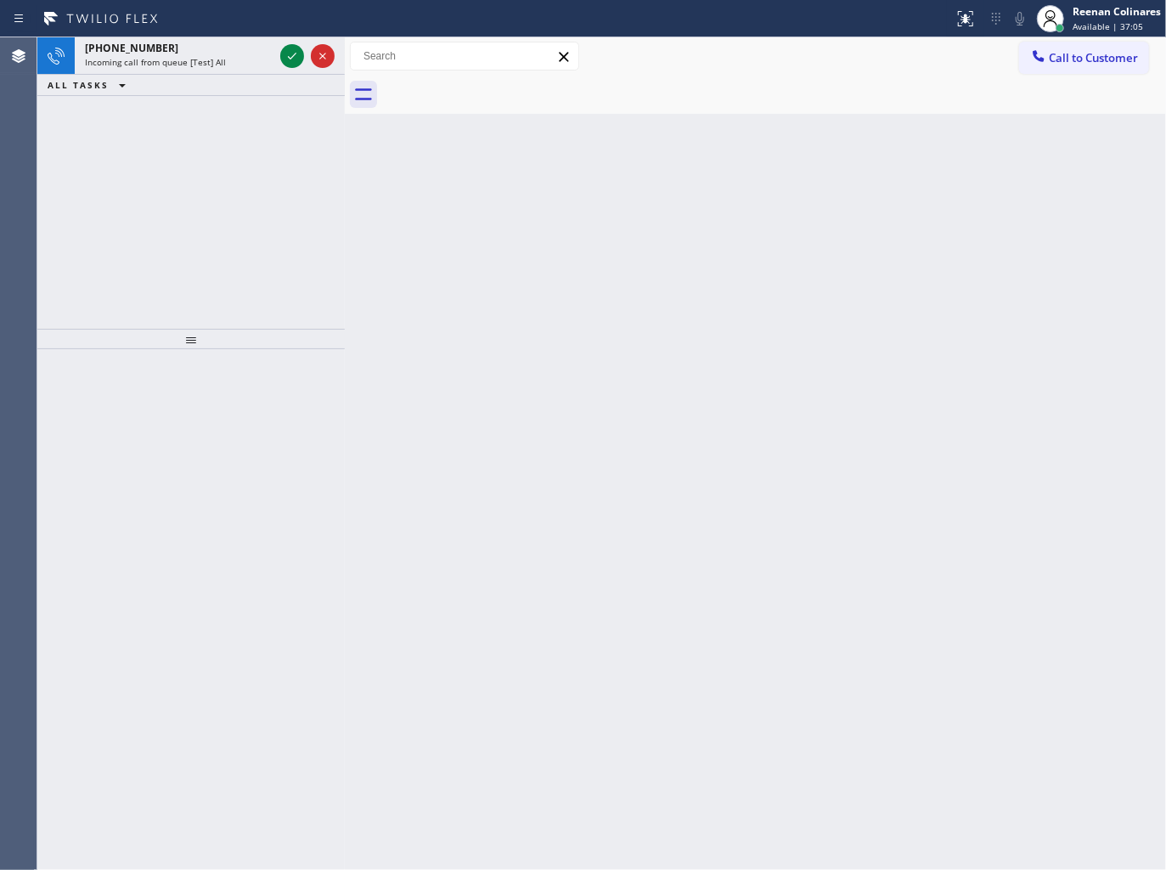
click at [224, 75] on div "ALL TASKS ALL TASKS ACTIVE TASKS TASKS IN WRAP UP" at bounding box center [190, 85] width 307 height 21
click at [230, 65] on div "Incoming call from queue [Test] All" at bounding box center [179, 62] width 189 height 12
click at [222, 79] on div "ALL TASKS ALL TASKS ACTIVE TASKS TASKS IN WRAP UP" at bounding box center [190, 85] width 307 height 21
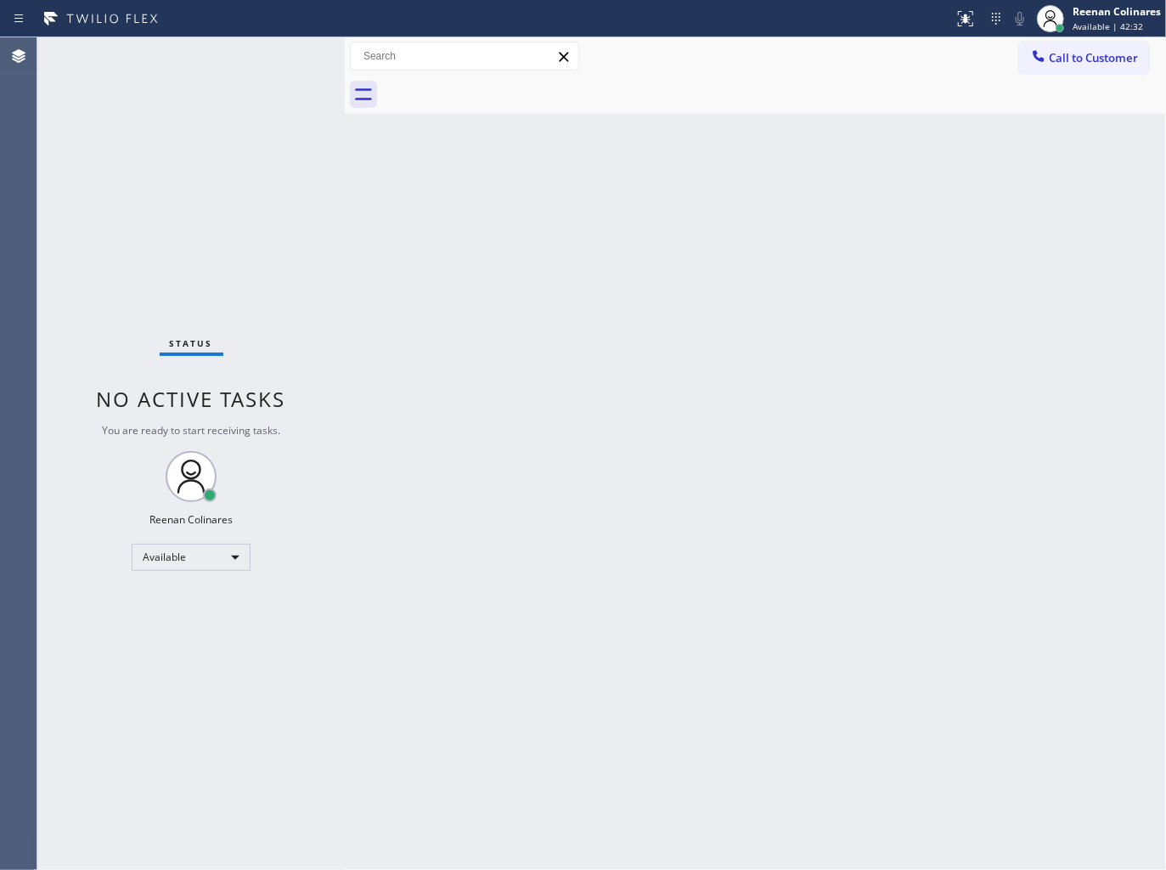
click at [223, 59] on div "Status No active tasks You are ready to start receiving tasks. Reenan Colinares…" at bounding box center [190, 453] width 307 height 832
click at [1091, 26] on span "Available | 42:50" at bounding box center [1107, 26] width 70 height 12
click at [1054, 68] on button "Offline" at bounding box center [1081, 68] width 170 height 22
click at [1091, 19] on div "[PERSON_NAME] Available | 42:51" at bounding box center [1117, 18] width 97 height 30
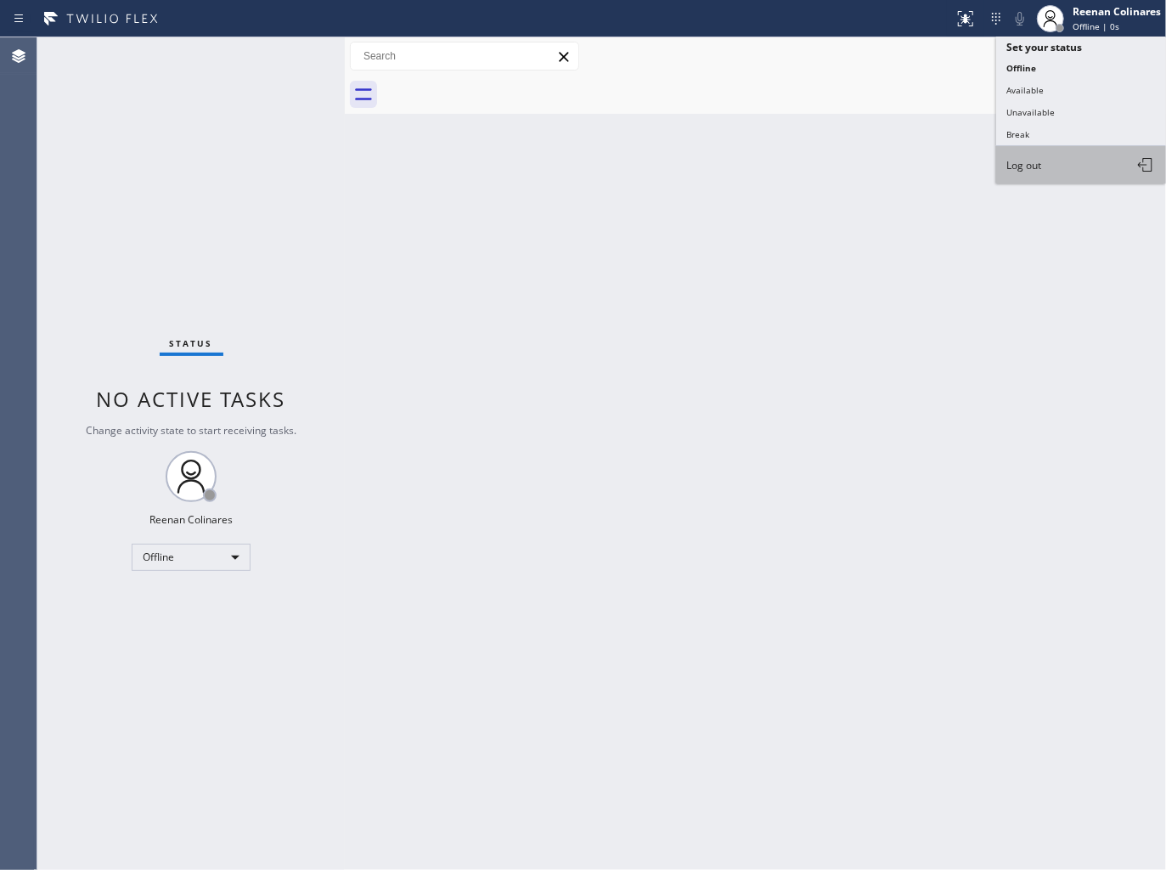
click at [1037, 168] on span "Log out" at bounding box center [1023, 165] width 35 height 14
